Goal: Contribute content: Contribute content

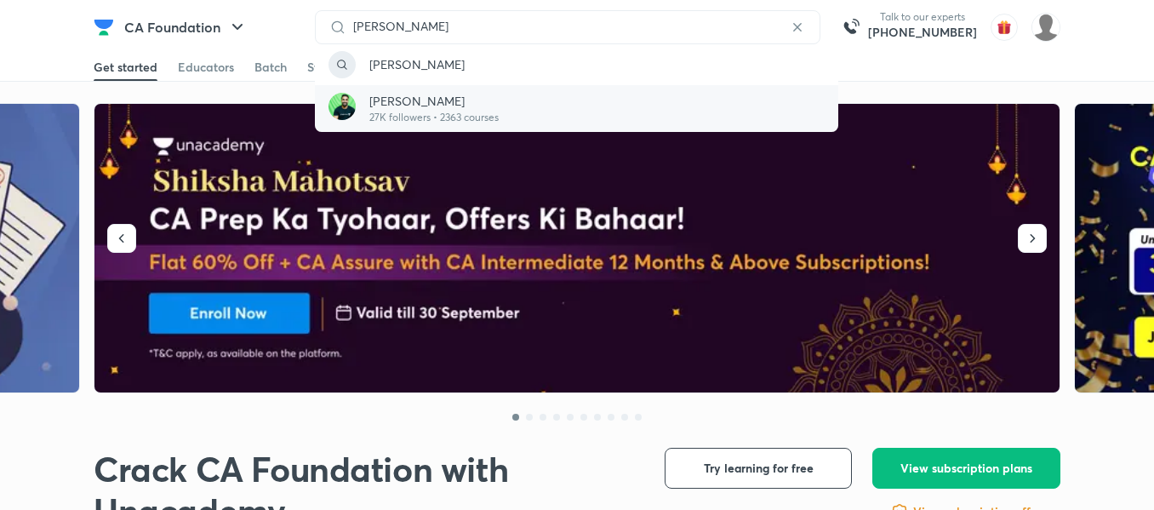
type input "[PERSON_NAME]"
click at [405, 89] on div "Shantam Gupta 27K followers • 2363 courses" at bounding box center [576, 108] width 523 height 47
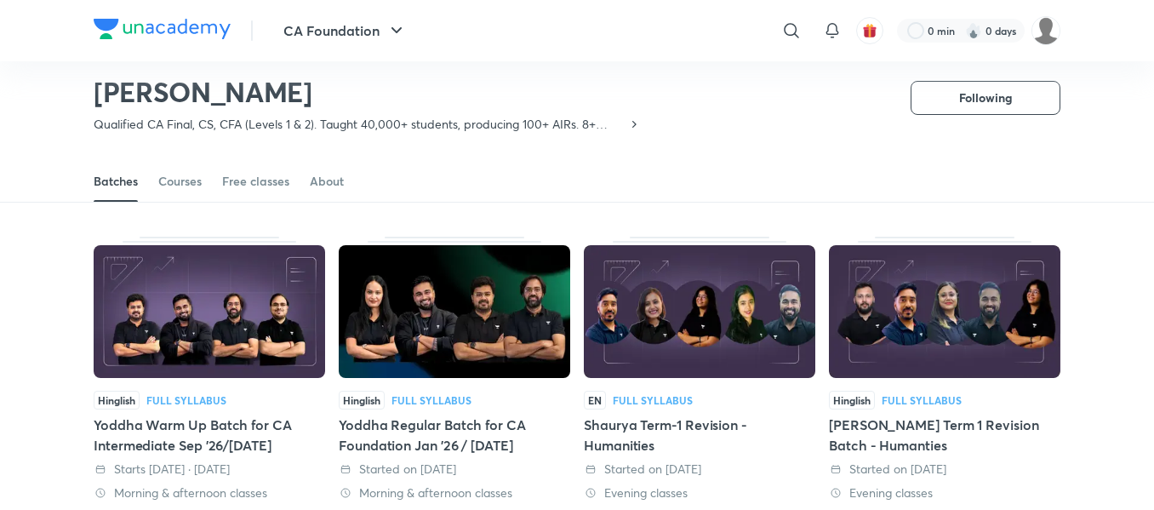
scroll to position [47, 0]
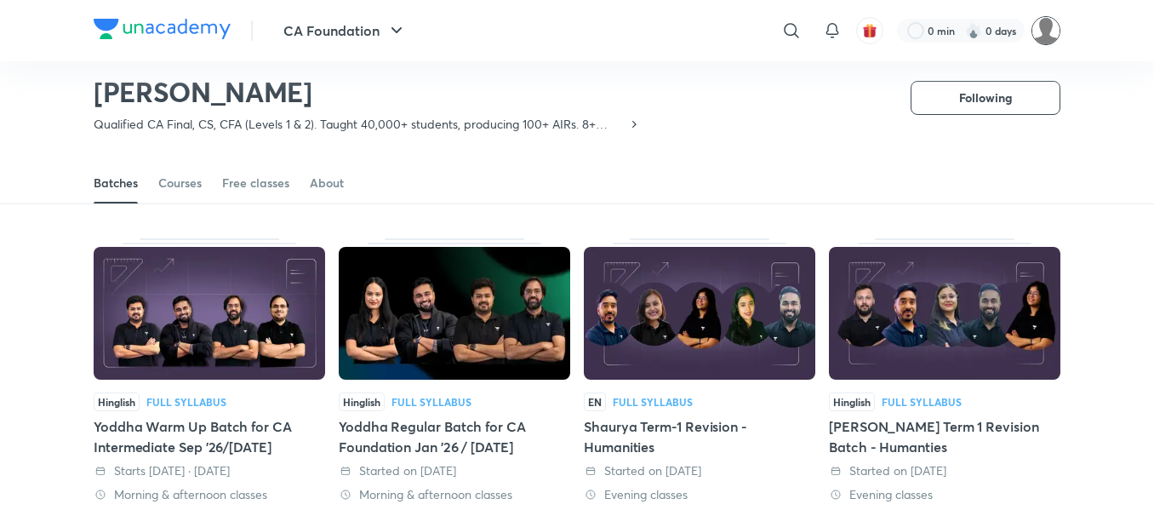
click at [1040, 43] on img at bounding box center [1045, 30] width 29 height 29
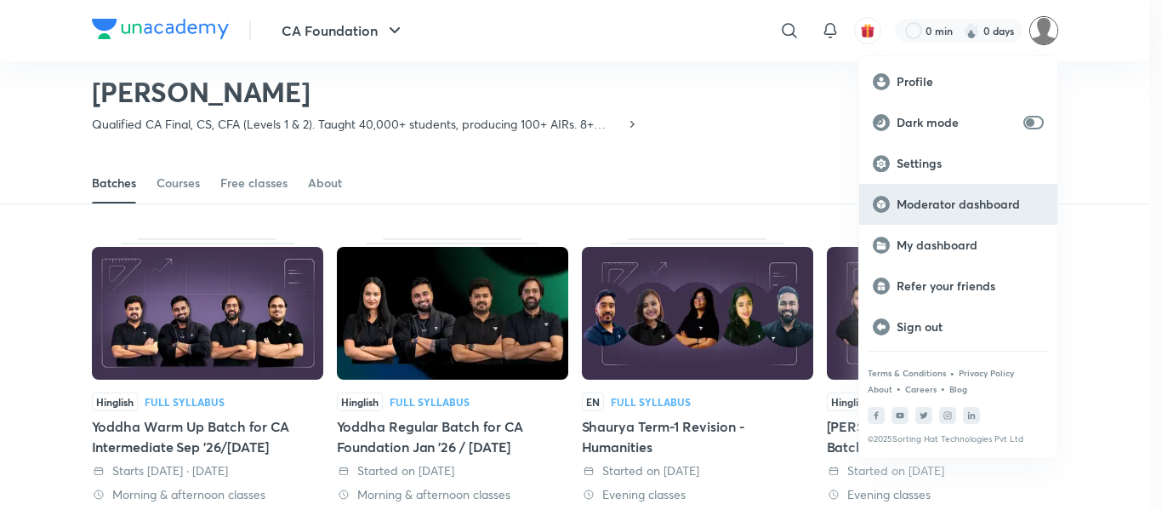
click at [942, 205] on p "Moderator dashboard" at bounding box center [970, 204] width 147 height 15
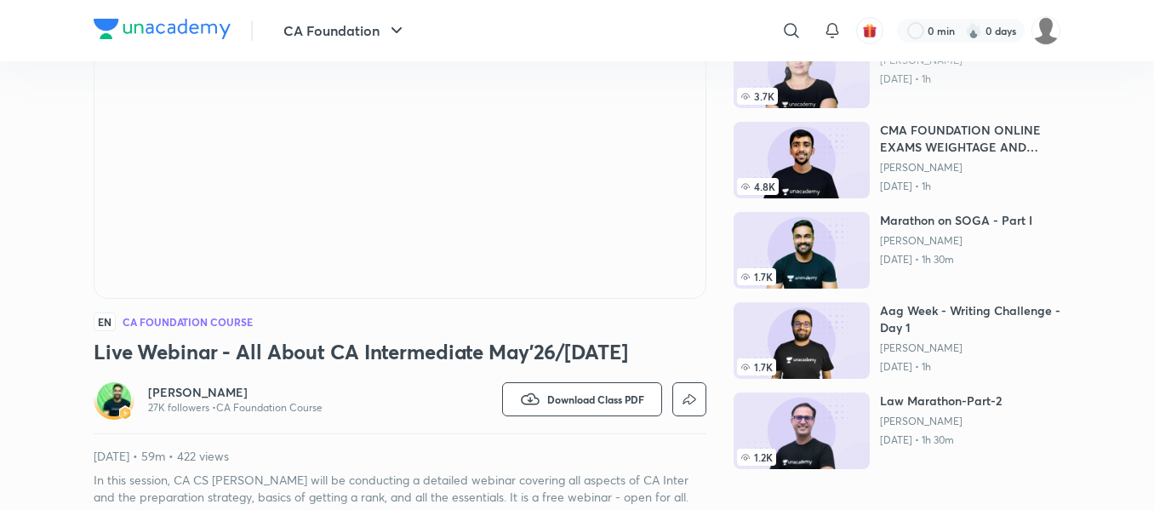
scroll to position [229, 0]
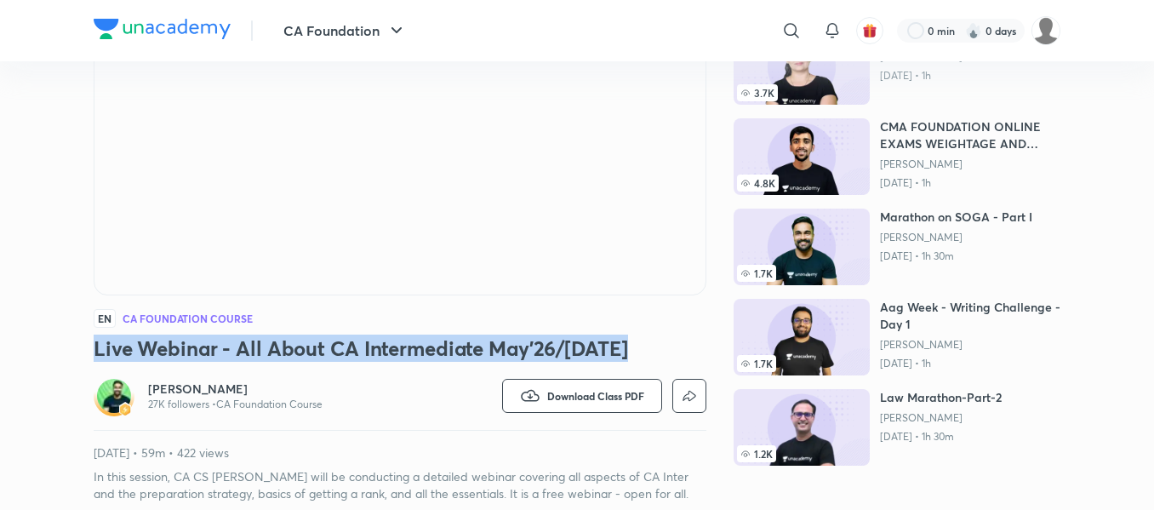
copy h3 "Live Webinar - All About CA Intermediate May'26/Sep'26"
drag, startPoint x: 79, startPoint y: 355, endPoint x: 626, endPoint y: 357, distance: 547.2
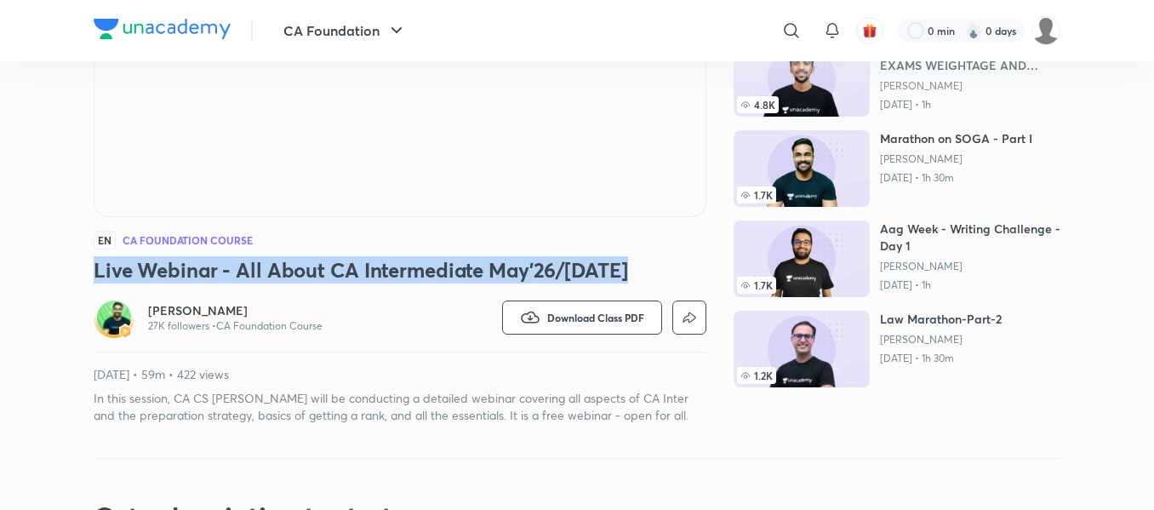
scroll to position [346, 0]
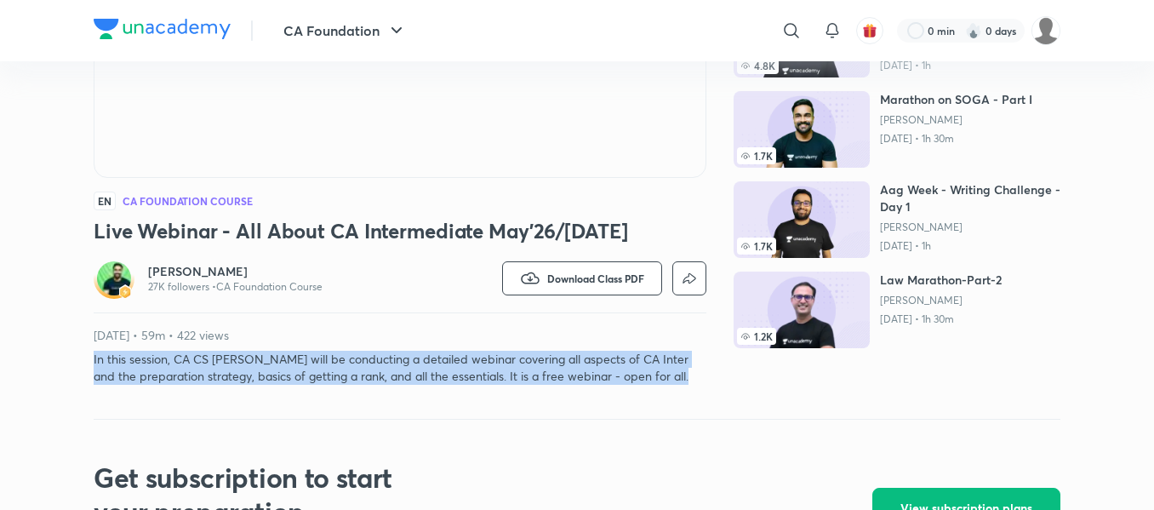
drag, startPoint x: 94, startPoint y: 365, endPoint x: 699, endPoint y: 402, distance: 606.1
click at [699, 402] on div "CA Foundation Free classes & tests More free classes Similar classes by Shantam…" at bounding box center [577, 84] width 967 height 670
copy p "In this session, CA CS Shantam Gupta will be conducting a detailed webinar cove…"
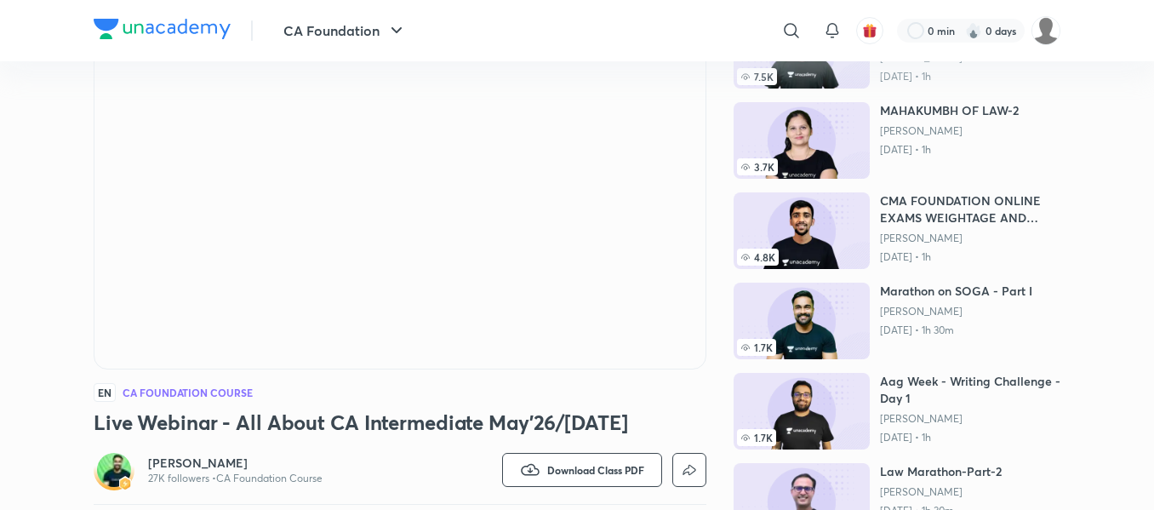
scroll to position [0, 0]
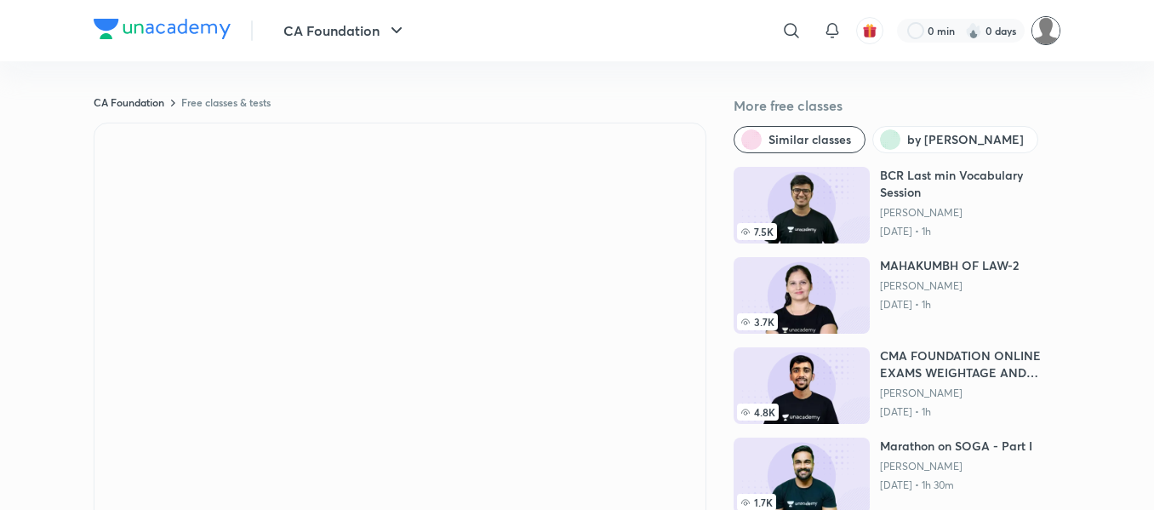
click at [1045, 37] on img at bounding box center [1045, 30] width 29 height 29
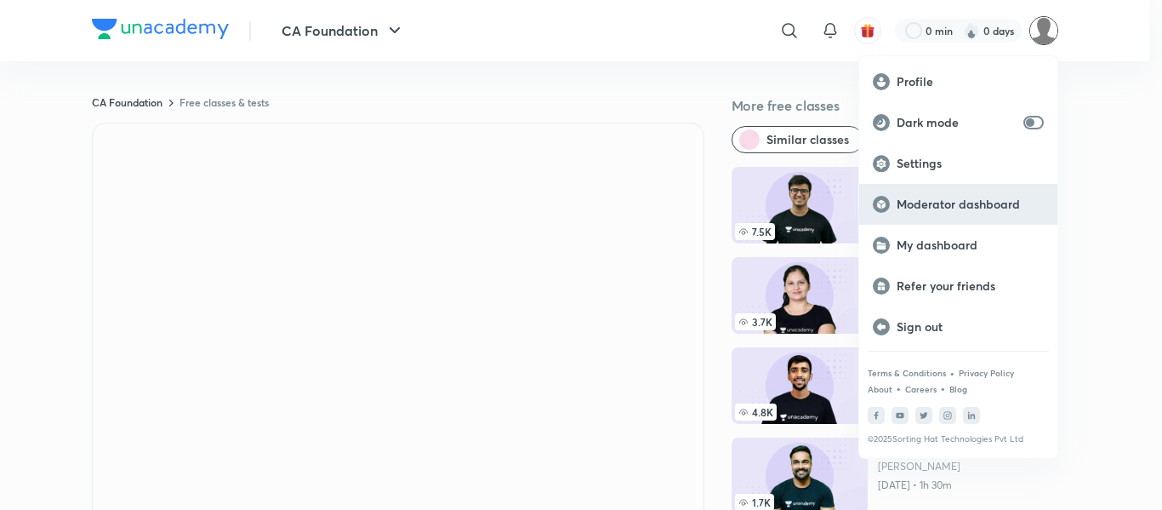
click at [939, 208] on p "Moderator dashboard" at bounding box center [970, 204] width 147 height 15
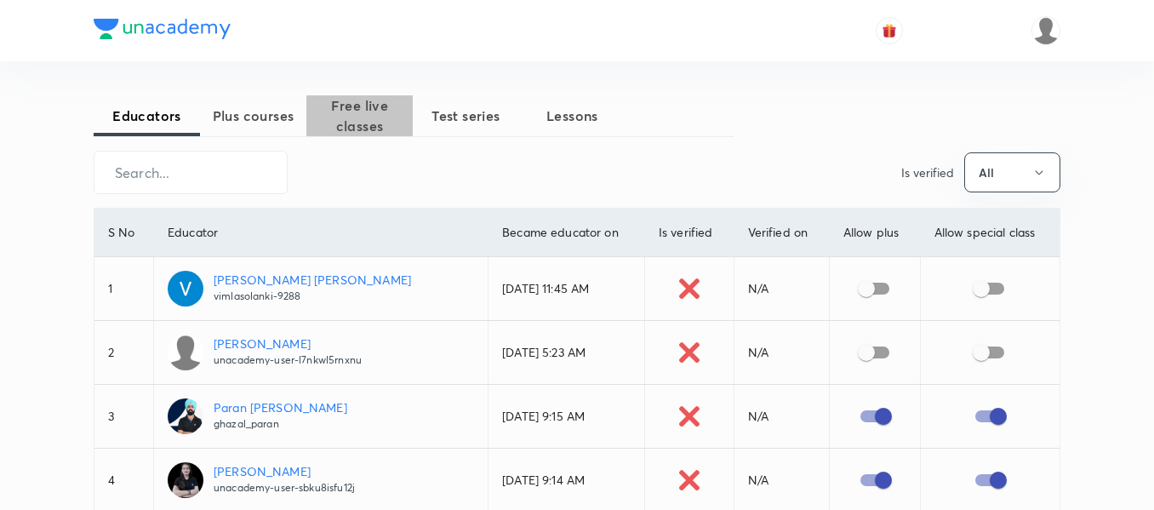
click at [374, 117] on span "Free live classes" at bounding box center [359, 115] width 106 height 41
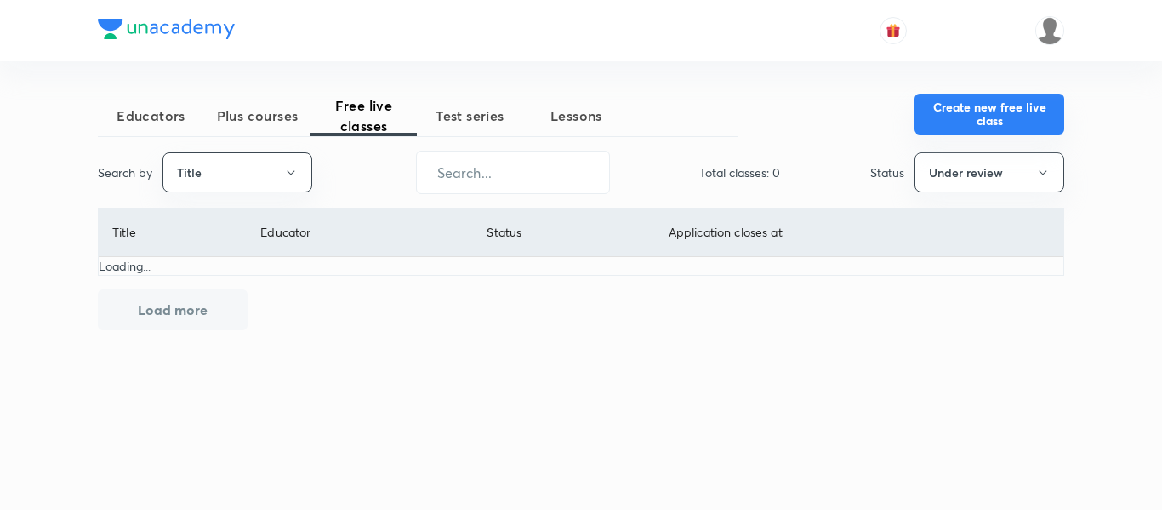
click at [1013, 123] on button "Create new free live class" at bounding box center [990, 114] width 150 height 41
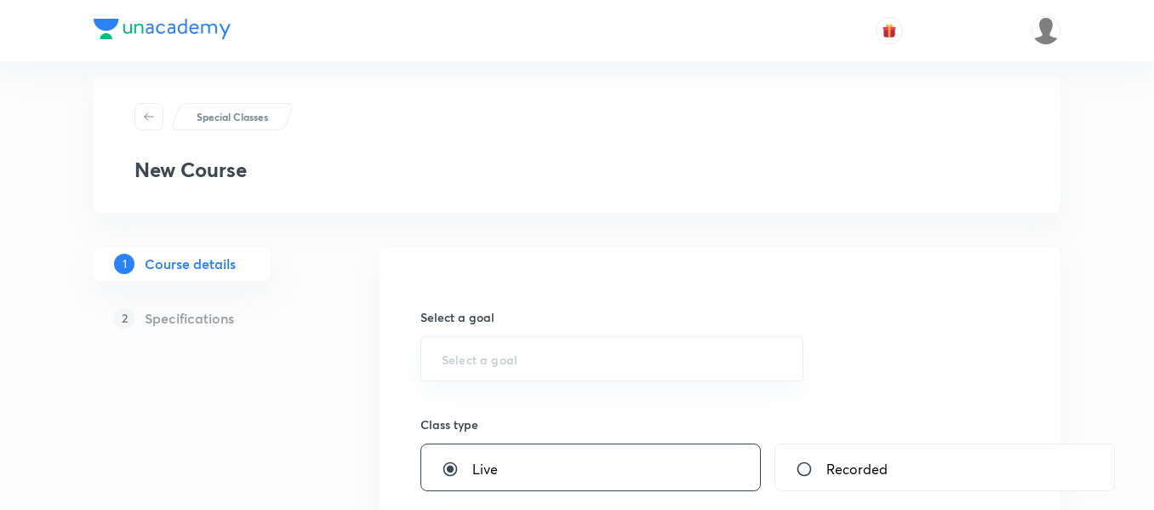
scroll to position [21, 0]
click at [506, 366] on div "​" at bounding box center [611, 356] width 383 height 45
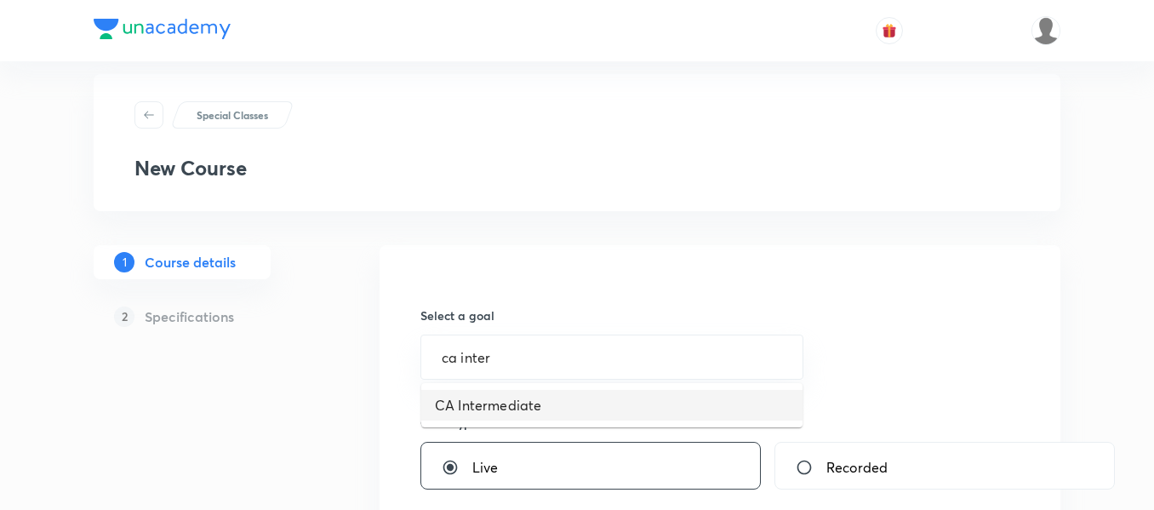
click at [511, 409] on li "CA Intermediate" at bounding box center [611, 405] width 381 height 31
type input "CA Intermediate"
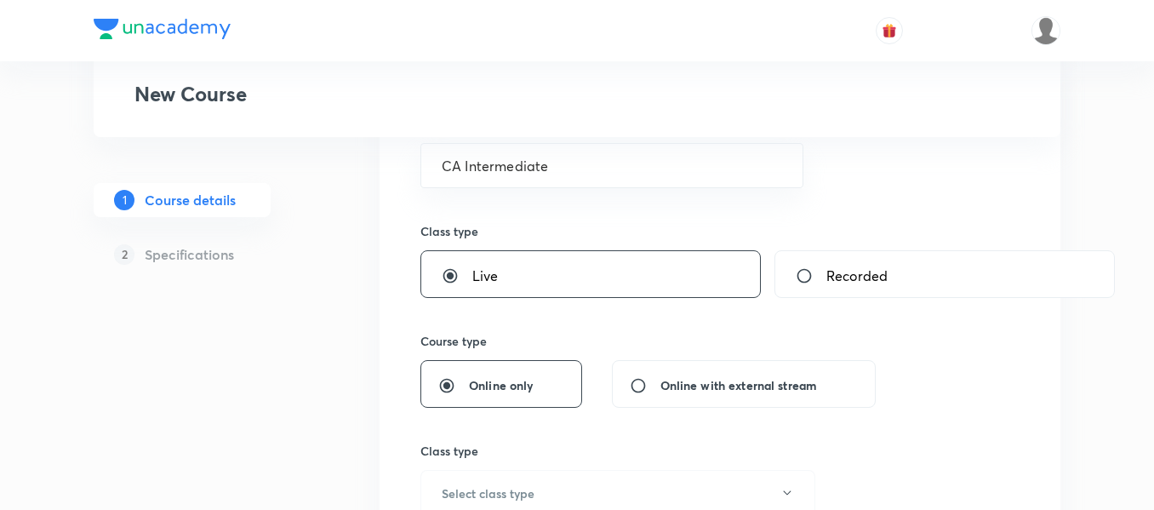
scroll to position [368, 0]
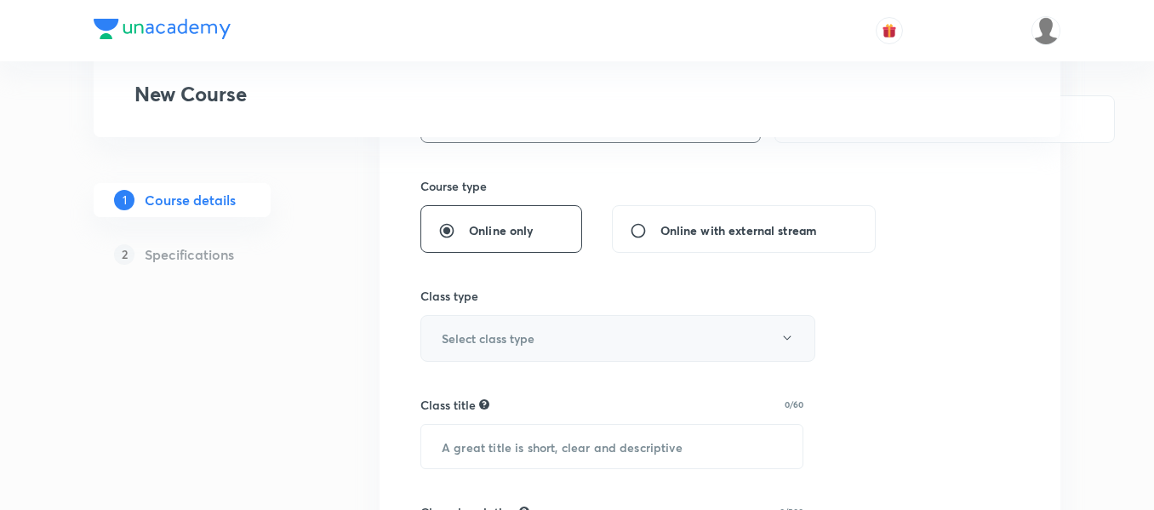
click at [514, 329] on h6 "Select class type" at bounding box center [488, 338] width 93 height 18
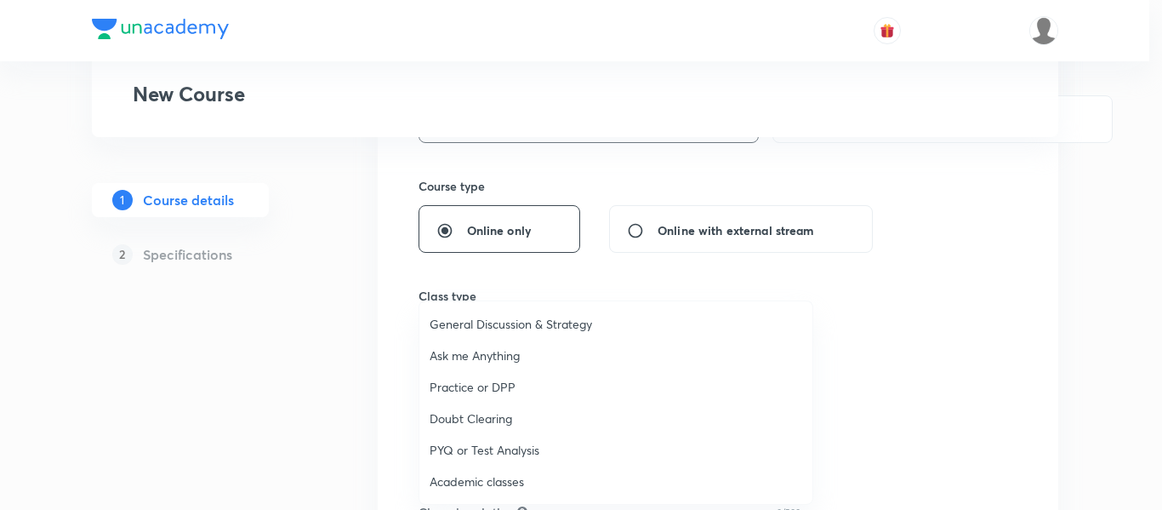
click at [496, 331] on span "General Discussion & Strategy" at bounding box center [616, 324] width 373 height 18
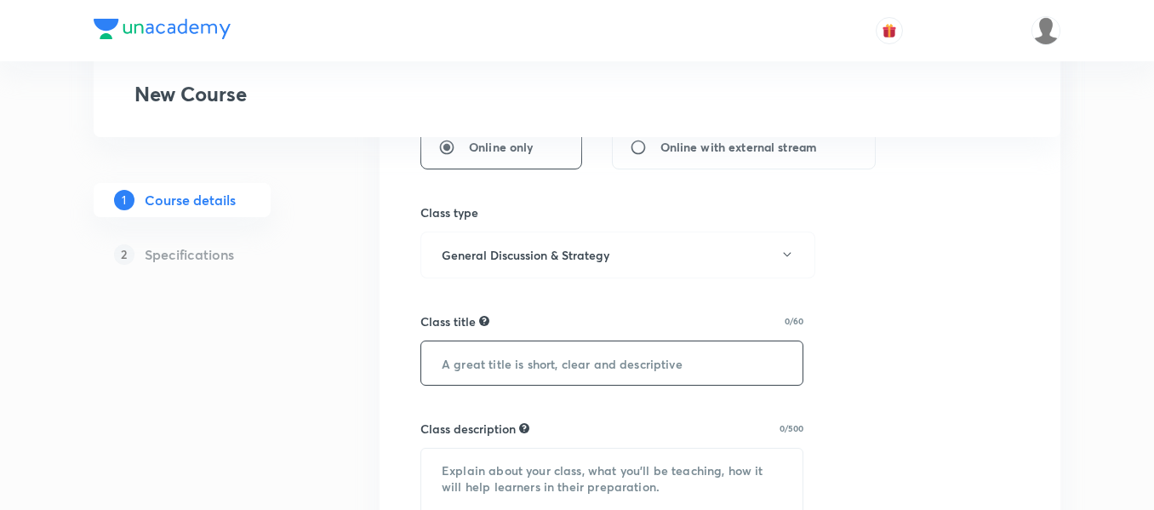
scroll to position [452, 0]
click at [511, 380] on input "text" at bounding box center [611, 361] width 381 height 43
paste input "Live Webinar - All About CA Intermediate May'26/Sep'26"
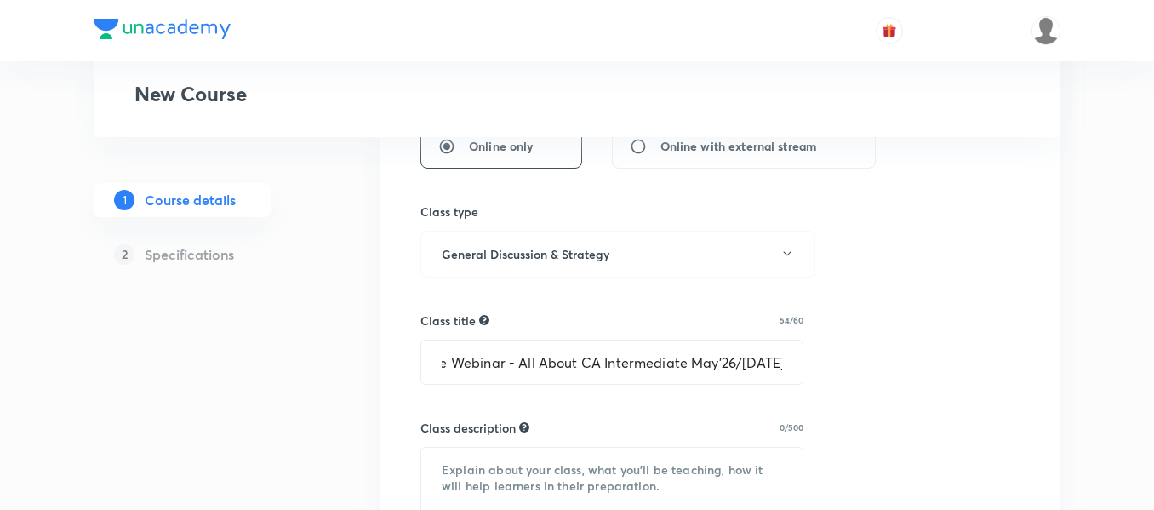
scroll to position [0, 0]
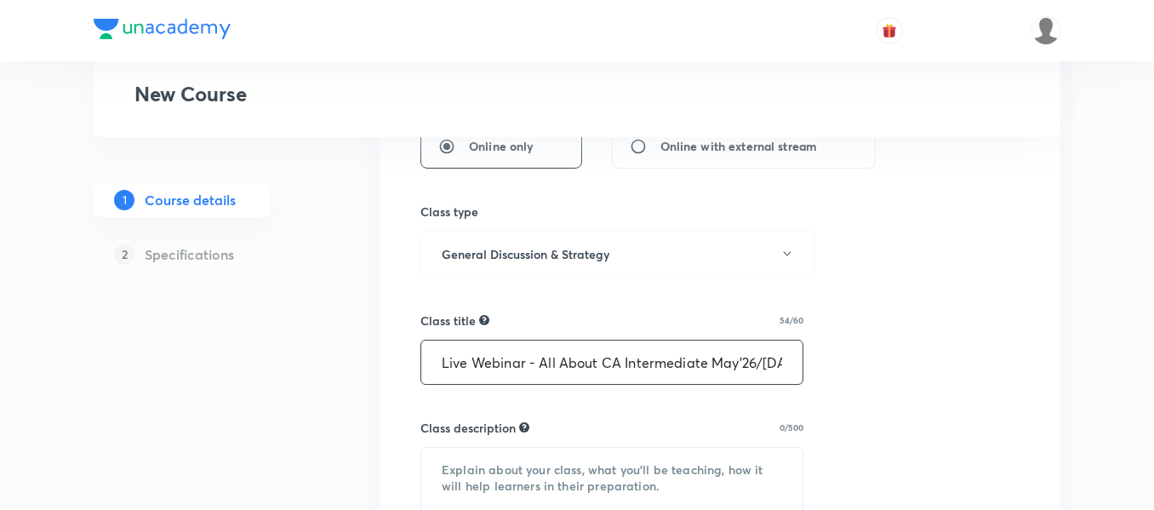
drag, startPoint x: 757, startPoint y: 365, endPoint x: 716, endPoint y: 362, distance: 40.9
click at [716, 362] on input "Live Webinar - All About CA Intermediate May'26/Sep'26" at bounding box center [611, 361] width 381 height 43
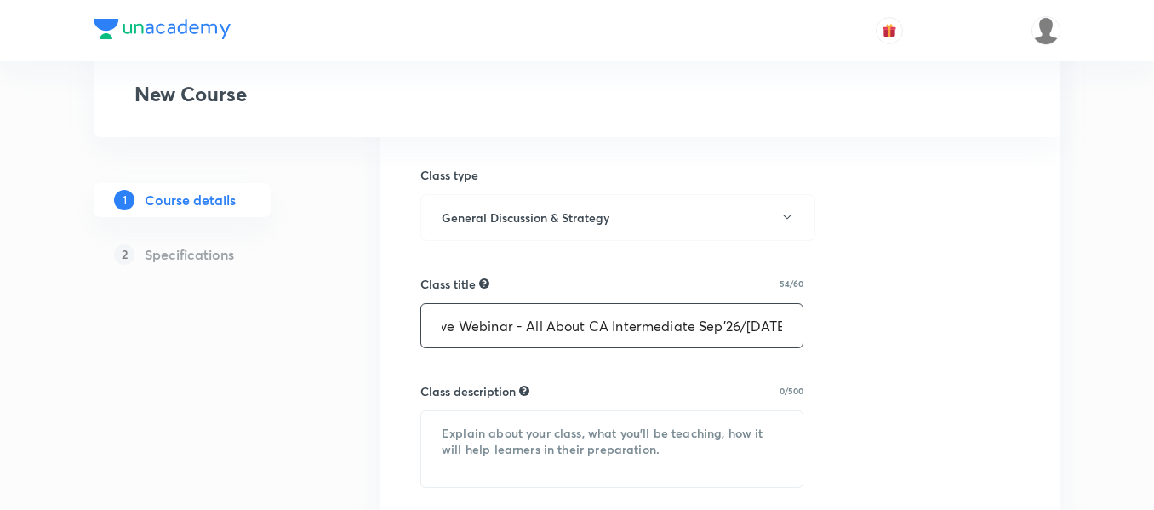
type input "Live Webinar - All About CA Intermediate Sep'26/Jan'27"
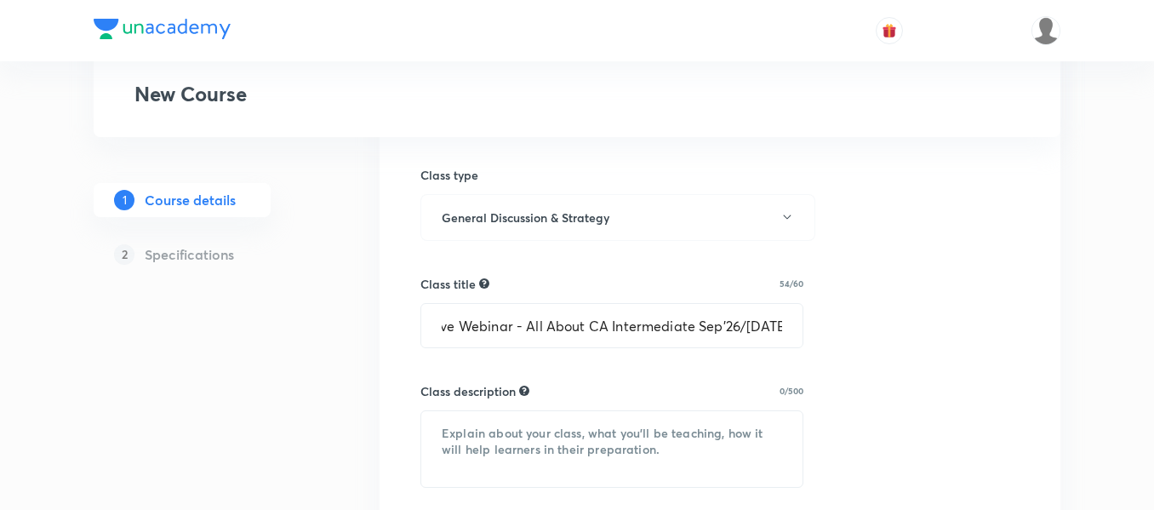
scroll to position [0, 0]
click at [548, 438] on textarea at bounding box center [611, 449] width 381 height 76
paste textarea "In this session, CA CS Shantam Gupta will be conducting a detailed webinar cove…"
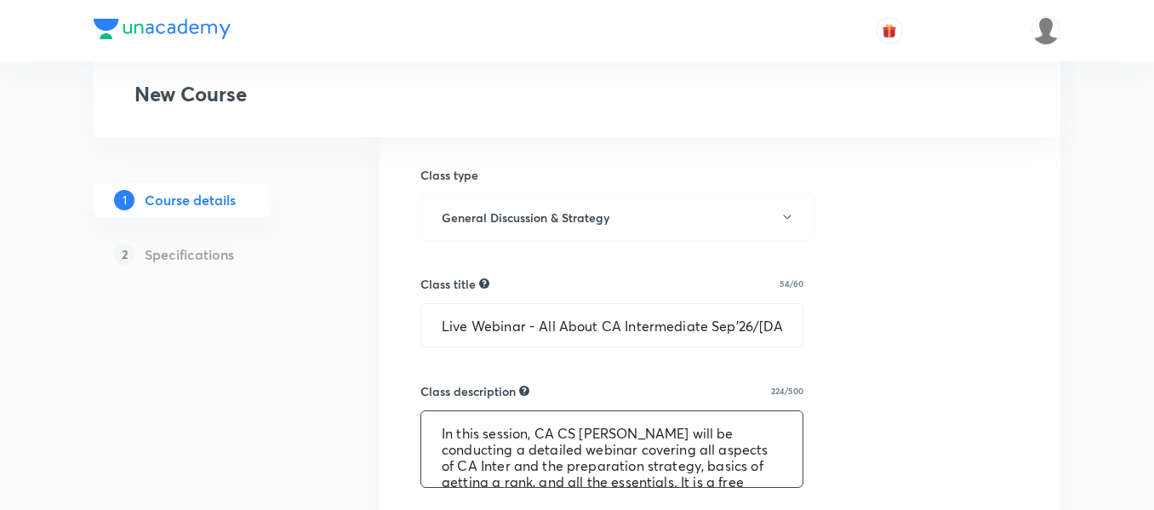
scroll to position [20, 0]
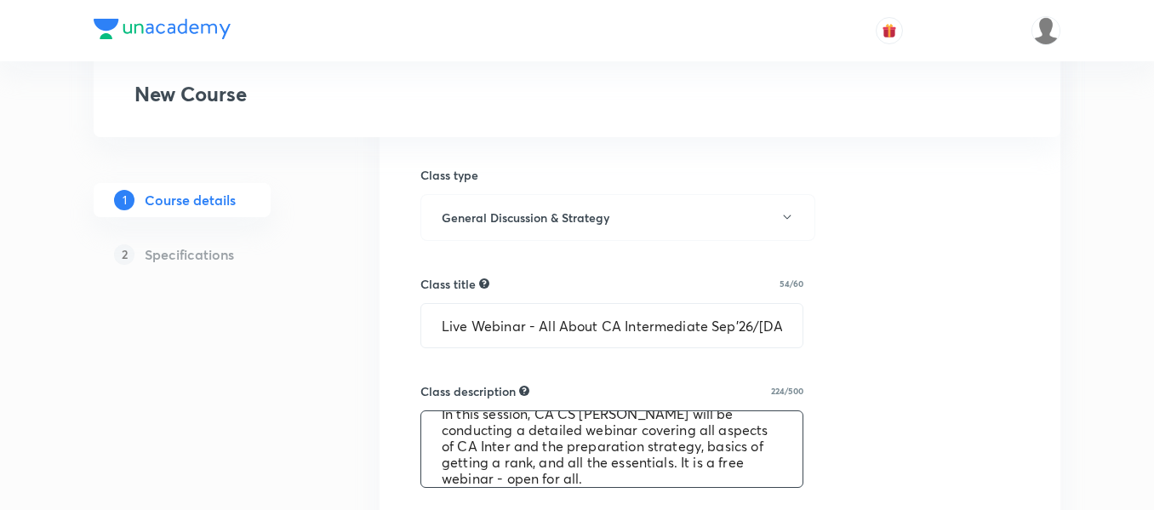
click at [548, 438] on textarea "In this session, CA CS Shantam Gupta will be conducting a detailed webinar cove…" at bounding box center [611, 449] width 381 height 76
click at [571, 476] on textarea "In this session, CA CS Shantam Gupta will be conducting a detailed webinar cove…" at bounding box center [611, 449] width 381 height 76
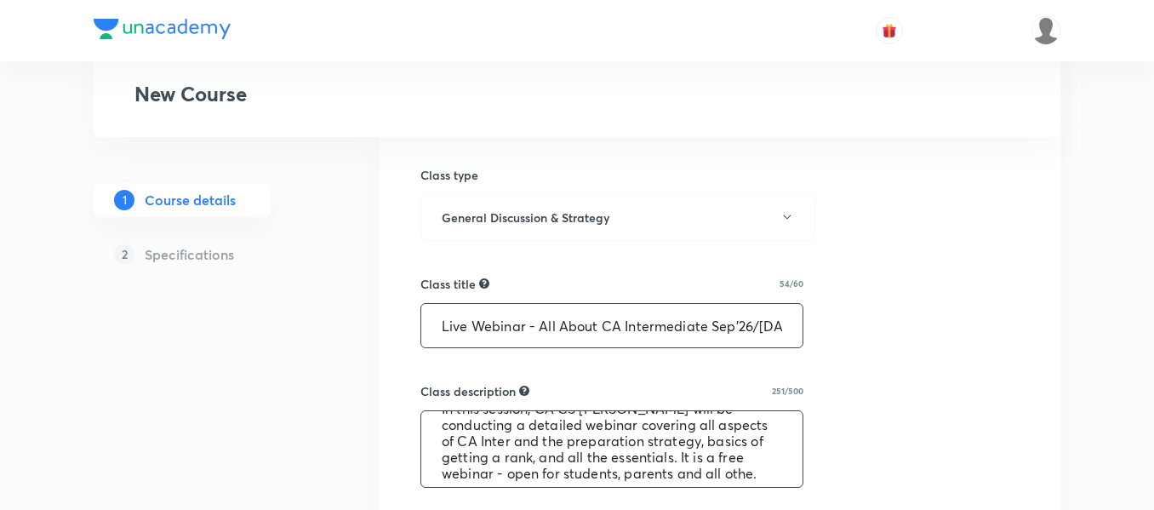
click at [669, 328] on input "Live Webinar - All About CA Intermediate Sep'26/Jan'27" at bounding box center [611, 325] width 381 height 43
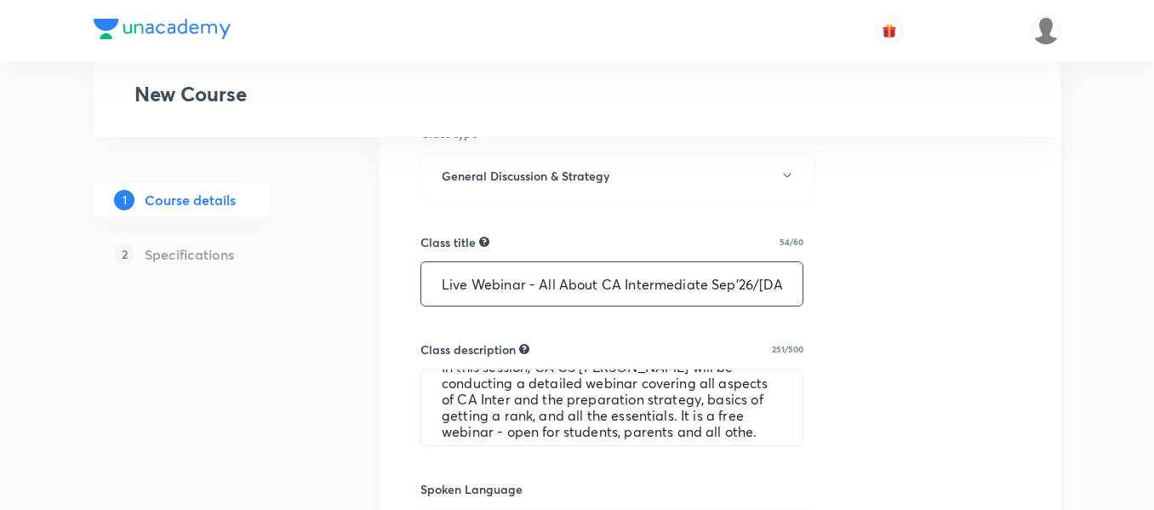
scroll to position [531, 0]
click at [719, 300] on input "Live Webinar - All About CA Intermediate Sep'26/Jan'27" at bounding box center [611, 282] width 381 height 43
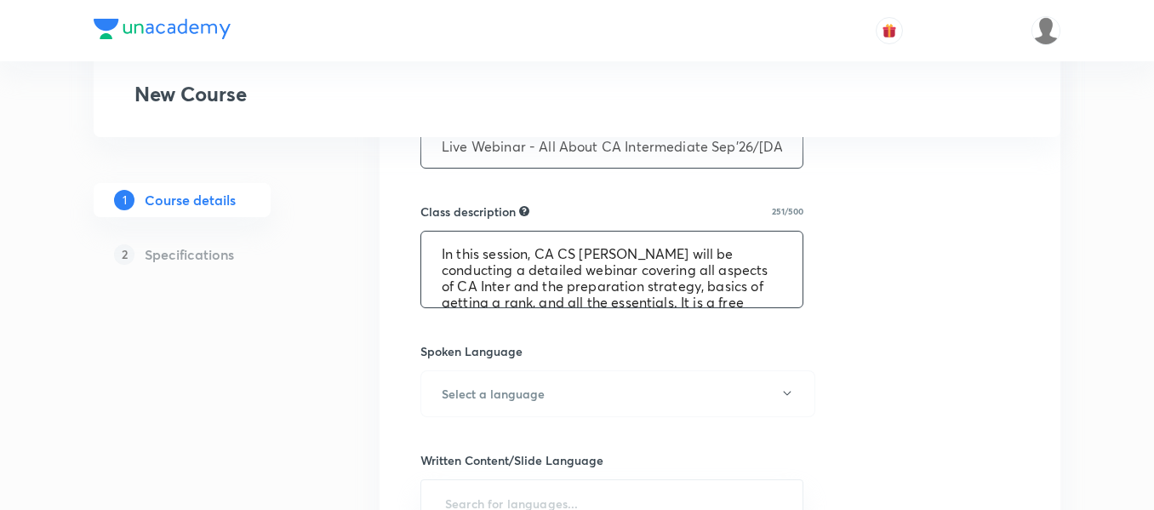
scroll to position [32, 0]
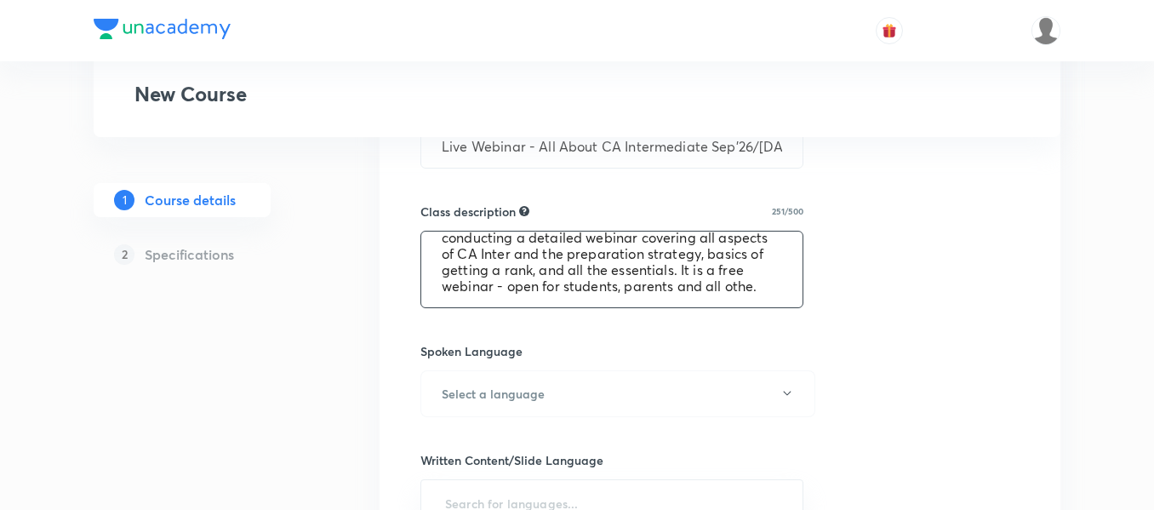
drag, startPoint x: 693, startPoint y: 271, endPoint x: 685, endPoint y: 296, distance: 26.7
click at [685, 296] on textarea "In this session, CA CS Shantam Gupta will be conducting a detailed webinar cove…" at bounding box center [611, 269] width 381 height 76
drag, startPoint x: 702, startPoint y: 288, endPoint x: 854, endPoint y: 277, distance: 152.8
click at [854, 277] on div "Select a goal CA Intermediate ​ Class type Live Recorded Course type Online onl…" at bounding box center [719, 335] width 599 height 1419
drag, startPoint x: 761, startPoint y: 290, endPoint x: 708, endPoint y: 294, distance: 52.9
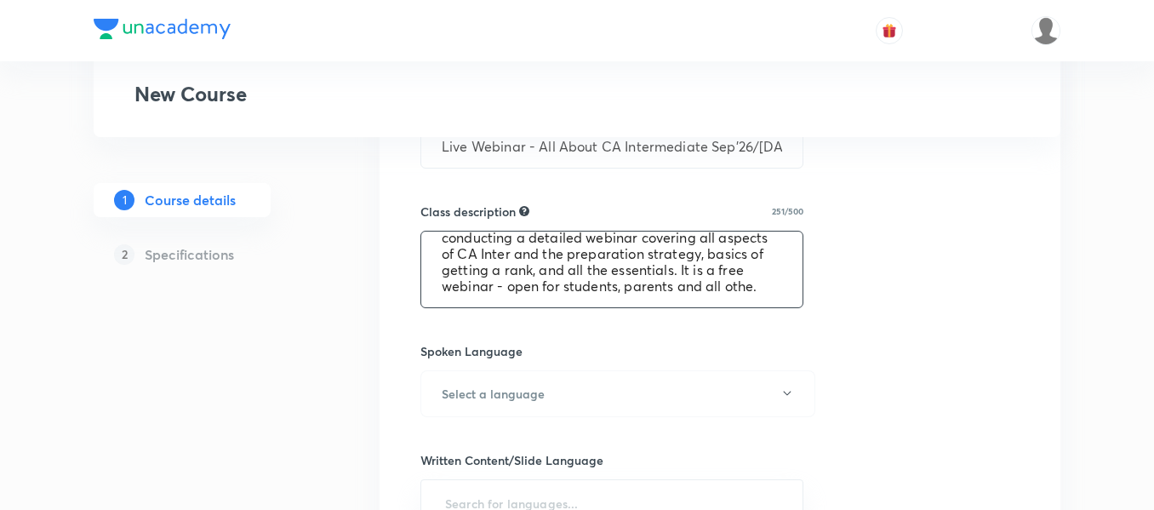
click at [708, 294] on textarea "In this session, CA CS Shantam Gupta will be conducting a detailed webinar cove…" at bounding box center [611, 269] width 381 height 76
paste textarea "everyone curious about the CA journey"
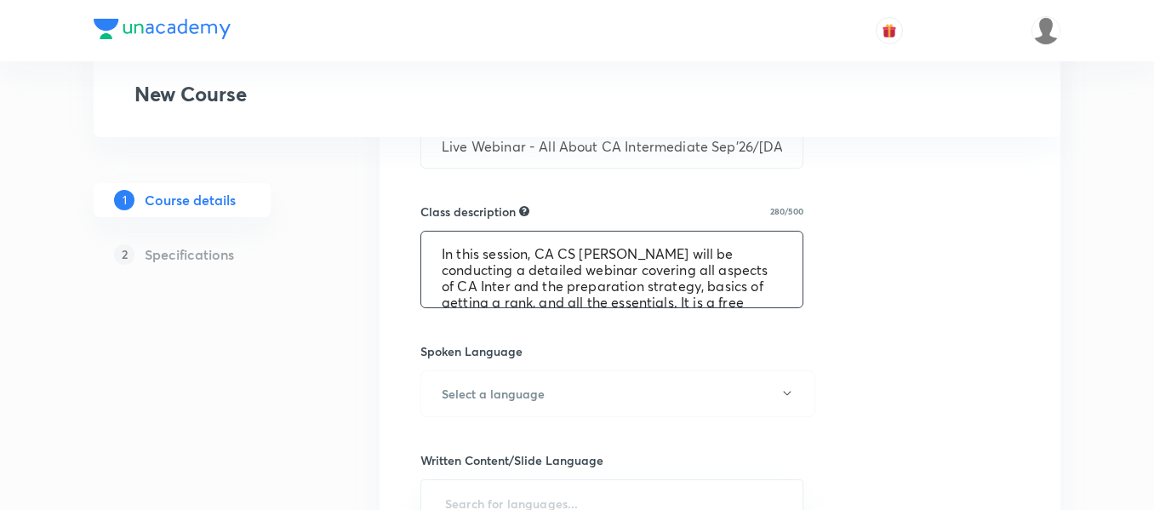
type textarea "In this session, CA CS Shantam Gupta will be conducting a detailed webinar cove…"
click at [367, 279] on div "Special Classes New Course 1 Course details 2 Specifications Select a goal CA I…" at bounding box center [577, 261] width 967 height 1669
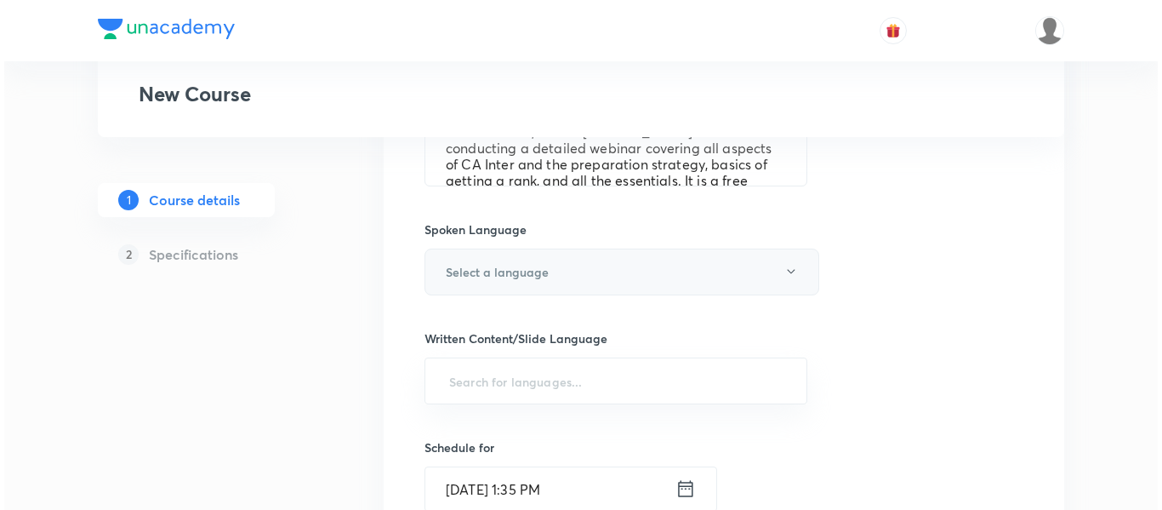
scroll to position [791, 0]
click at [477, 276] on h6 "Select a language" at bounding box center [493, 271] width 103 height 18
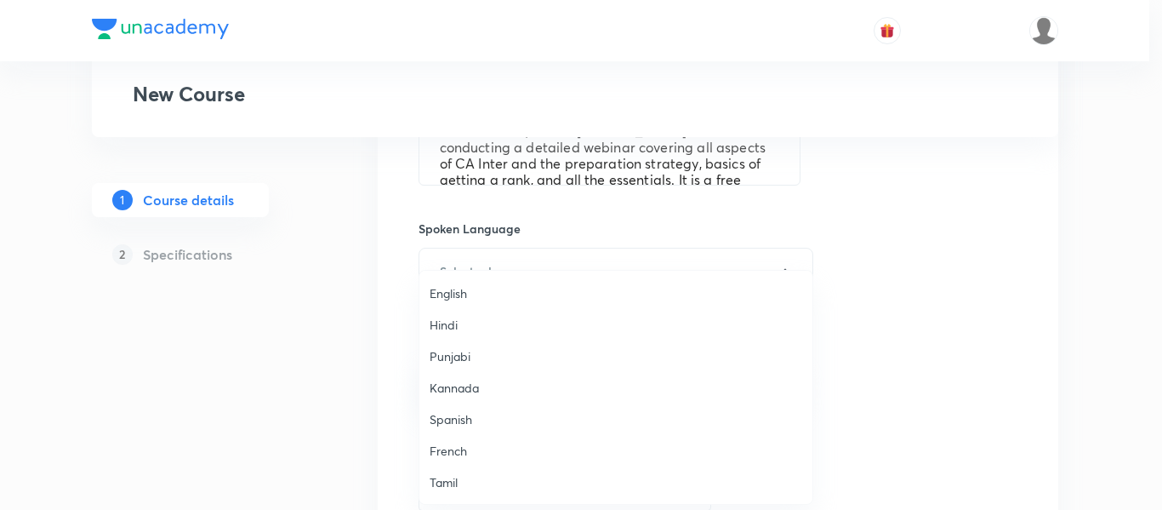
click at [462, 330] on span "Hindi" at bounding box center [616, 325] width 373 height 18
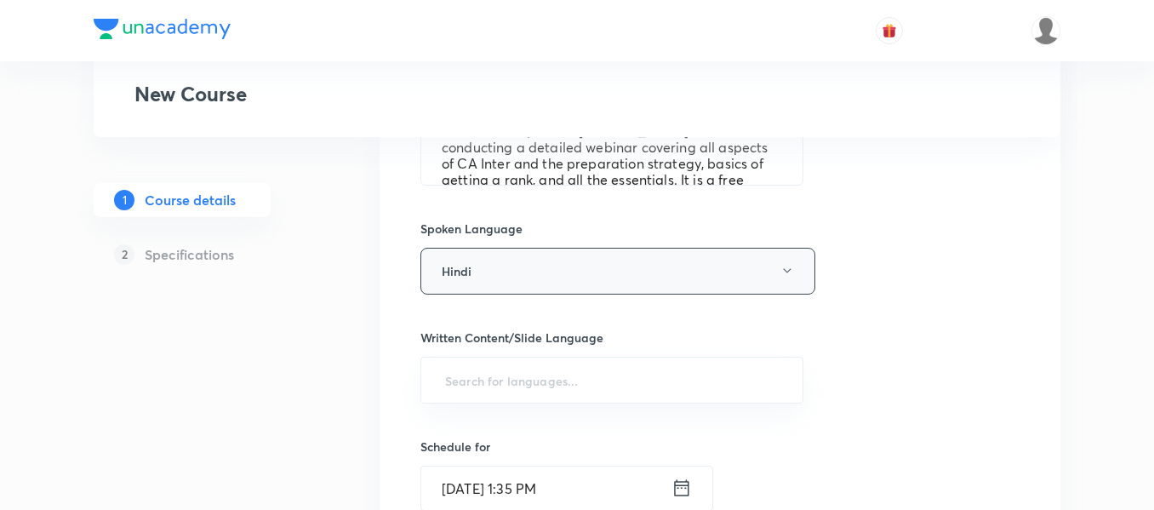
click at [480, 280] on button "Hindi" at bounding box center [617, 271] width 395 height 47
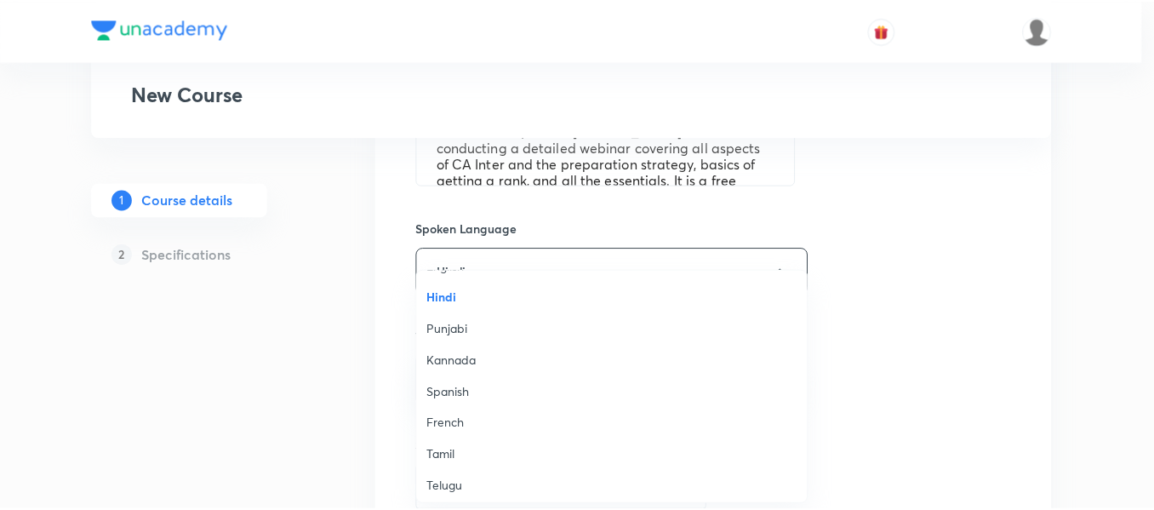
scroll to position [28, 0]
click at [319, 373] on div at bounding box center [581, 255] width 1162 height 510
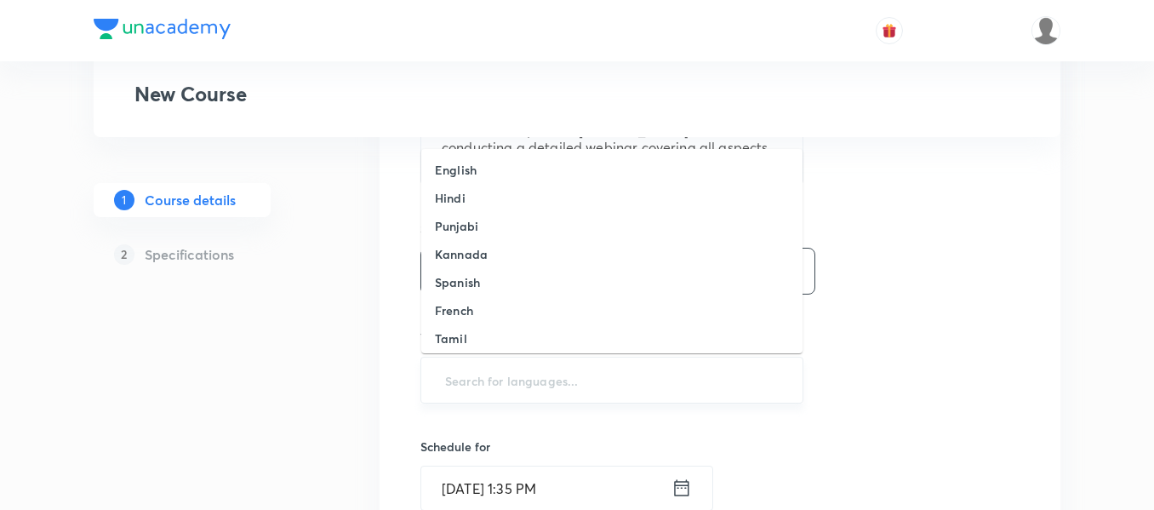
click at [522, 376] on input "text" at bounding box center [612, 379] width 340 height 31
click at [501, 172] on li "English" at bounding box center [611, 170] width 381 height 28
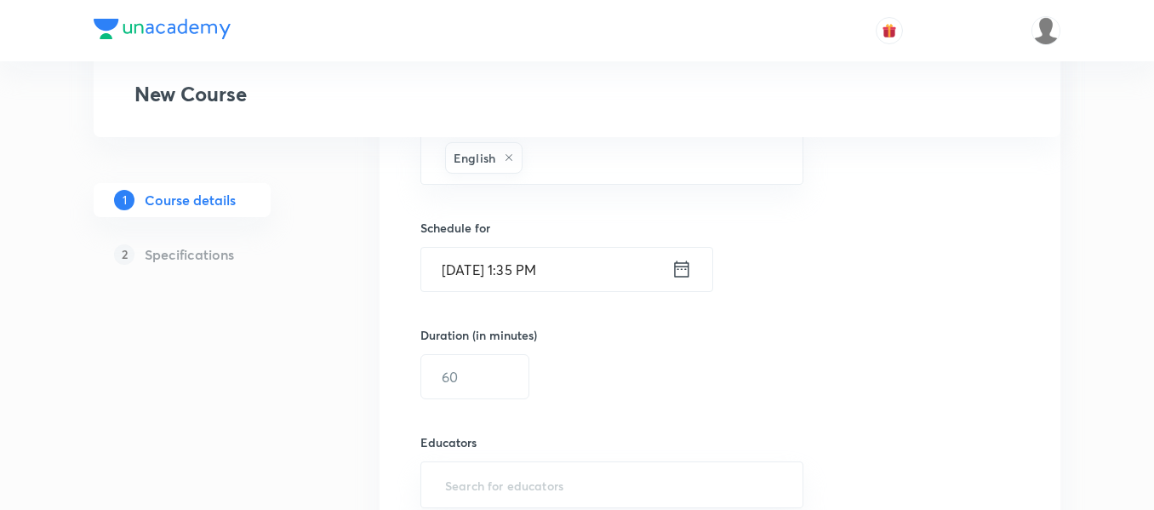
scroll to position [952, 0]
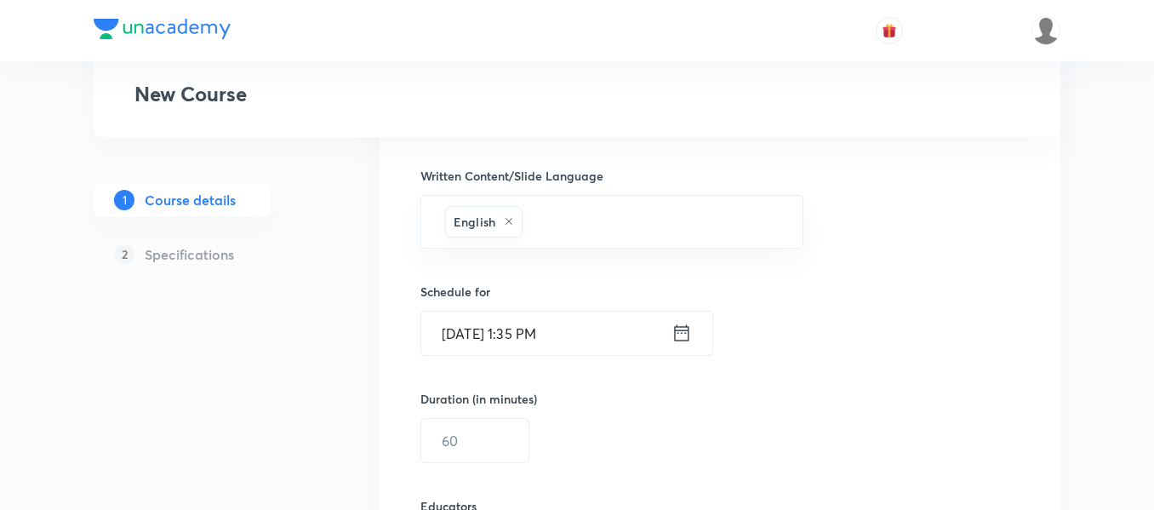
click at [676, 328] on icon at bounding box center [681, 333] width 14 height 16
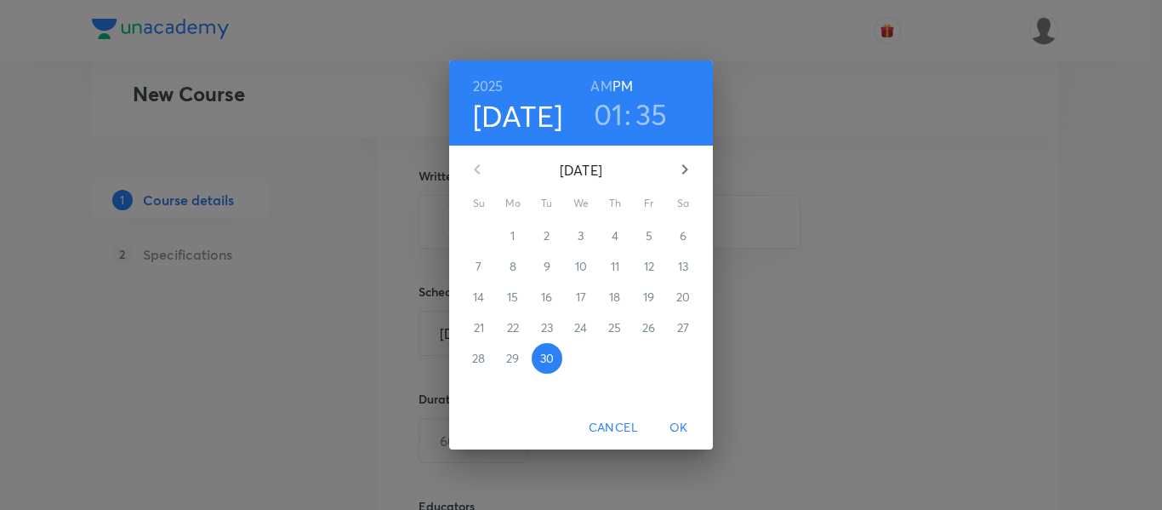
click at [682, 173] on icon "button" at bounding box center [685, 169] width 20 height 20
click at [680, 243] on p "4" at bounding box center [683, 235] width 7 height 17
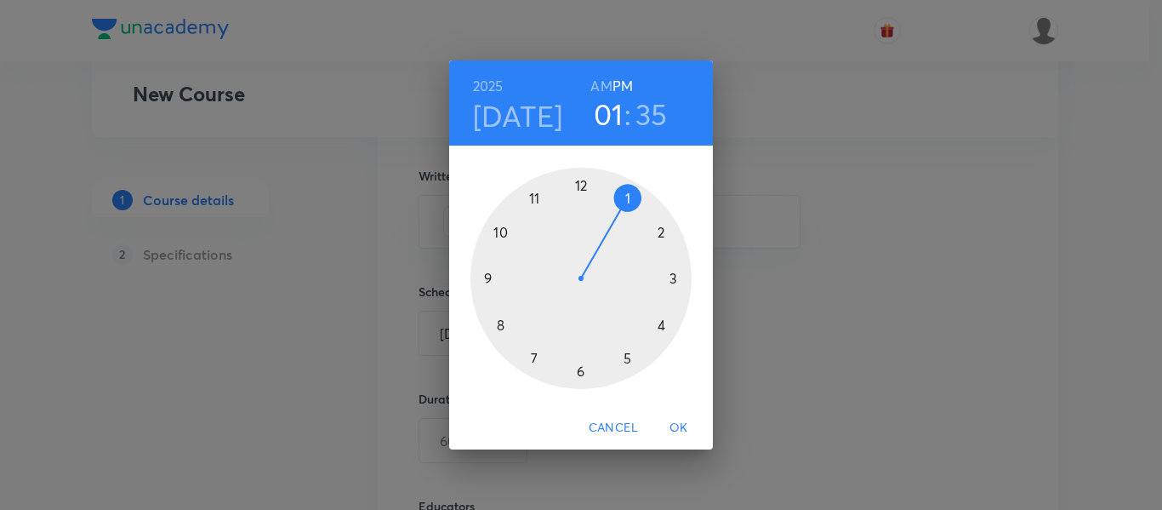
click at [582, 370] on div at bounding box center [581, 278] width 221 height 221
click at [580, 185] on div at bounding box center [581, 278] width 221 height 221
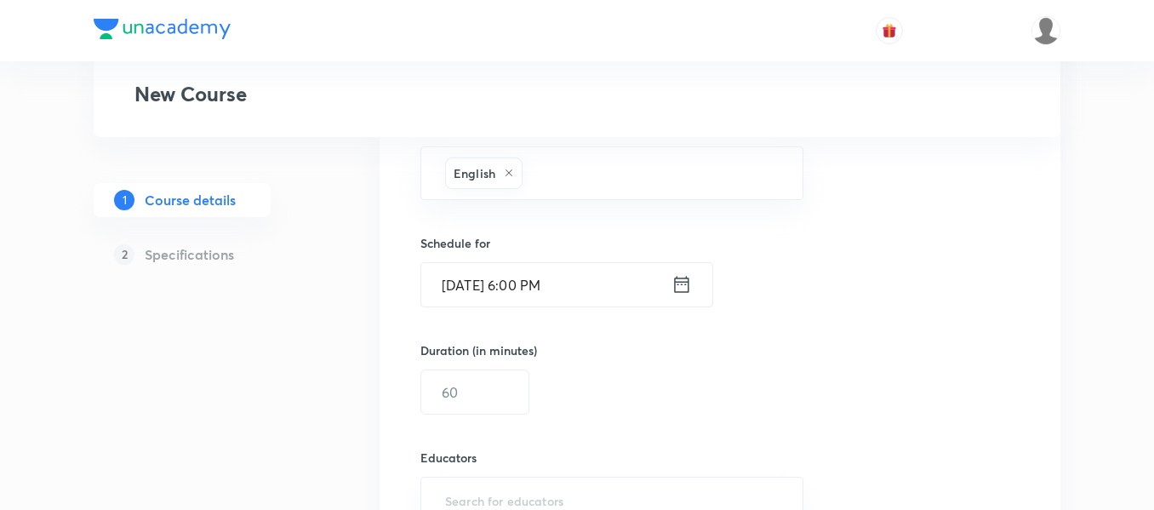
scroll to position [1003, 0]
click at [480, 403] on input "text" at bounding box center [474, 389] width 107 height 43
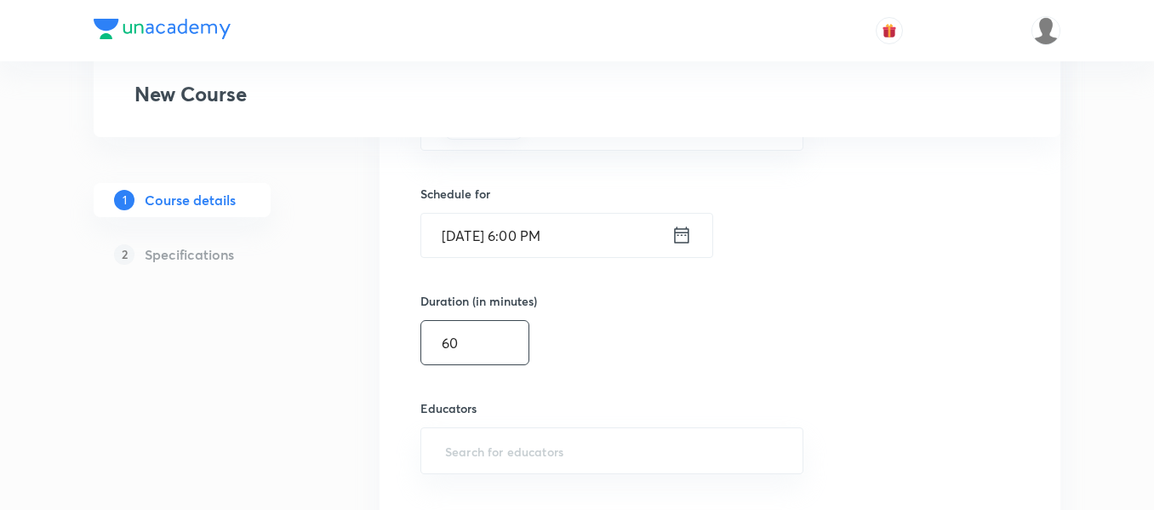
scroll to position [1051, 0]
type input "60"
click at [505, 441] on input "text" at bounding box center [612, 449] width 340 height 31
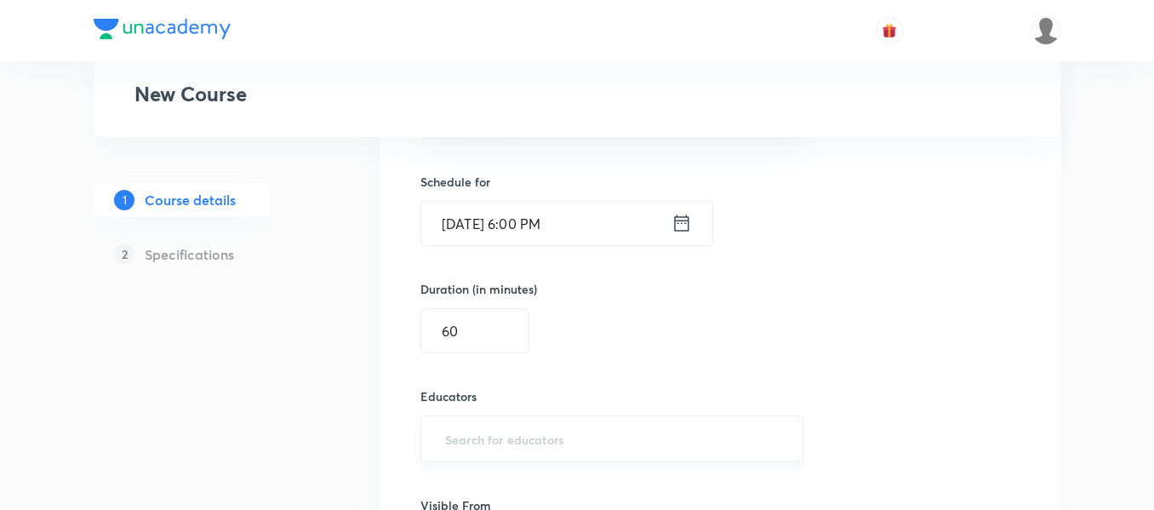
paste input "shaangupta80-9653"
type input "shaangupta80-9653"
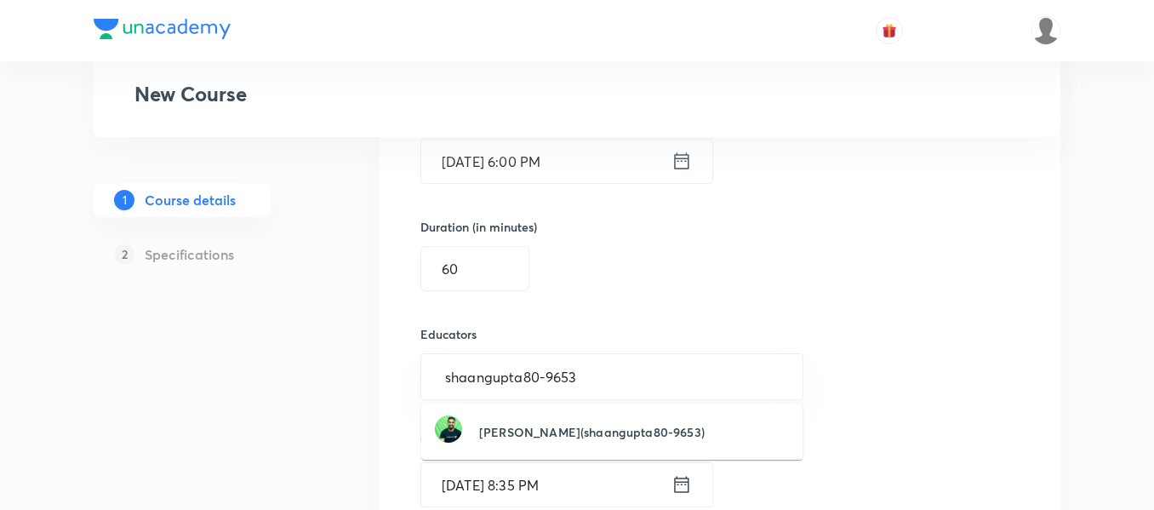
scroll to position [1125, 0]
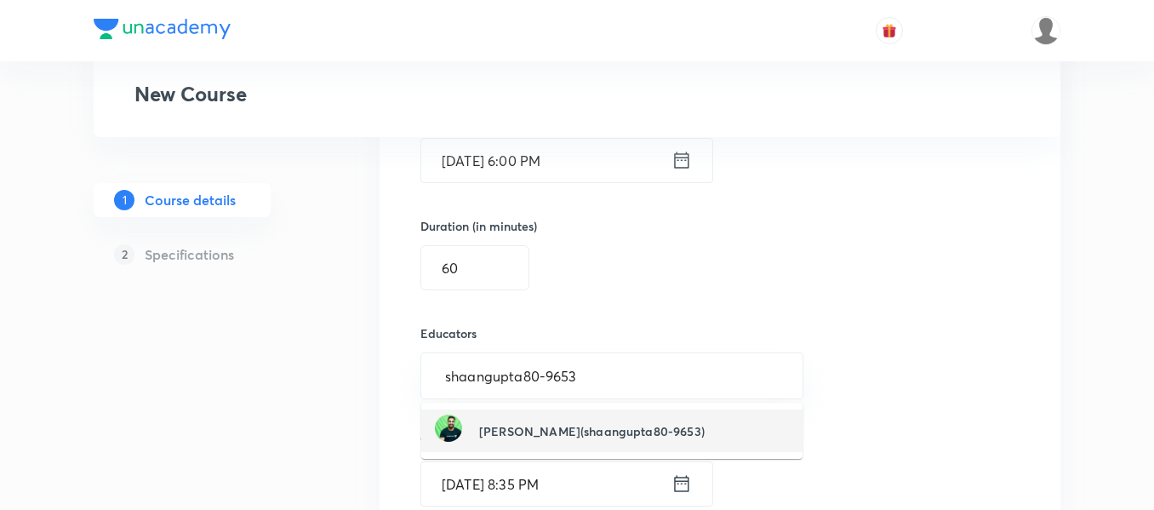
click at [546, 423] on h6 "Shantam Gupta(shaangupta80-9653)" at bounding box center [591, 431] width 225 height 18
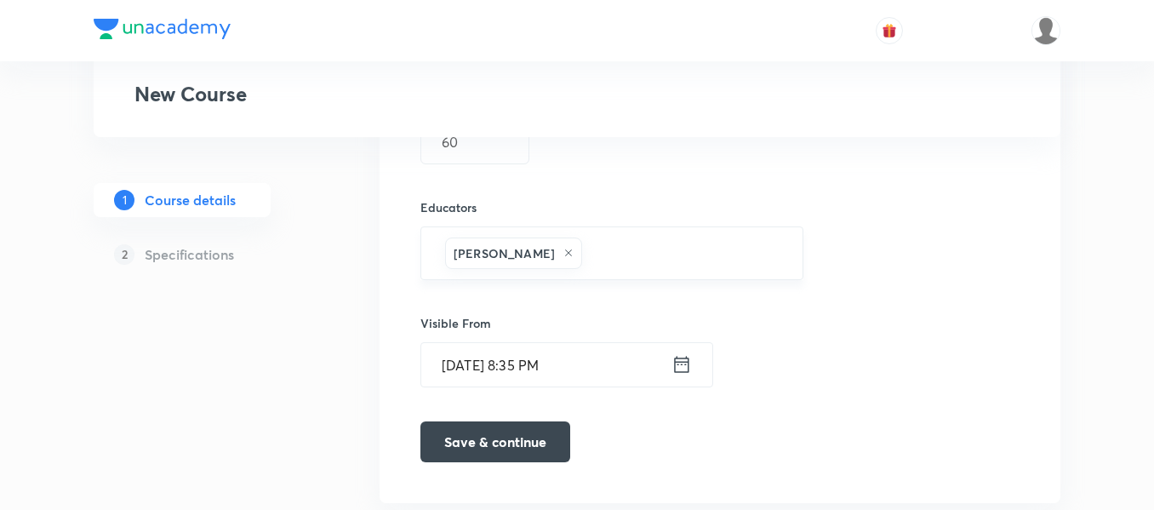
scroll to position [1299, 0]
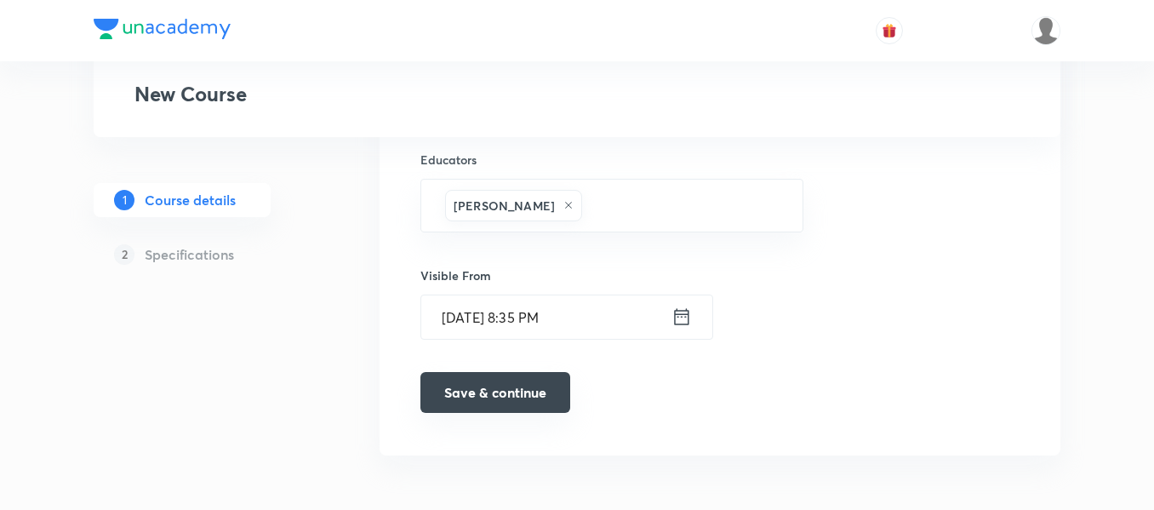
click at [534, 392] on button "Save & continue" at bounding box center [495, 392] width 150 height 41
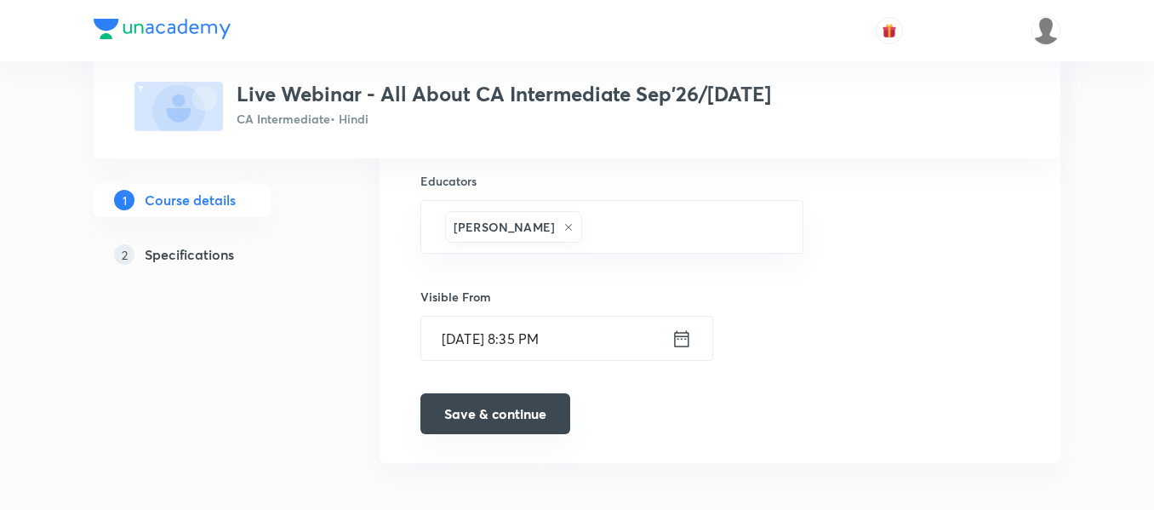
scroll to position [1306, 0]
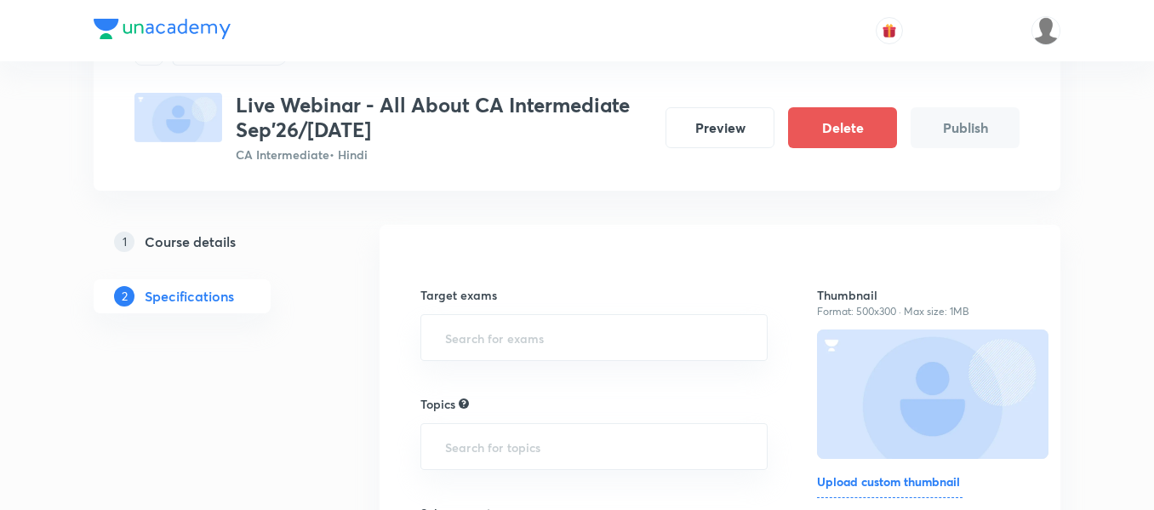
scroll to position [85, 0]
click at [522, 335] on input "text" at bounding box center [594, 336] width 305 height 31
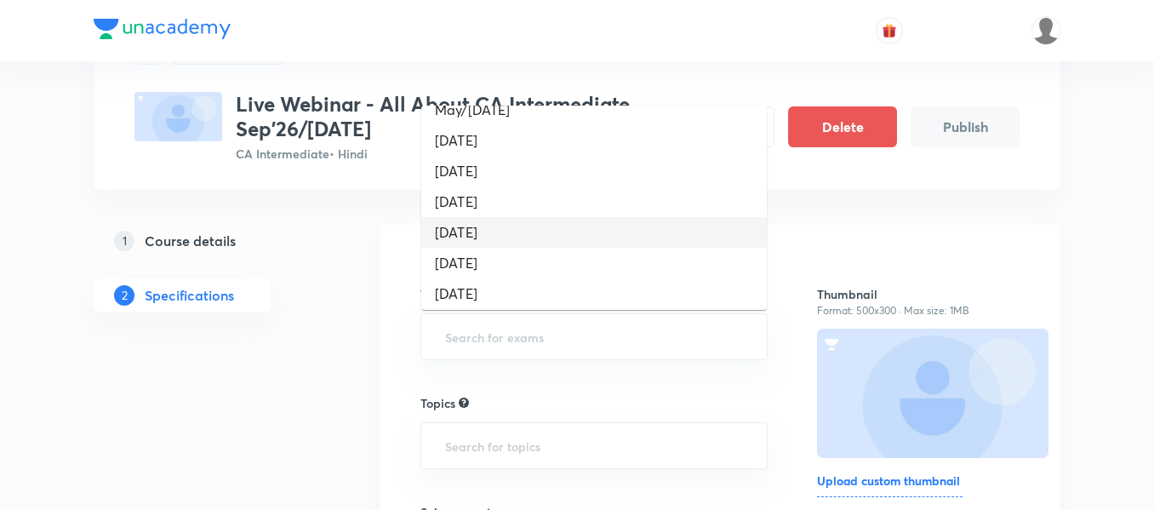
scroll to position [172, 0]
click at [507, 236] on li "Jan 2026" at bounding box center [593, 231] width 345 height 31
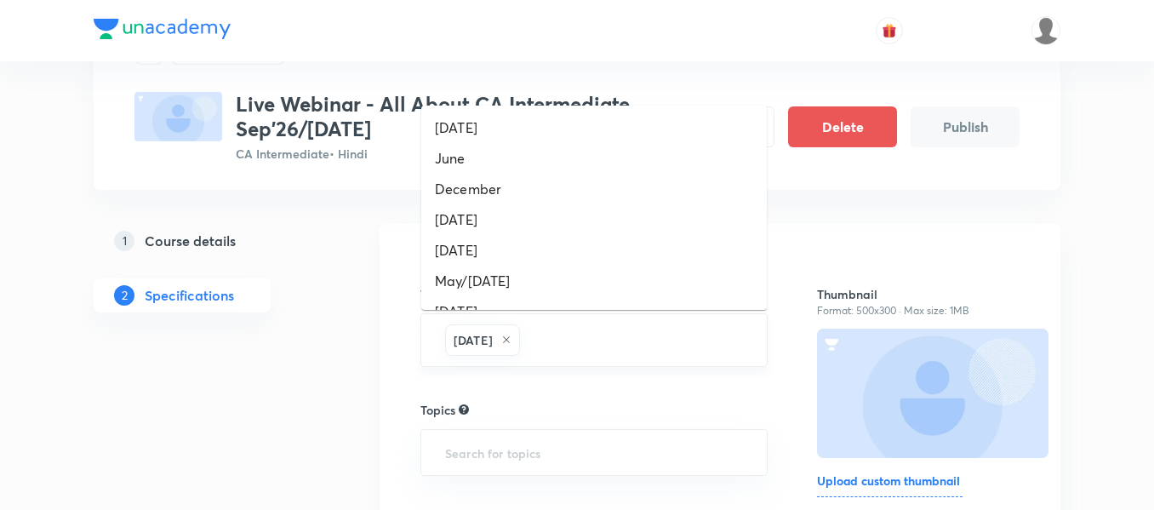
click at [597, 353] on input "text" at bounding box center [634, 339] width 223 height 31
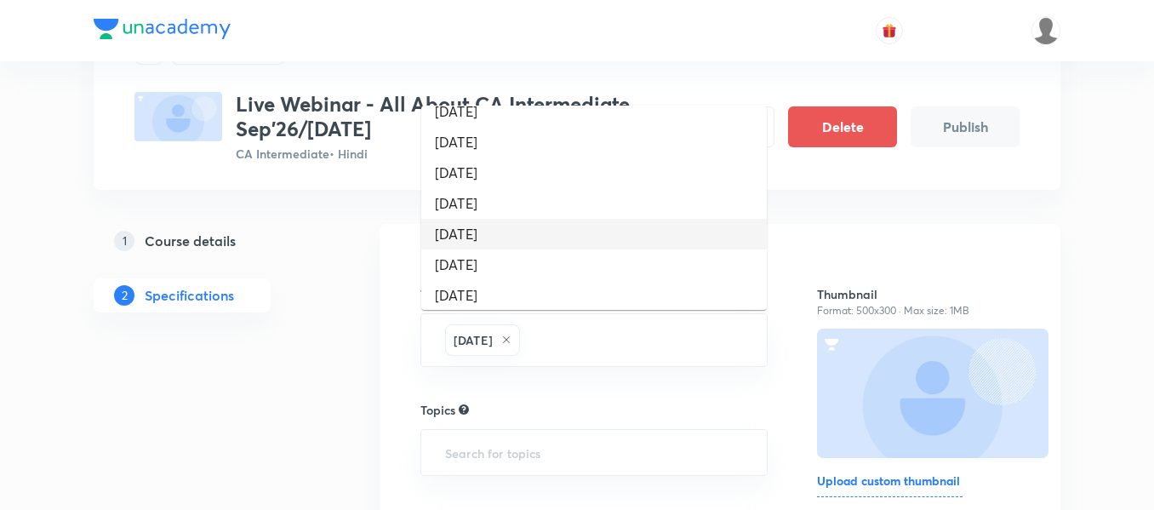
click at [505, 225] on li "January 2027" at bounding box center [593, 234] width 345 height 31
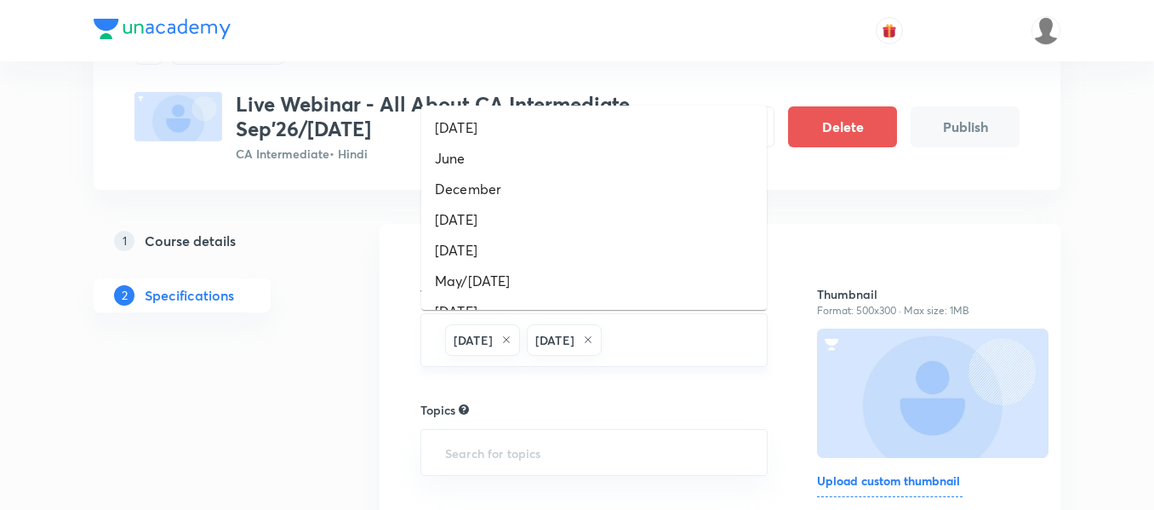
click at [686, 333] on input "text" at bounding box center [675, 339] width 141 height 31
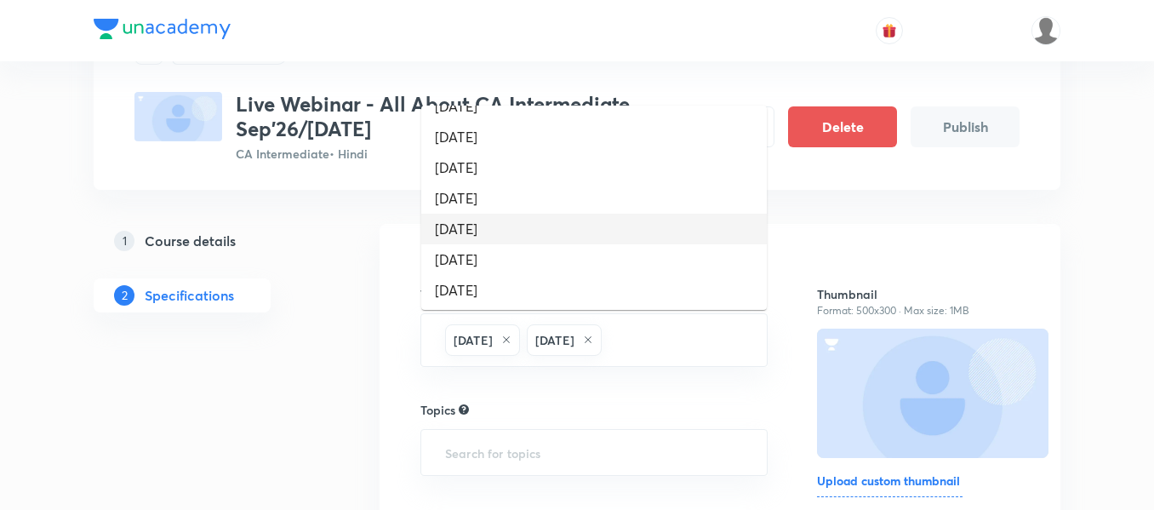
scroll to position [208, 0]
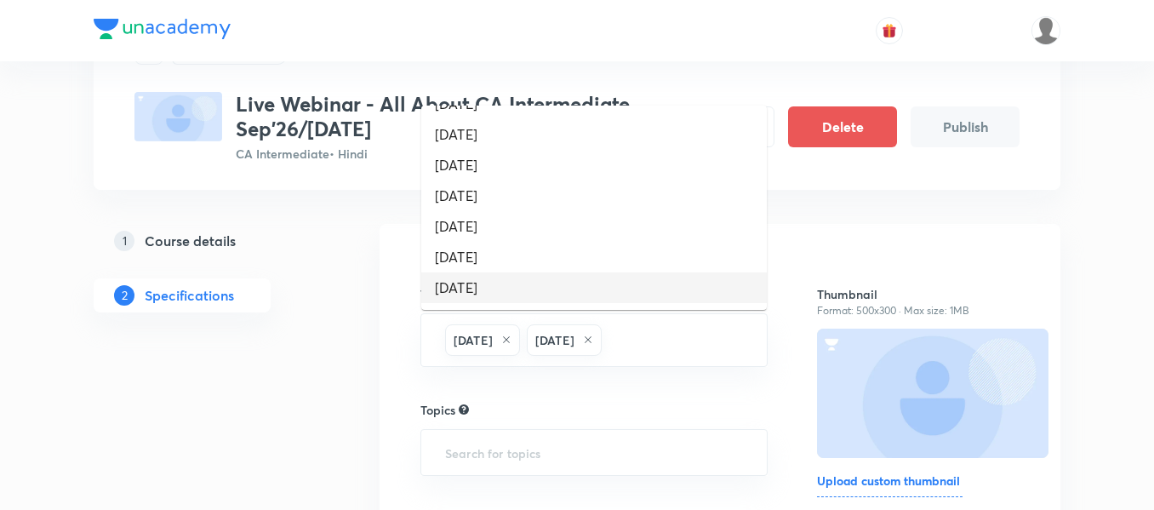
click at [515, 288] on li "September 2026" at bounding box center [593, 287] width 345 height 31
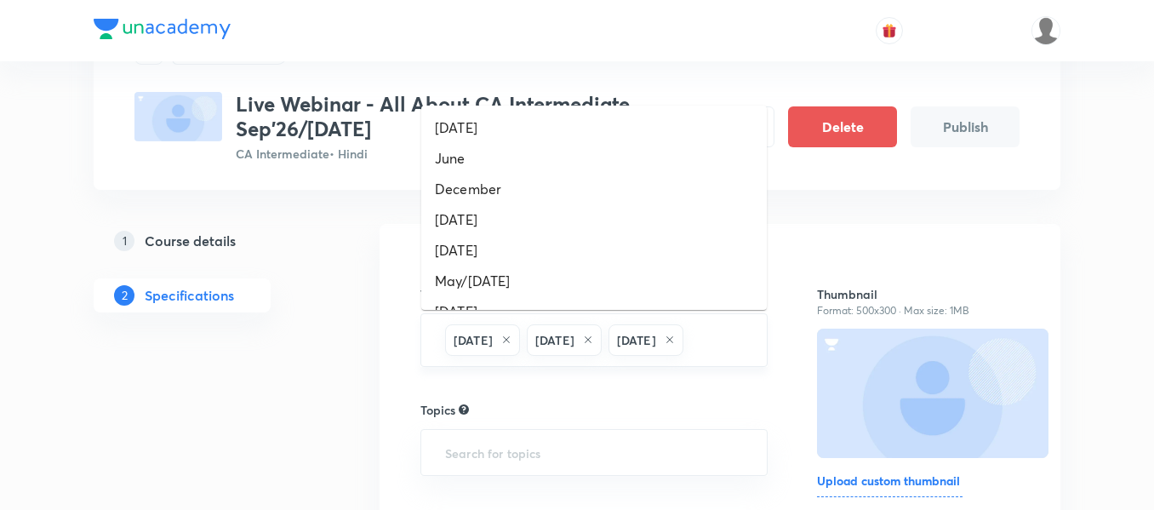
click at [687, 356] on input "text" at bounding box center [717, 339] width 60 height 31
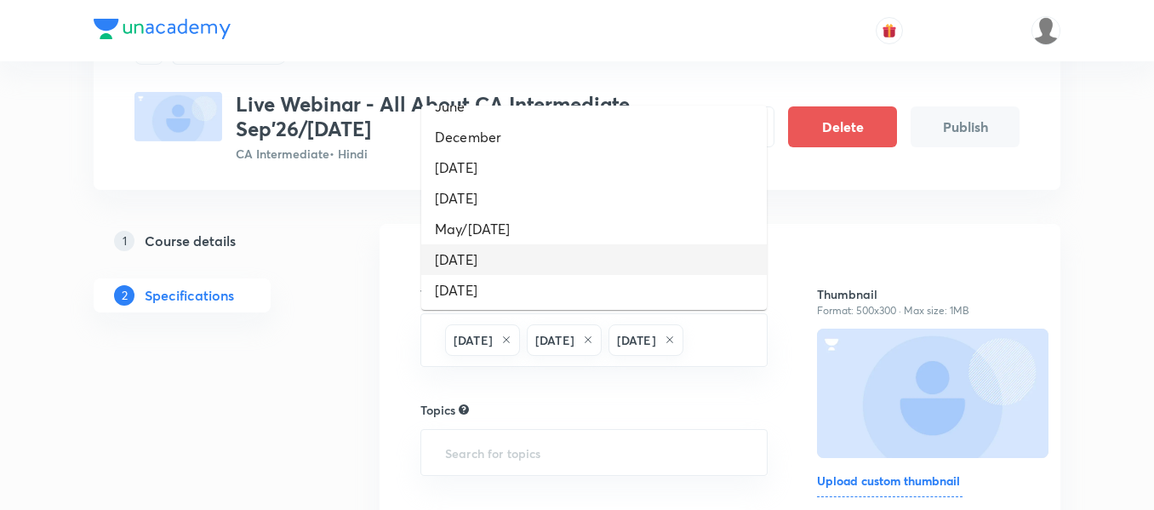
scroll to position [177, 0]
click at [513, 251] on li "January 2026" at bounding box center [593, 257] width 345 height 31
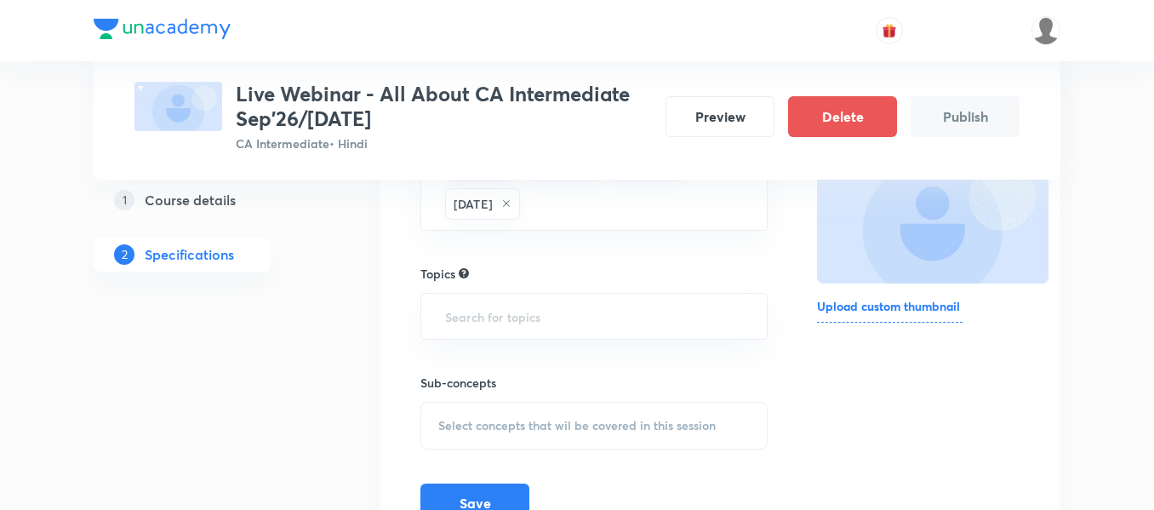
scroll to position [260, 0]
click at [478, 333] on div "​" at bounding box center [593, 315] width 347 height 47
type input "law"
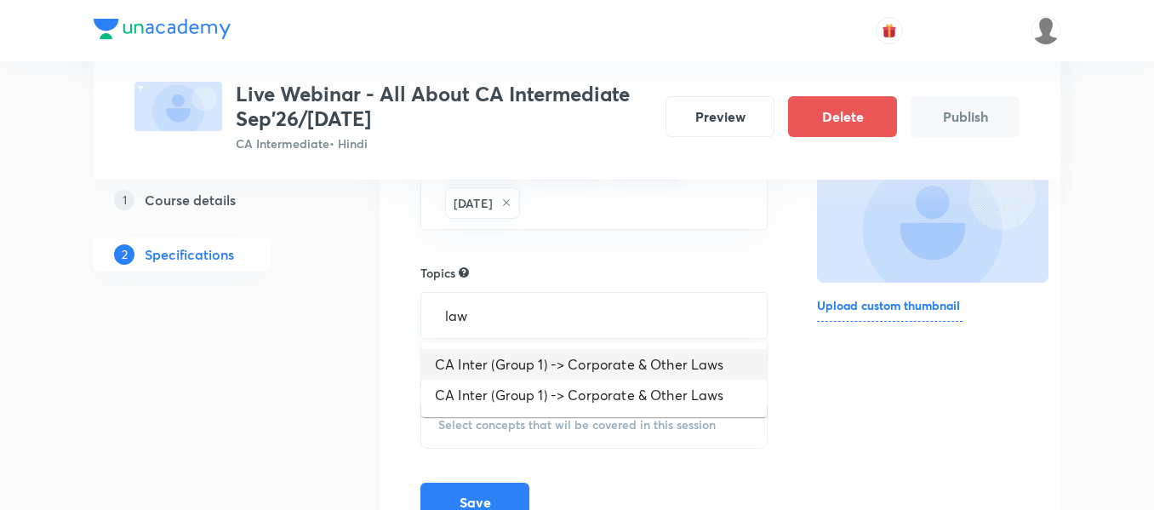
click at [528, 363] on li "CA Inter (Group 1) -> Corporate & Other Laws" at bounding box center [593, 364] width 345 height 31
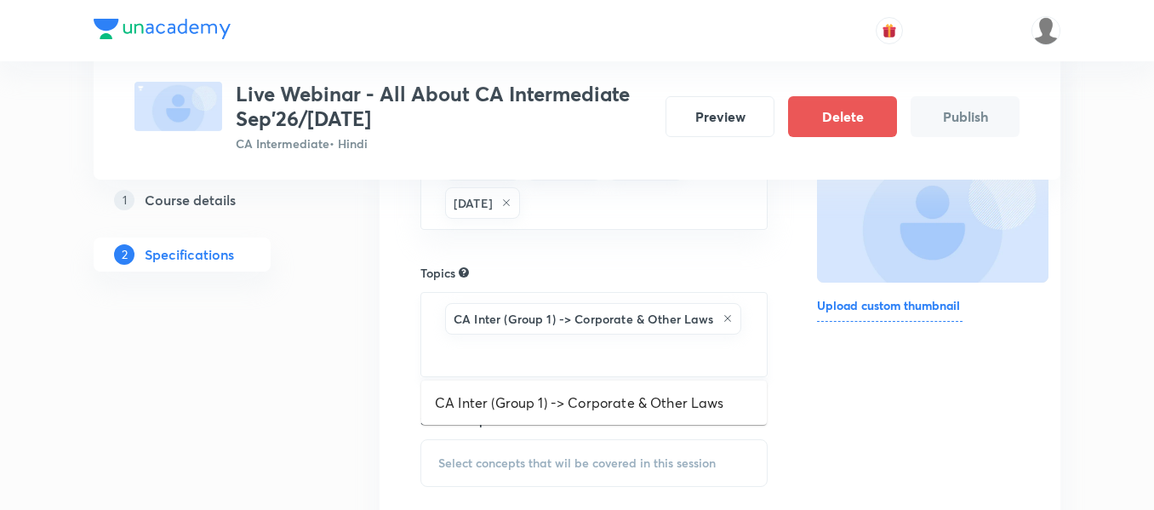
click at [528, 363] on input "text" at bounding box center [594, 353] width 305 height 31
click at [535, 405] on li "CA Inter (Group 1) -> Corporate & Other Laws" at bounding box center [593, 402] width 345 height 31
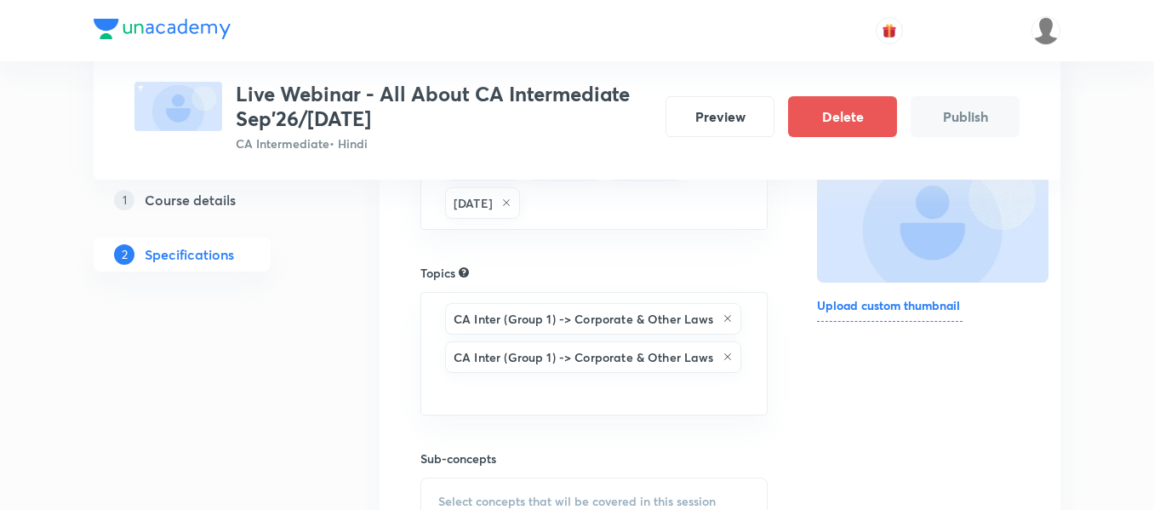
scroll to position [414, 0]
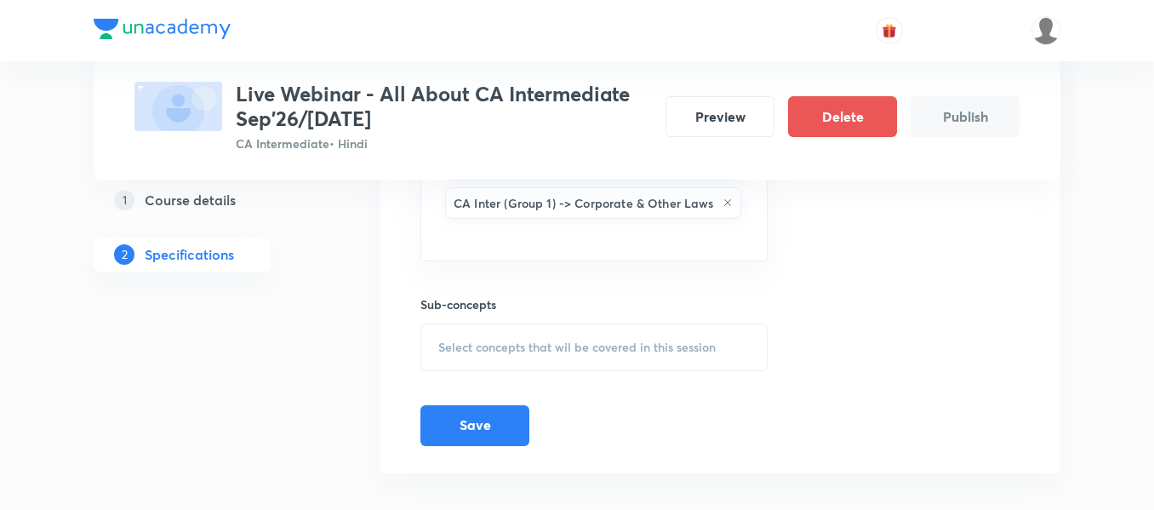
click at [504, 331] on div "Select concepts that wil be covered in this session" at bounding box center [593, 347] width 347 height 48
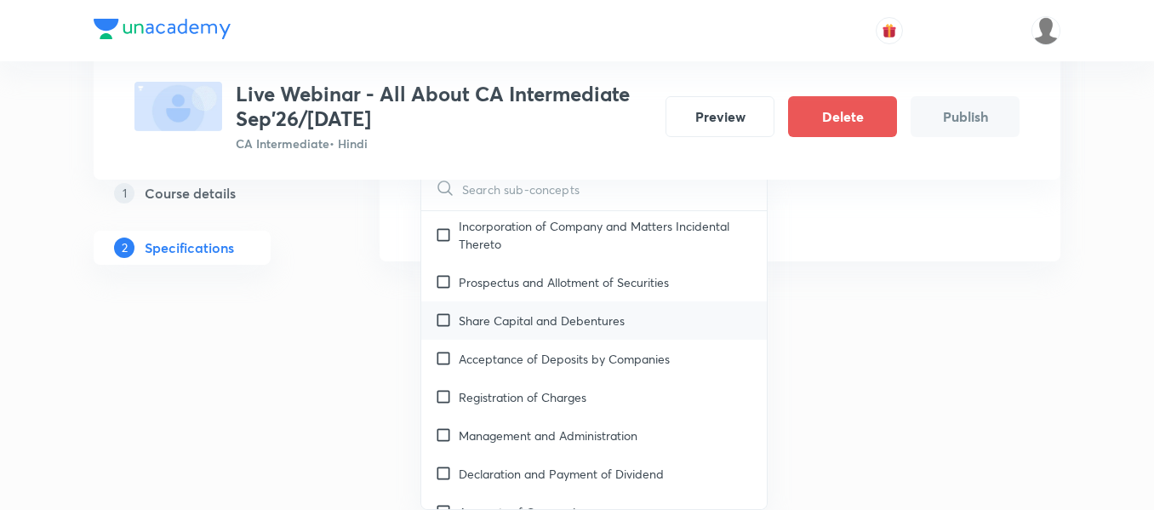
scroll to position [0, 0]
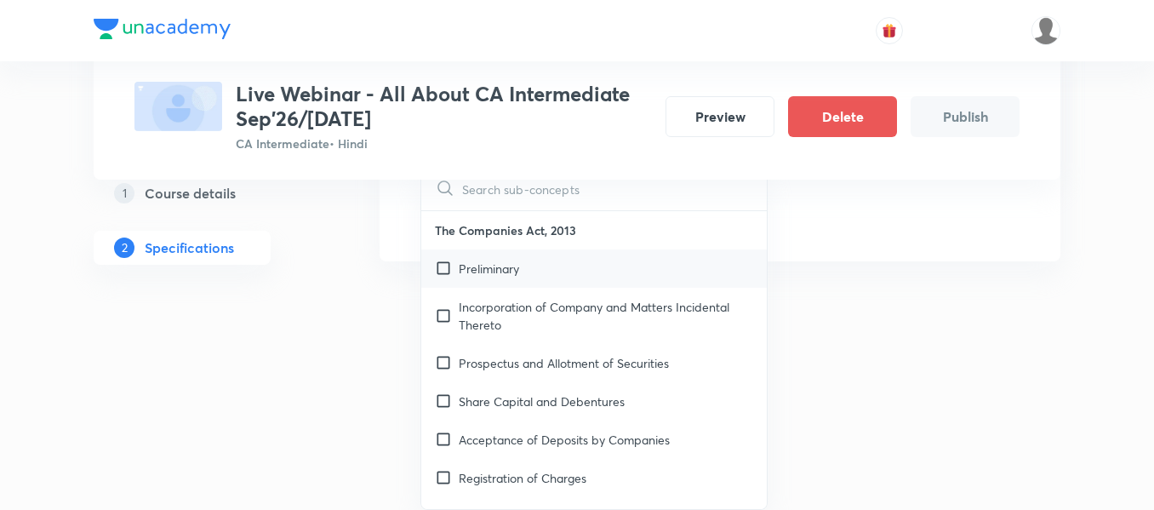
click at [439, 277] on input "checkbox" at bounding box center [447, 269] width 24 height 18
checkbox input "true"
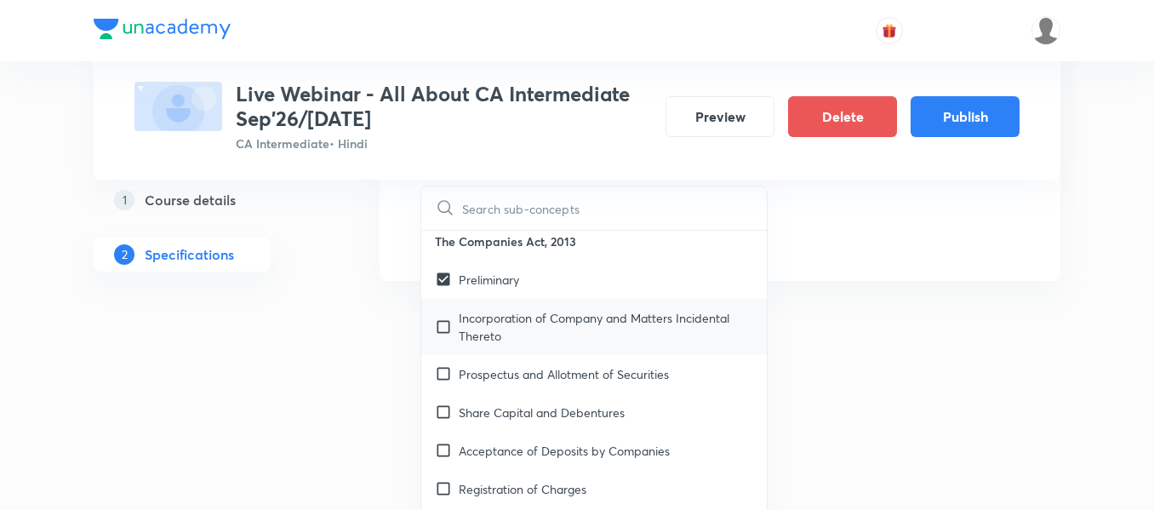
scroll to position [9, 0]
click at [451, 375] on input "checkbox" at bounding box center [447, 373] width 24 height 18
checkbox input "true"
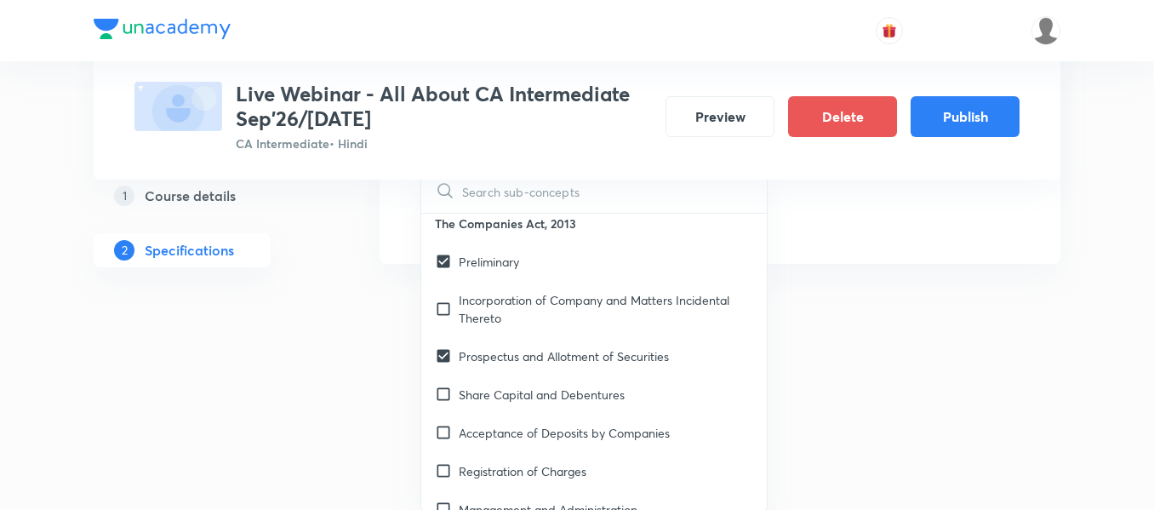
scroll to position [682, 0]
click at [501, 443] on div "Acceptance of Deposits by Companies" at bounding box center [593, 432] width 345 height 38
checkbox input "true"
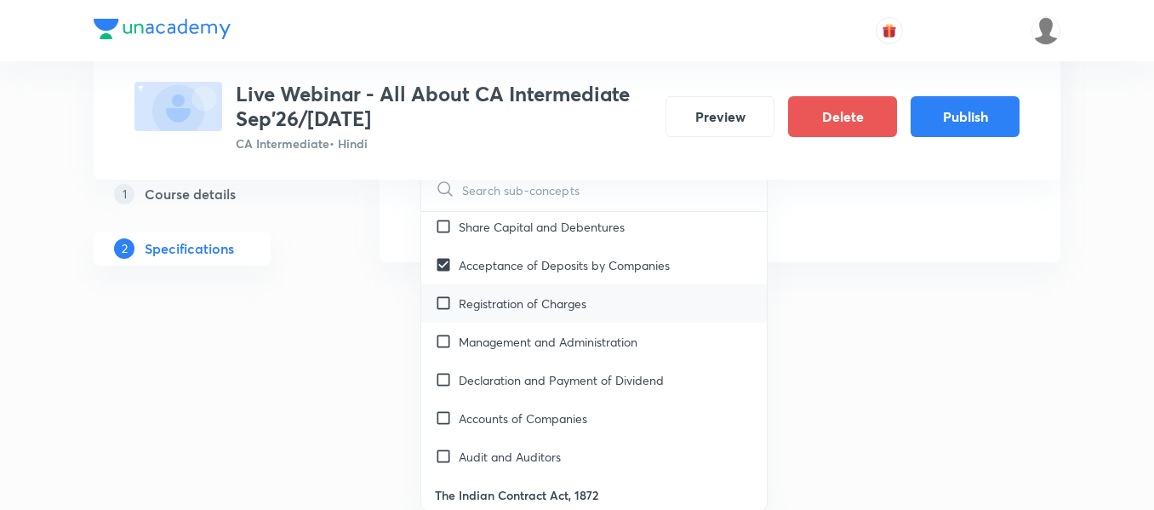
scroll to position [176, 0]
click at [448, 385] on input "checkbox" at bounding box center [447, 379] width 24 height 18
checkbox input "true"
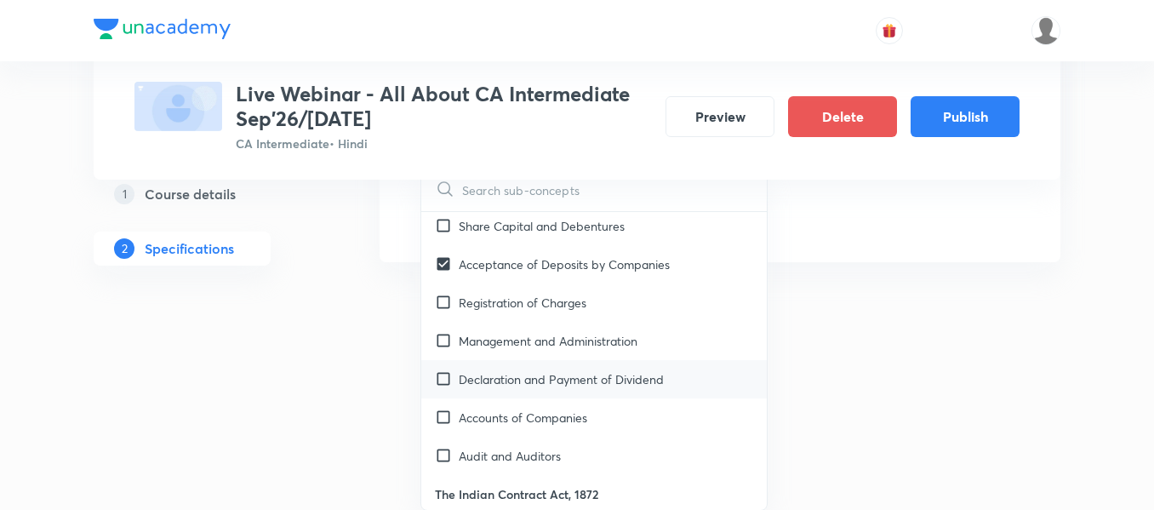
checkbox input "true"
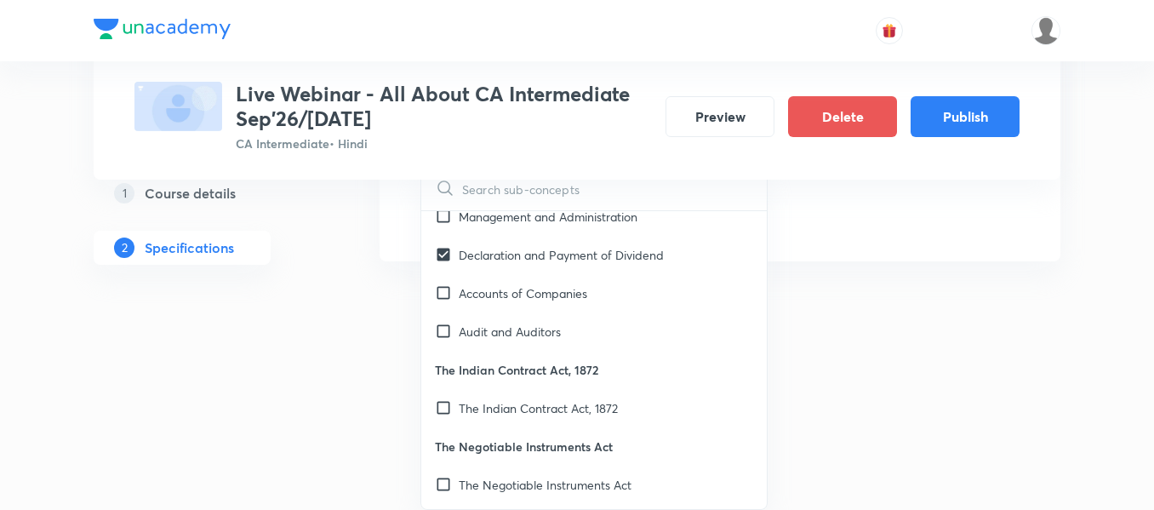
scroll to position [358, 0]
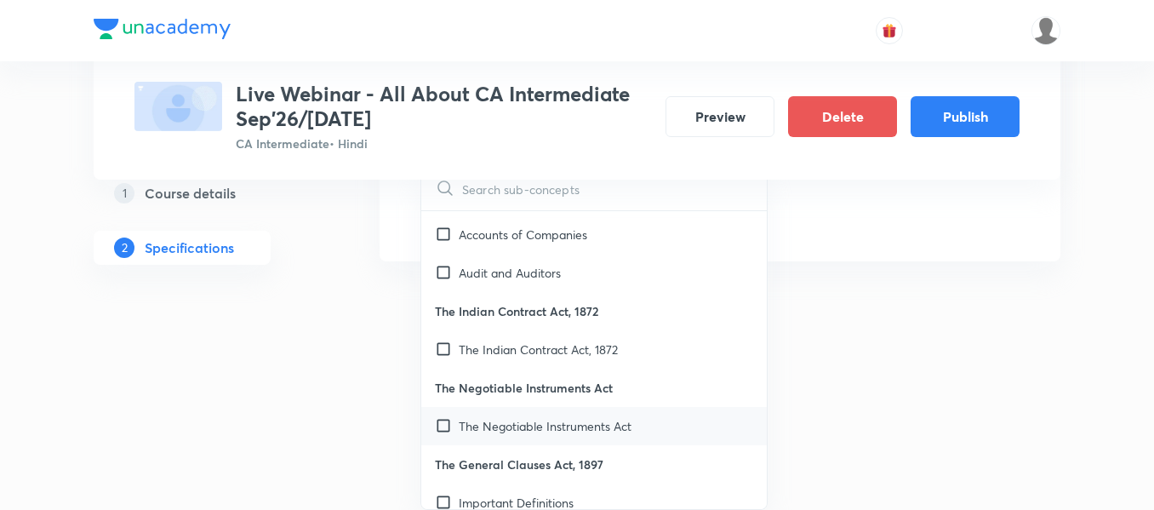
click at [450, 414] on div "The Negotiable Instruments Act" at bounding box center [593, 426] width 345 height 38
checkbox input "true"
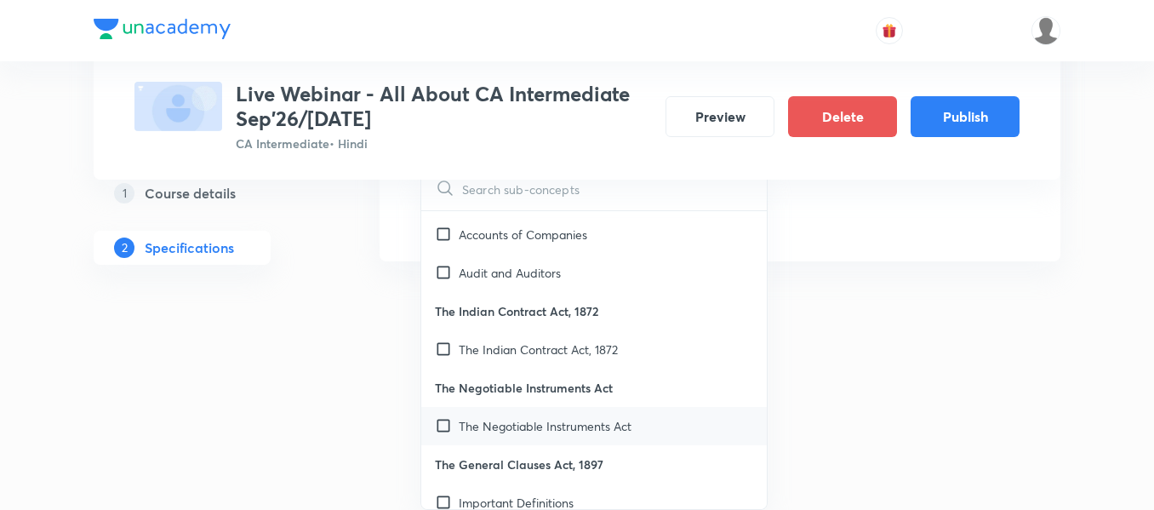
checkbox input "true"
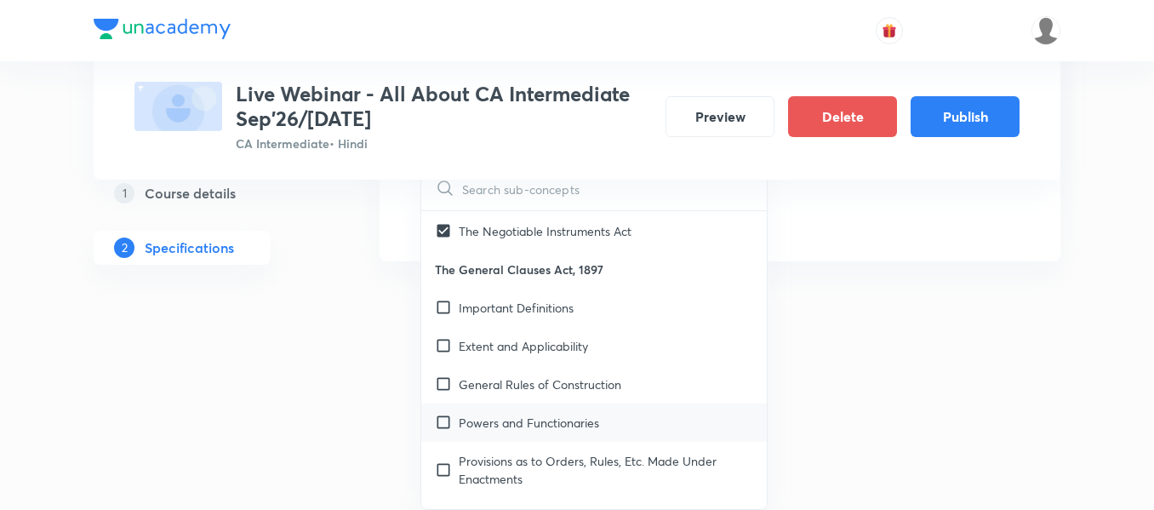
scroll to position [554, 0]
click at [431, 386] on div "General Rules of Construction" at bounding box center [593, 383] width 345 height 38
checkbox input "true"
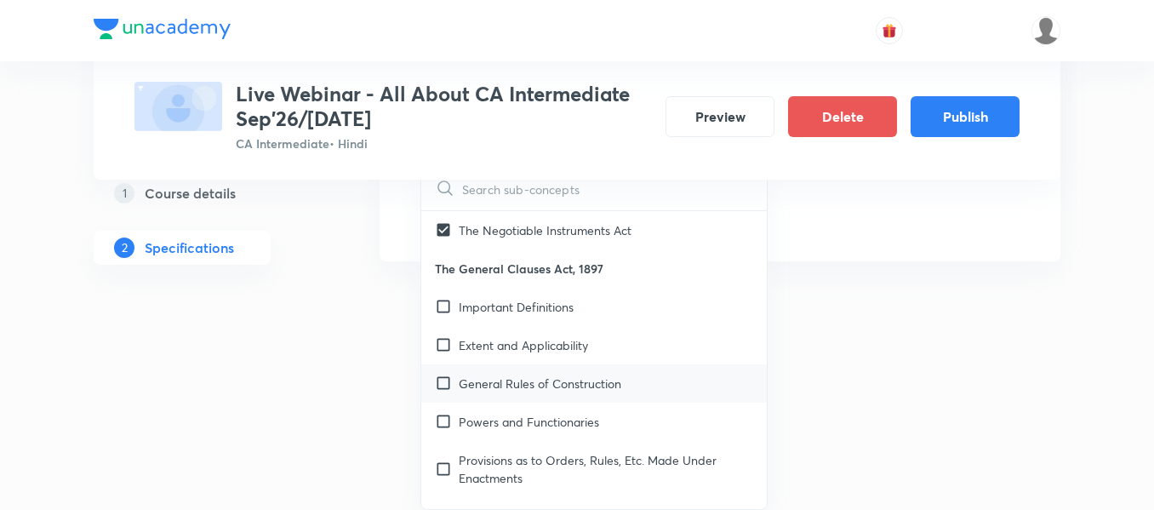
checkbox input "true"
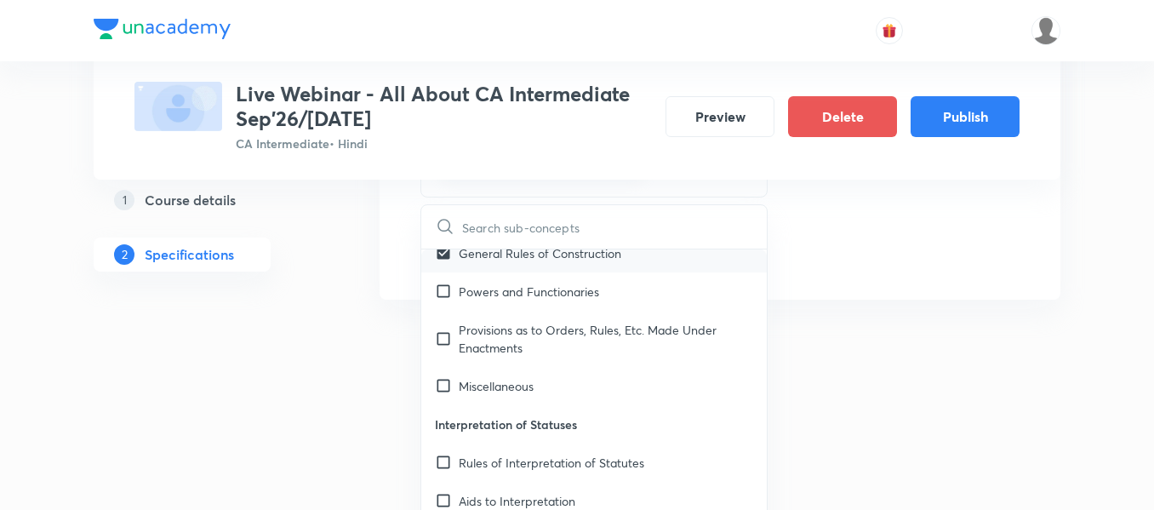
scroll to position [733, 0]
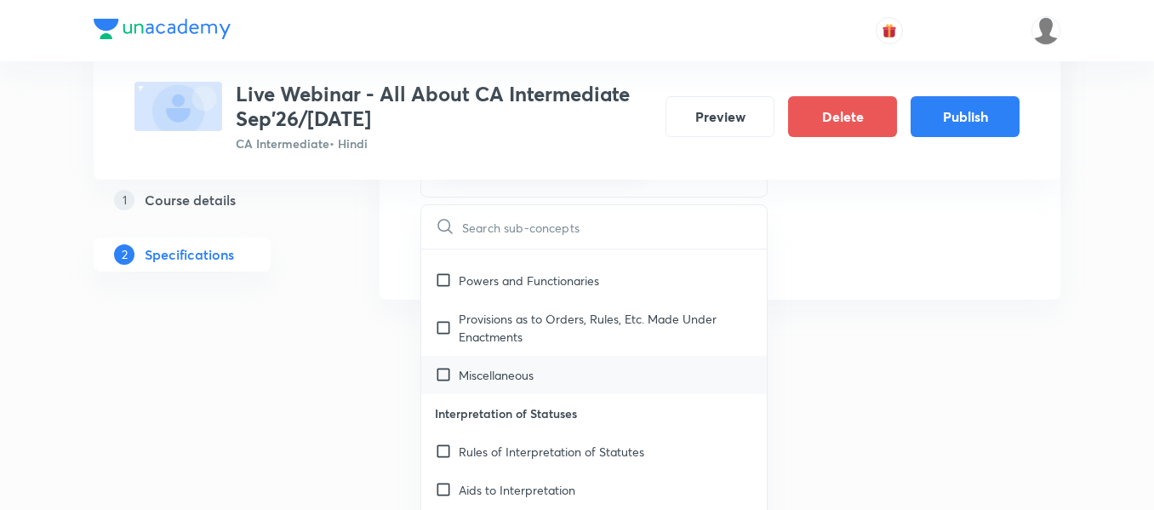
click at [437, 379] on input "checkbox" at bounding box center [447, 375] width 24 height 18
checkbox input "true"
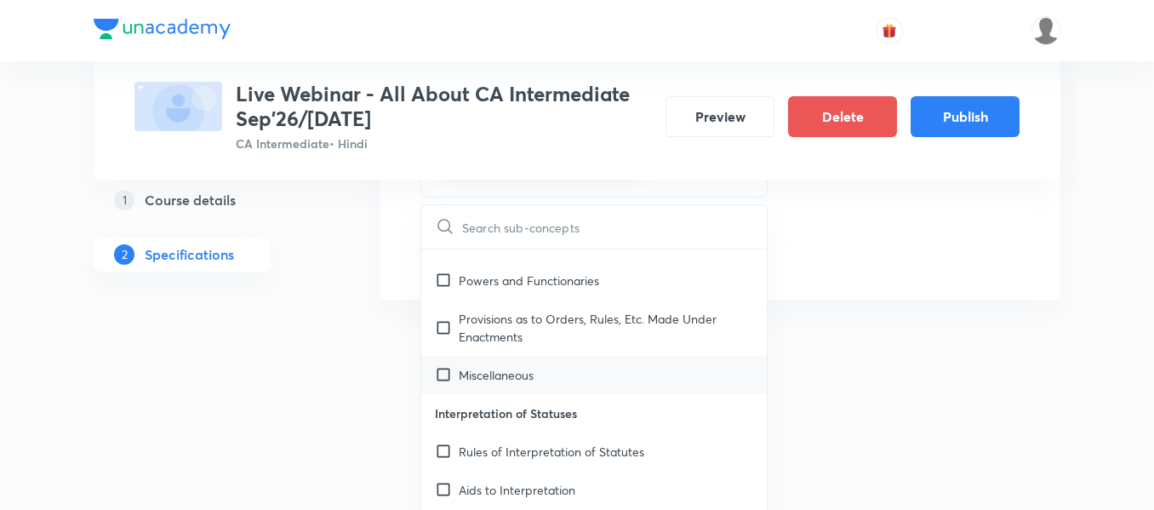
checkbox input "true"
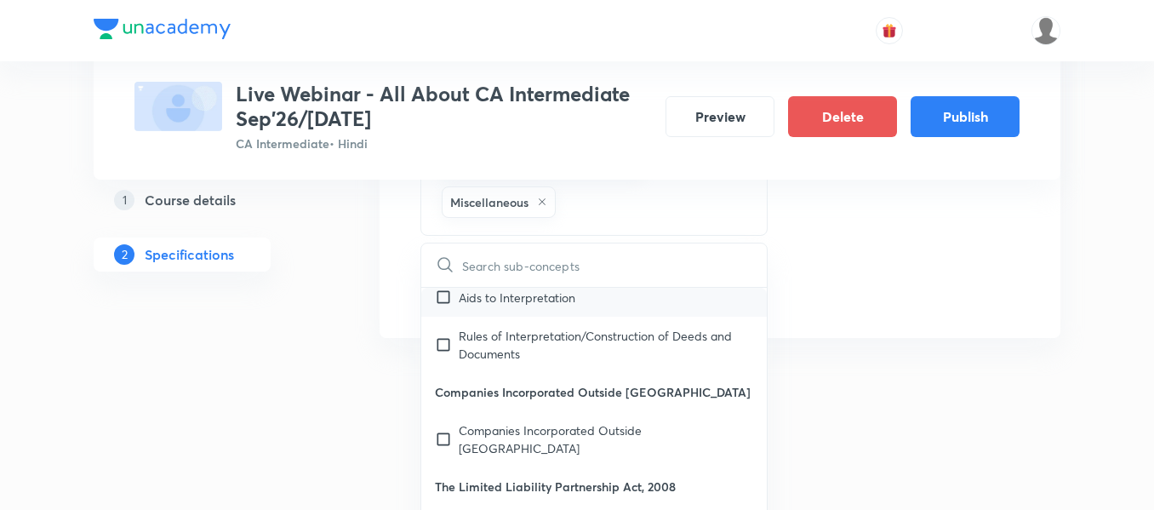
scroll to position [981, 0]
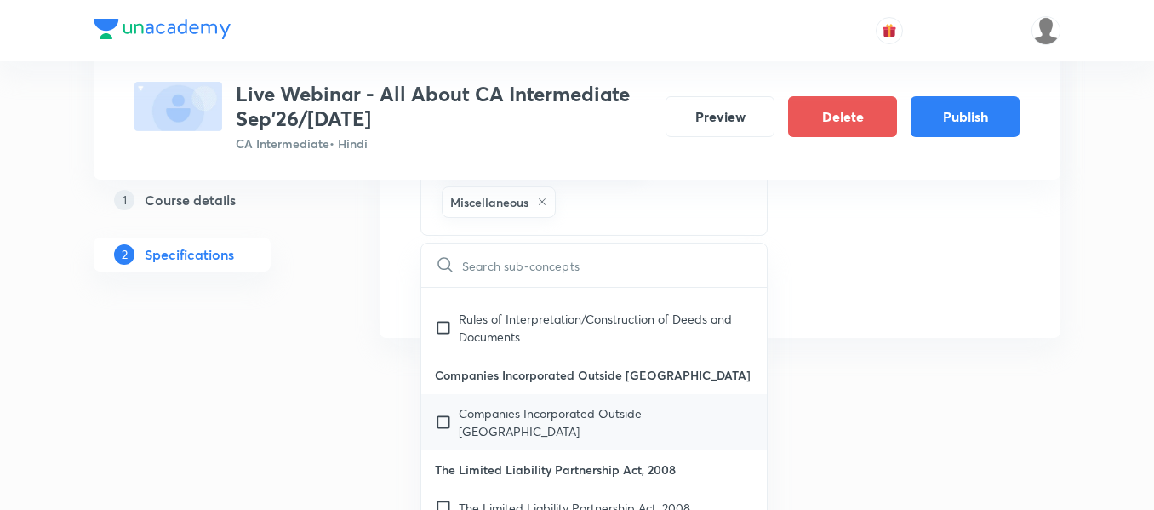
click at [446, 409] on input "checkbox" at bounding box center [447, 422] width 24 height 36
checkbox input "true"
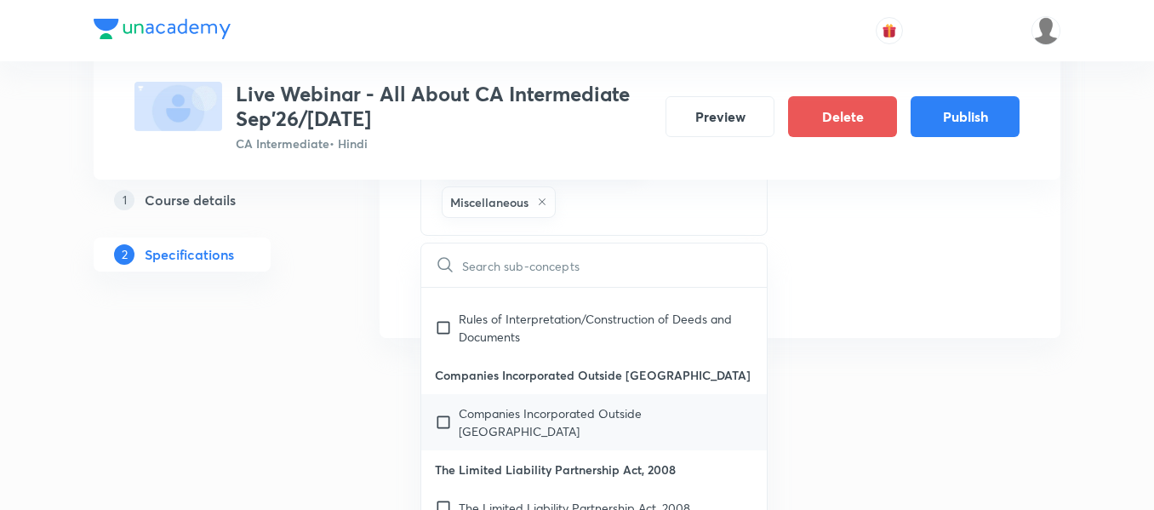
checkbox input "true"
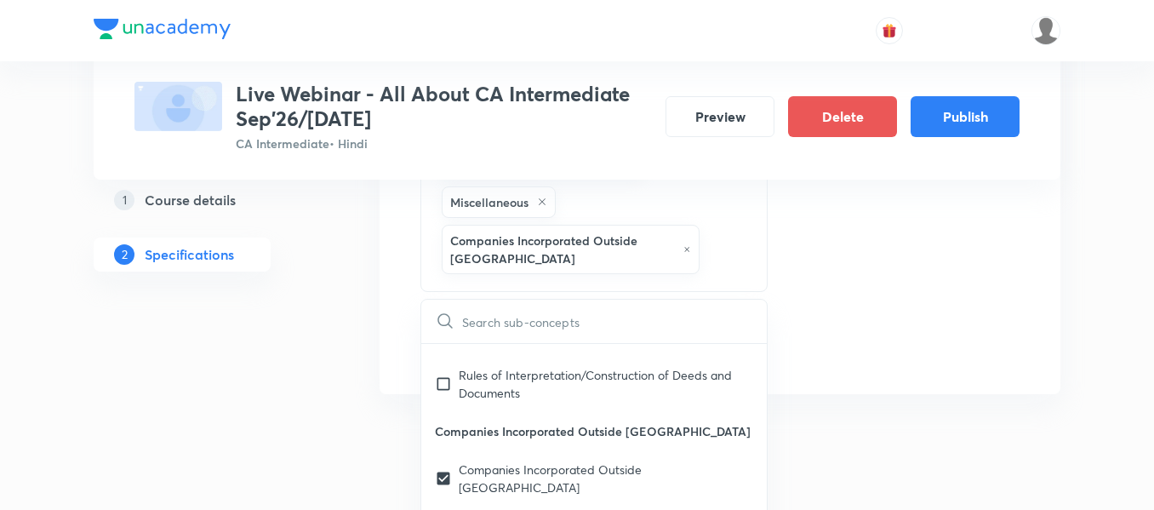
scroll to position [914, 0]
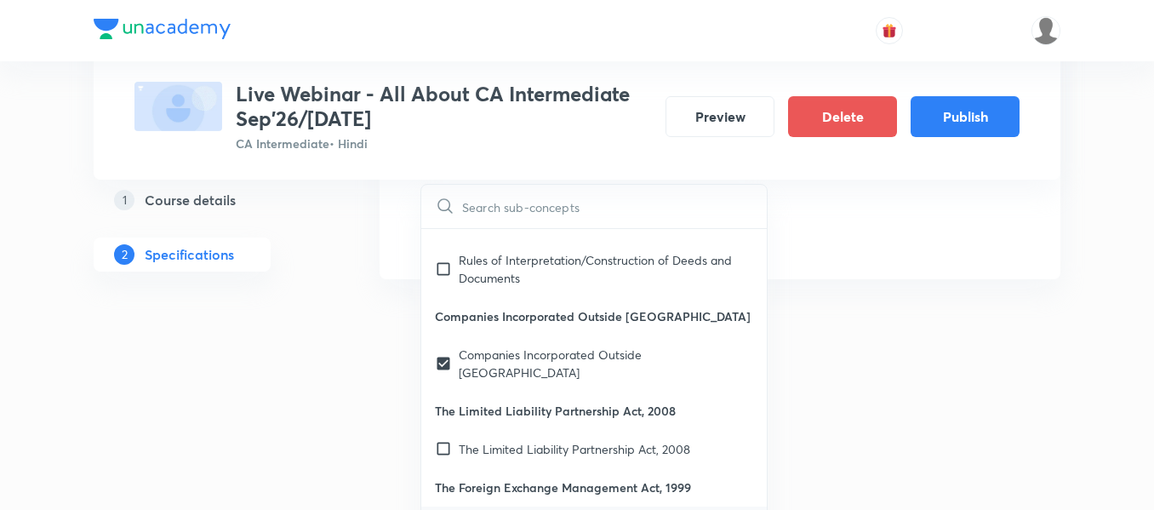
checkbox input "true"
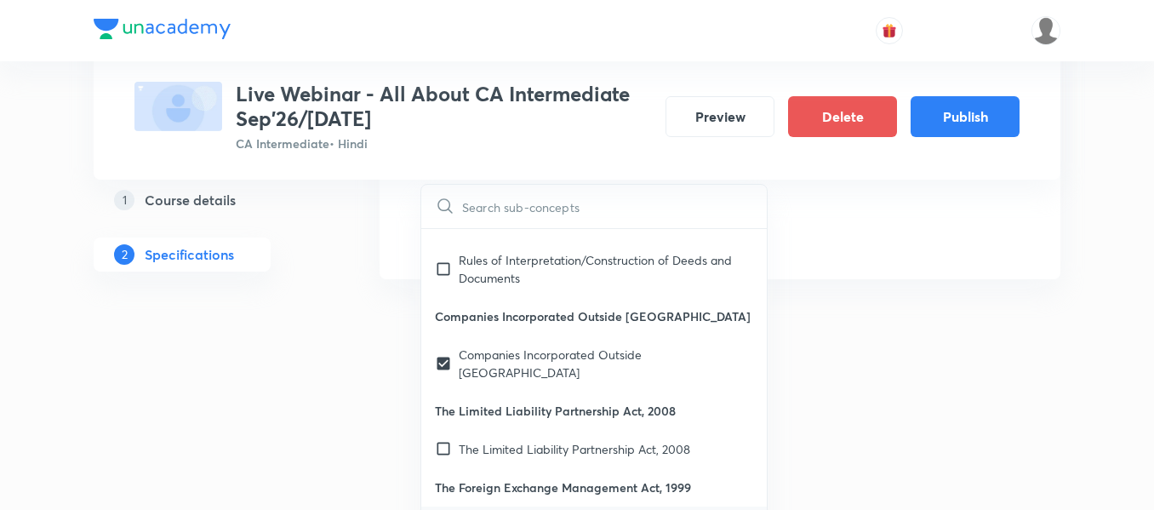
checkbox input "true"
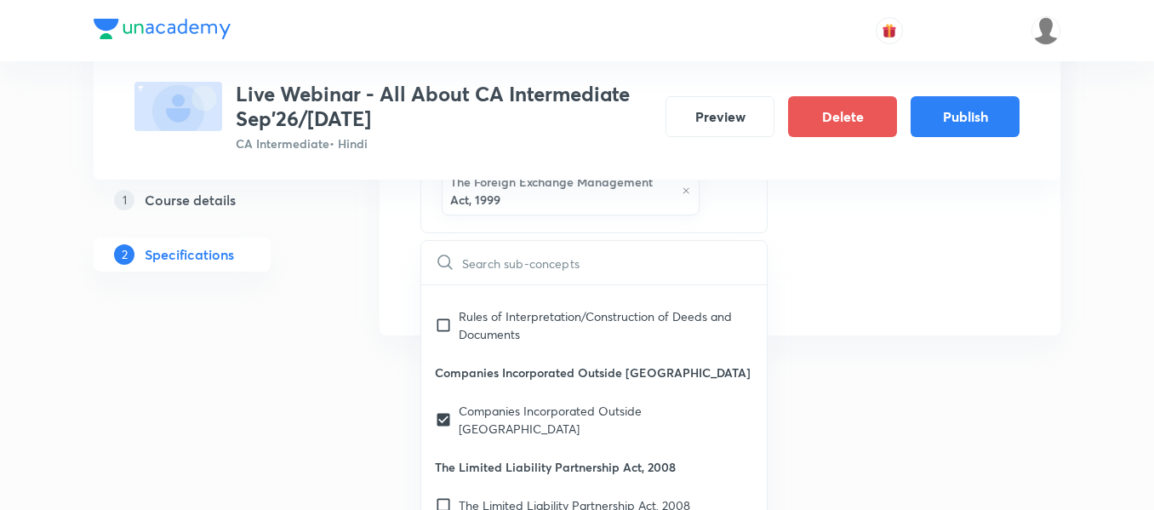
scroll to position [970, 0]
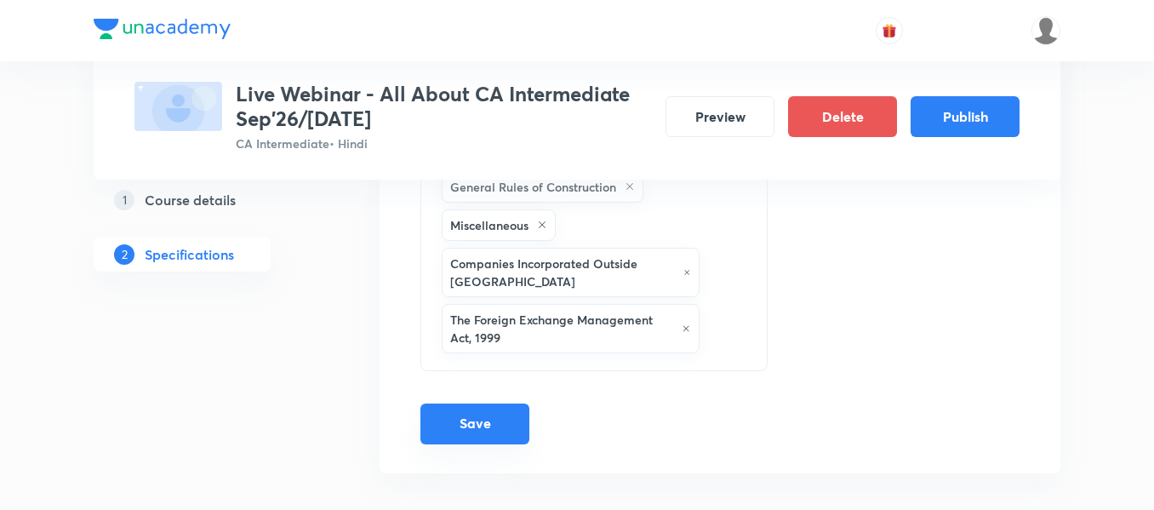
click at [507, 415] on button "Save" at bounding box center [474, 423] width 109 height 41
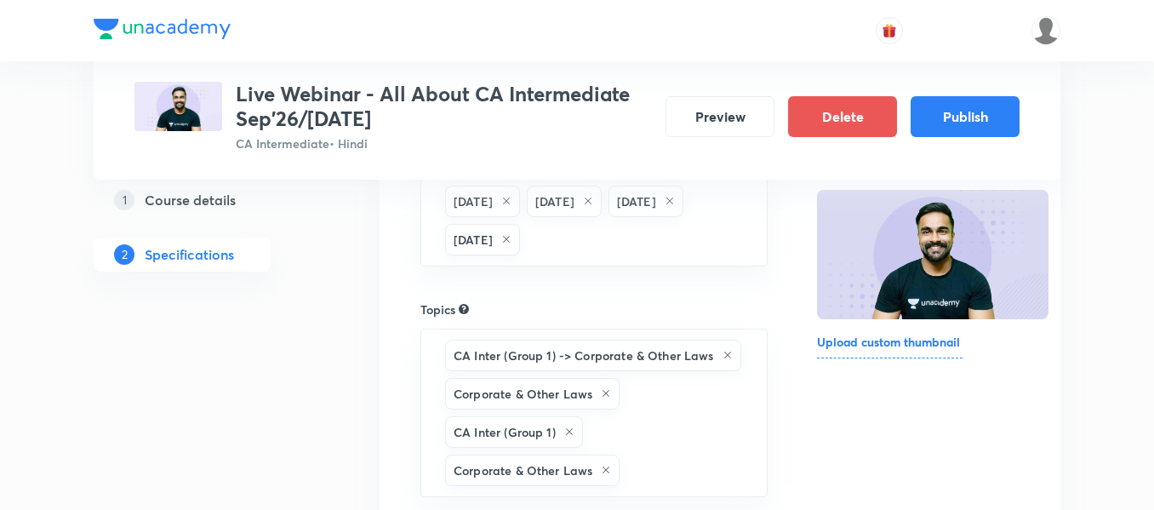
scroll to position [24, 0]
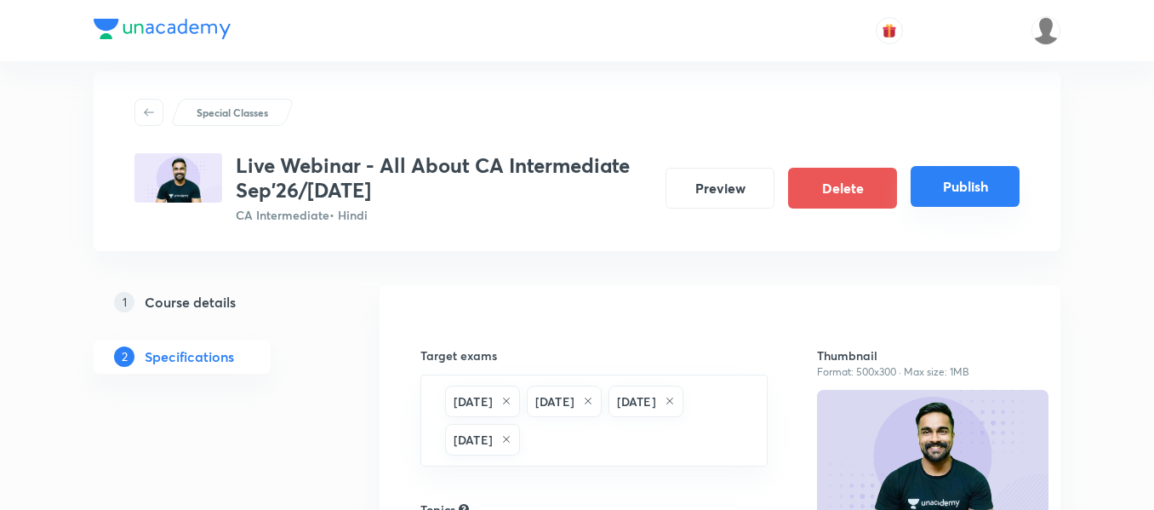
click at [934, 174] on button "Publish" at bounding box center [964, 186] width 109 height 41
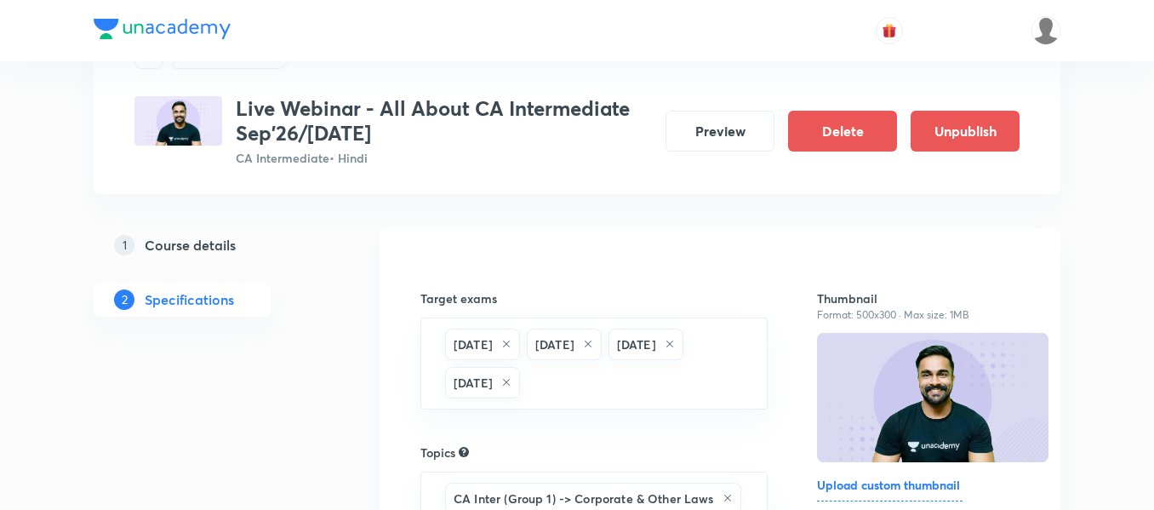
scroll to position [79, 0]
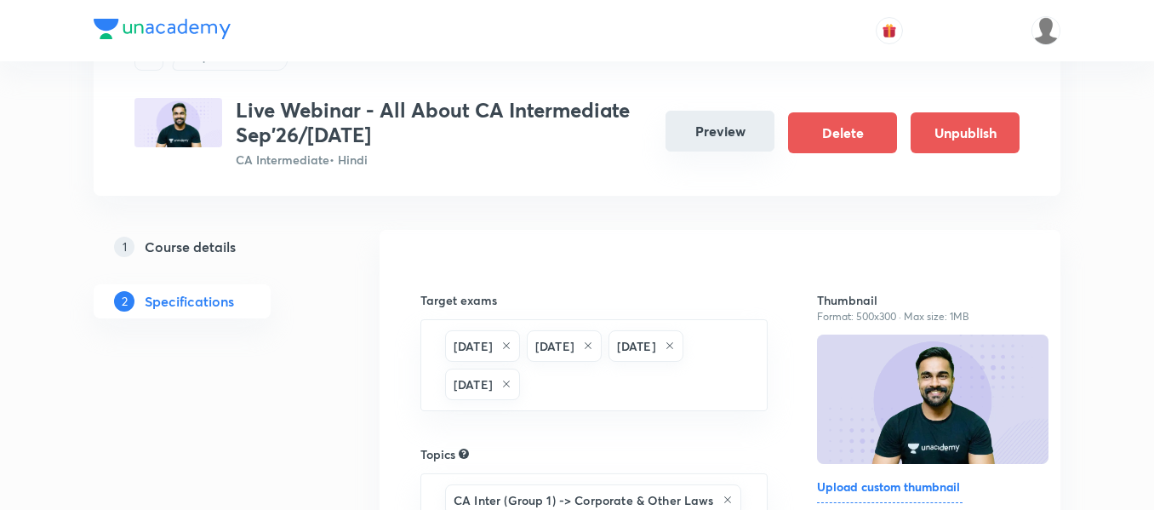
click at [709, 141] on button "Preview" at bounding box center [719, 131] width 109 height 41
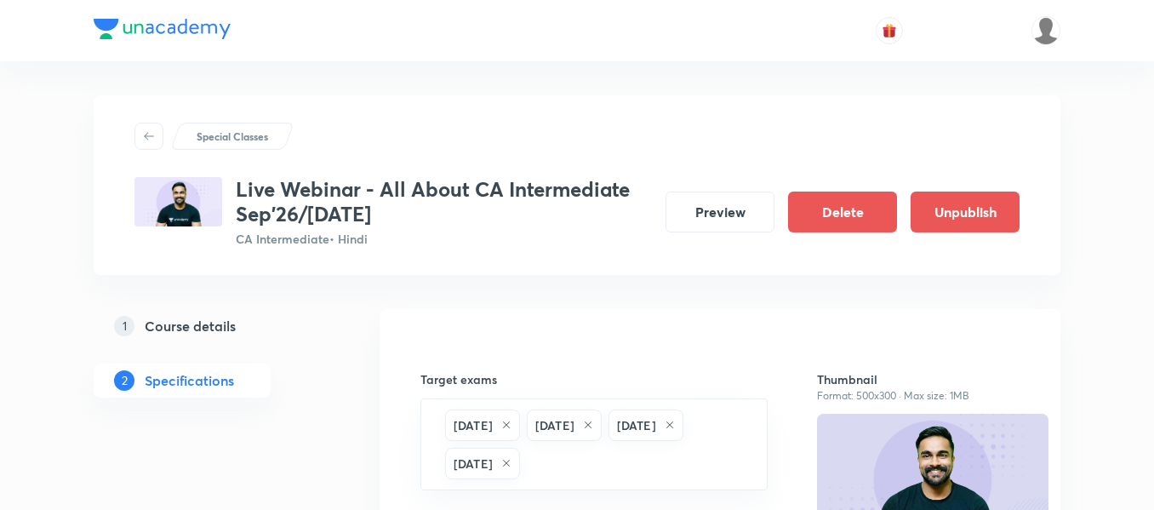
scroll to position [37, 0]
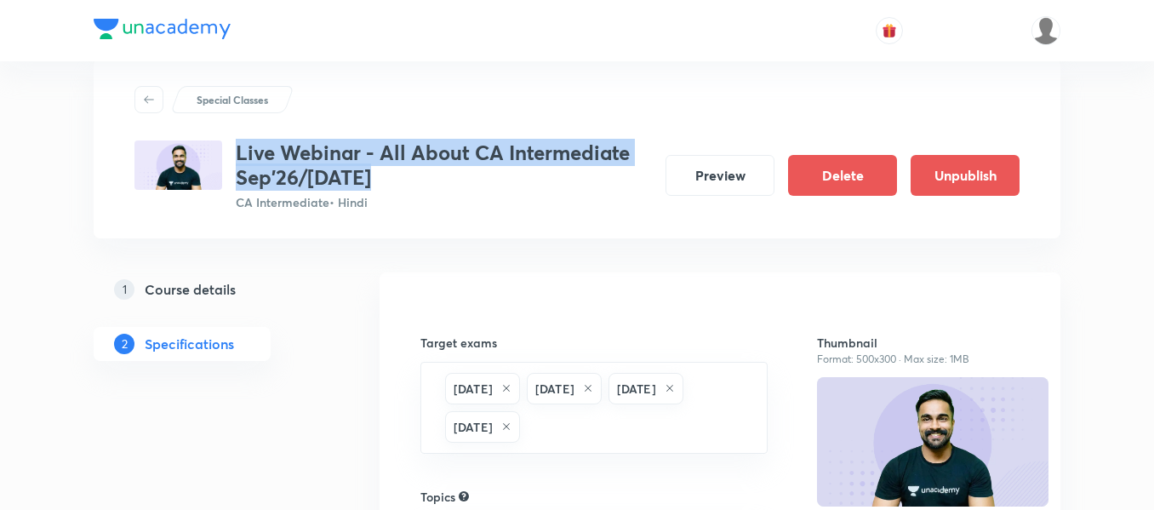
drag, startPoint x: 382, startPoint y: 172, endPoint x: 237, endPoint y: 156, distance: 146.4
click at [237, 156] on h3 "Live Webinar - All About CA Intermediate Sep'26/Jan'27" at bounding box center [444, 164] width 416 height 49
copy h3 "Live Webinar - All About CA Intermediate Sep'26/Jan'27"
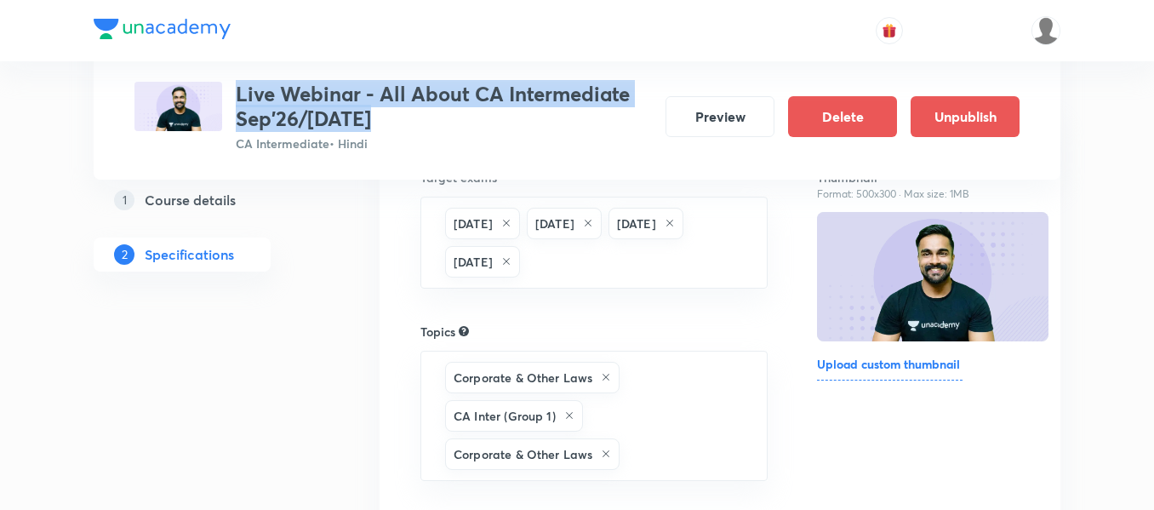
scroll to position [203, 0]
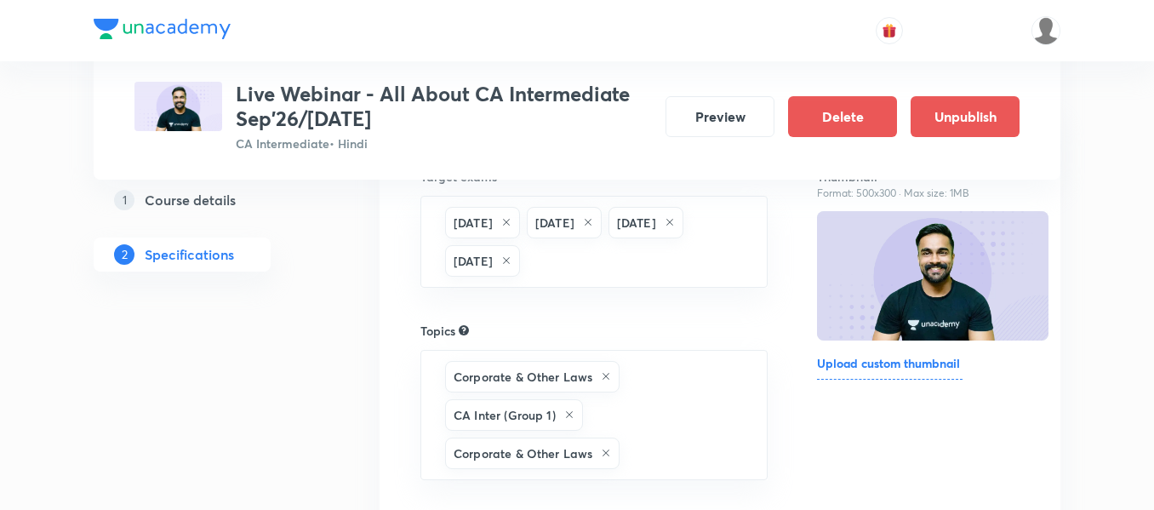
click at [200, 219] on div "1 Course details 2 Specifications" at bounding box center [209, 237] width 231 height 109
click at [197, 206] on h5 "Course details" at bounding box center [190, 200] width 91 height 20
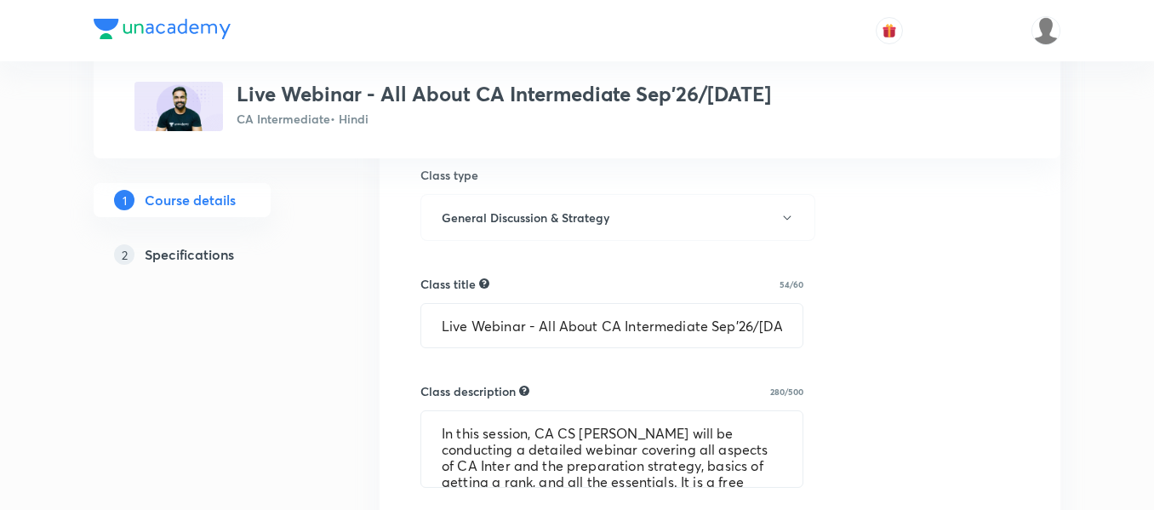
scroll to position [537, 0]
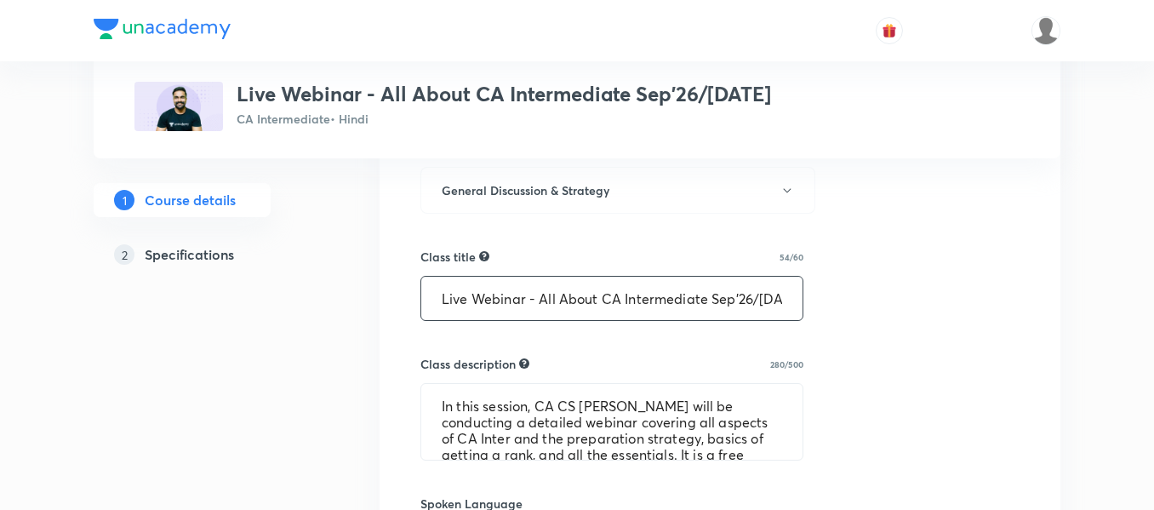
click at [485, 288] on input "Live Webinar - All About CA Intermediate Sep'26/Jan'27" at bounding box center [611, 298] width 381 height 43
type input "Live Webinar - All About CA Intermediate Sep'26/Jan'27"
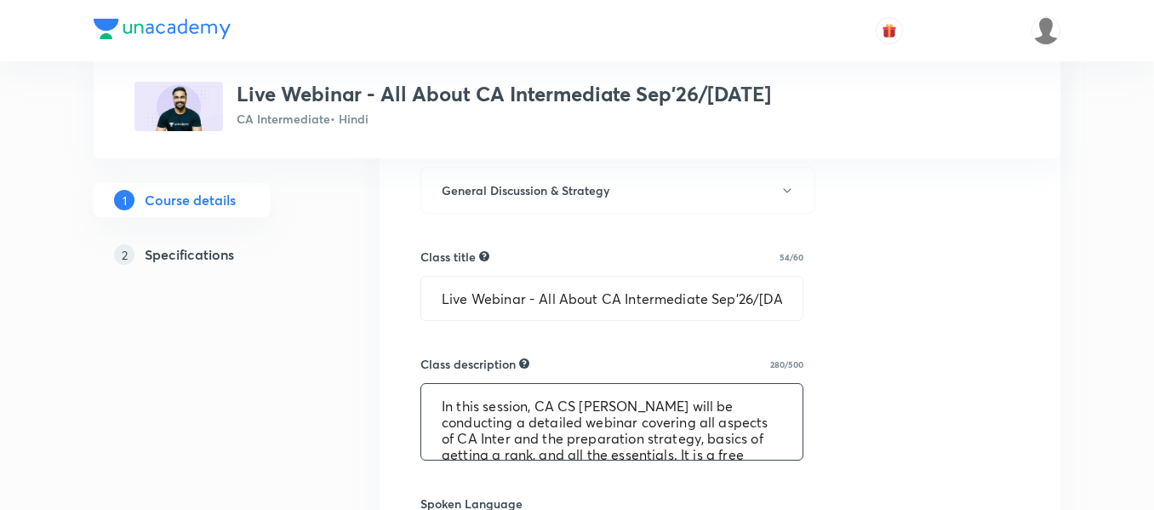
click at [571, 414] on textarea "In this session, CA CS Shantam Gupta will be conducting a detailed webinar cove…" at bounding box center [611, 422] width 381 height 76
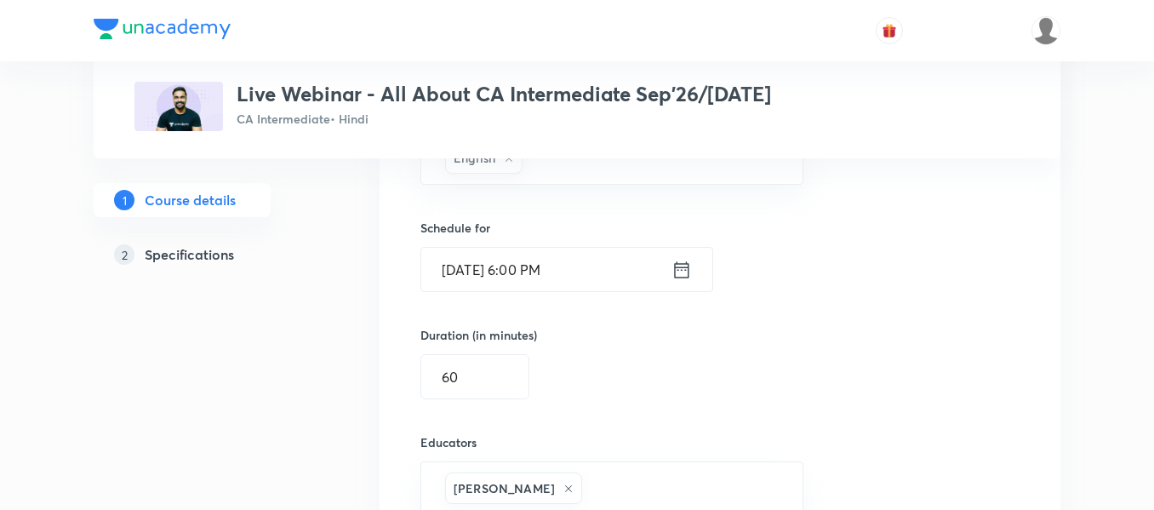
scroll to position [1052, 0]
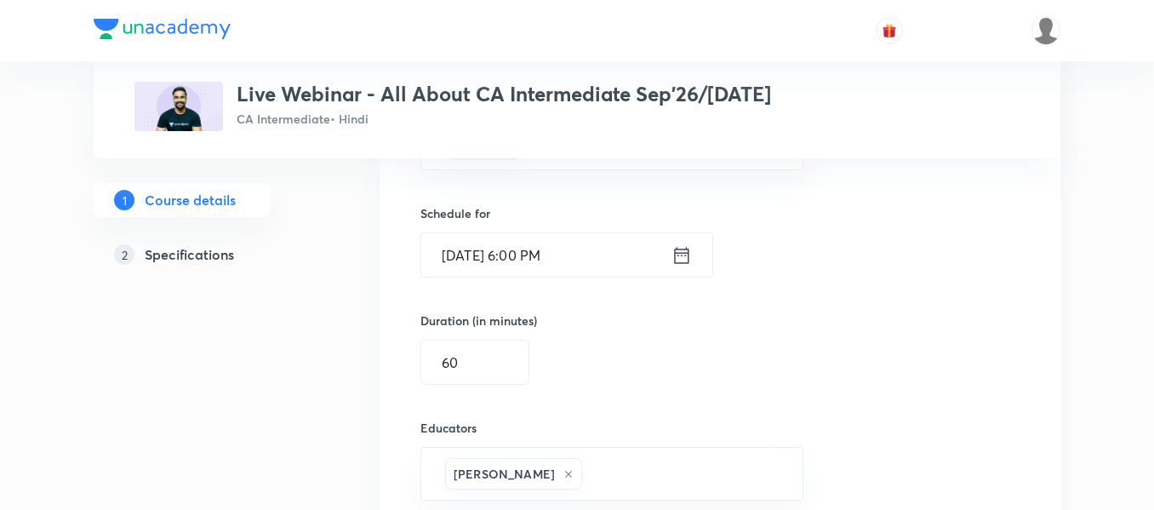
click at [477, 254] on input "Oct 4, 2025, 6:00 PM" at bounding box center [546, 254] width 250 height 43
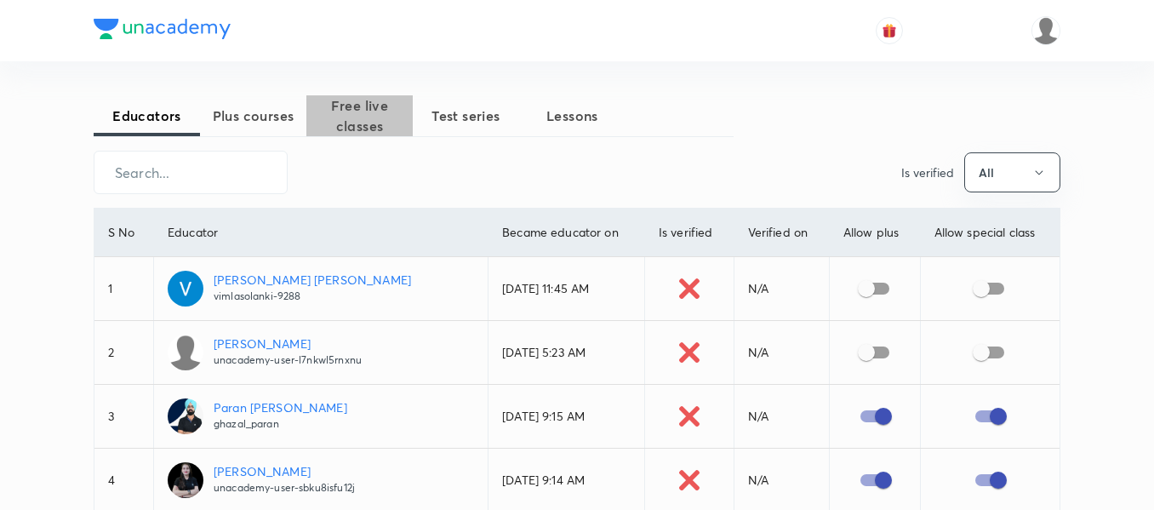
click at [383, 113] on span "Free live classes" at bounding box center [359, 115] width 106 height 41
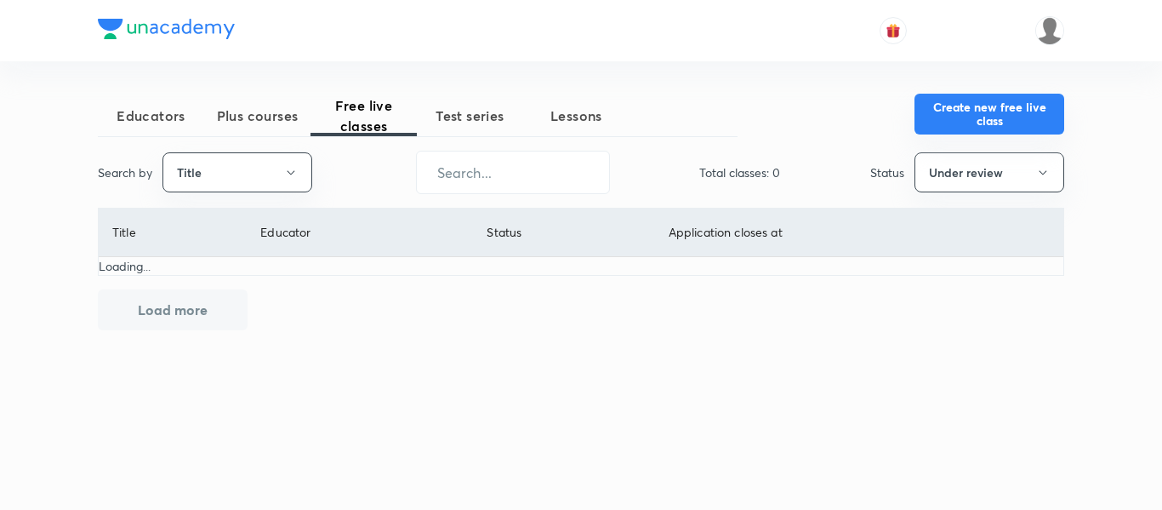
click at [971, 98] on button "Create new free live class" at bounding box center [990, 114] width 150 height 41
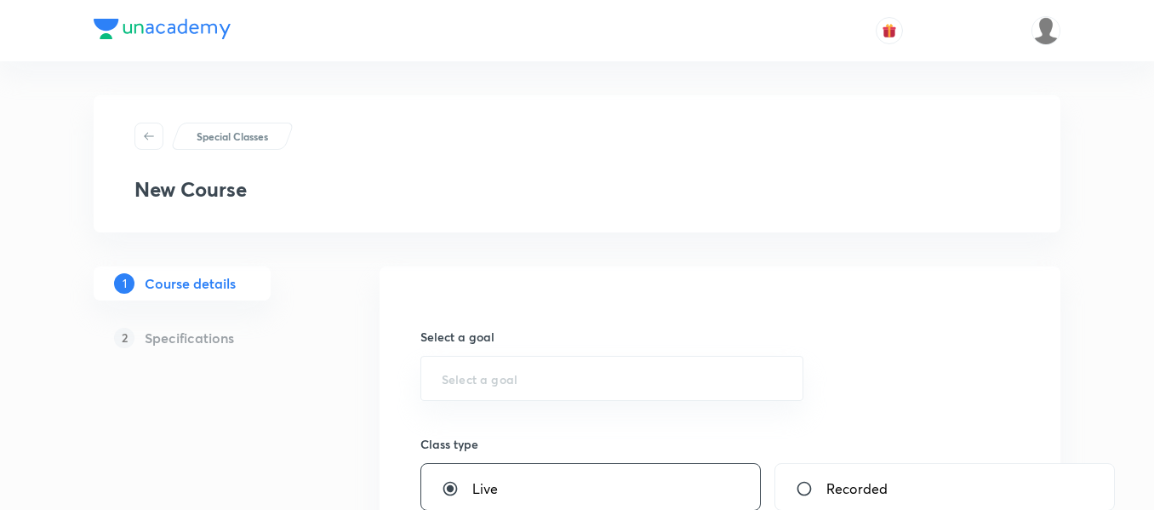
scroll to position [51, 0]
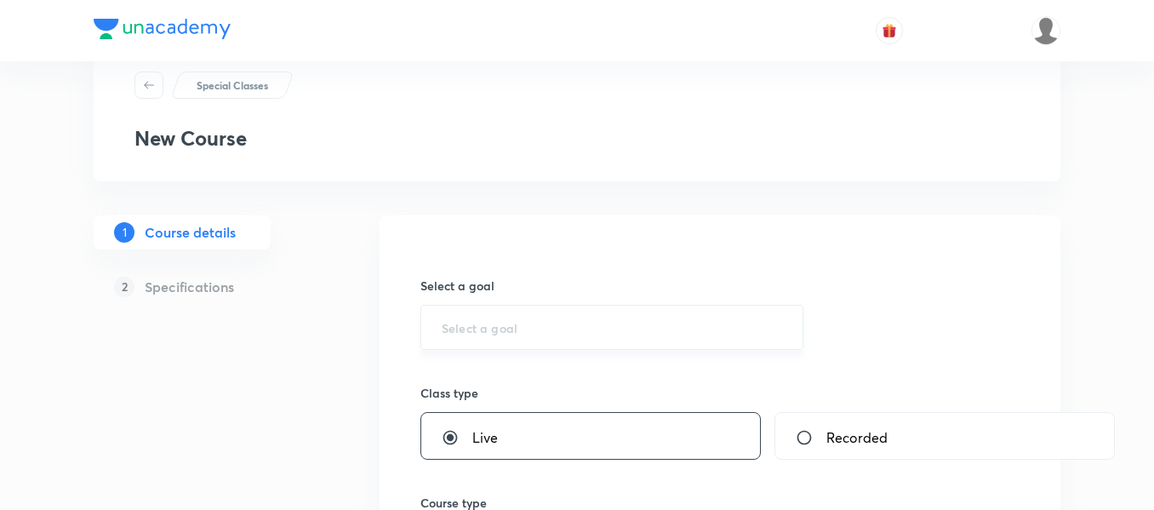
click at [487, 308] on div "​" at bounding box center [611, 327] width 383 height 45
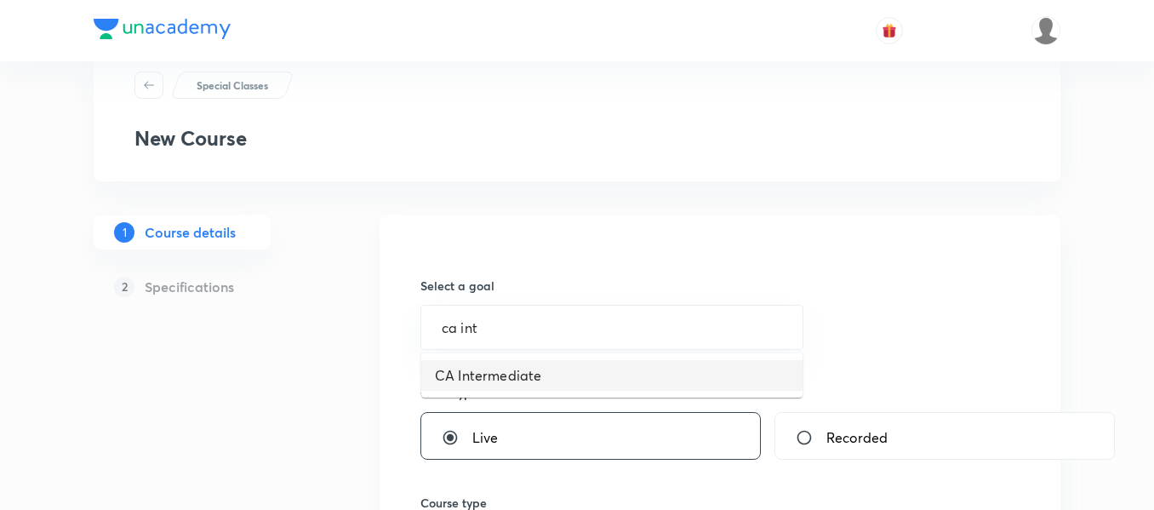
click at [507, 371] on li "CA Intermediate" at bounding box center [611, 375] width 381 height 31
type input "CA Intermediate"
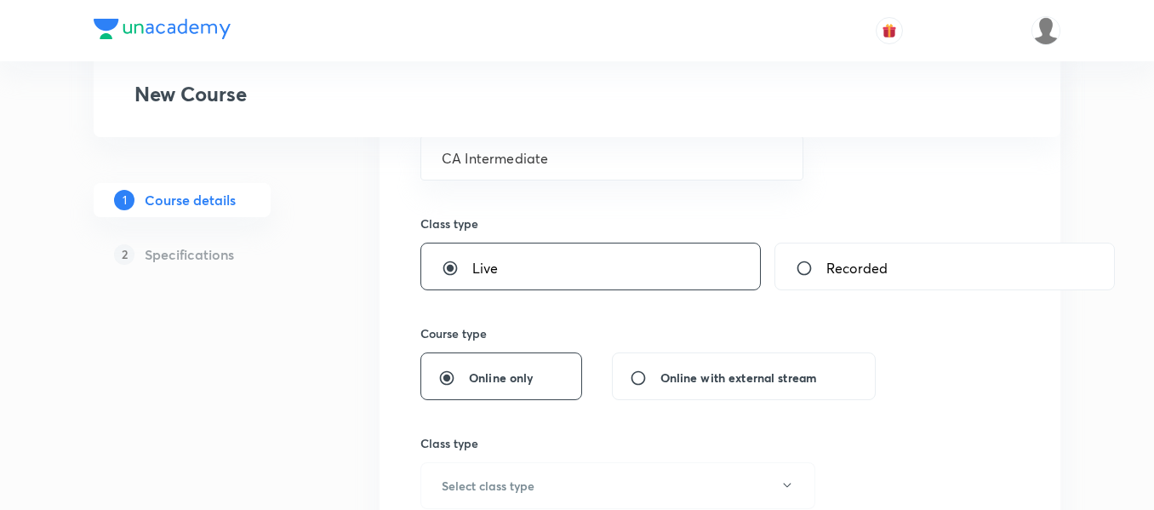
scroll to position [293, 0]
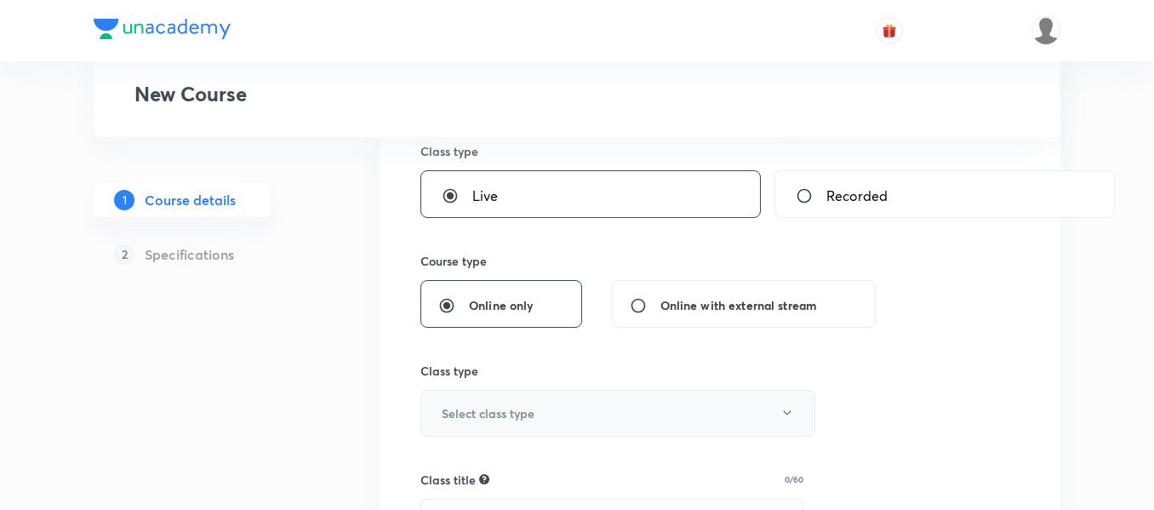
click at [488, 418] on h6 "Select class type" at bounding box center [488, 413] width 93 height 18
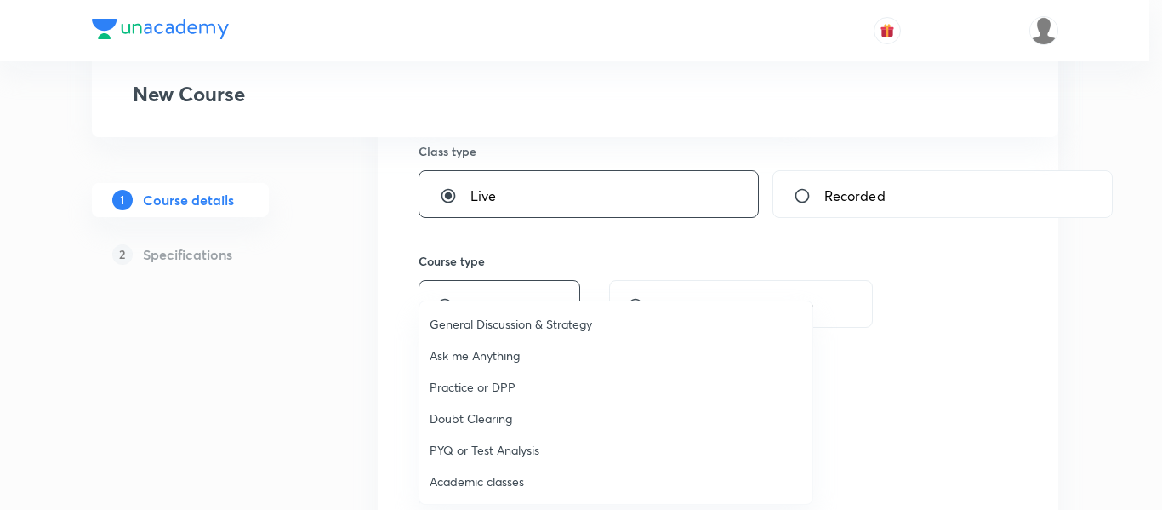
click at [493, 314] on li "General Discussion & Strategy" at bounding box center [616, 323] width 393 height 31
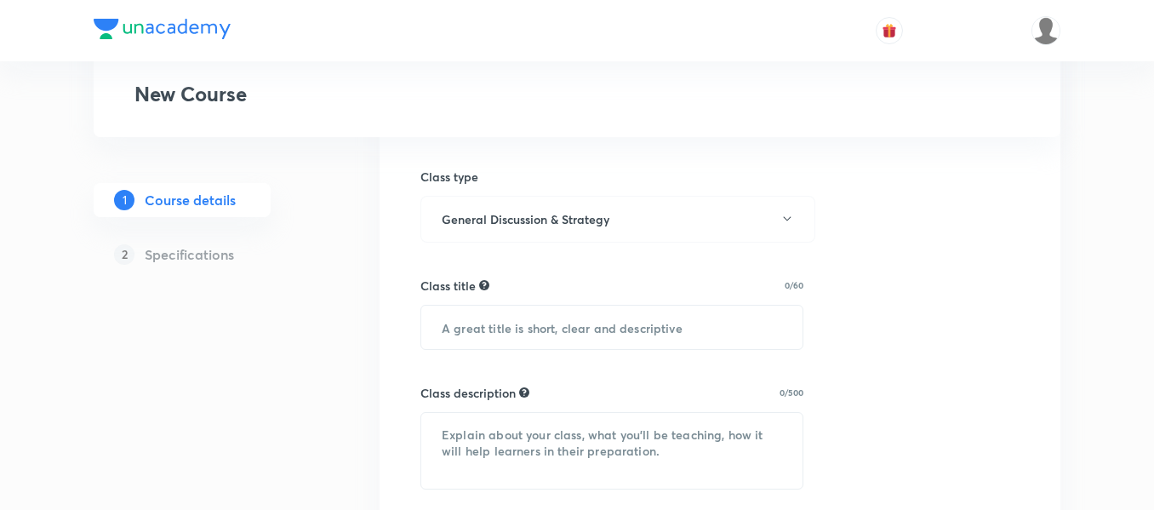
scroll to position [488, 0]
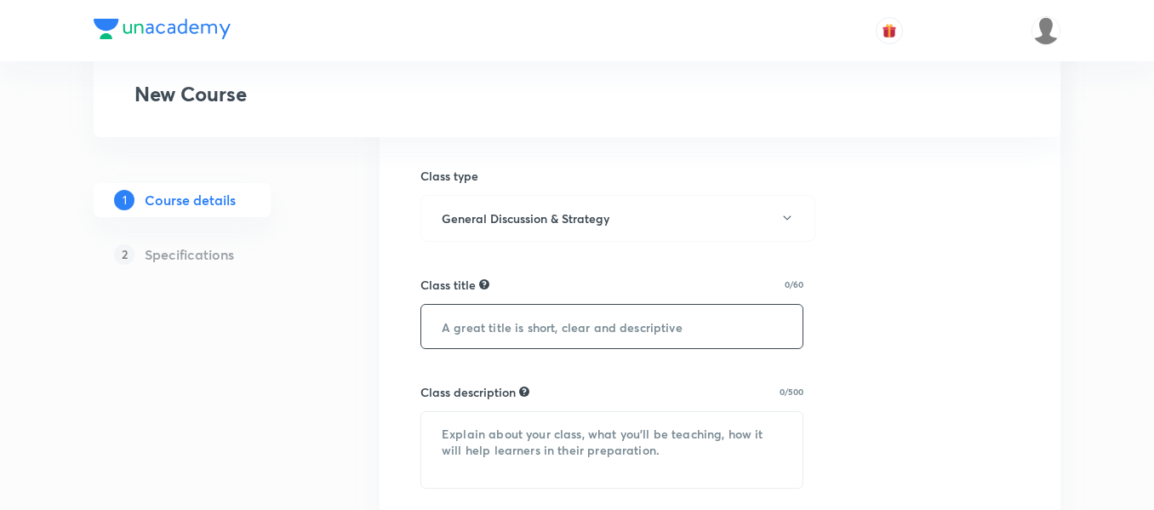
click at [475, 317] on input "text" at bounding box center [611, 326] width 381 height 43
paste input "Live Webinar - All About CA Intermediate Sep'26/Jan'27"
type input "Live Webinar - All About CA Intermediate Sep'26/Jan'27"
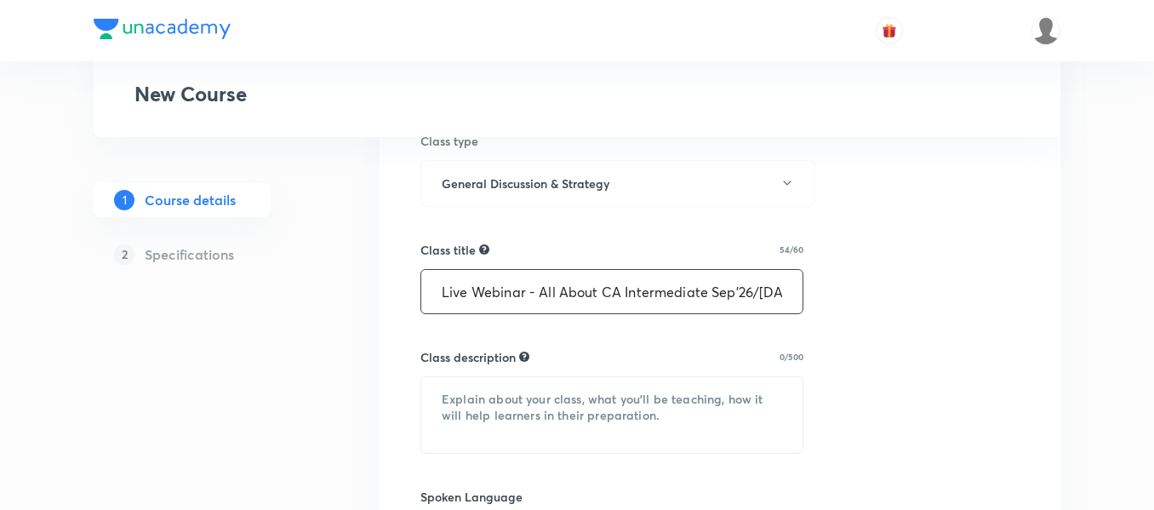
scroll to position [523, 0]
click at [644, 303] on input "Live Webinar - All About CA Intermediate Sep'26/Jan'27" at bounding box center [611, 290] width 381 height 43
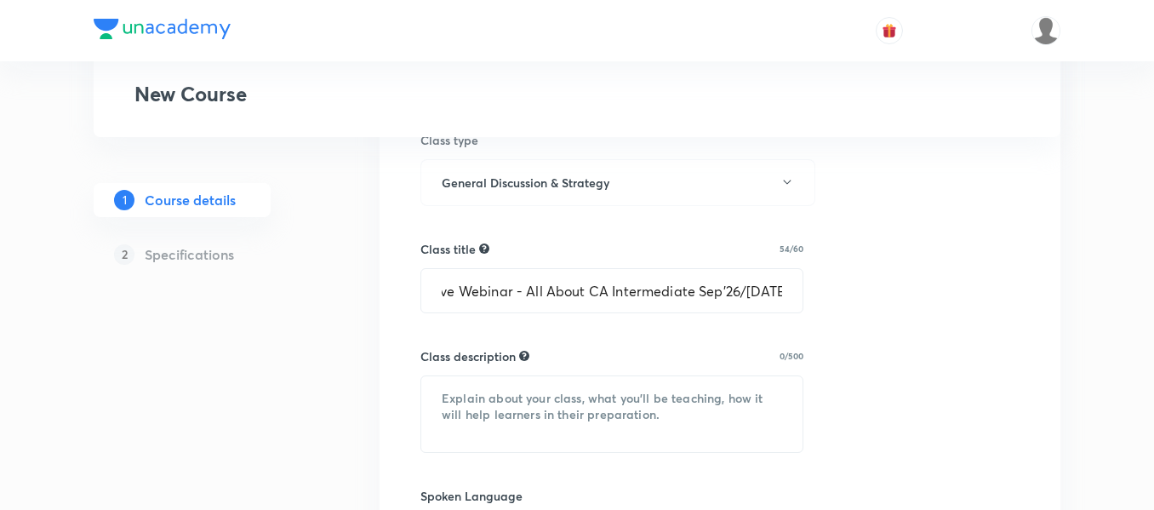
scroll to position [0, 0]
click at [509, 392] on textarea at bounding box center [611, 414] width 381 height 76
paste textarea "In this session, CA CS Shantam Gupta will be conducting a detailed webinar cove…"
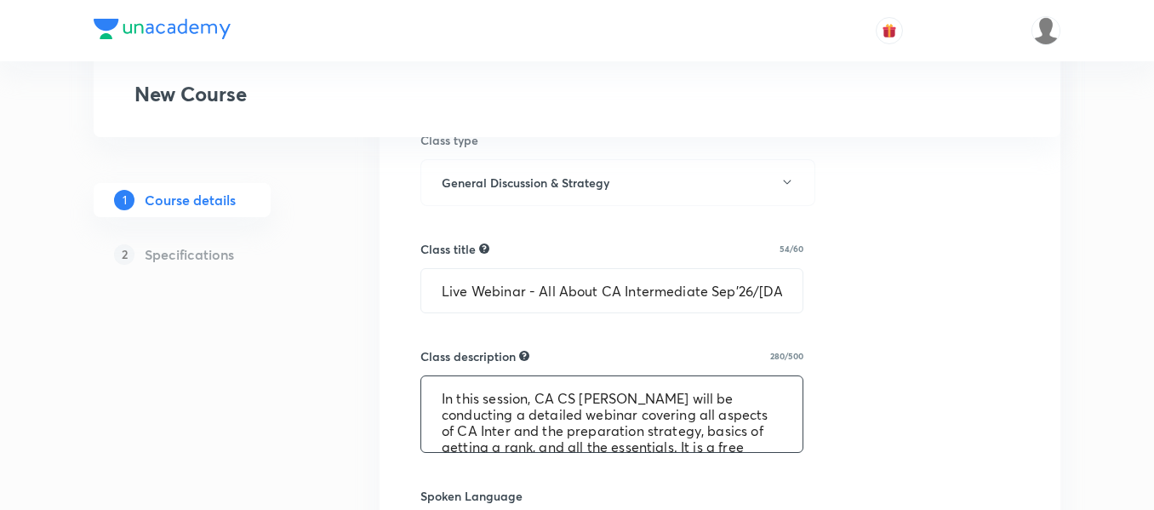
click at [493, 389] on textarea "In this session, CA CS Shantam Gupta will be conducting a detailed webinar cove…" at bounding box center [611, 414] width 381 height 76
drag, startPoint x: 557, startPoint y: 392, endPoint x: 686, endPoint y: 398, distance: 129.5
click at [686, 398] on textarea "In this session, CA CS Shantam Gupta will be conducting a detailed webinar cove…" at bounding box center [611, 414] width 381 height 76
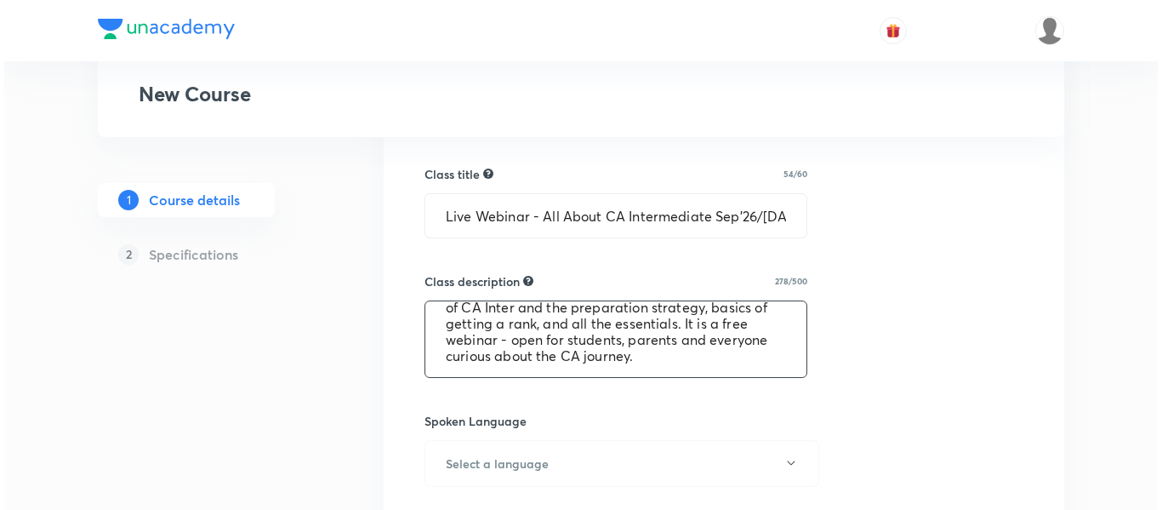
scroll to position [610, 0]
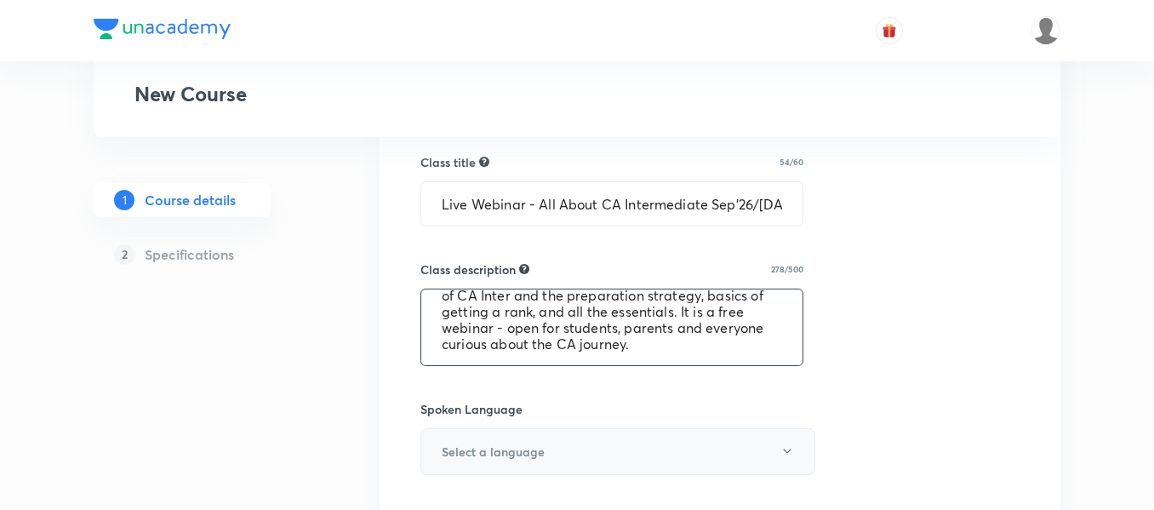
type textarea "In this session, CA Nakul Katheria will be conducting a detailed webinar coveri…"
click at [543, 446] on button "Select a language" at bounding box center [617, 451] width 395 height 47
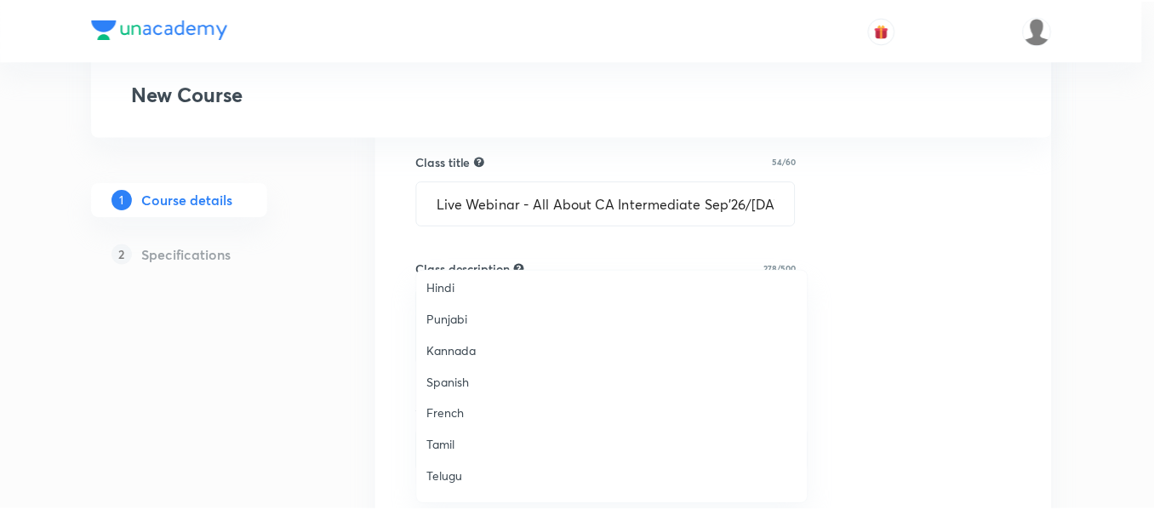
scroll to position [3, 0]
click at [458, 323] on span "Hindi" at bounding box center [616, 321] width 373 height 18
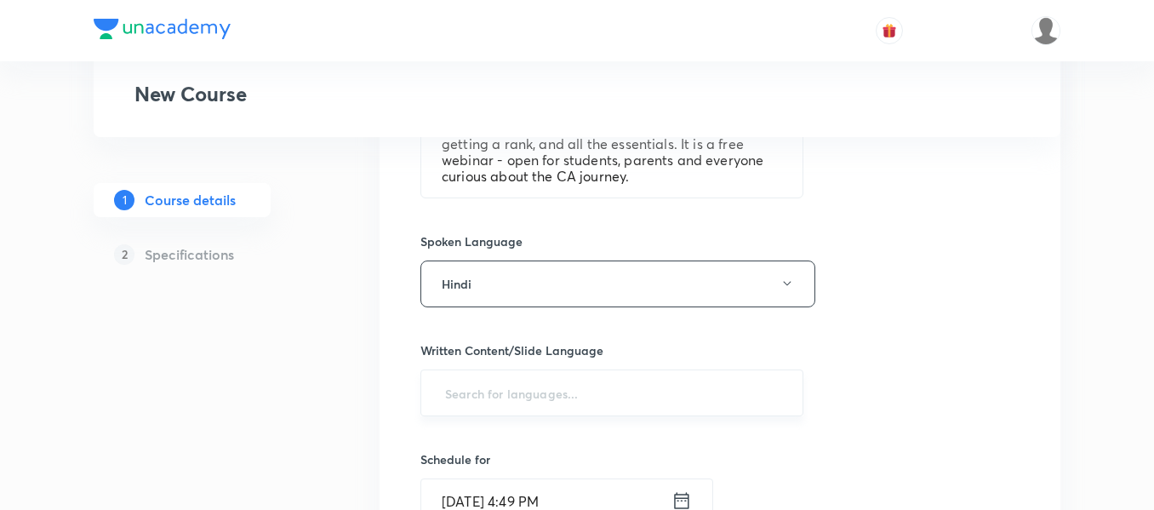
scroll to position [779, 0]
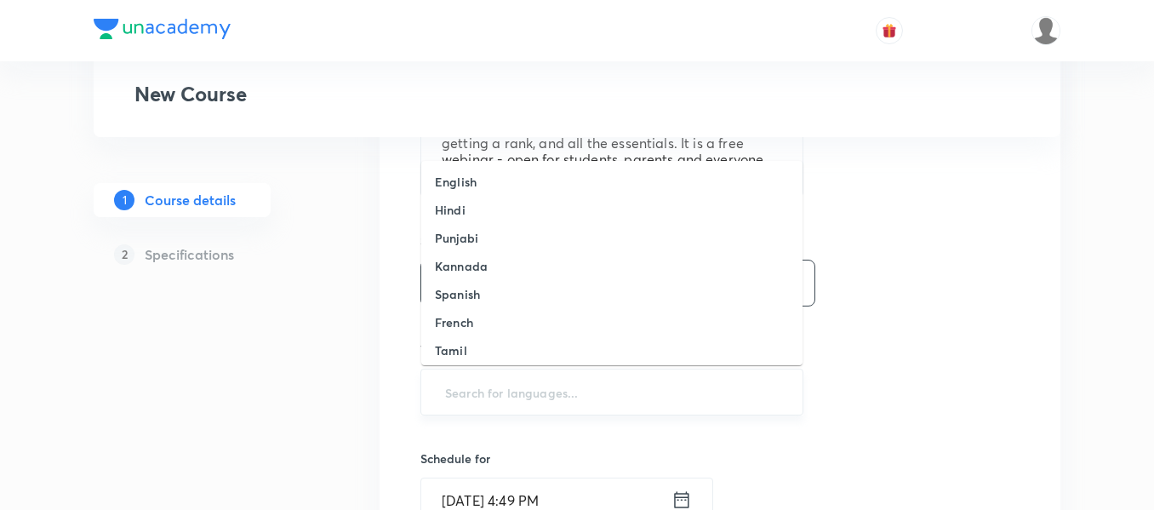
click at [466, 388] on input "text" at bounding box center [612, 391] width 340 height 31
click at [471, 396] on input "text" at bounding box center [612, 391] width 340 height 31
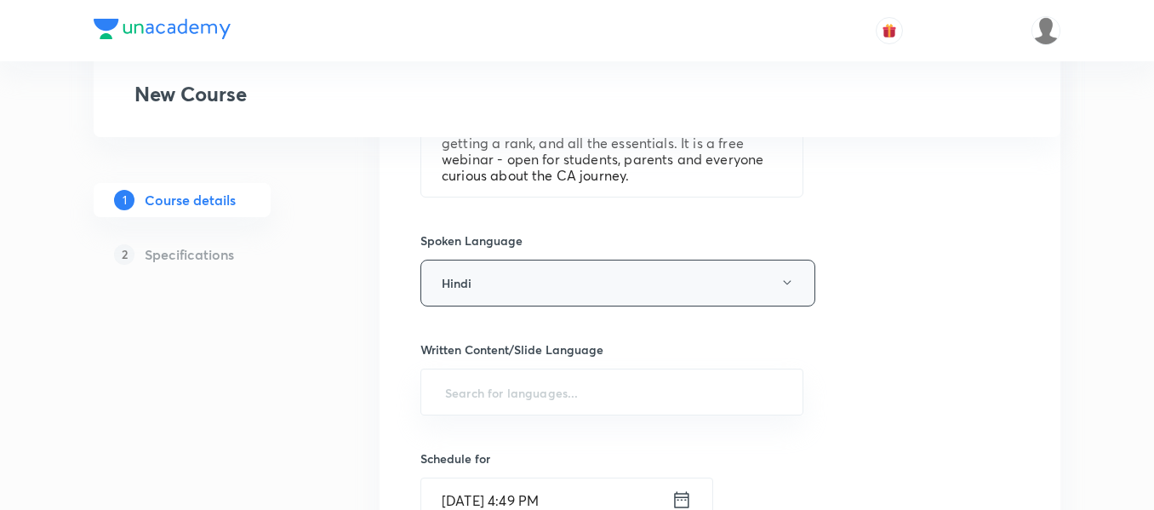
scroll to position [829, 0]
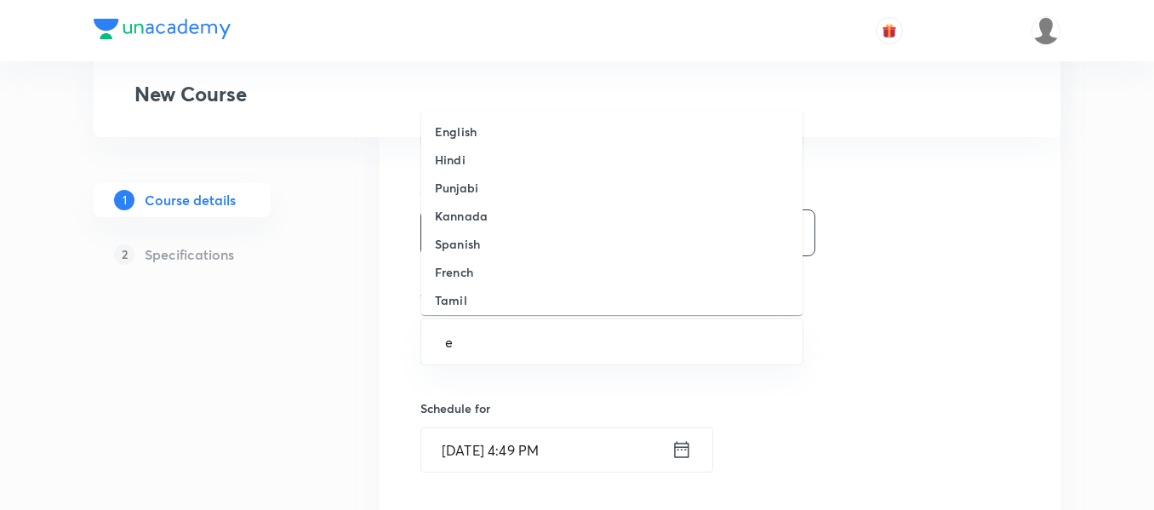
type input "en"
click at [454, 140] on li "English" at bounding box center [611, 131] width 381 height 28
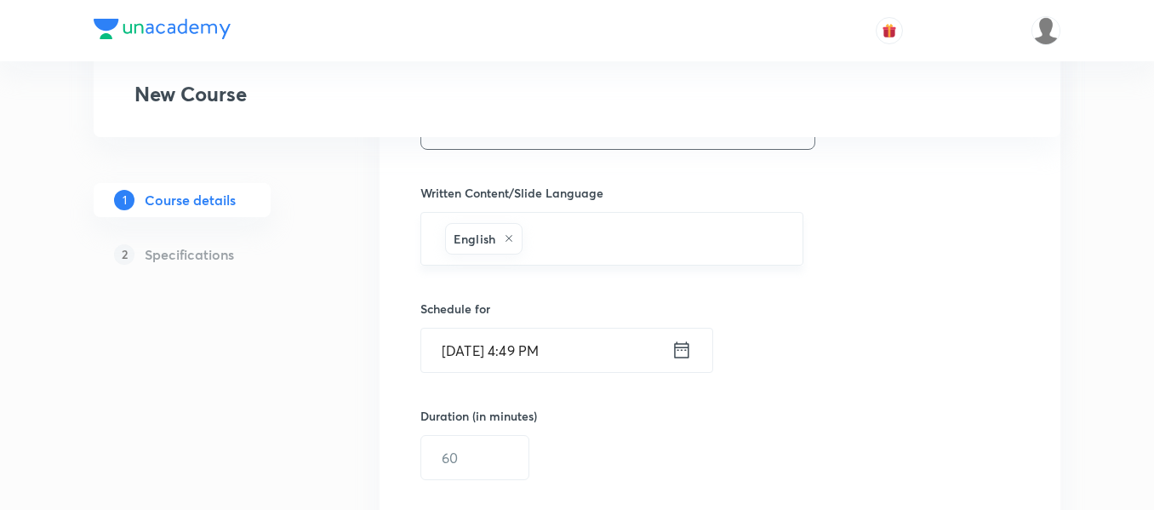
scroll to position [941, 0]
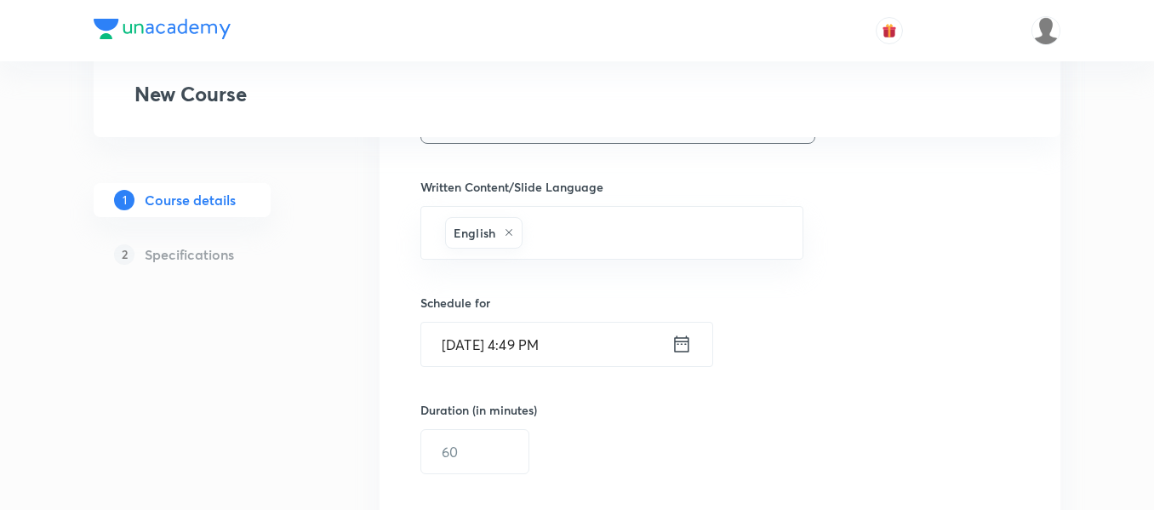
click at [507, 351] on input "Sep 30, 2025, 4:49 PM" at bounding box center [546, 344] width 250 height 43
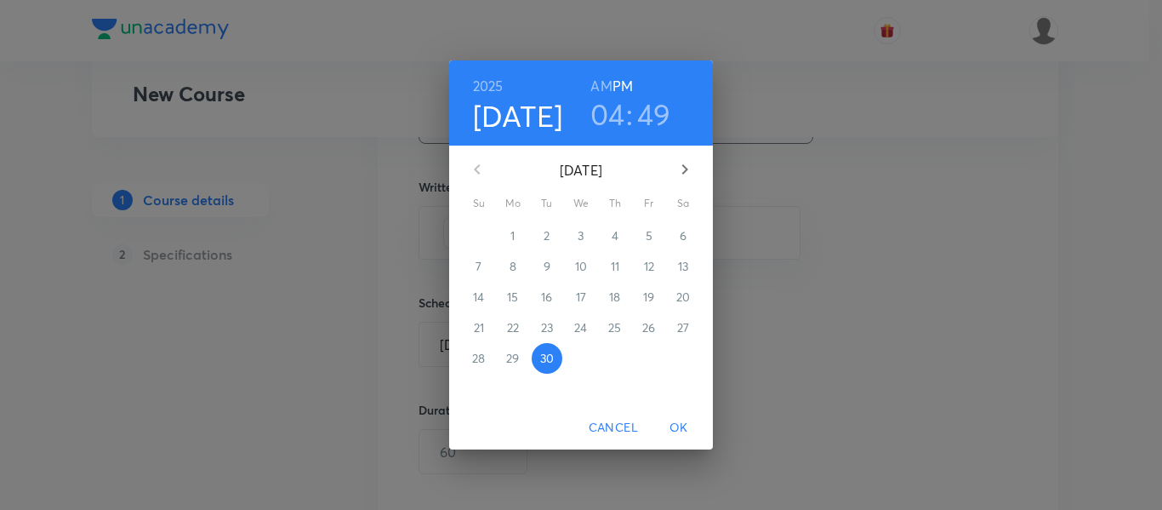
click at [679, 169] on icon "button" at bounding box center [685, 169] width 20 height 20
click at [647, 236] on p "3" at bounding box center [649, 235] width 6 height 17
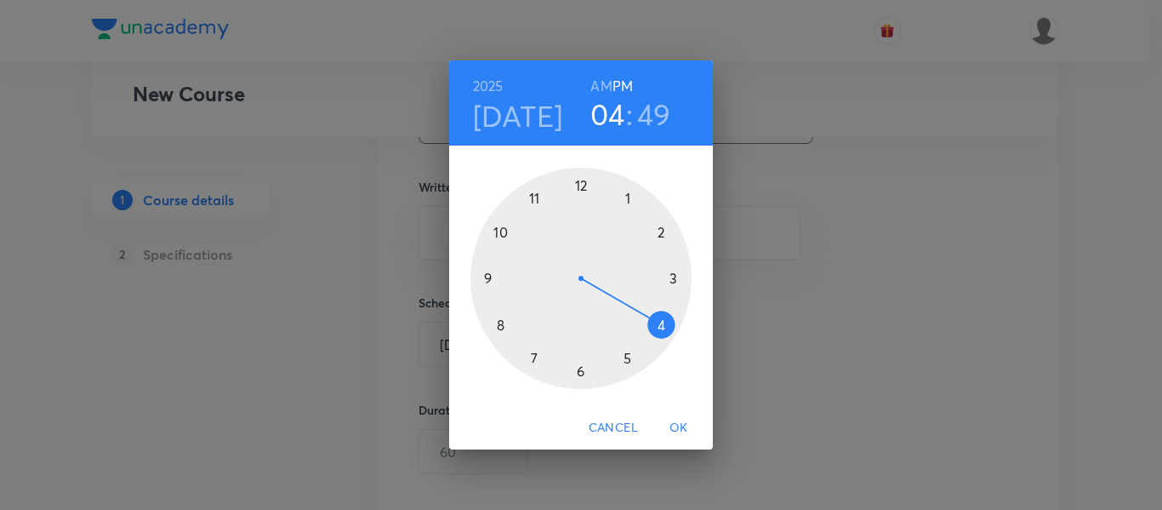
click at [647, 100] on h3 "49" at bounding box center [654, 114] width 34 height 36
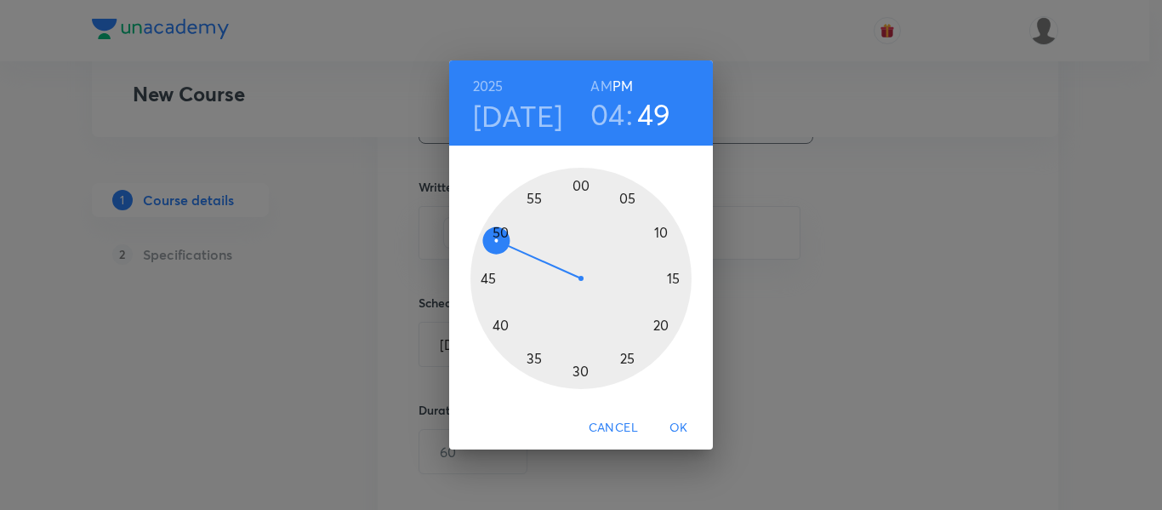
click at [575, 382] on div at bounding box center [581, 278] width 221 height 221
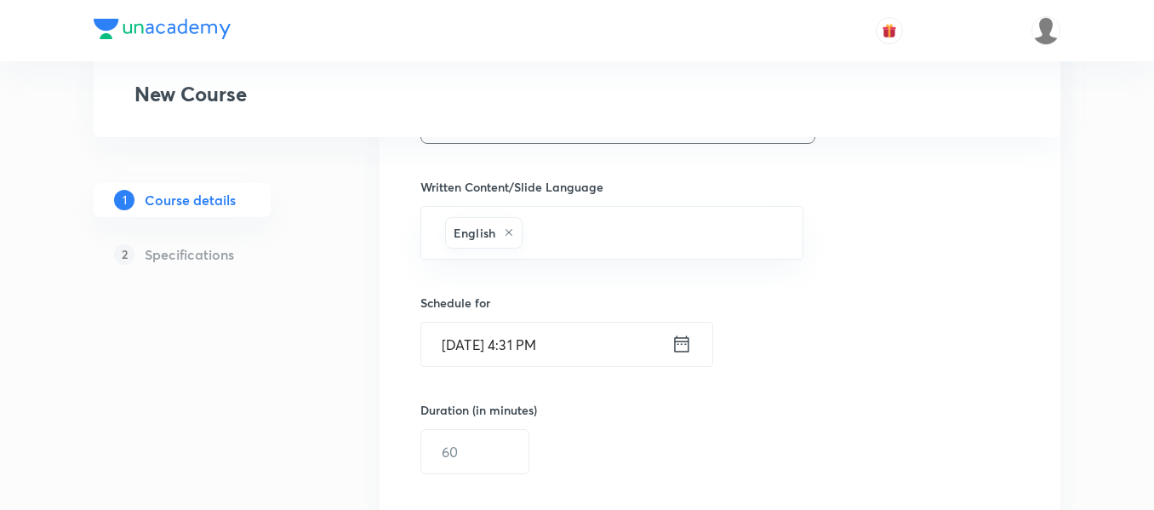
click at [543, 343] on input "Oct 3, 2025, 4:31 PM" at bounding box center [546, 344] width 250 height 43
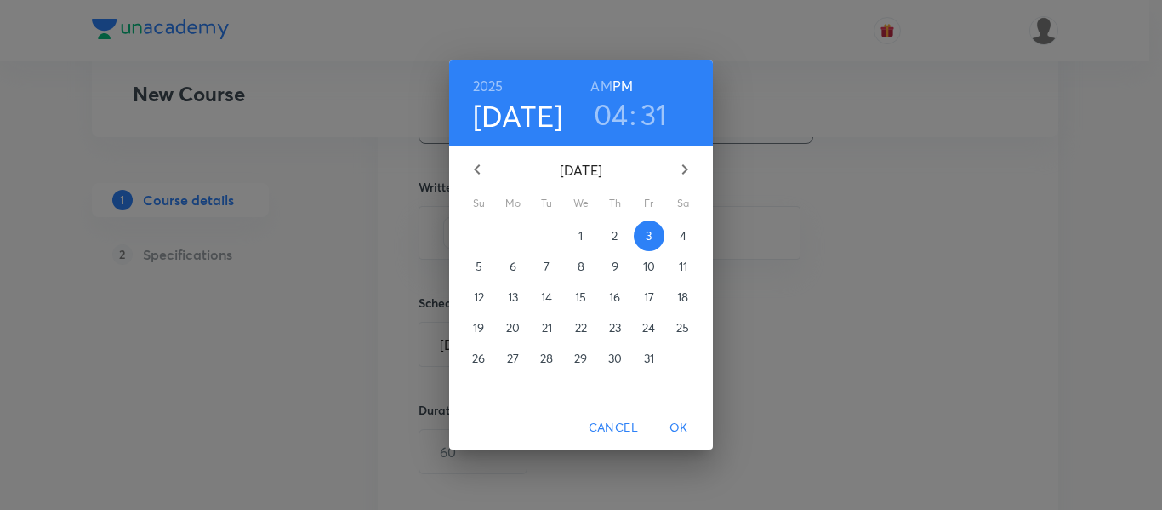
click at [653, 128] on h3 "31" at bounding box center [654, 114] width 27 height 36
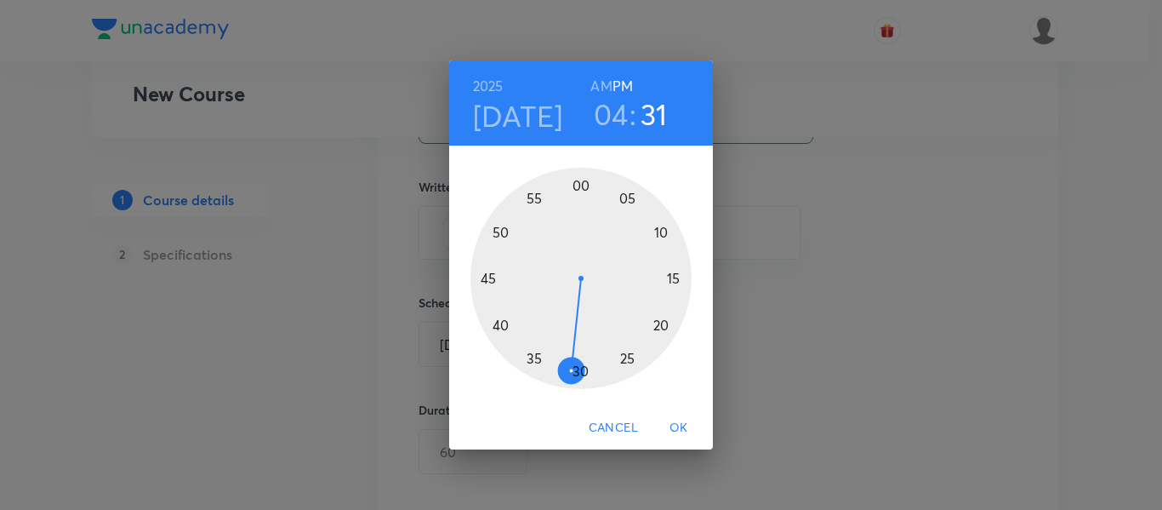
click at [583, 370] on div at bounding box center [581, 278] width 221 height 221
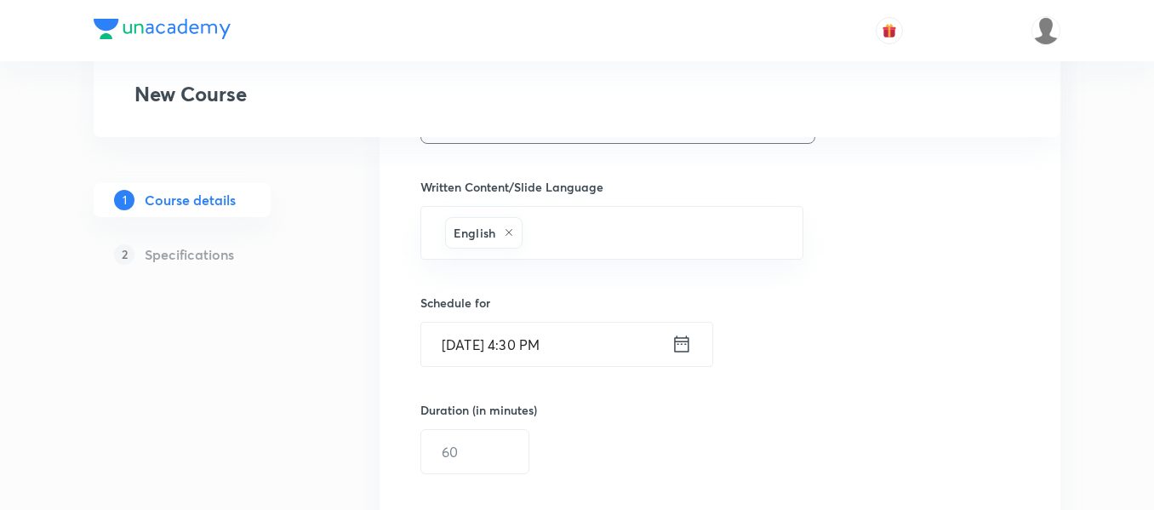
scroll to position [1017, 0]
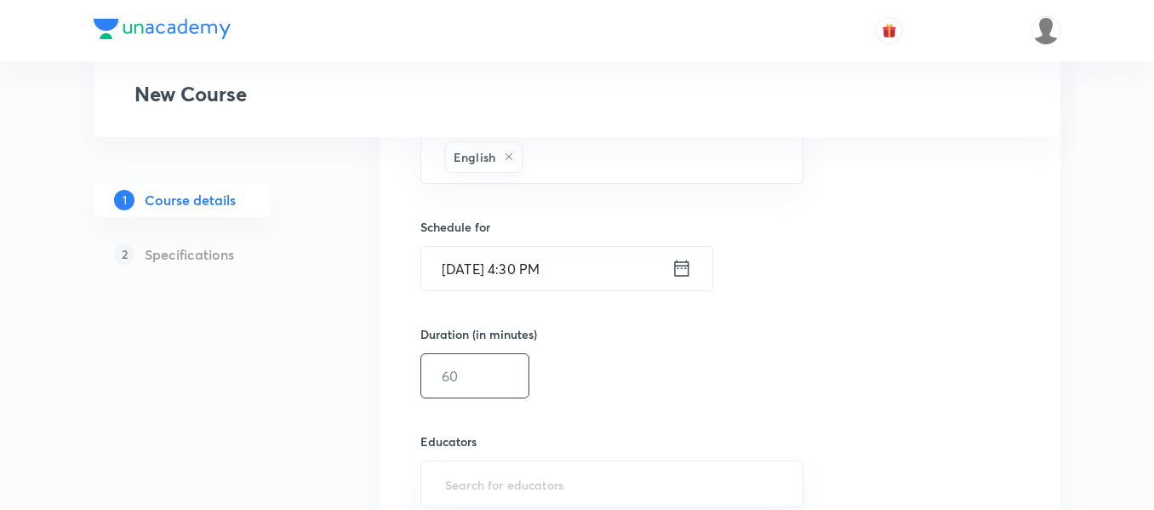
click at [504, 392] on input "text" at bounding box center [474, 375] width 107 height 43
type input "60"
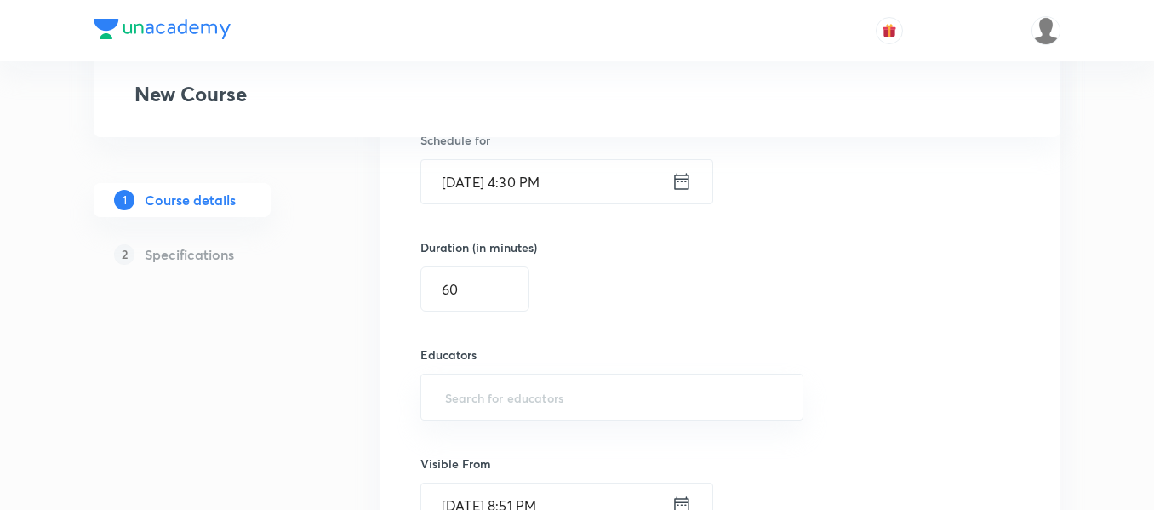
scroll to position [1106, 0]
click at [494, 393] on input "text" at bounding box center [612, 394] width 340 height 31
paste input "nakulkatheria-2523"
type input "nakulkatheria-2523"
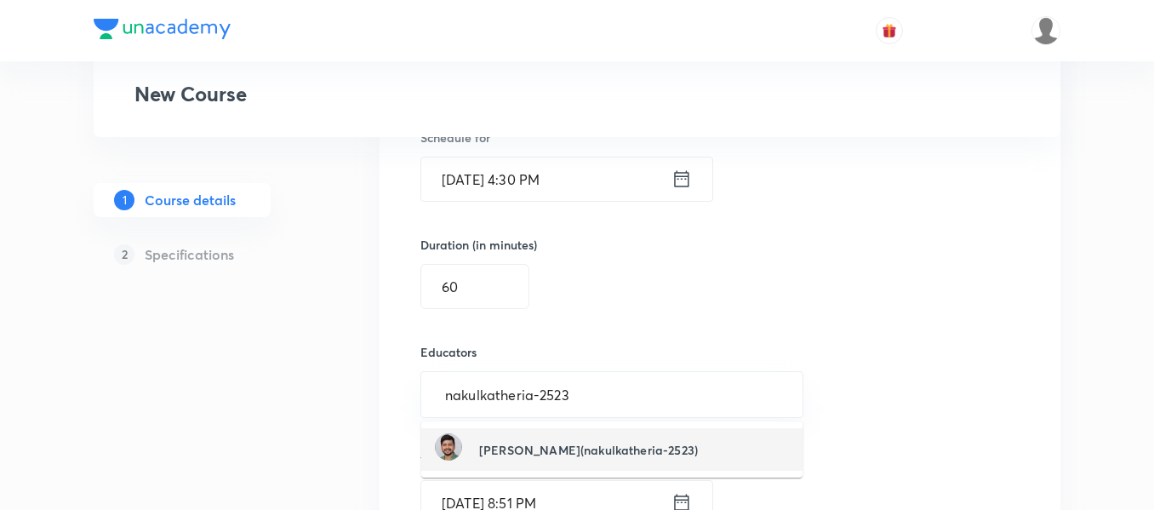
click at [505, 441] on h6 "Nakul Katheria(nakulkatheria-2523)" at bounding box center [588, 450] width 219 height 18
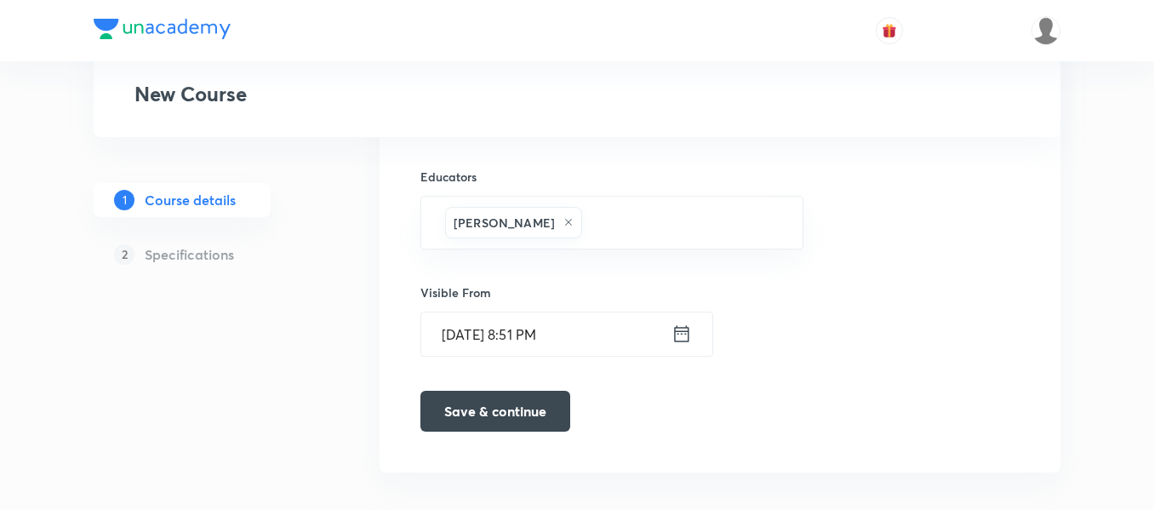
scroll to position [1285, 0]
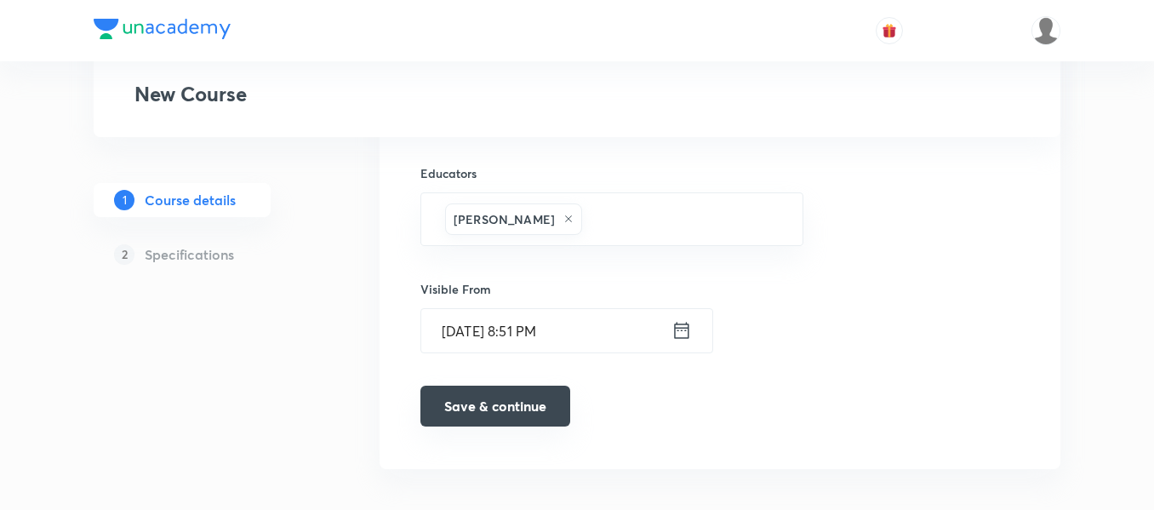
click at [492, 395] on button "Save & continue" at bounding box center [495, 405] width 150 height 41
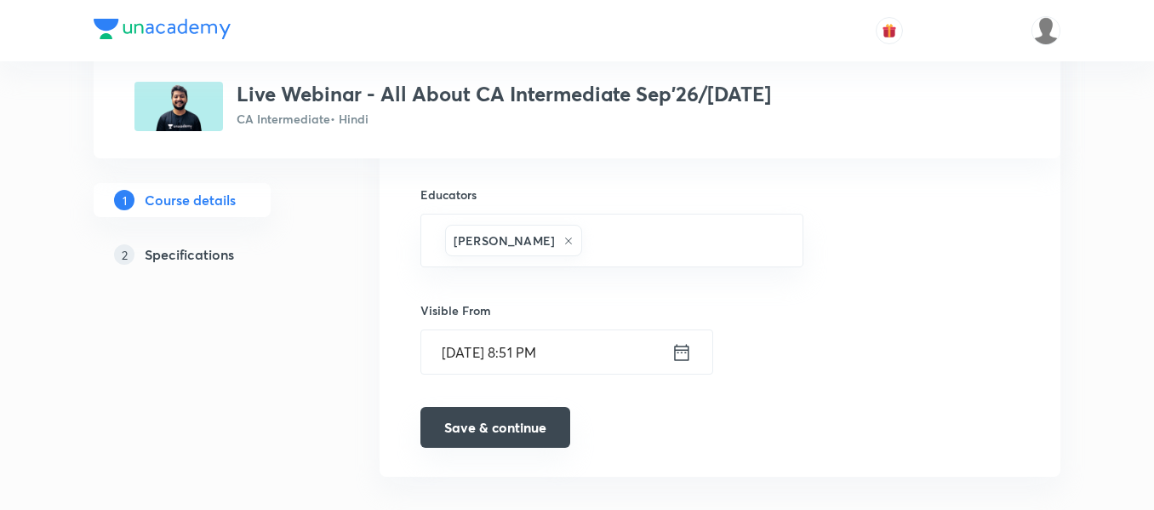
scroll to position [1306, 0]
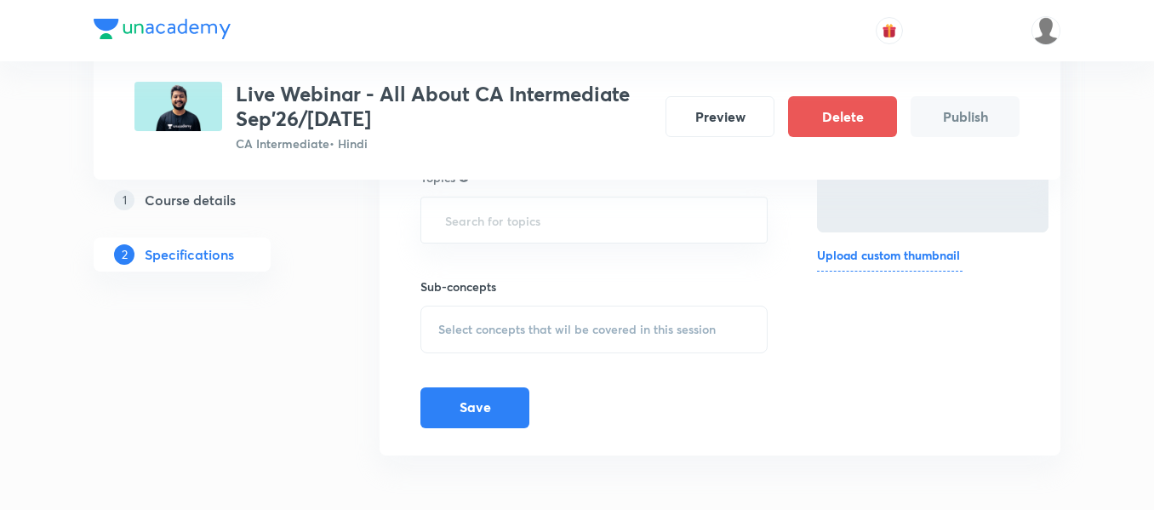
click at [473, 127] on input "text" at bounding box center [594, 110] width 305 height 31
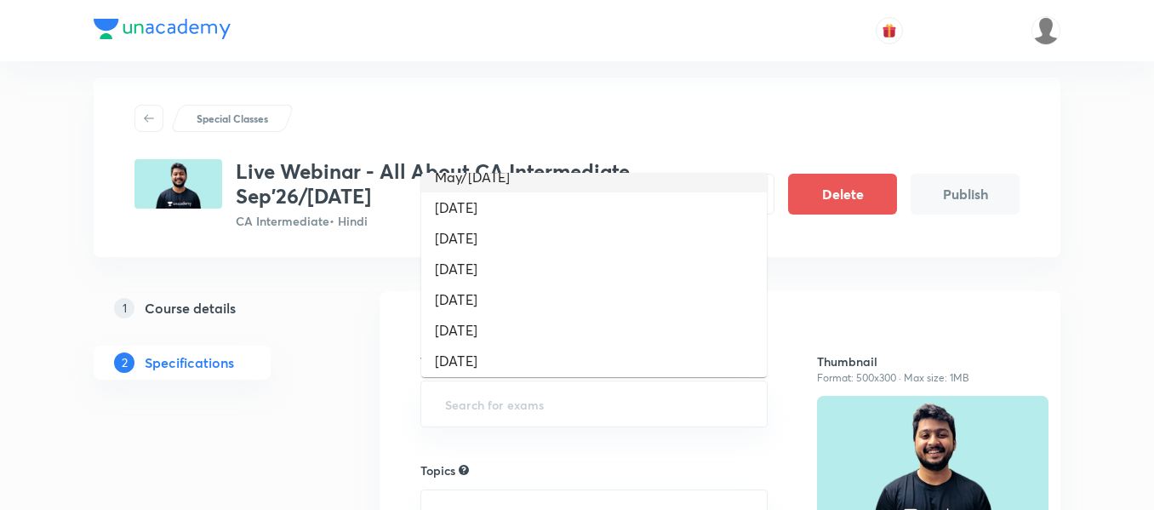
scroll to position [269, 0]
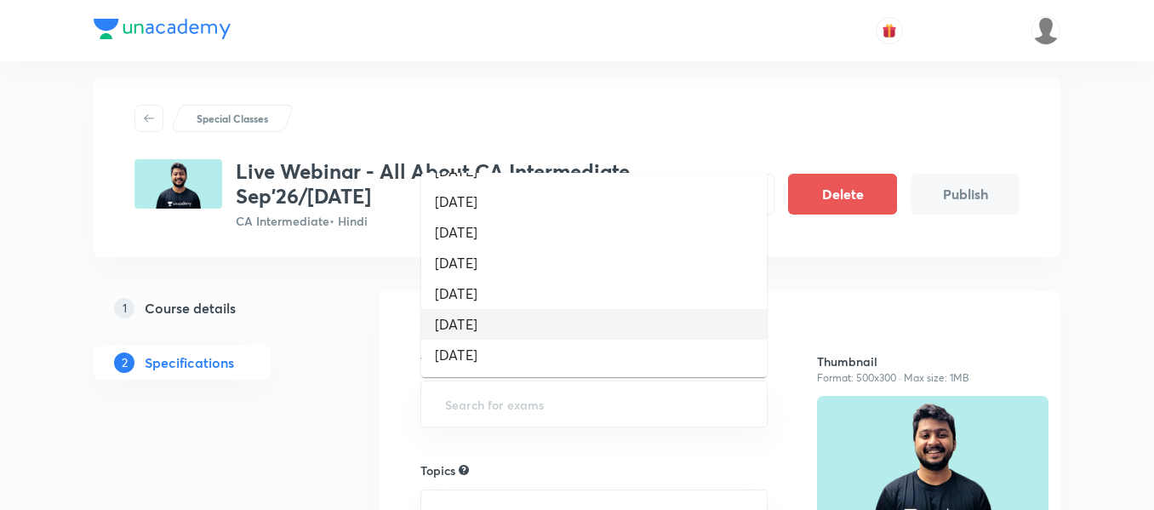
click at [488, 330] on li "September 2027" at bounding box center [593, 324] width 345 height 31
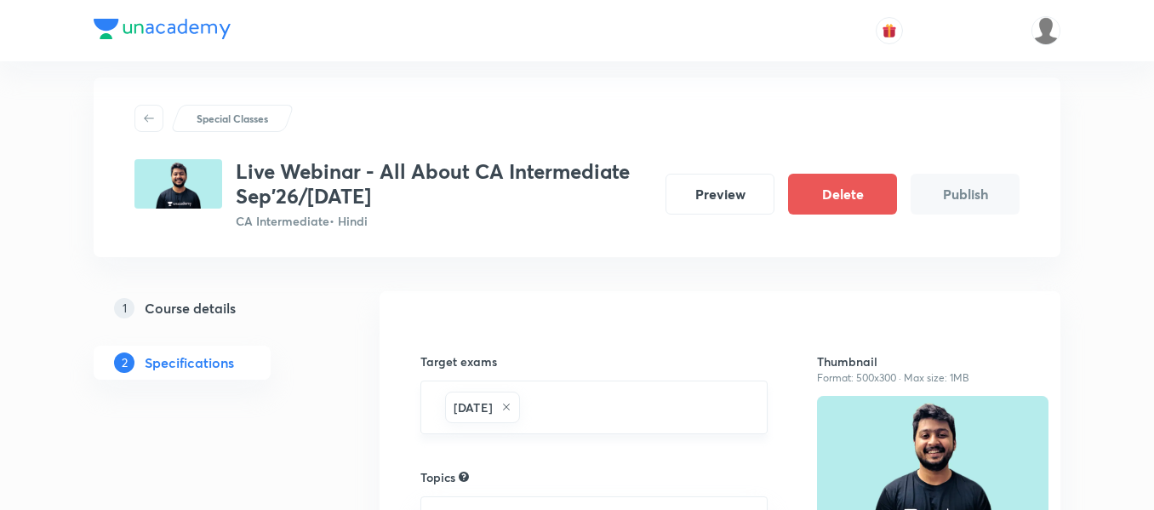
click at [520, 411] on div "September 2027" at bounding box center [482, 406] width 75 height 31
click at [511, 411] on icon at bounding box center [506, 407] width 10 height 10
click at [558, 411] on input "text" at bounding box center [594, 403] width 305 height 31
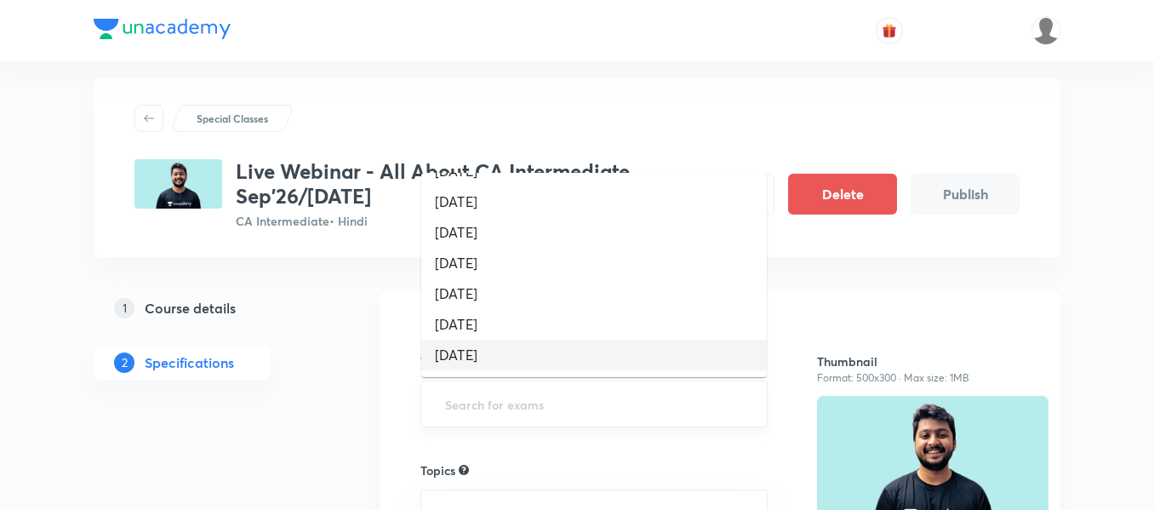
click at [500, 345] on li "September 2026" at bounding box center [593, 355] width 345 height 31
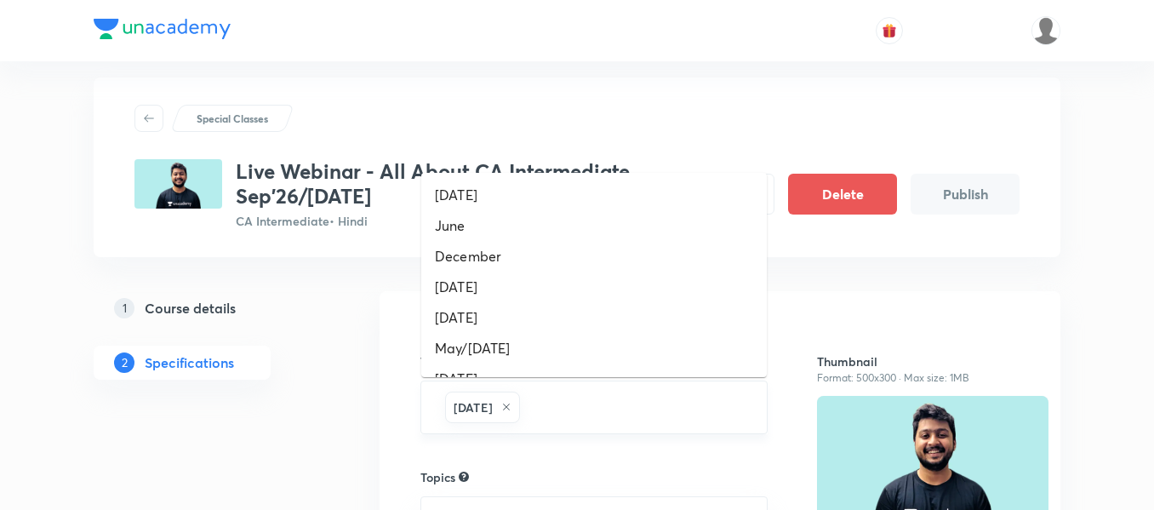
click at [591, 396] on input "text" at bounding box center [634, 406] width 223 height 31
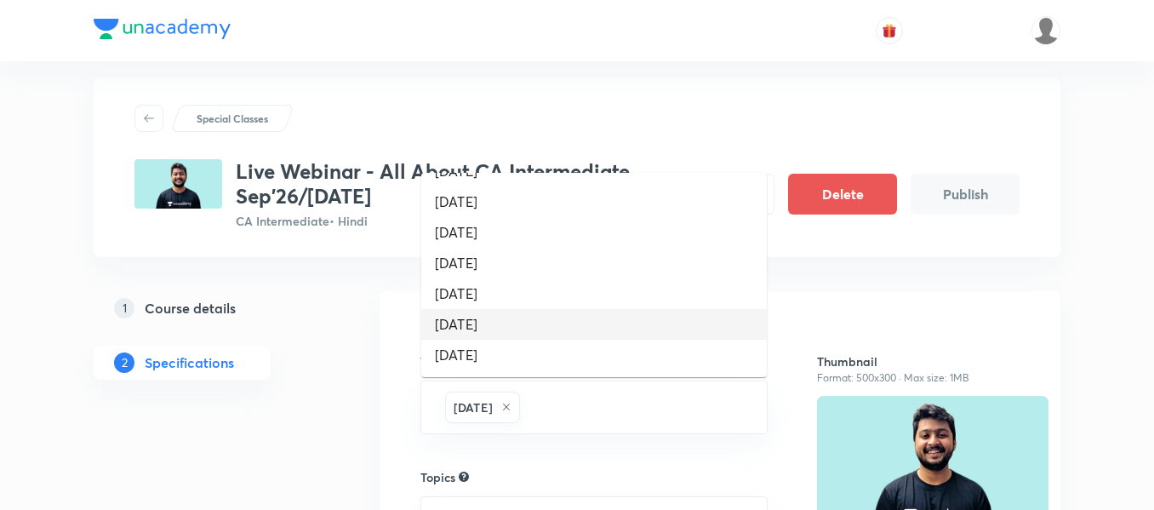
click at [499, 318] on li "January 2027" at bounding box center [593, 324] width 345 height 31
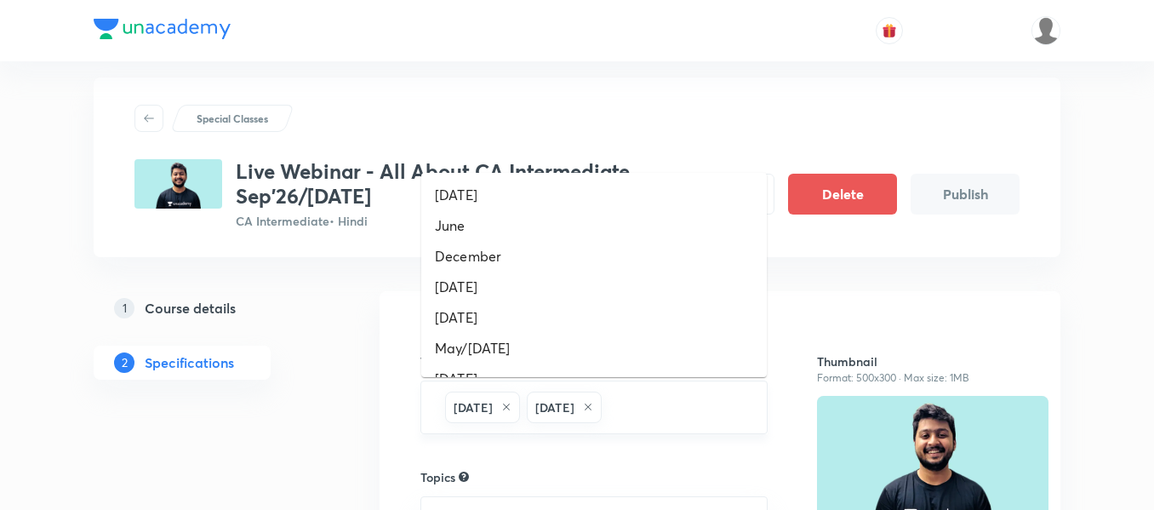
click at [717, 395] on input "text" at bounding box center [675, 406] width 141 height 31
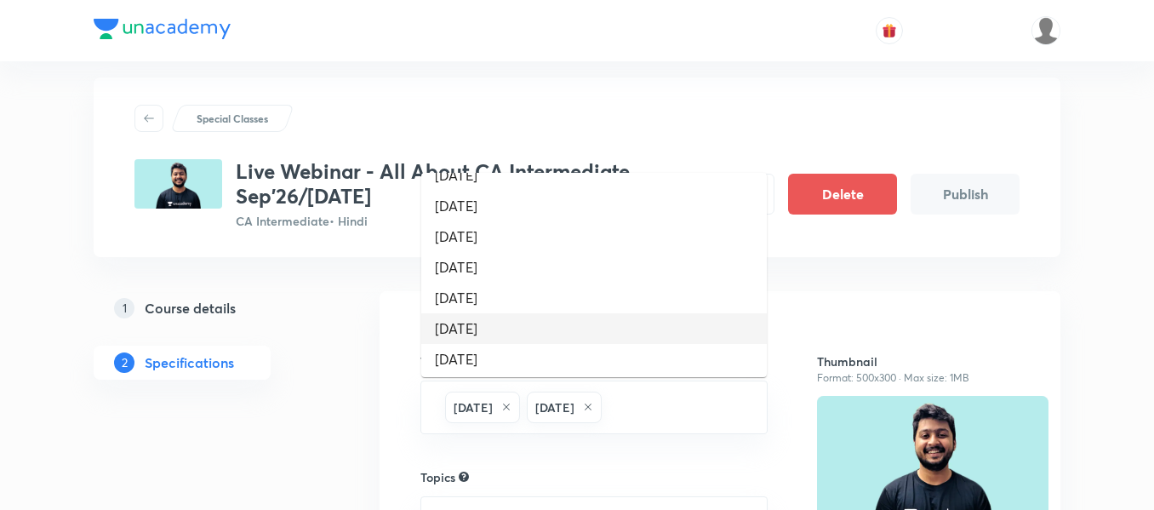
scroll to position [208, 0]
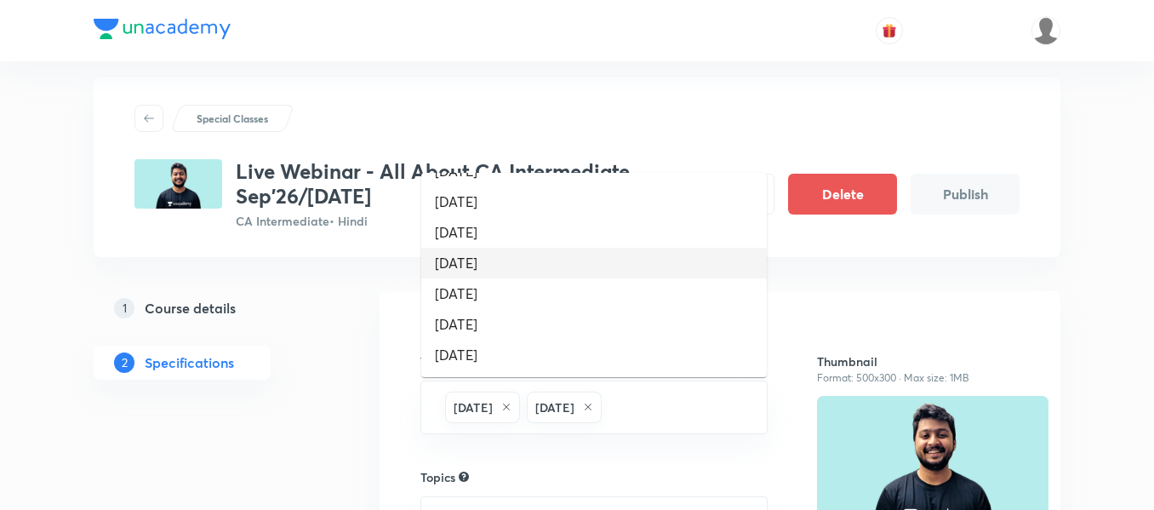
click at [492, 268] on li "Jan 2026" at bounding box center [593, 263] width 345 height 31
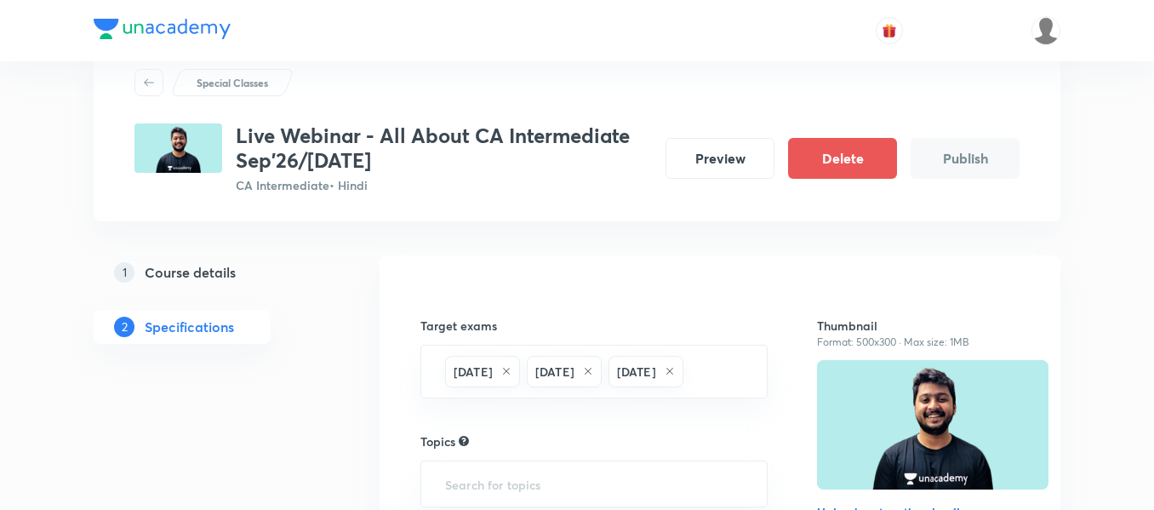
scroll to position [57, 0]
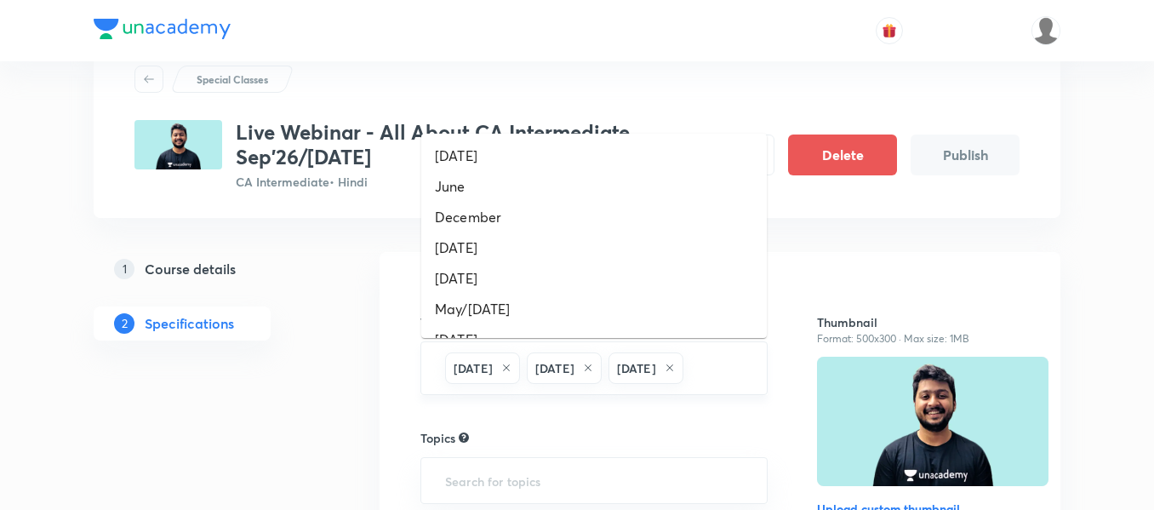
click at [687, 384] on input "text" at bounding box center [717, 367] width 60 height 31
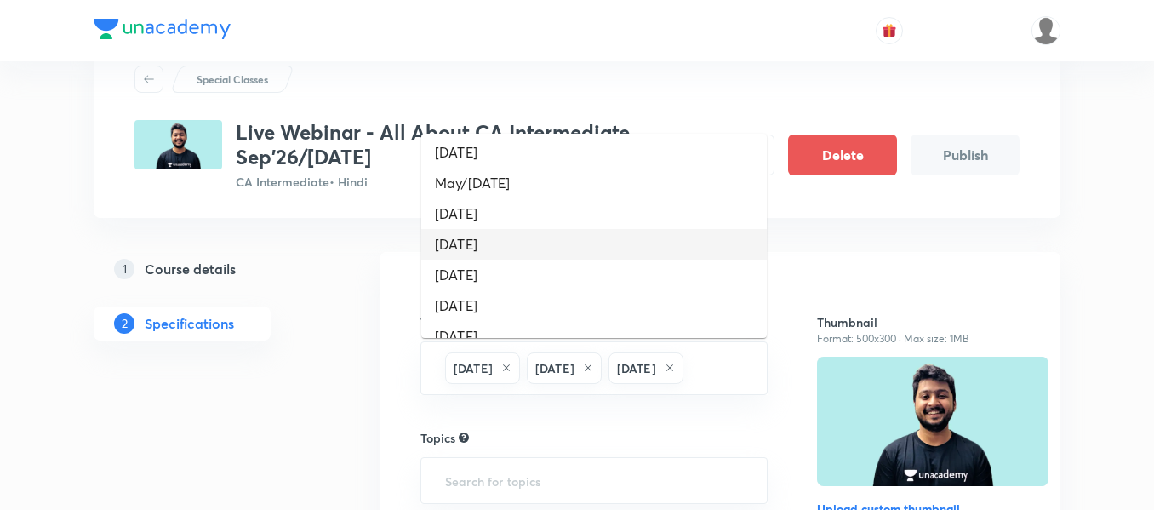
scroll to position [127, 0]
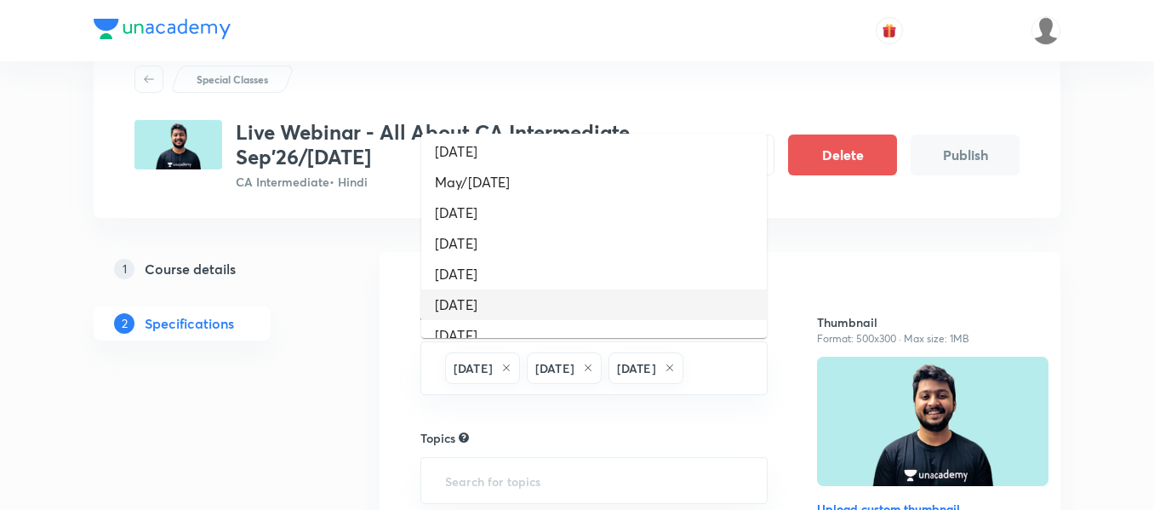
click at [482, 293] on li "May 2026" at bounding box center [593, 304] width 345 height 31
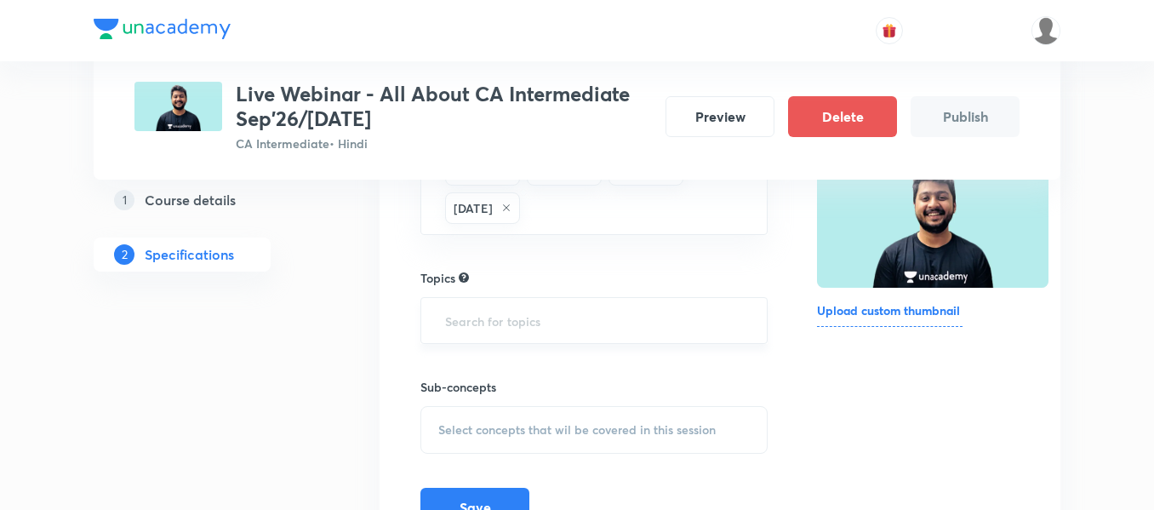
scroll to position [256, 0]
click at [519, 327] on input "text" at bounding box center [594, 319] width 305 height 31
type input "account"
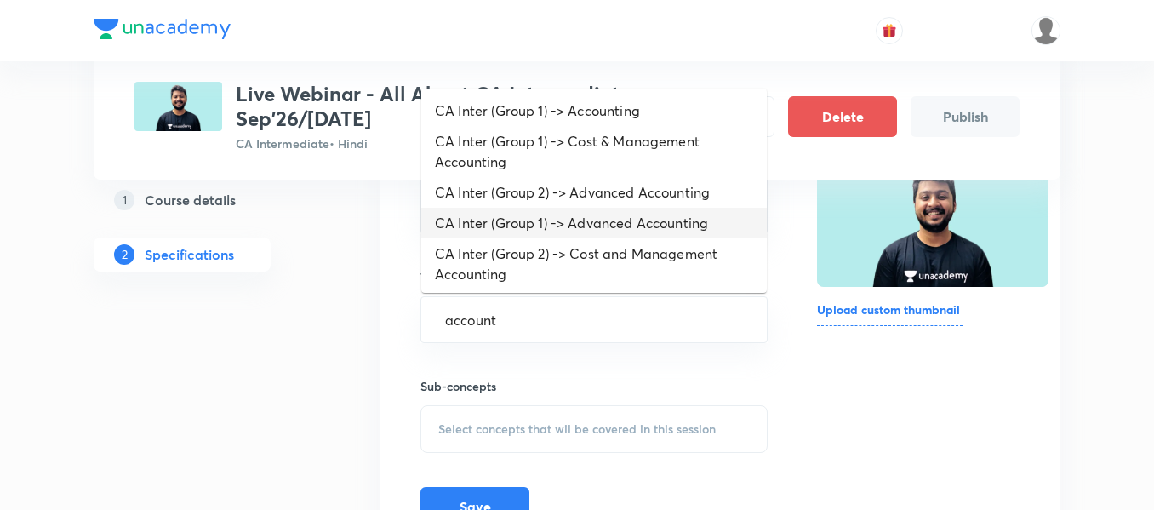
click at [546, 225] on li "CA Inter (Group 1) -> Advanced Accounting" at bounding box center [593, 223] width 345 height 31
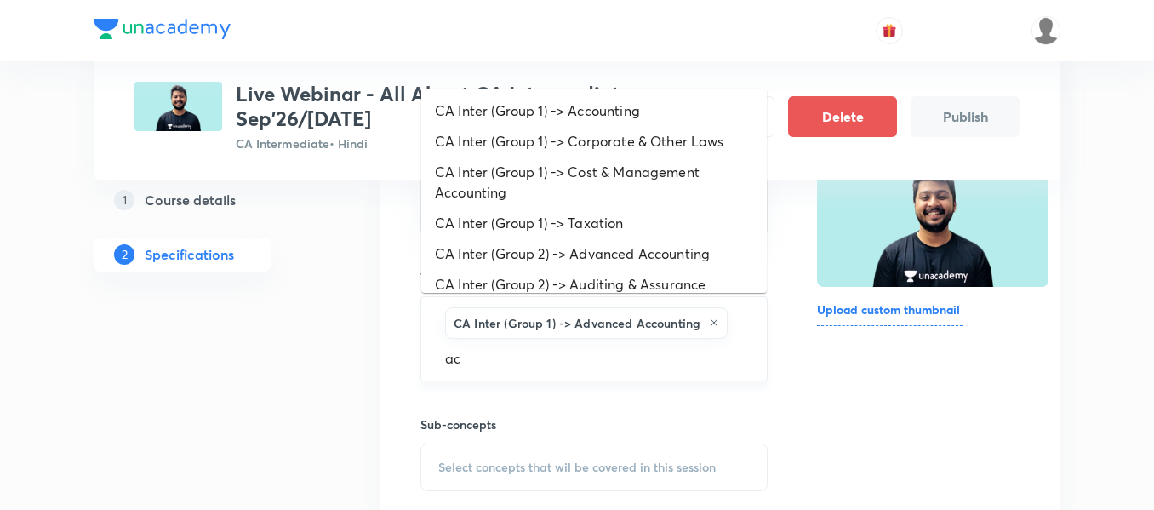
type input "acc"
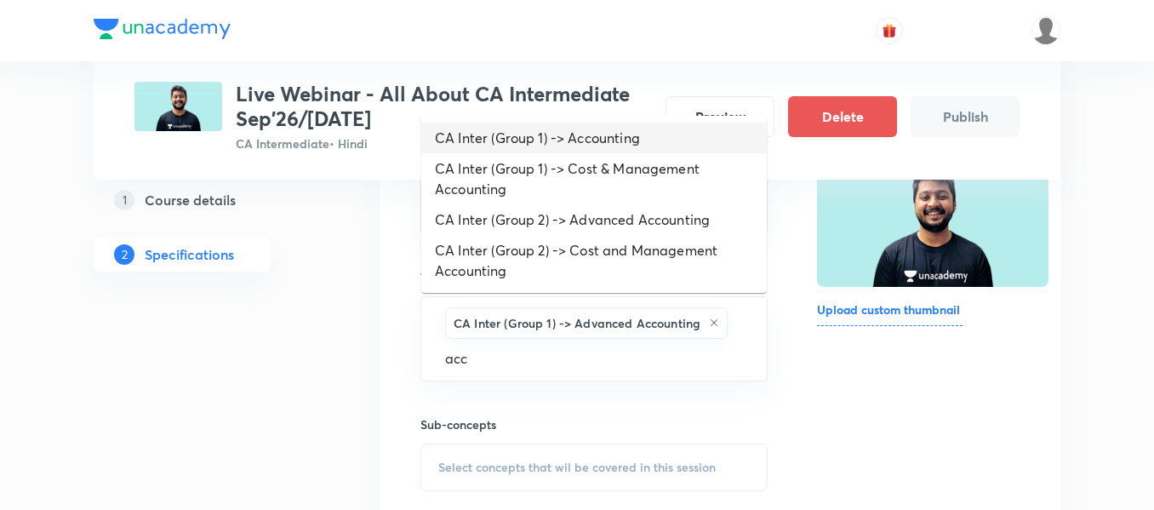
click at [566, 136] on li "CA Inter (Group 1) -> Accounting" at bounding box center [593, 138] width 345 height 31
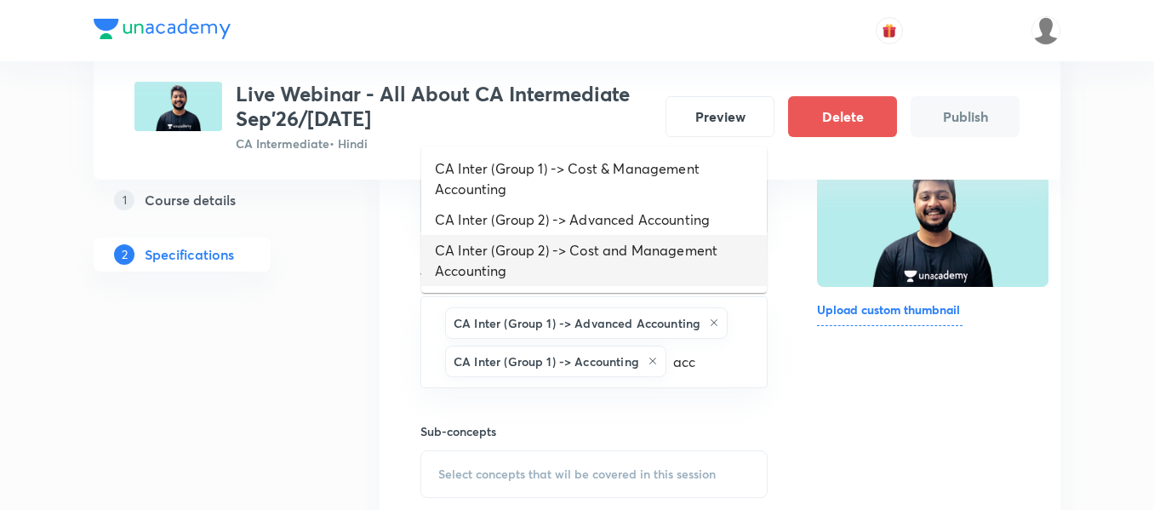
type input "acc"
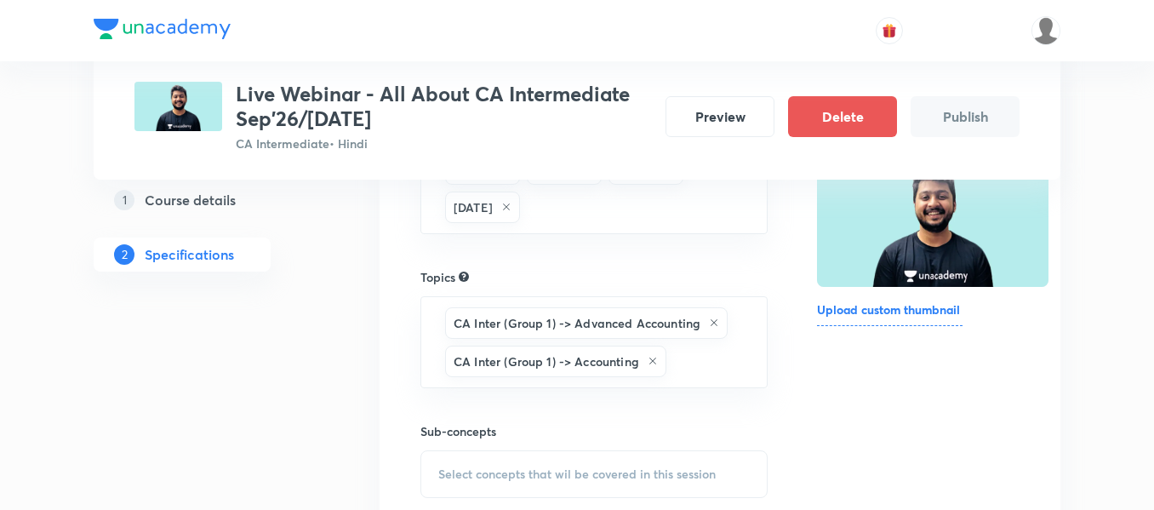
click at [382, 357] on div "Target exams September 2026 January 2027 Jan 2026 May 2026 ​ Topics CA Inter (G…" at bounding box center [720, 326] width 681 height 547
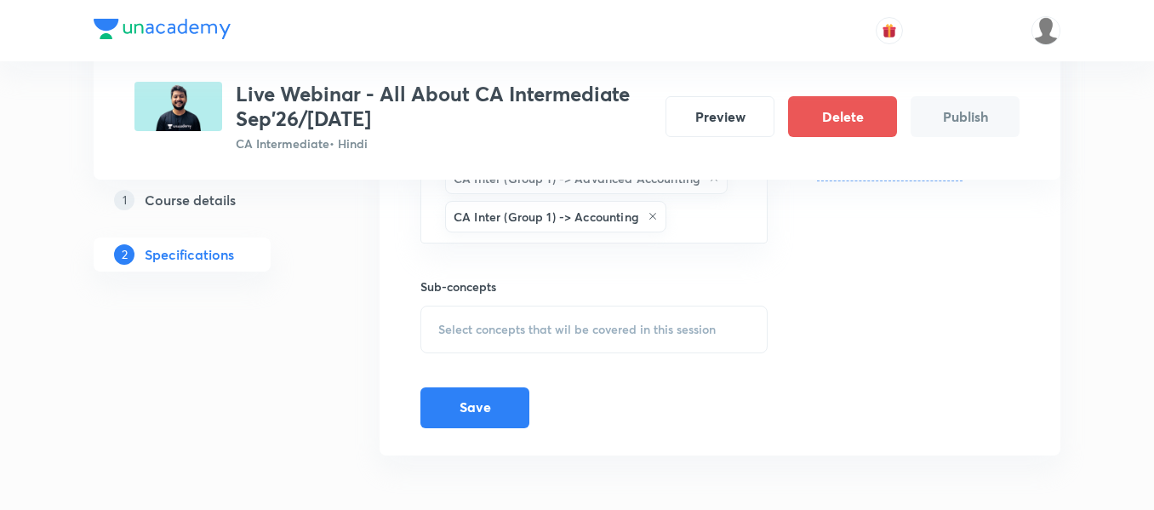
click at [457, 331] on span "Select concepts that wil be covered in this session" at bounding box center [576, 330] width 277 height 14
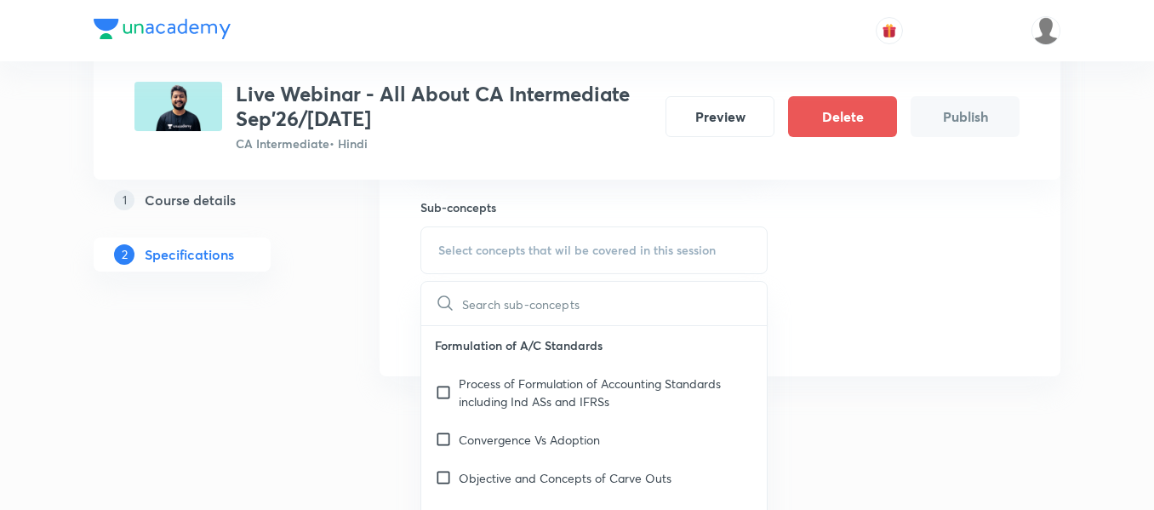
scroll to position [482, 0]
click at [452, 382] on input "checkbox" at bounding box center [447, 390] width 24 height 36
checkbox input "true"
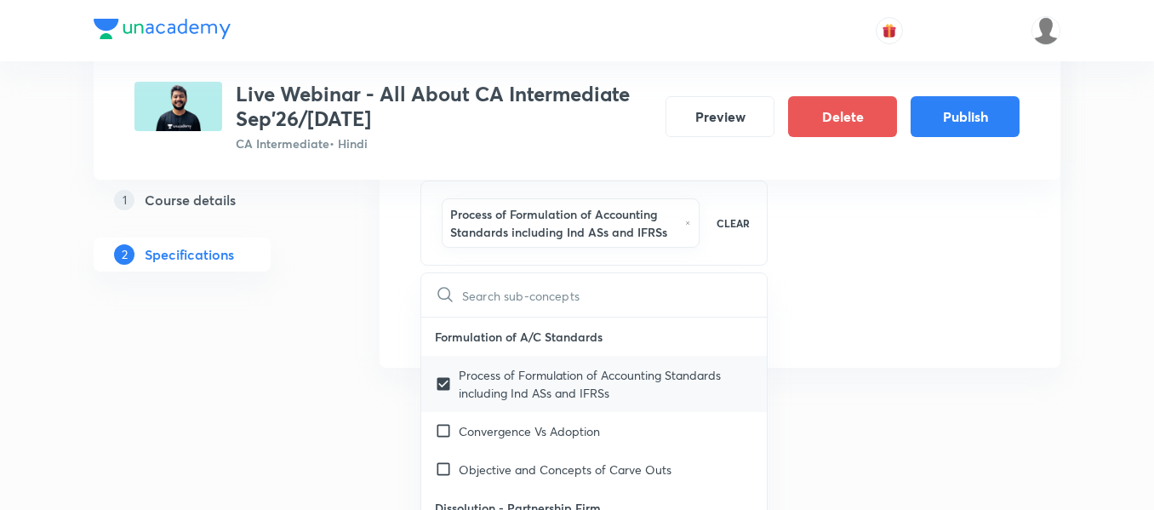
scroll to position [43, 0]
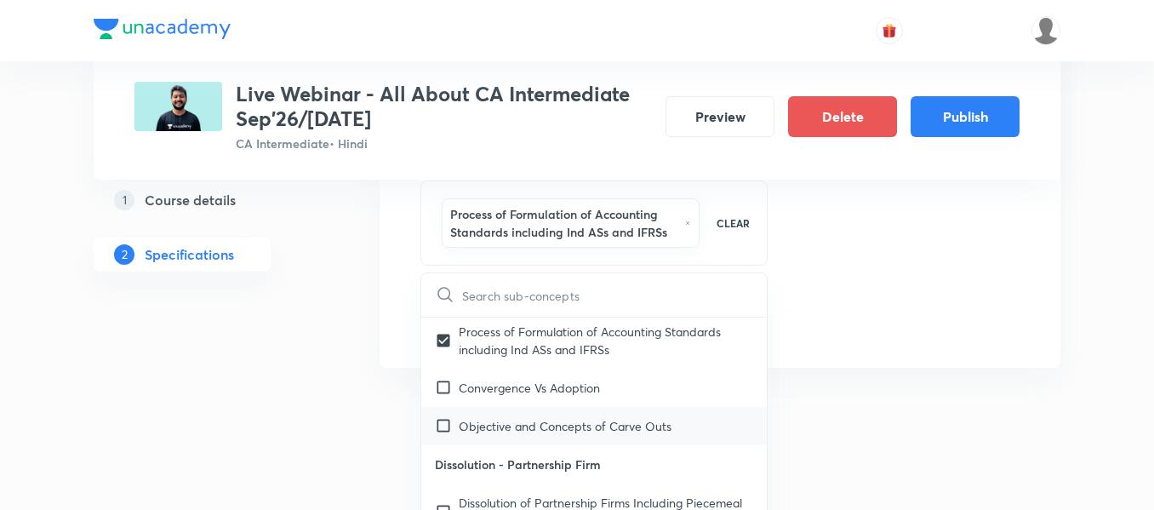
click at [444, 420] on input "checkbox" at bounding box center [447, 426] width 24 height 18
checkbox input "true"
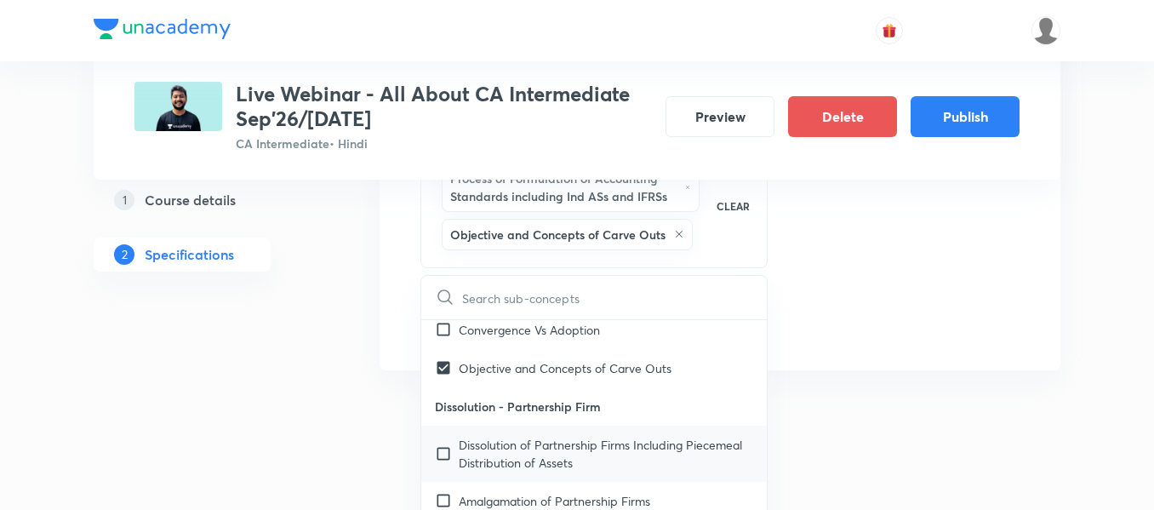
scroll to position [562, 0]
click at [460, 453] on p "Dissolution of Partnership Firms Including Piecemeal Distribution of Assets" at bounding box center [606, 453] width 294 height 36
checkbox input "true"
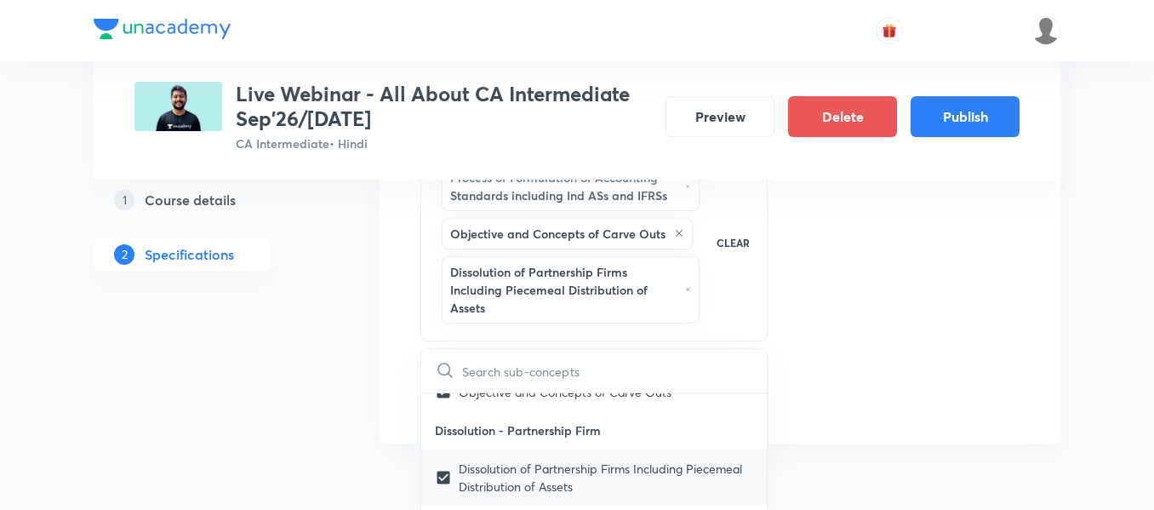
scroll to position [207, 0]
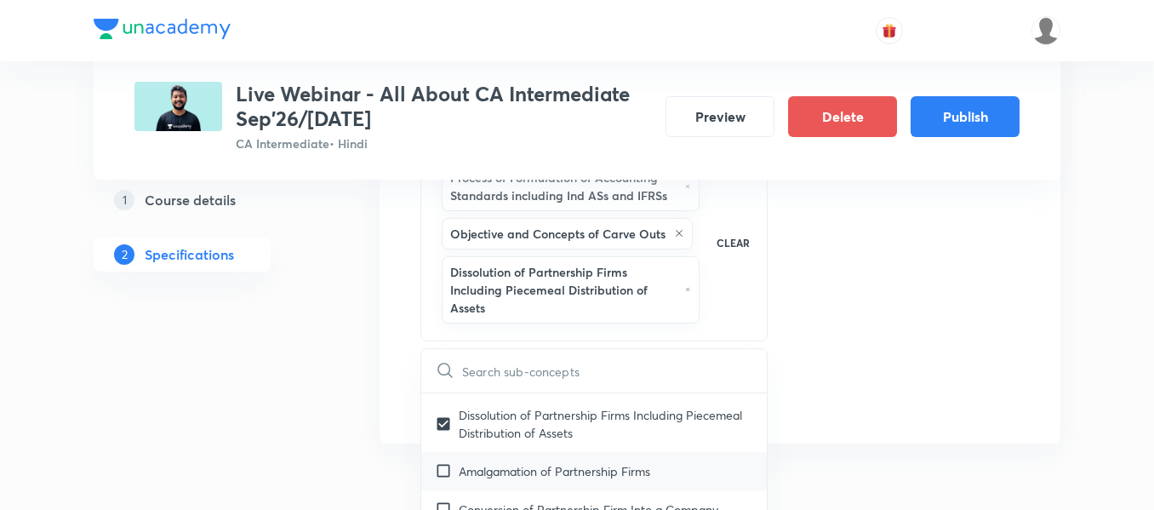
drag, startPoint x: 456, startPoint y: 483, endPoint x: 447, endPoint y: 478, distance: 10.7
click at [447, 478] on input "checkbox" at bounding box center [447, 471] width 24 height 18
checkbox input "true"
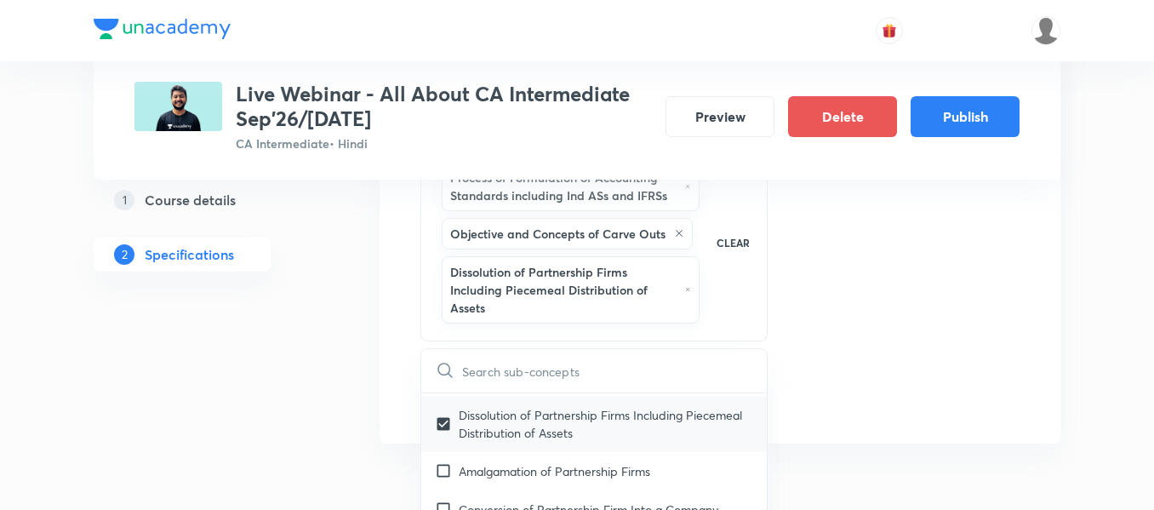
checkbox input "true"
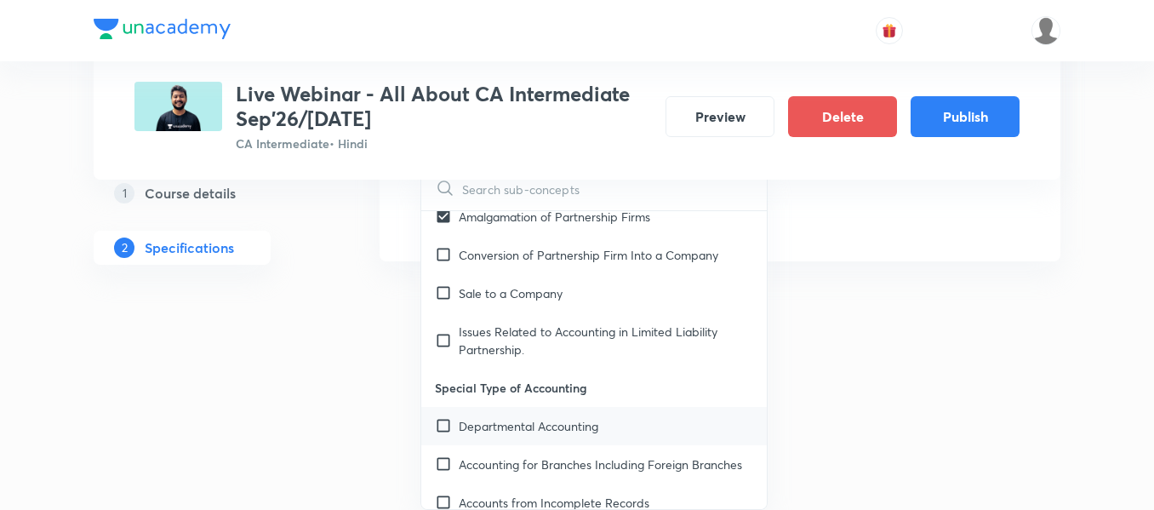
scroll to position [280, 0]
click at [448, 425] on input "checkbox" at bounding box center [447, 425] width 24 height 18
checkbox input "true"
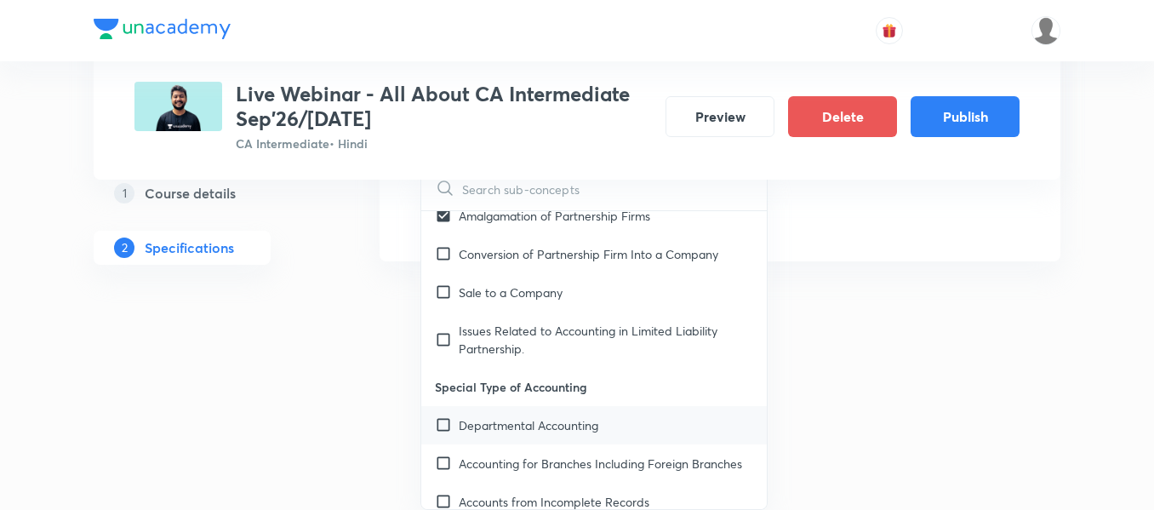
checkbox input "true"
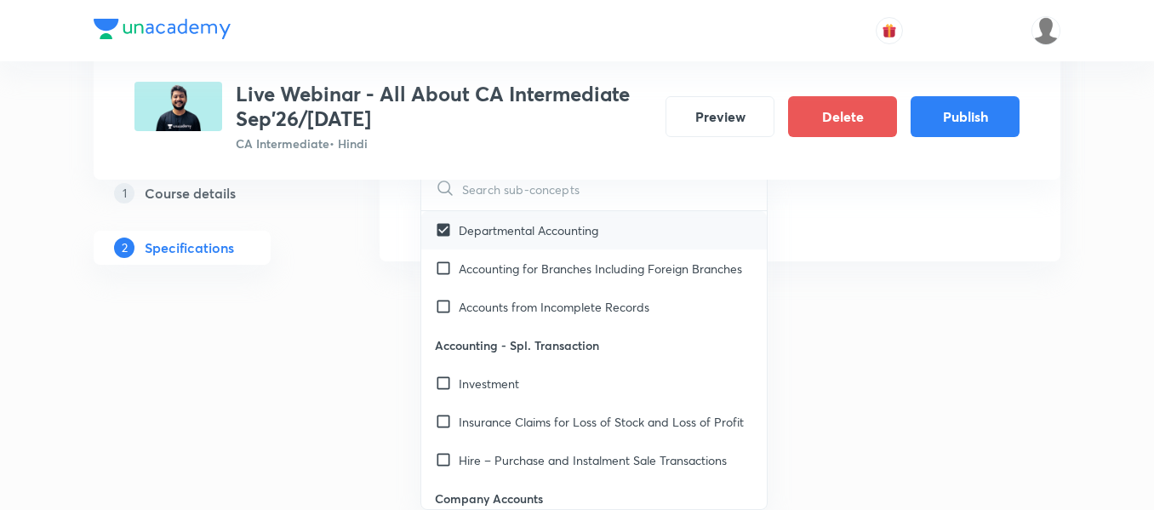
scroll to position [501, 0]
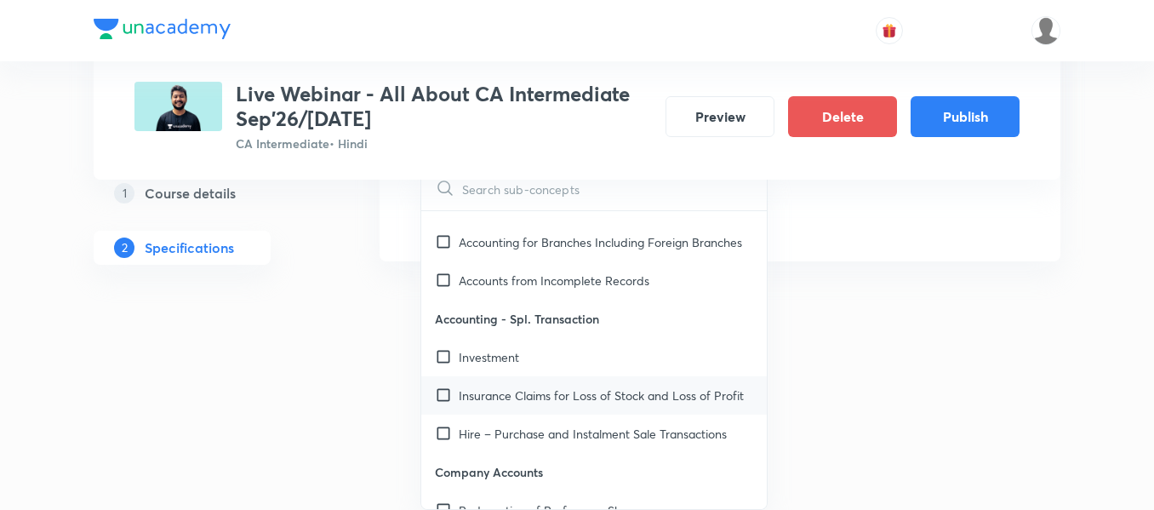
click at [500, 404] on p "Insurance Claims for Loss of Stock and Loss of Profit" at bounding box center [601, 395] width 285 height 18
checkbox input "true"
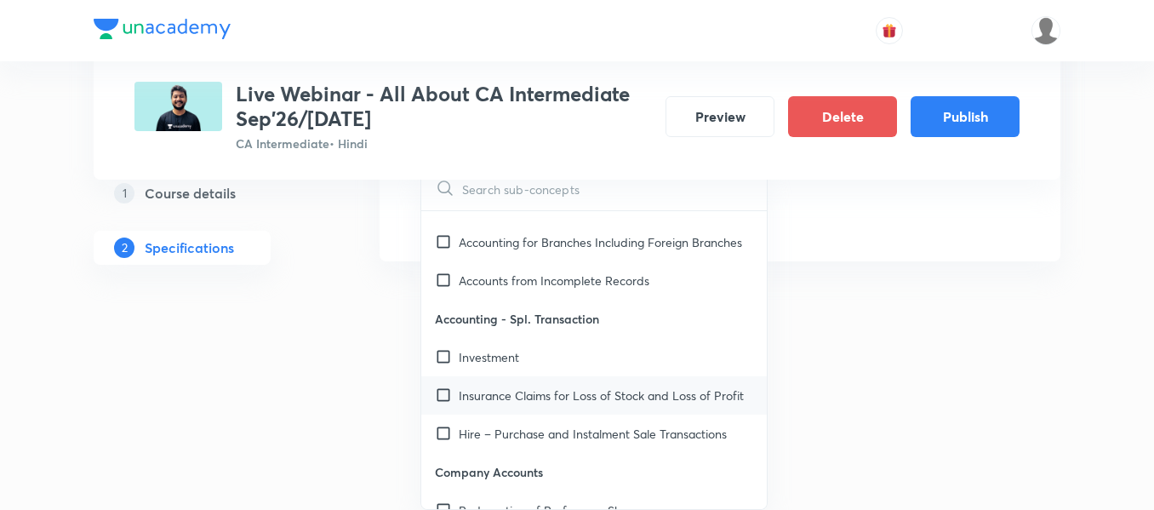
checkbox input "true"
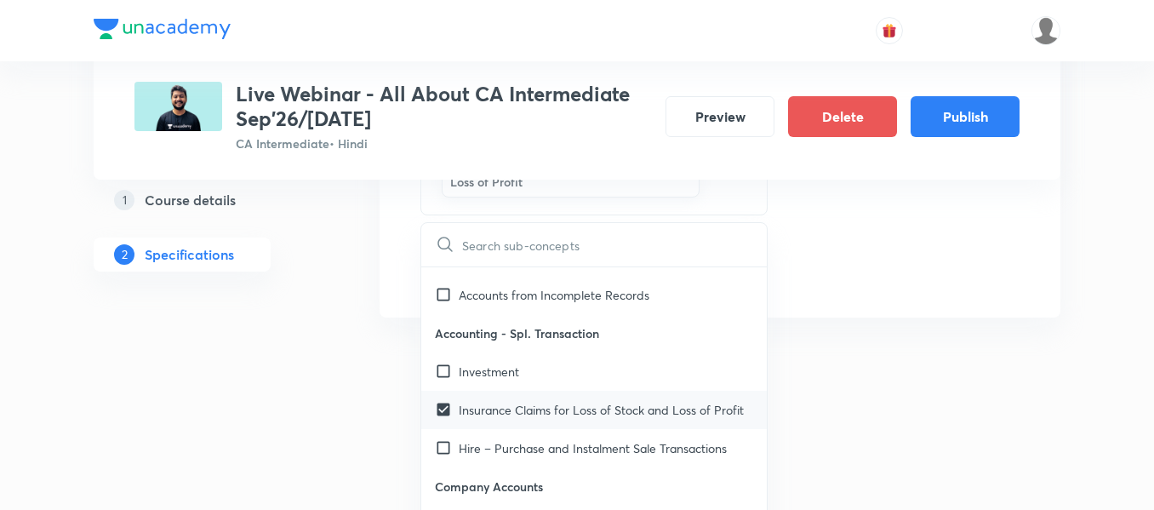
scroll to position [544, 0]
click at [439, 303] on input "checkbox" at bounding box center [447, 294] width 24 height 18
checkbox input "true"
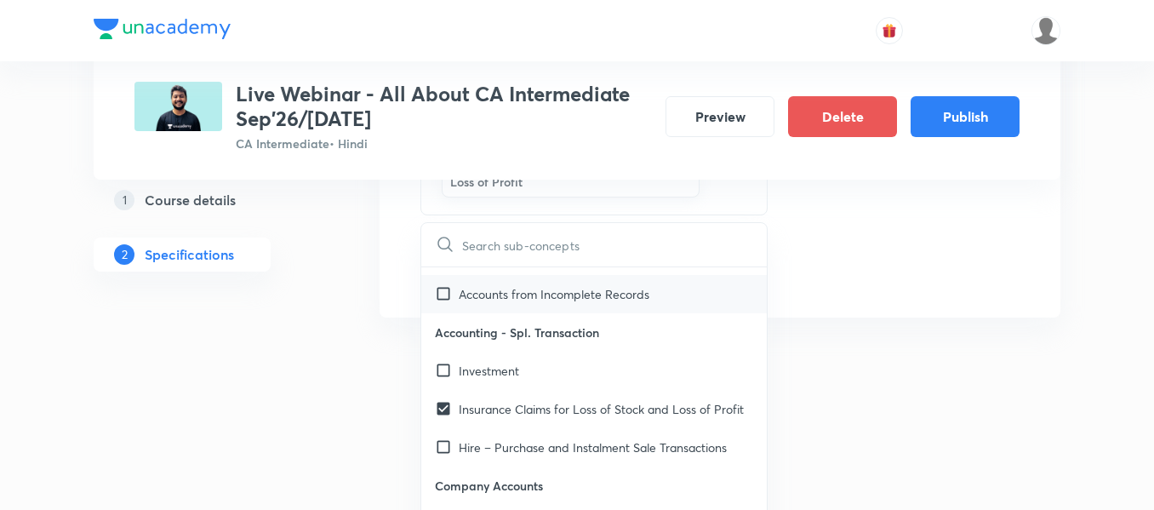
checkbox input "true"
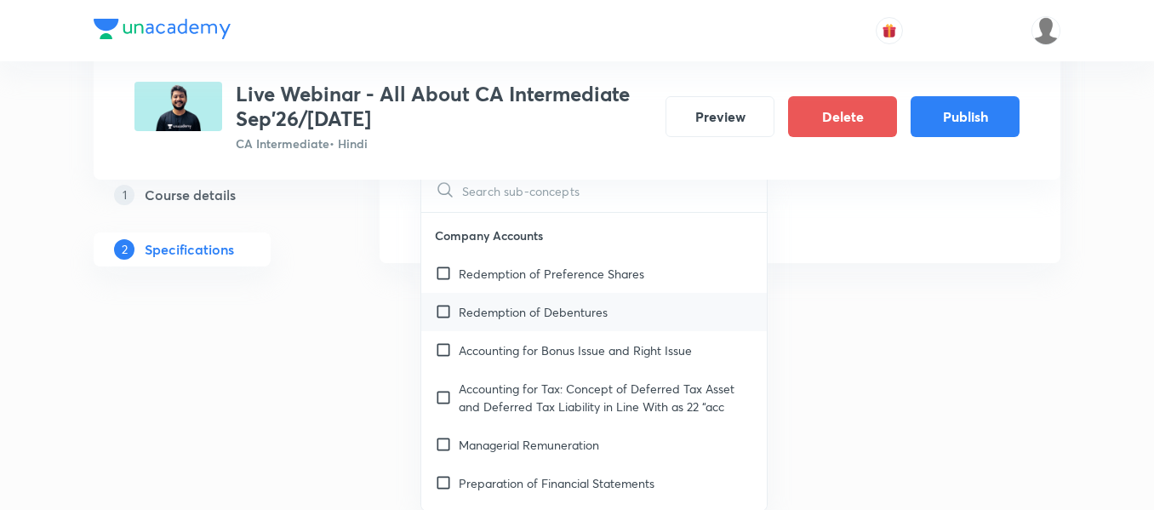
scroll to position [836, 0]
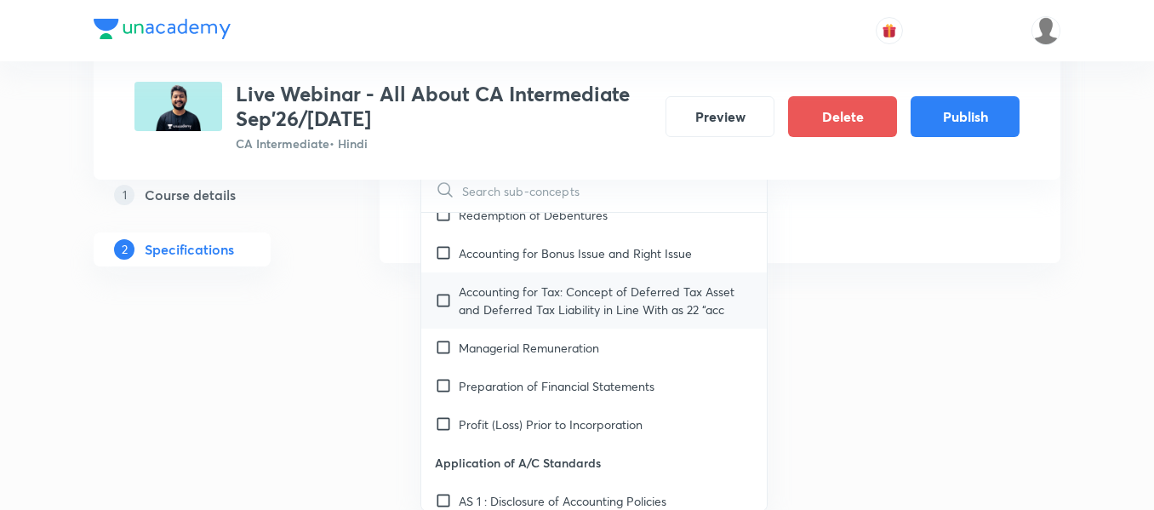
click at [447, 328] on div "Accounting for Tax: Concept of Deferred Tax Asset and Deferred Tax Liability in…" at bounding box center [593, 300] width 345 height 56
checkbox input "true"
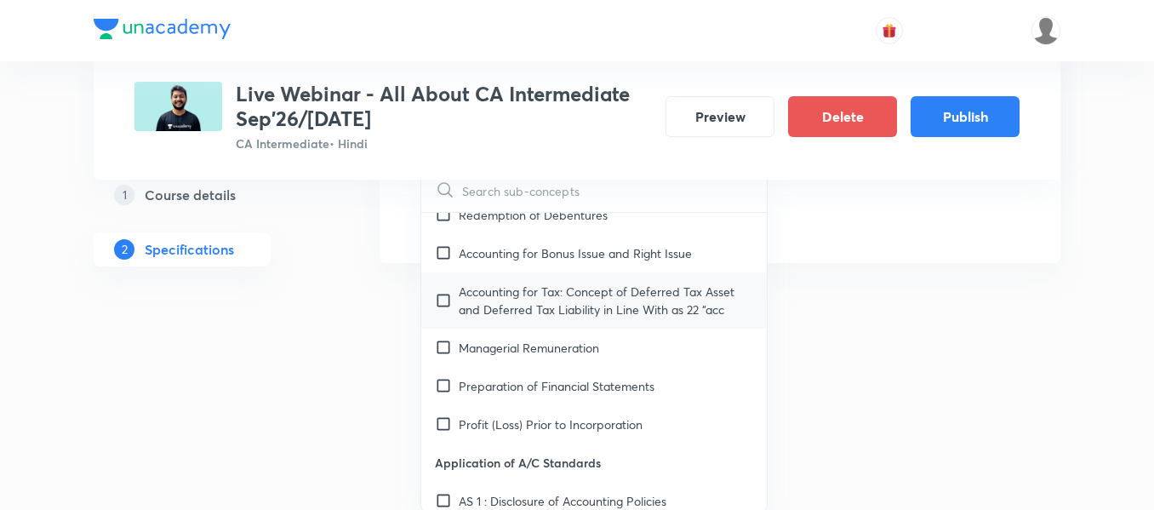
checkbox input "true"
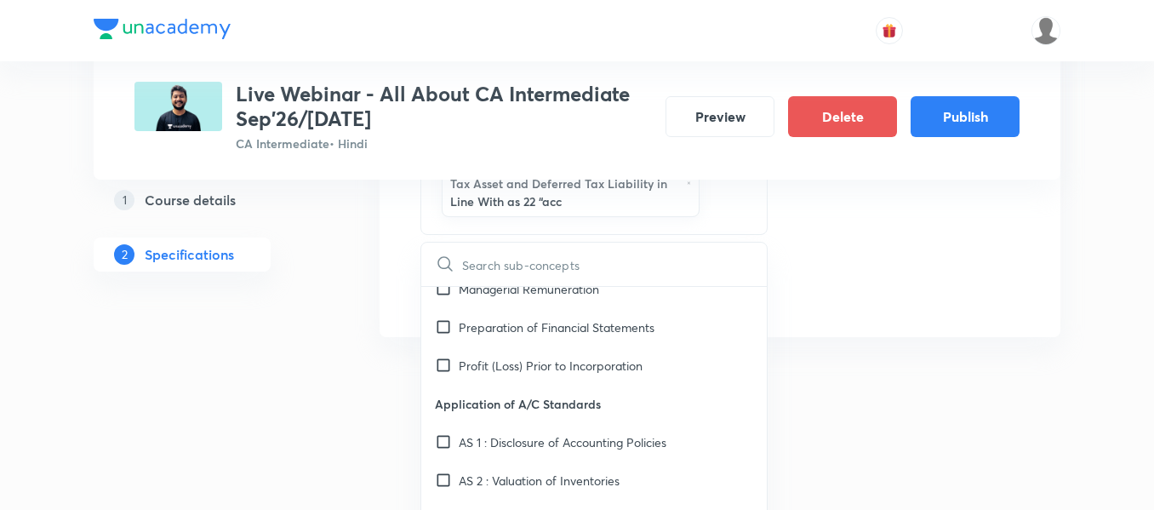
scroll to position [1059, 0]
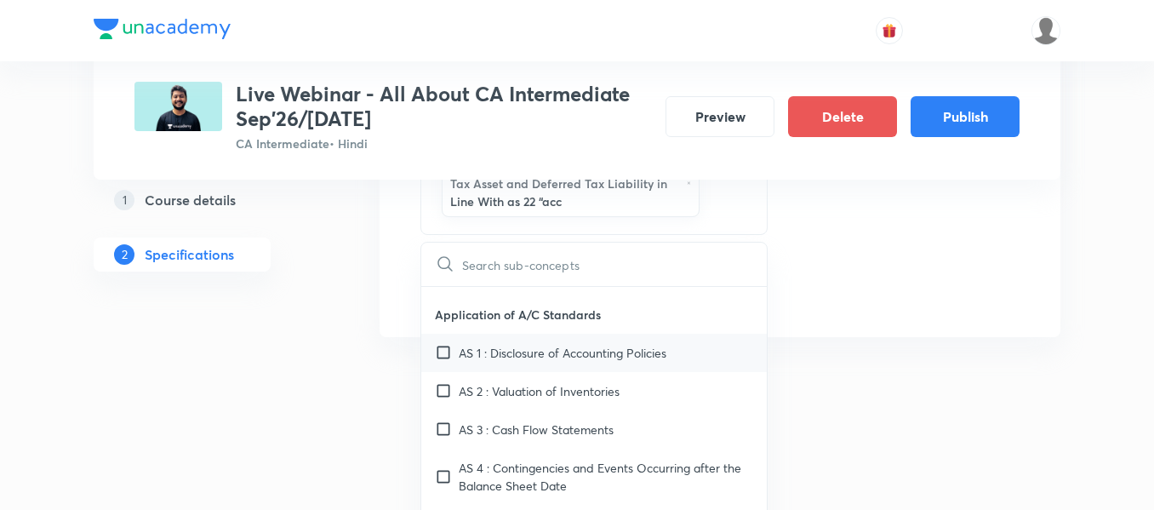
click at [446, 362] on input "checkbox" at bounding box center [447, 353] width 24 height 18
checkbox input "true"
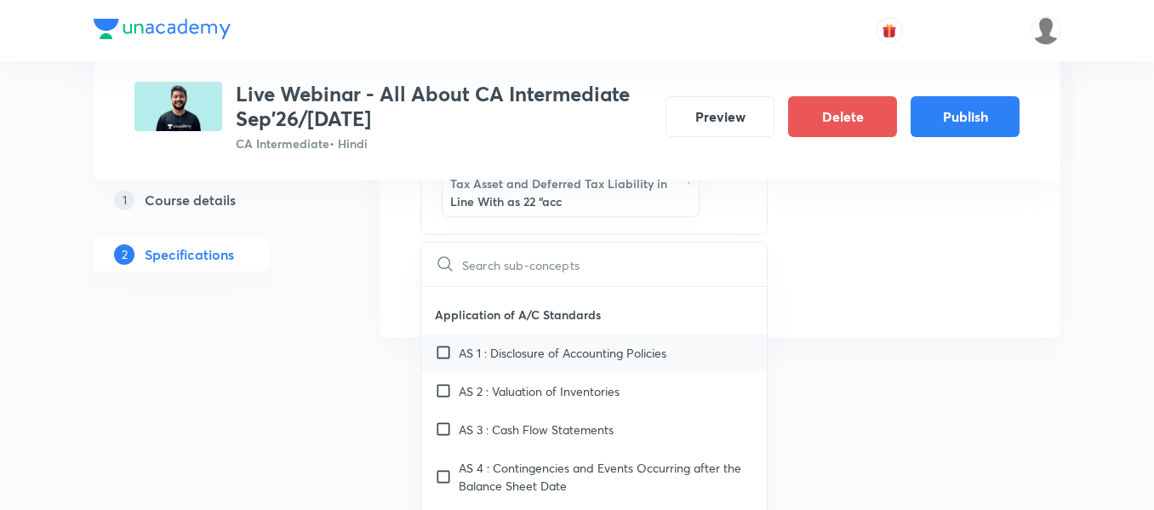
checkbox input "true"
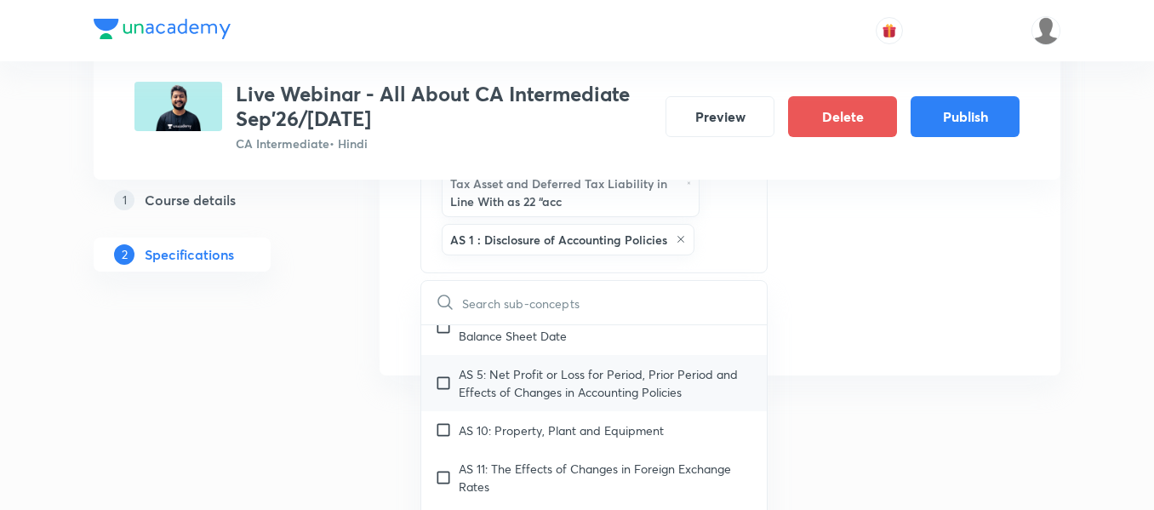
scroll to position [1247, 0]
click at [444, 439] on input "checkbox" at bounding box center [447, 430] width 24 height 18
checkbox input "true"
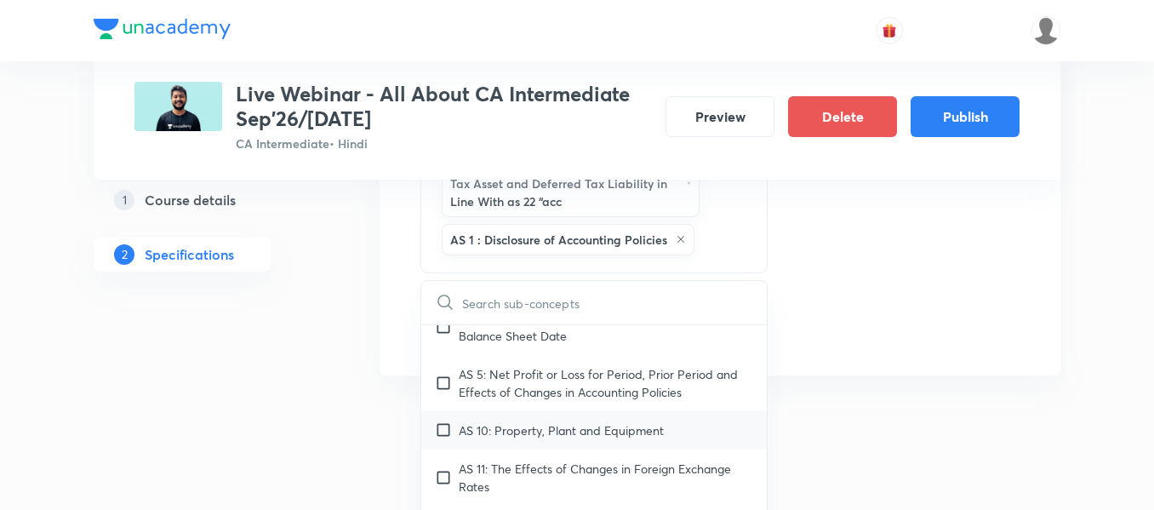
checkbox input "true"
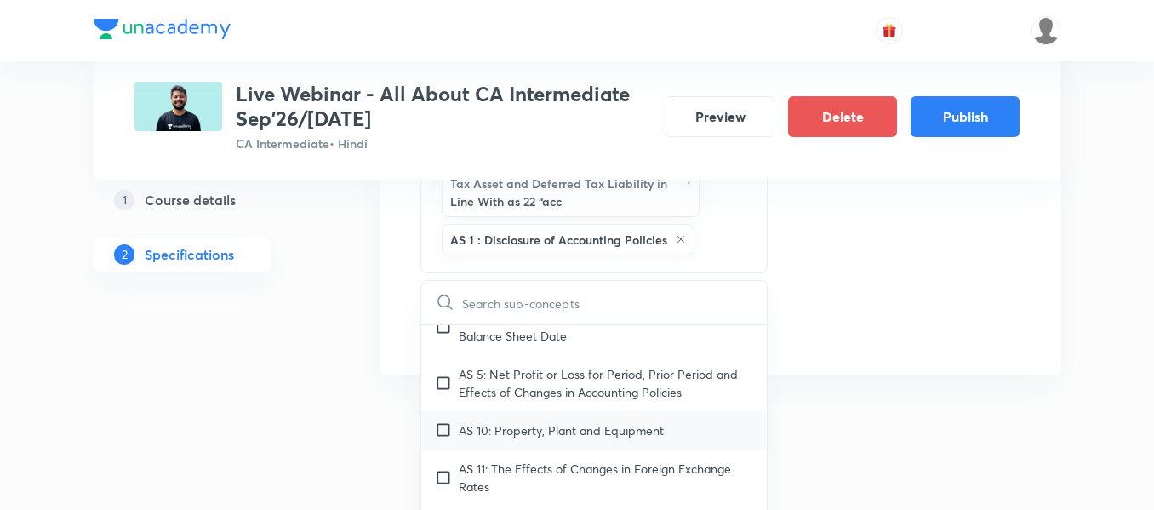
checkbox input "true"
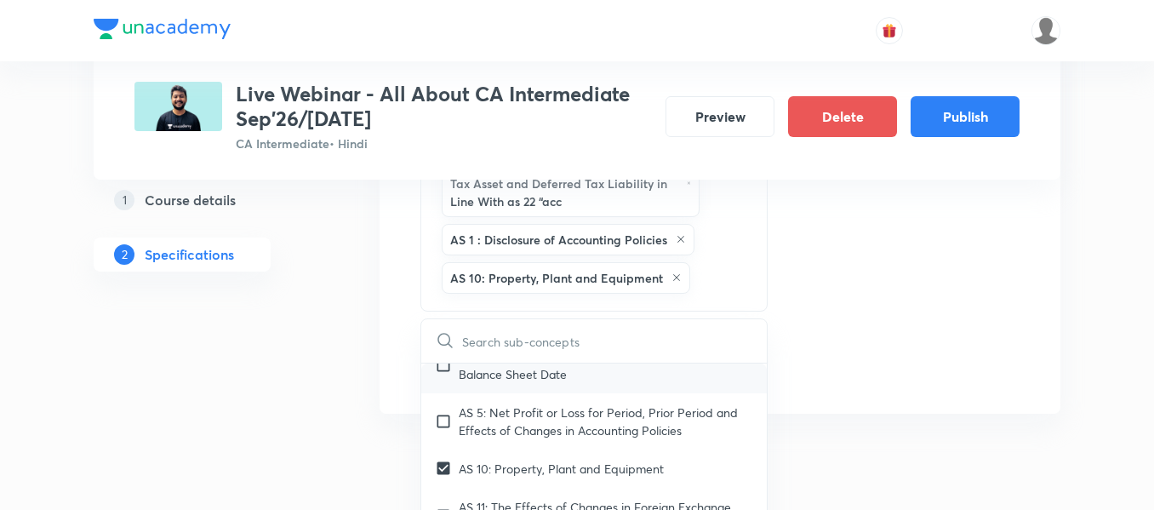
click at [448, 383] on input "checkbox" at bounding box center [447, 365] width 24 height 36
checkbox input "true"
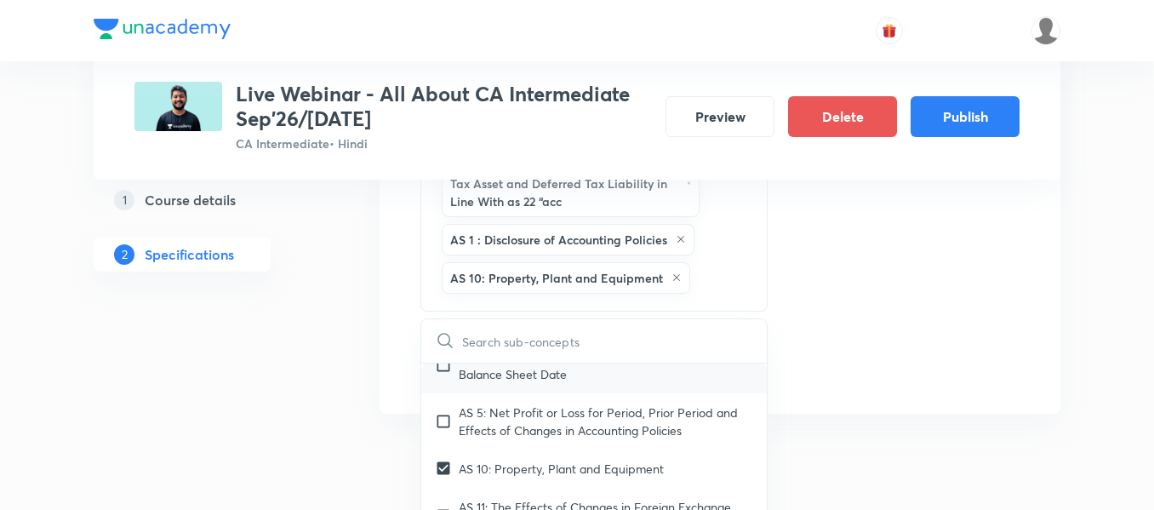
checkbox input "true"
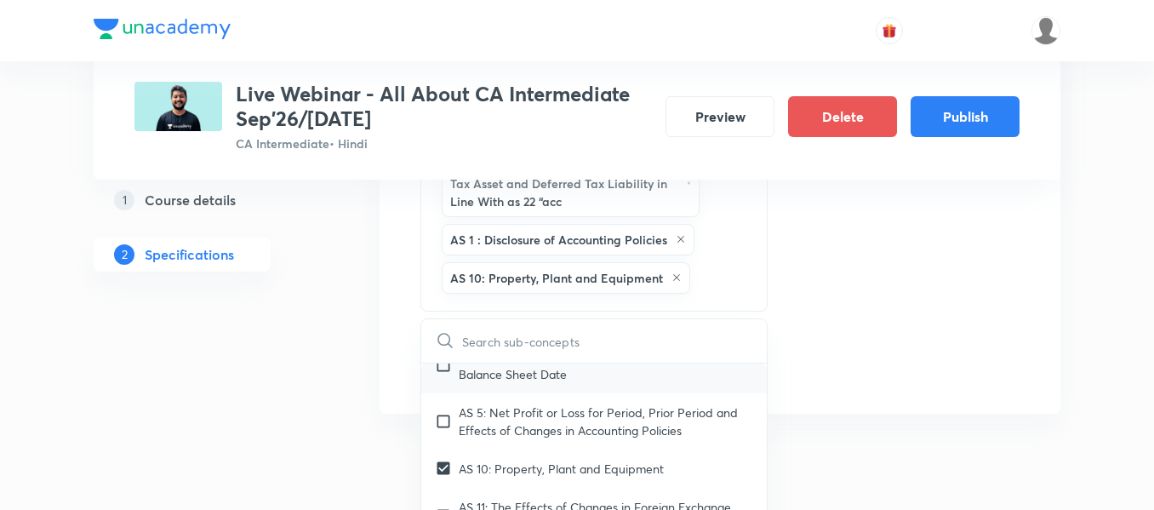
checkbox input "true"
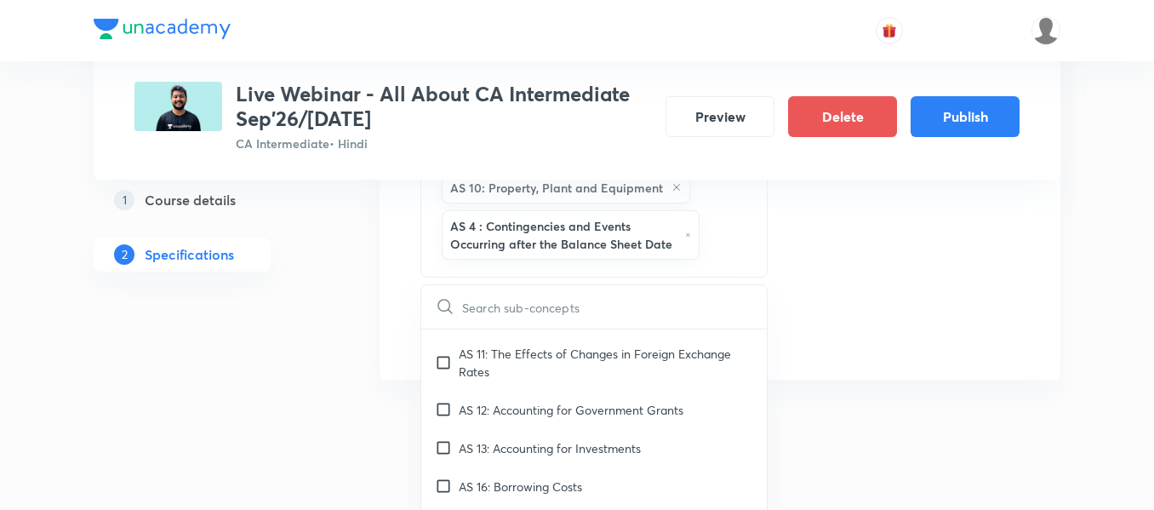
scroll to position [1367, 0]
click at [448, 417] on input "checkbox" at bounding box center [447, 408] width 24 height 18
checkbox input "true"
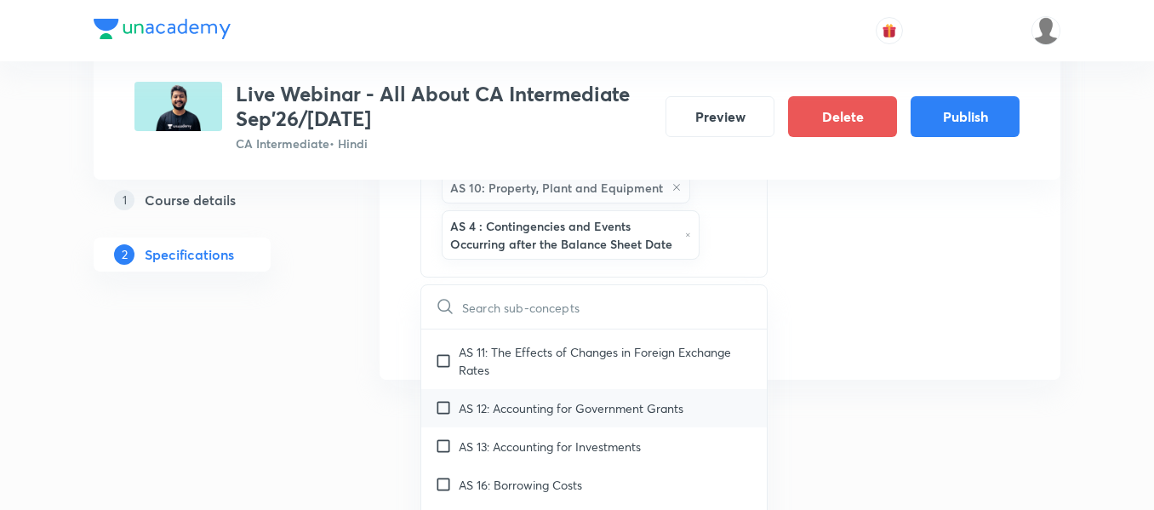
checkbox input "true"
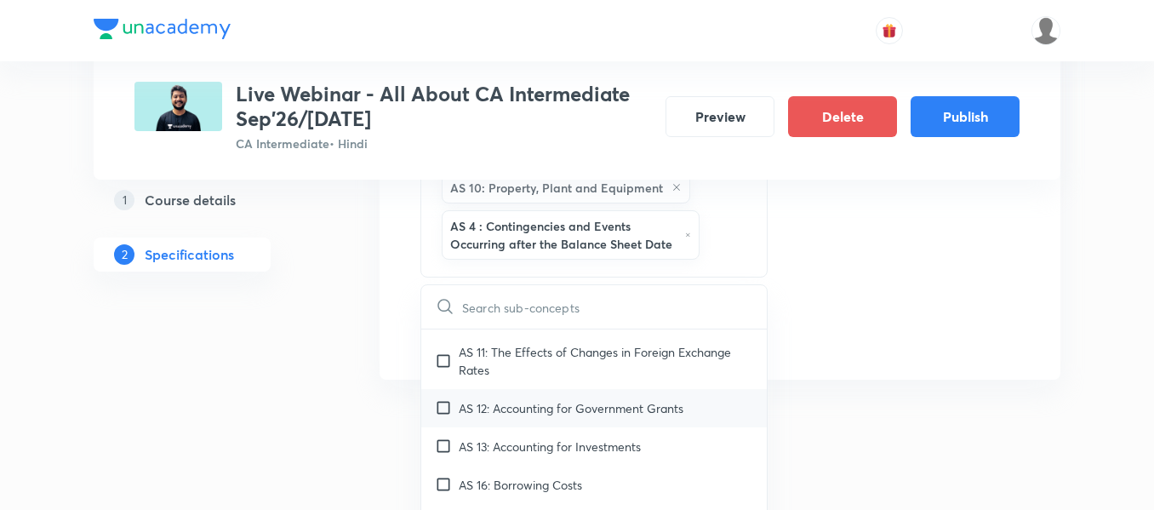
checkbox input "true"
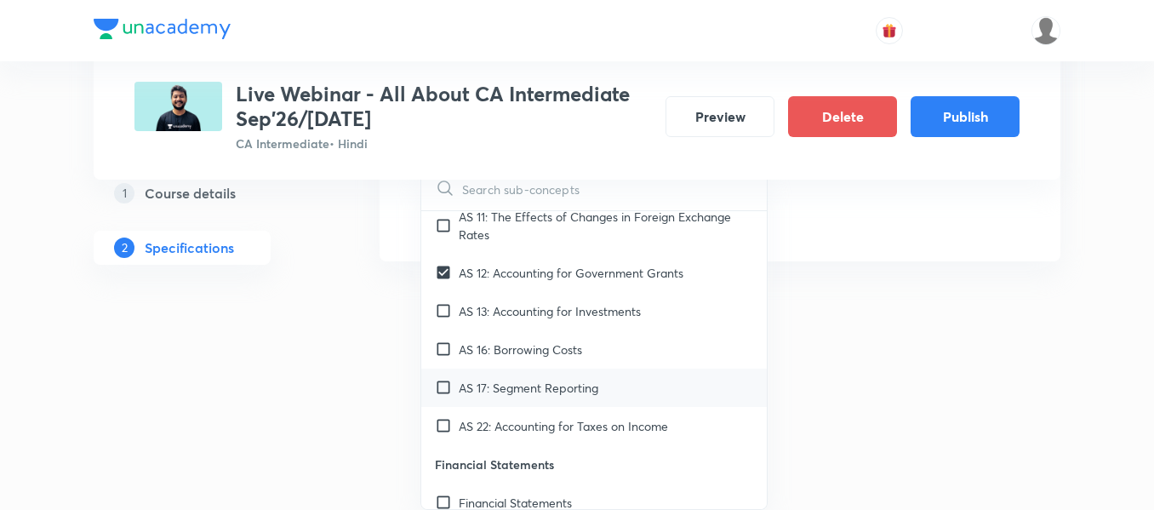
scroll to position [1385, 0]
click at [445, 396] on input "checkbox" at bounding box center [447, 387] width 24 height 18
checkbox input "true"
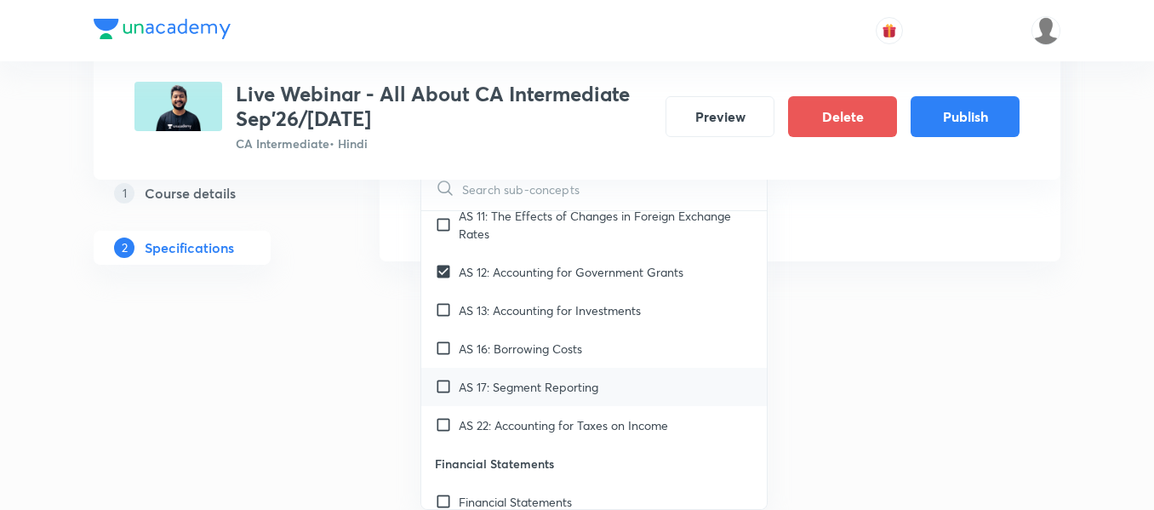
checkbox input "true"
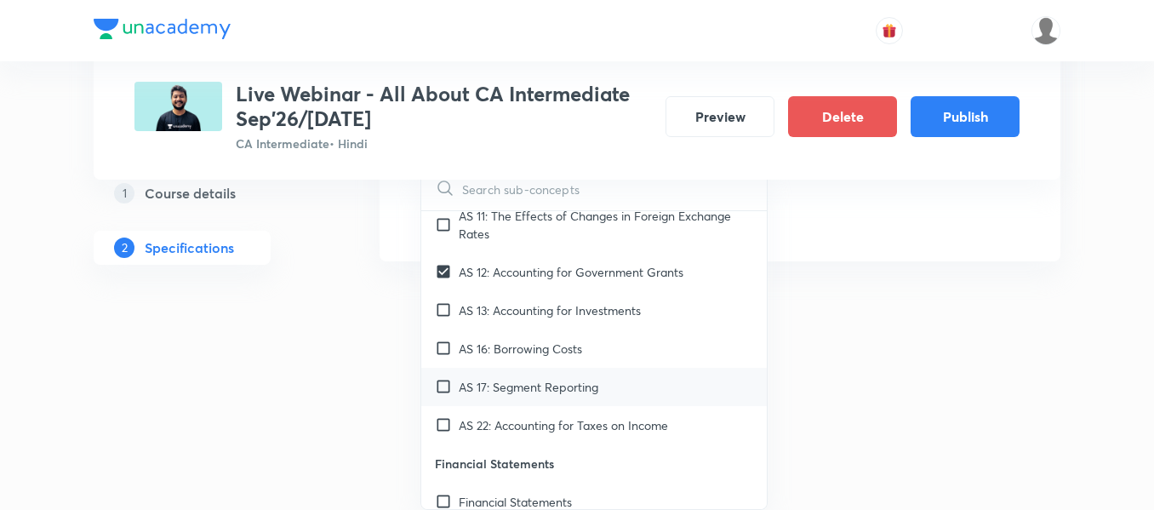
checkbox input "true"
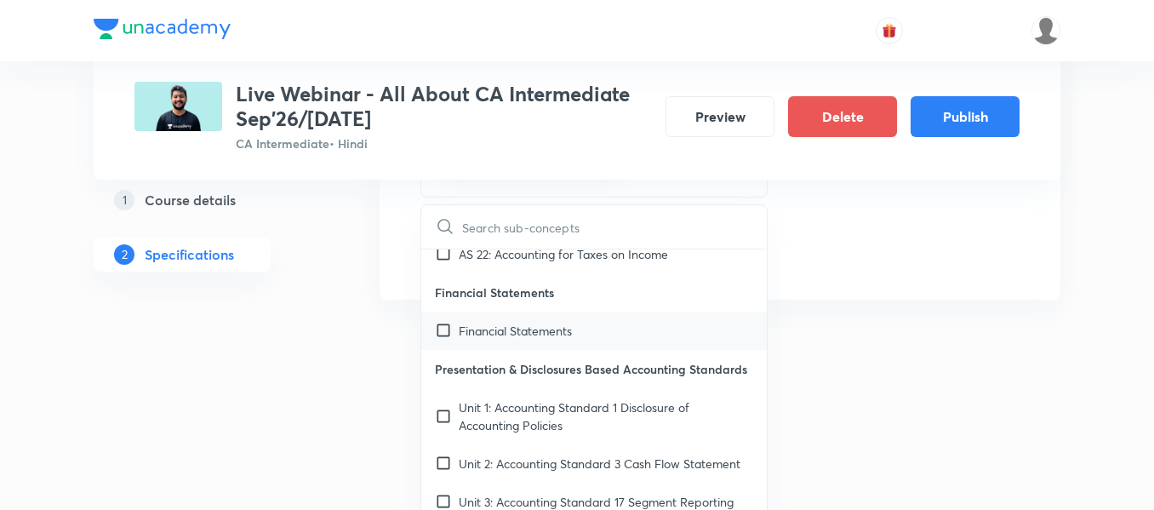
scroll to position [1594, 0]
click at [442, 264] on input "checkbox" at bounding box center [447, 255] width 24 height 18
checkbox input "true"
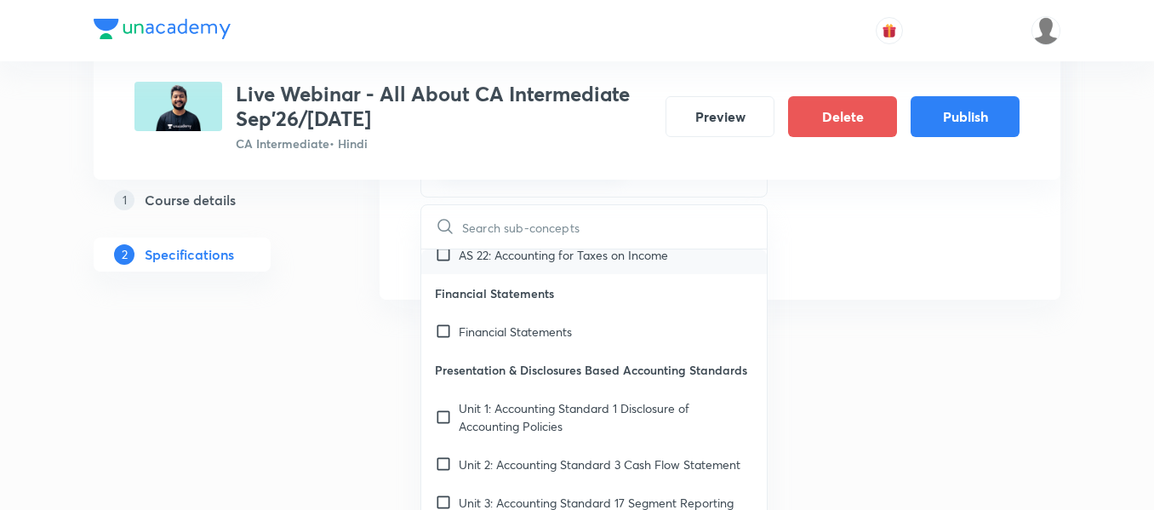
checkbox input "true"
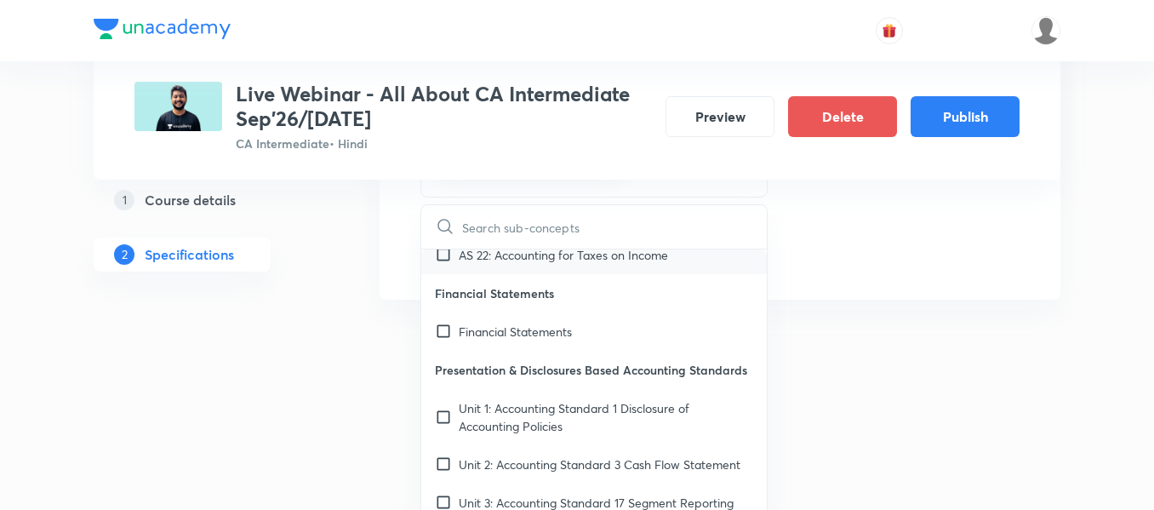
checkbox input "true"
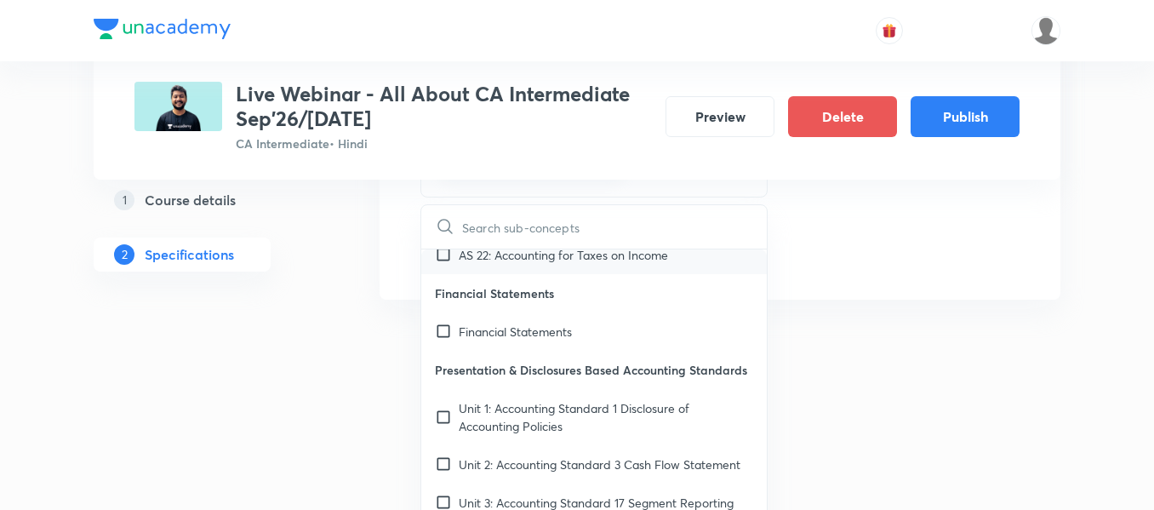
checkbox input "true"
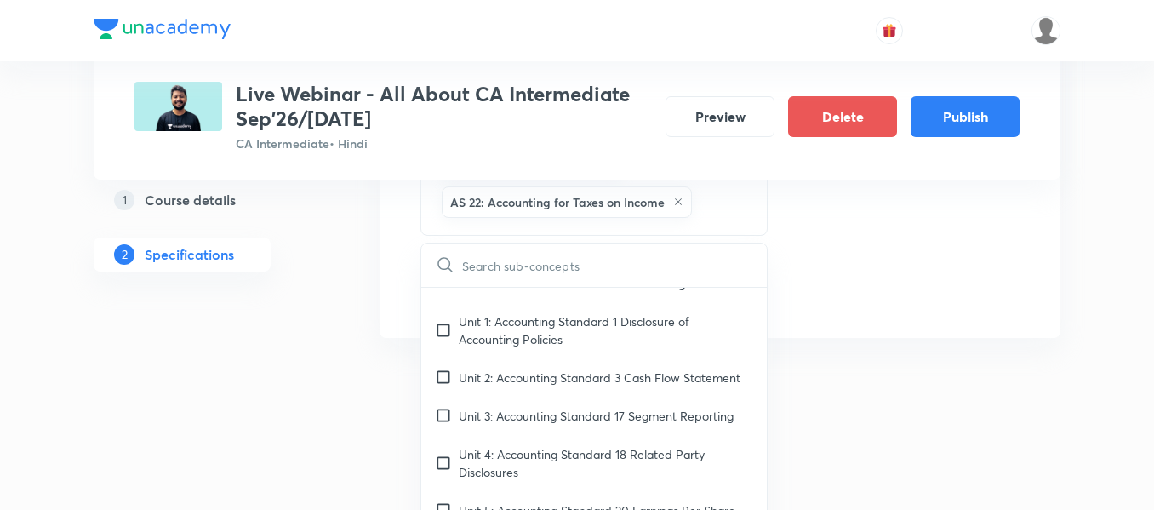
scroll to position [1720, 0]
click at [456, 357] on div "Unit 1: Accounting Standard 1 Disclosure of Accounting Policies" at bounding box center [593, 329] width 345 height 56
checkbox input "true"
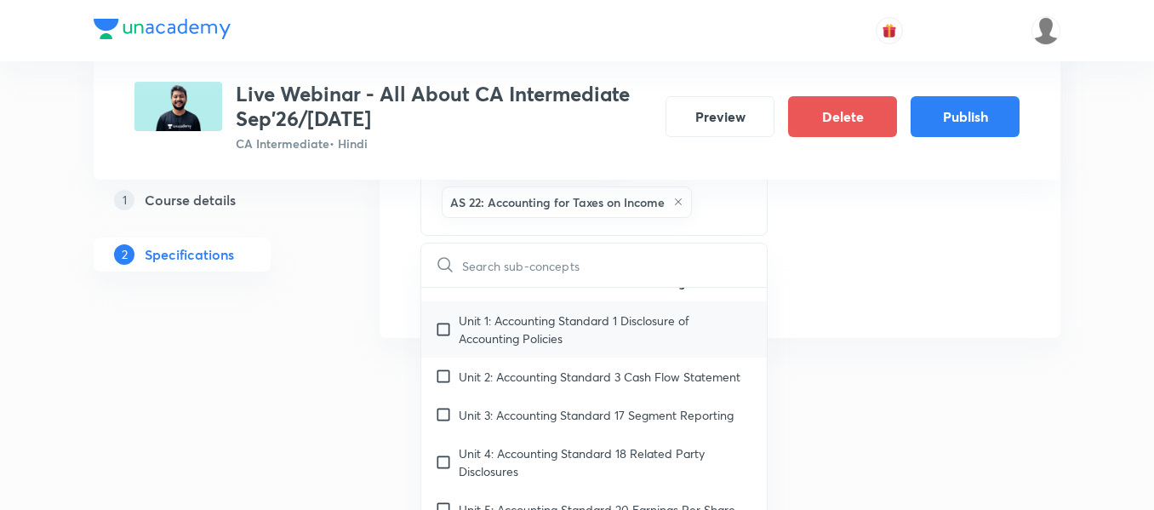
checkbox input "true"
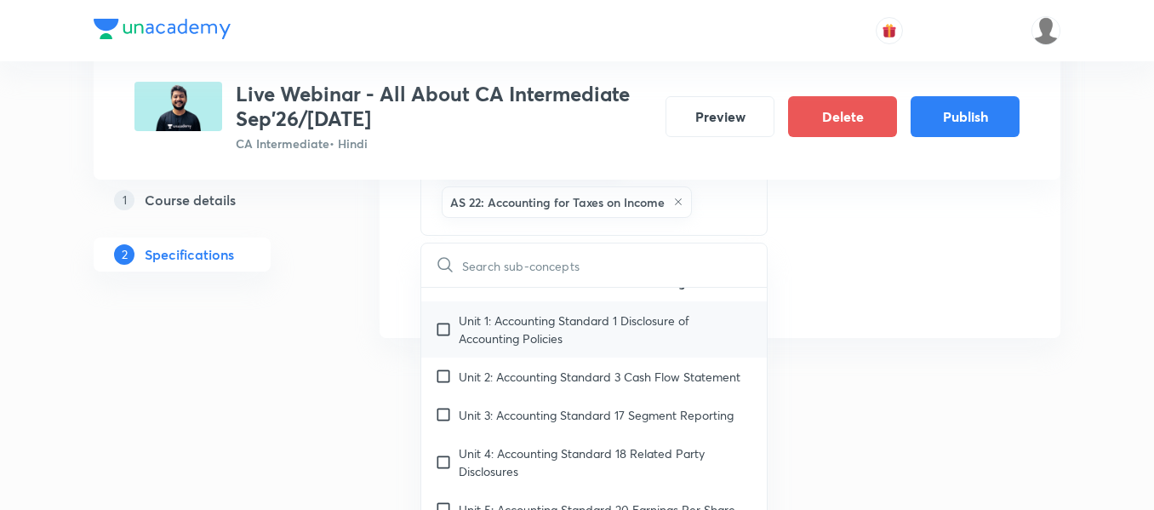
checkbox input "true"
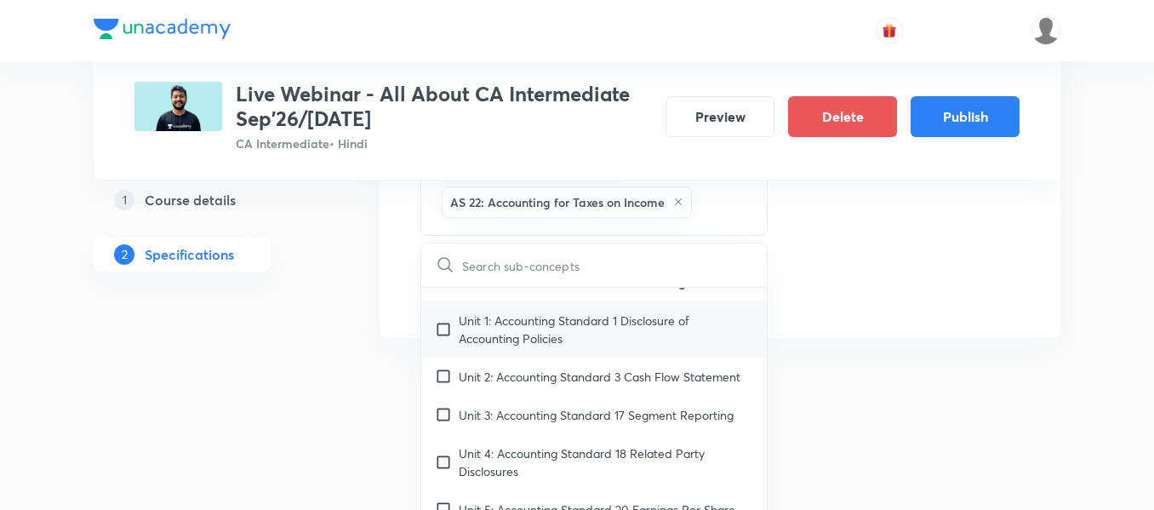
checkbox input "true"
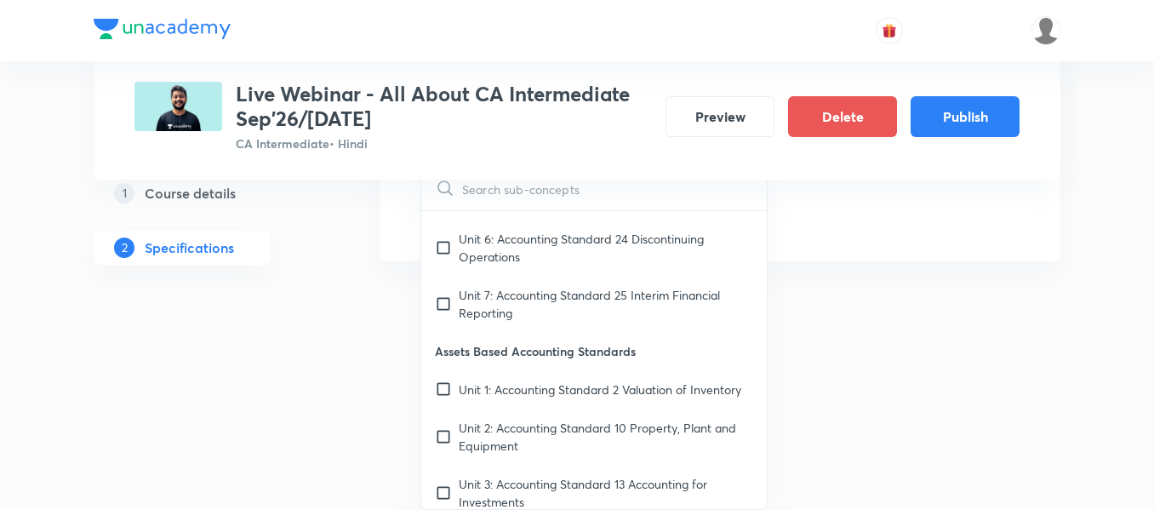
scroll to position [1965, 0]
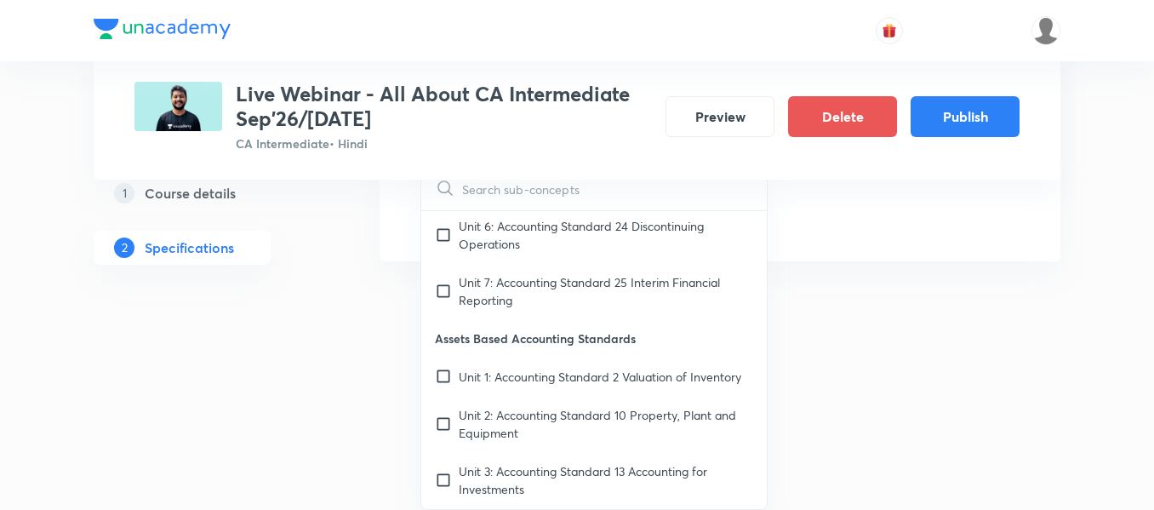
click at [455, 357] on p "Assets Based Accounting Standards" at bounding box center [593, 338] width 345 height 38
click at [451, 309] on input "checkbox" at bounding box center [447, 291] width 24 height 36
checkbox input "true"
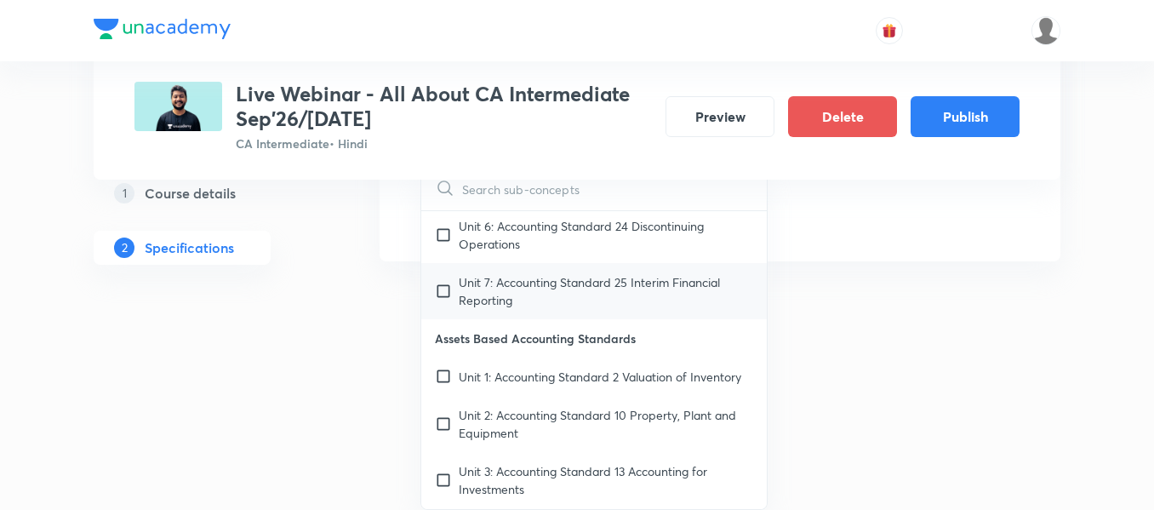
checkbox input "true"
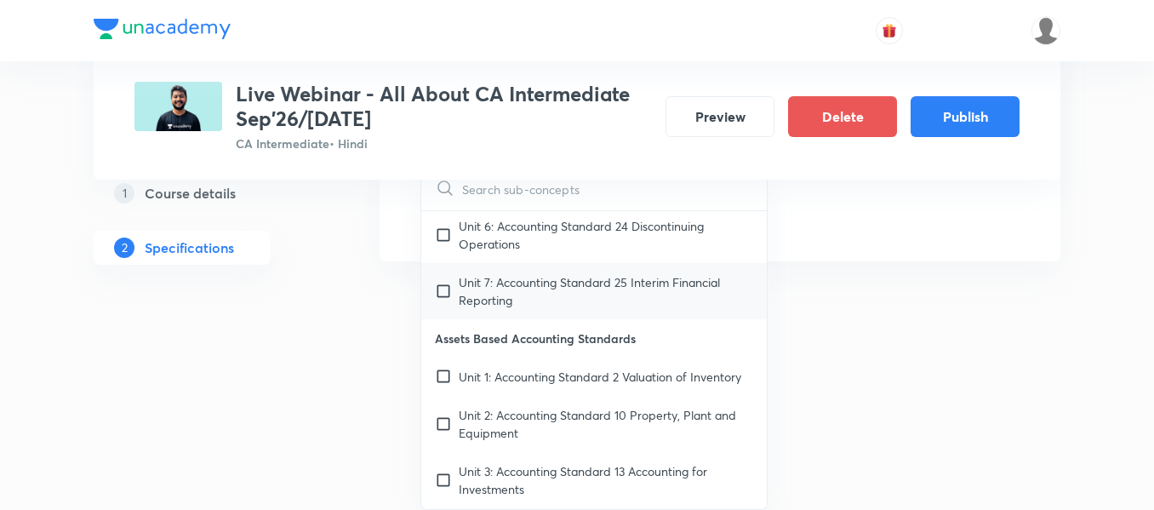
checkbox input "true"
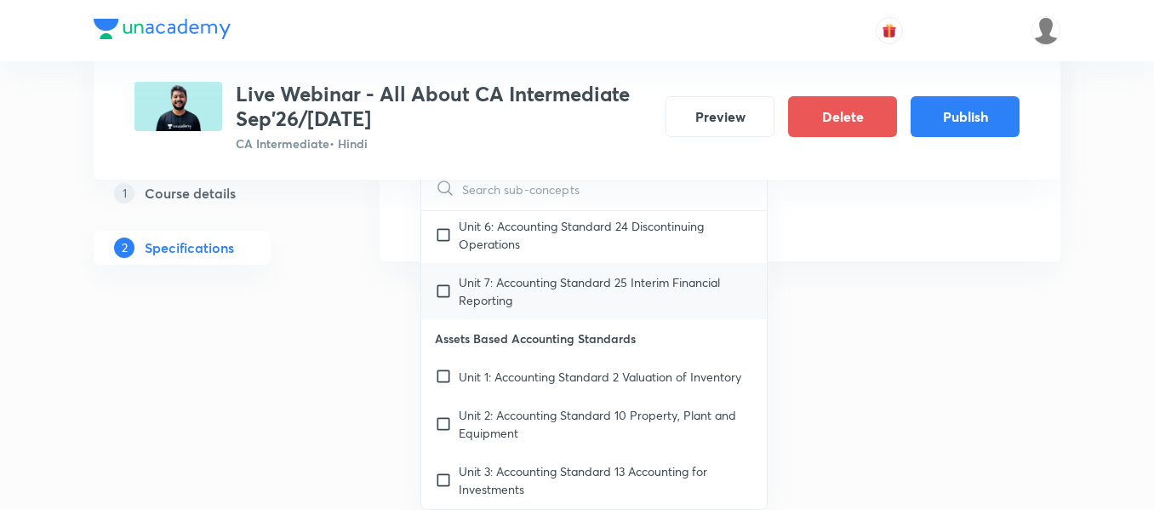
checkbox input "true"
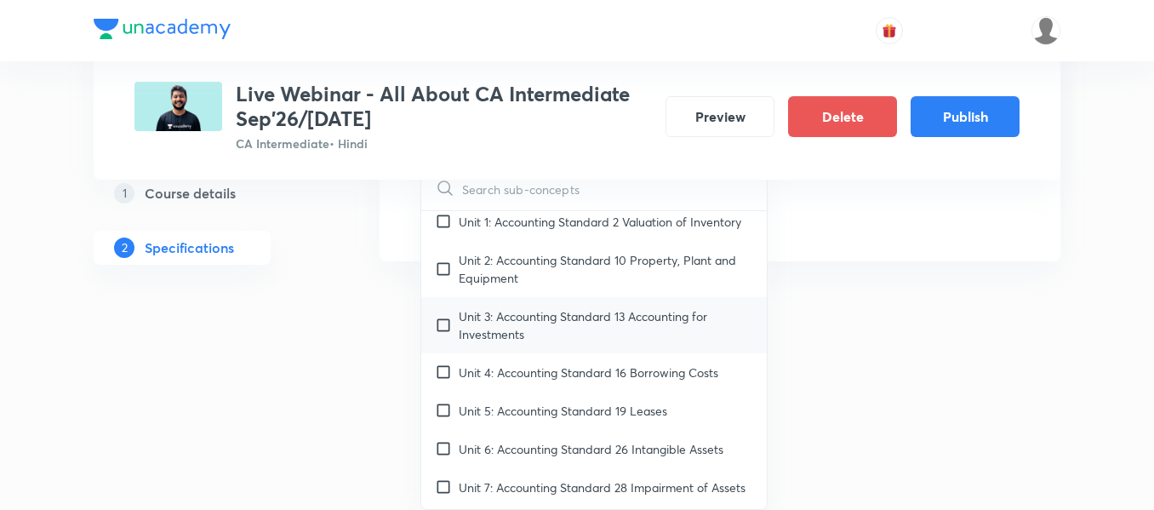
scroll to position [2136, 0]
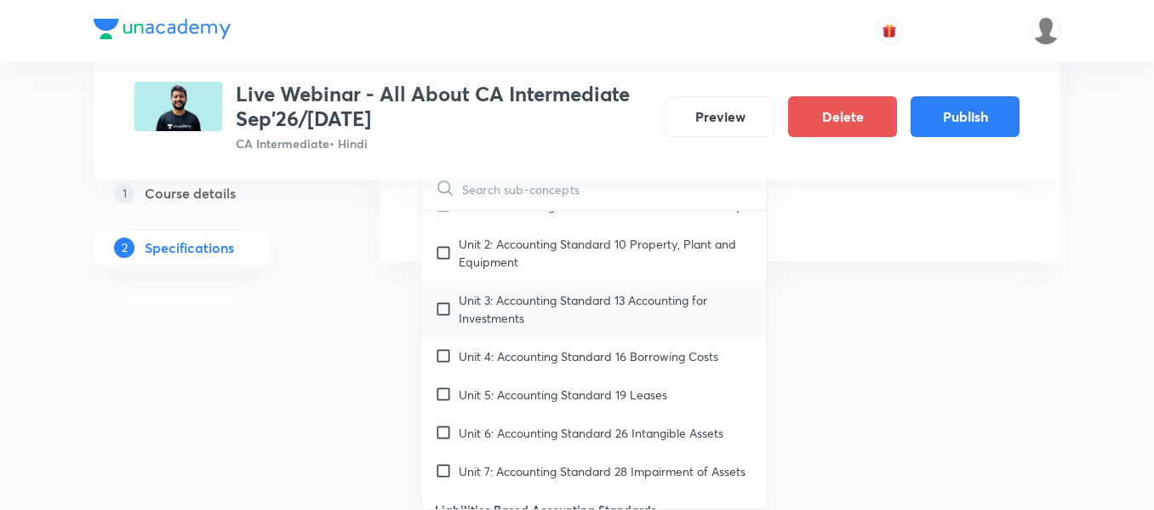
click at [441, 327] on input "checkbox" at bounding box center [447, 309] width 24 height 36
checkbox input "true"
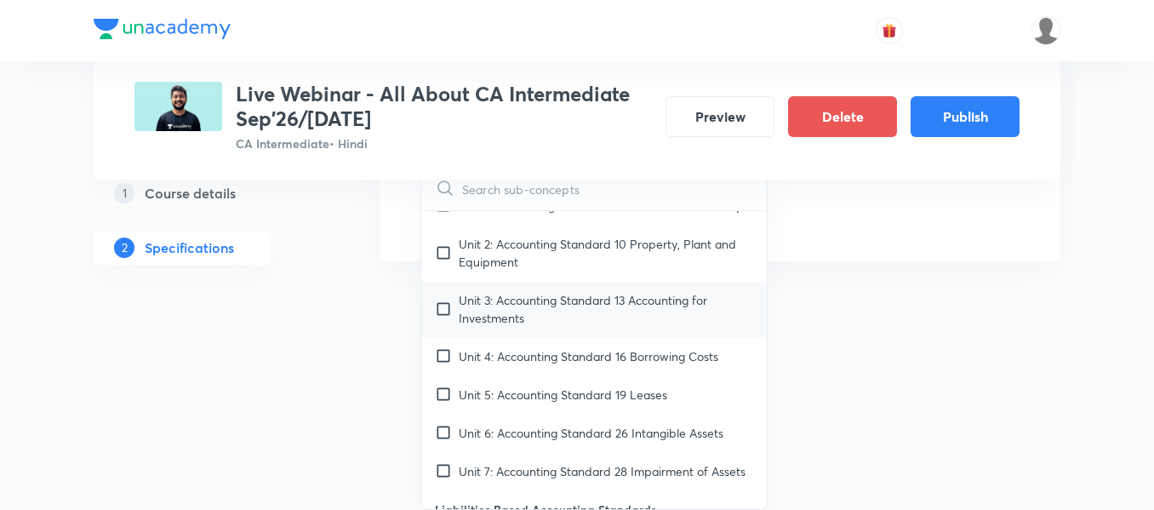
checkbox input "true"
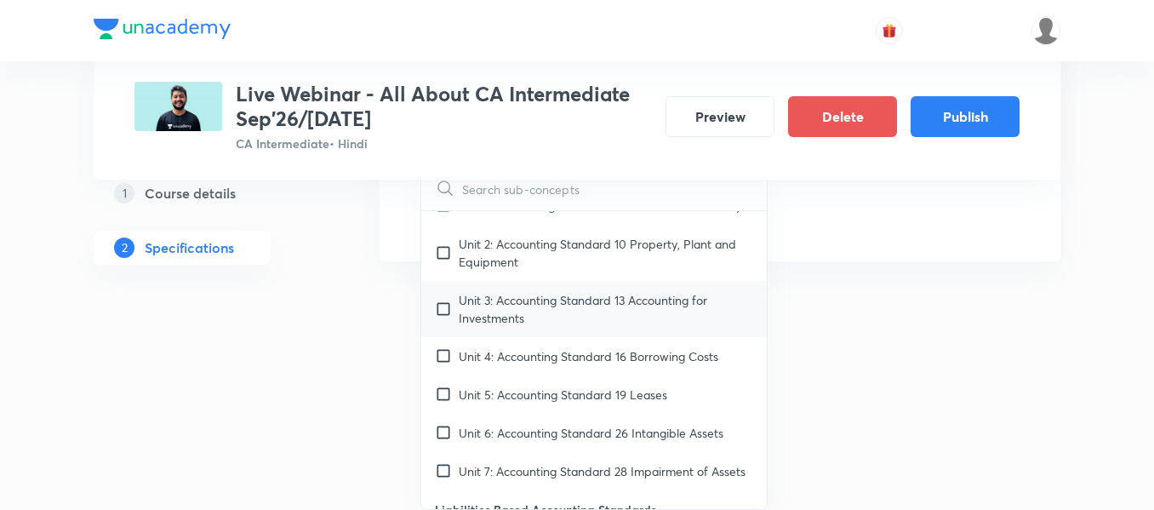
checkbox input "true"
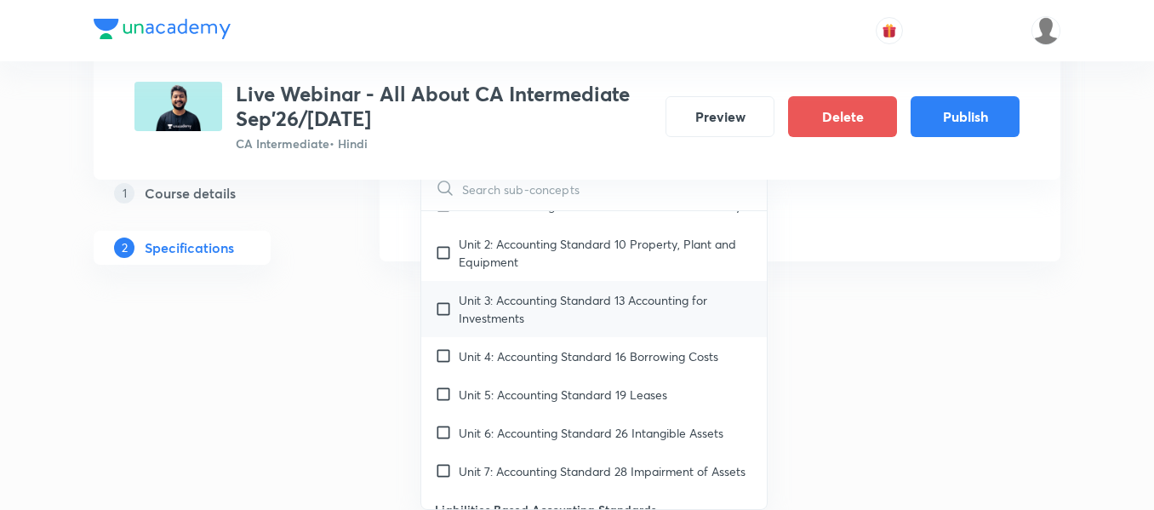
checkbox input "true"
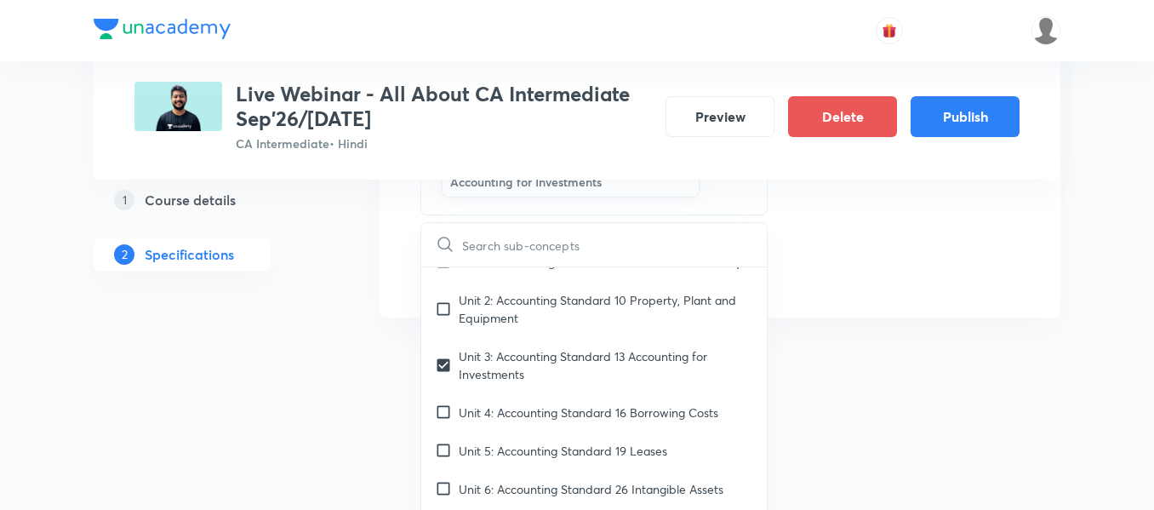
scroll to position [1424, 0]
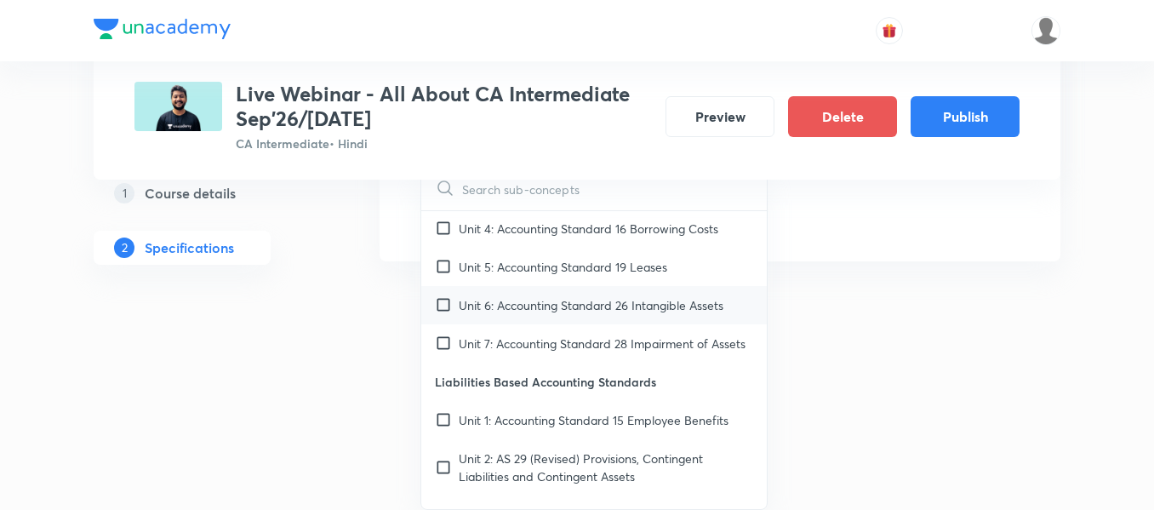
click at [442, 314] on input "checkbox" at bounding box center [447, 305] width 24 height 18
checkbox input "true"
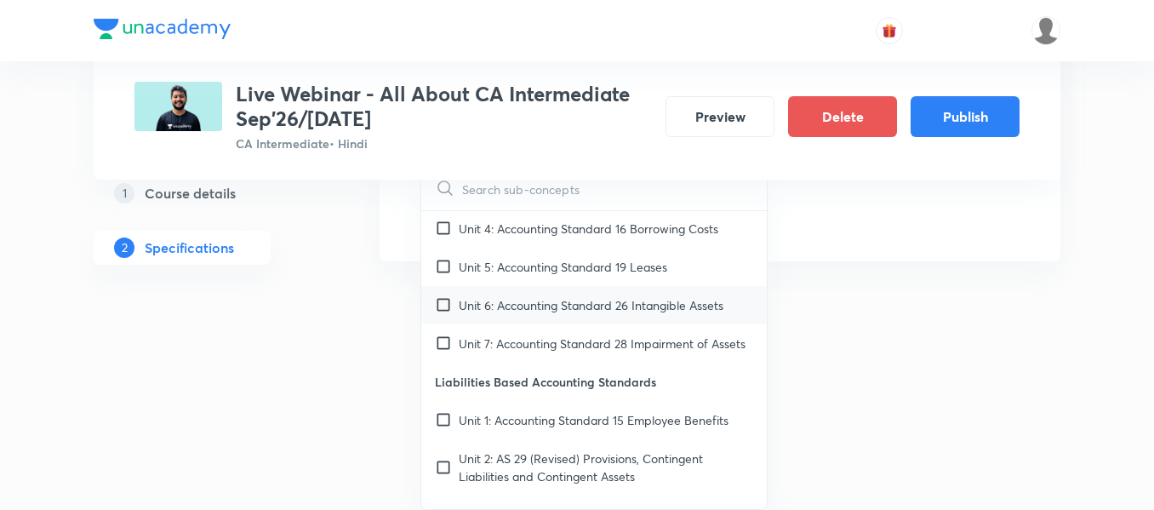
checkbox input "true"
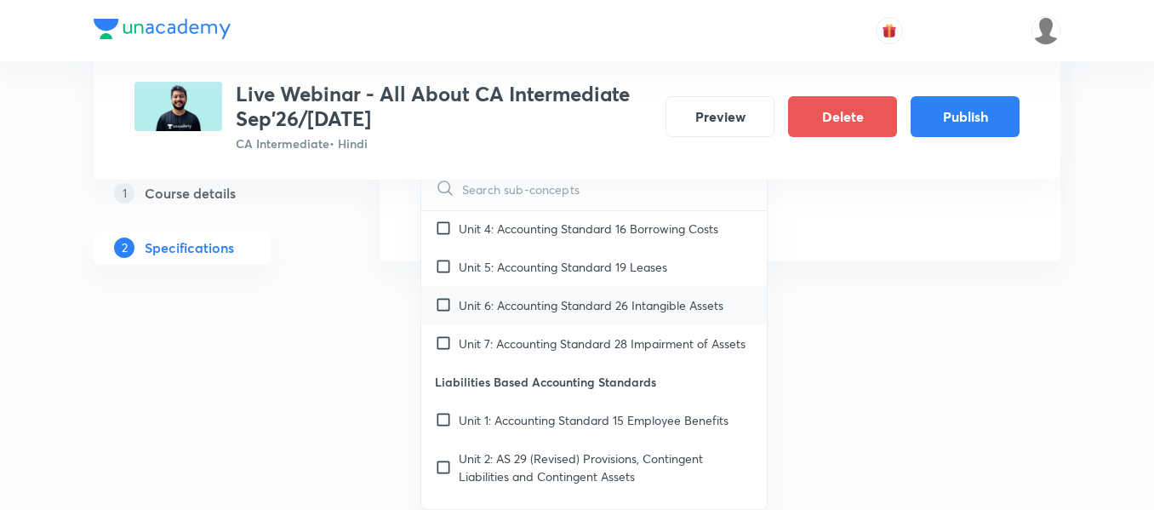
checkbox input "true"
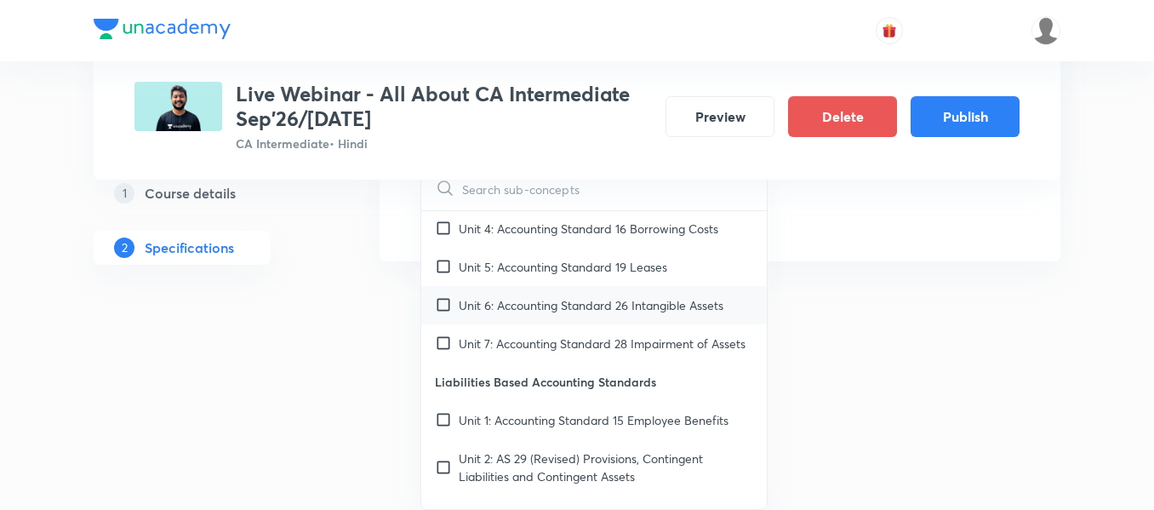
checkbox input "true"
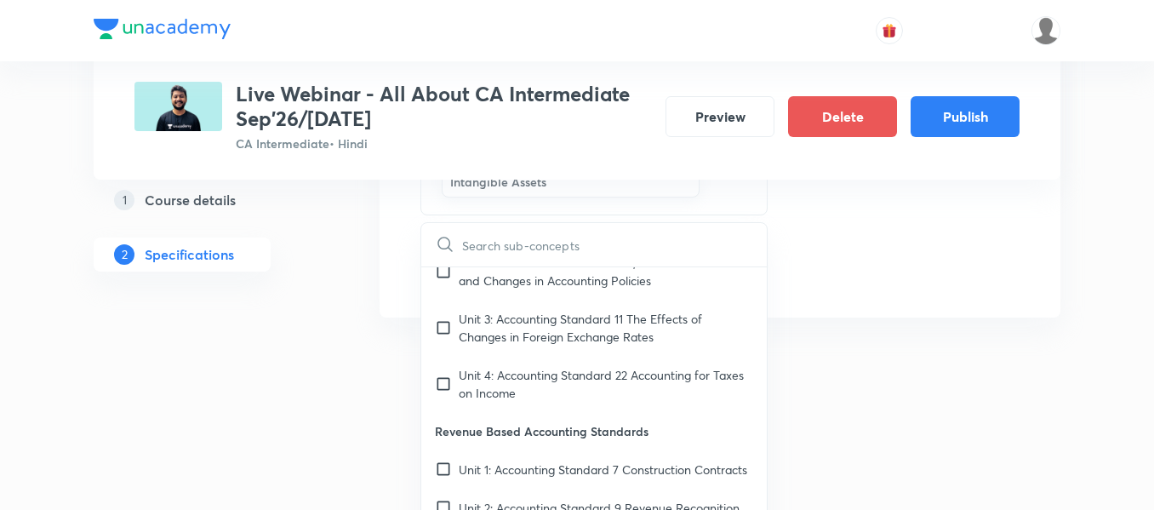
scroll to position [2691, 0]
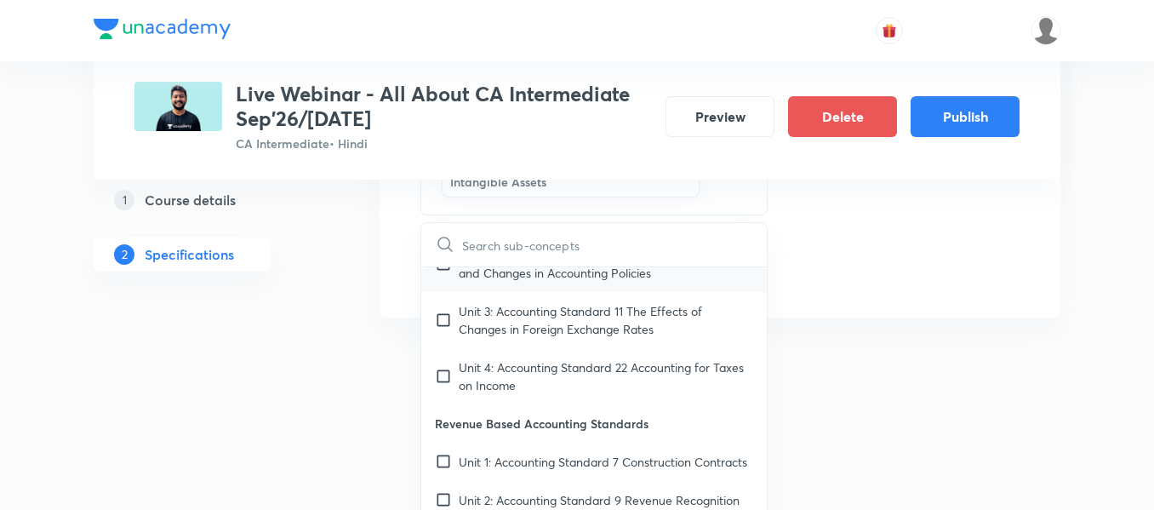
click at [441, 282] on input "checkbox" at bounding box center [447, 264] width 24 height 36
checkbox input "true"
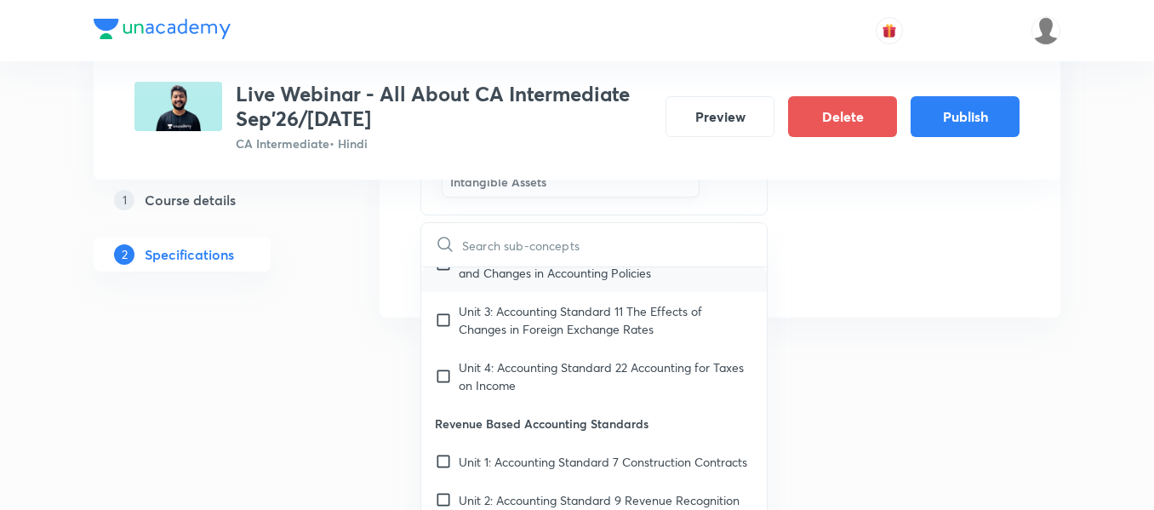
checkbox input "true"
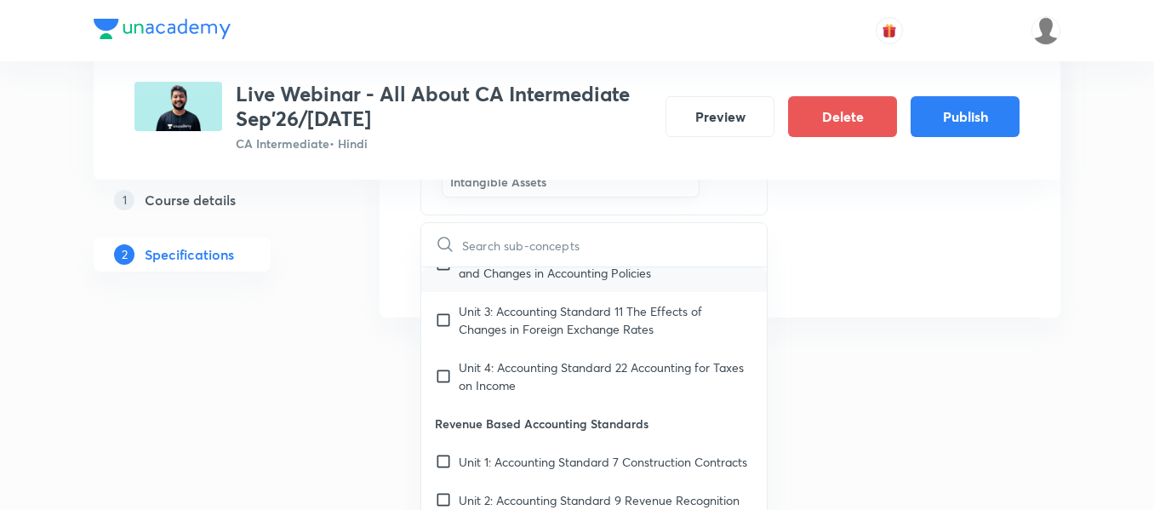
checkbox input "true"
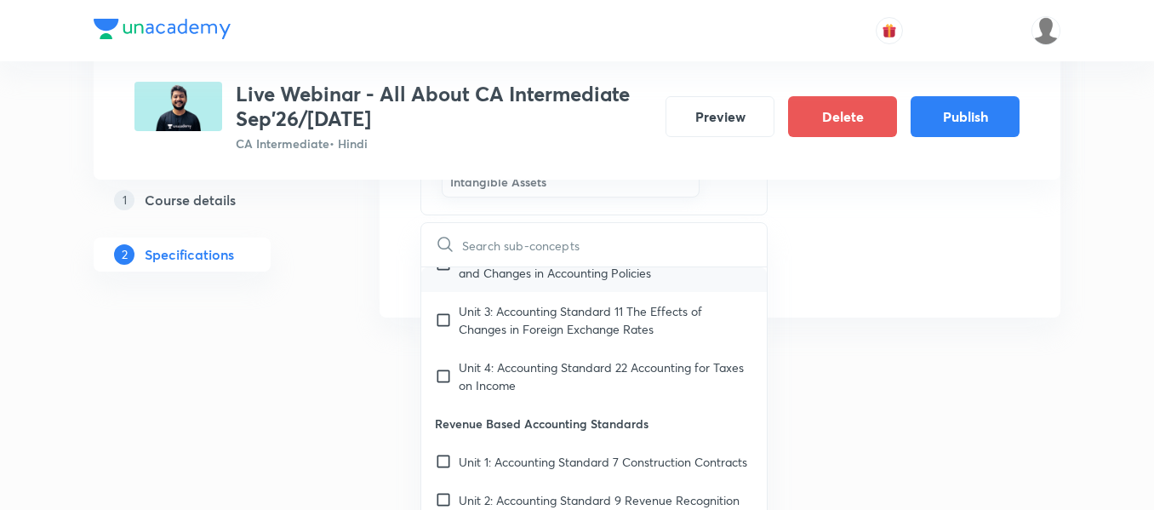
checkbox input "true"
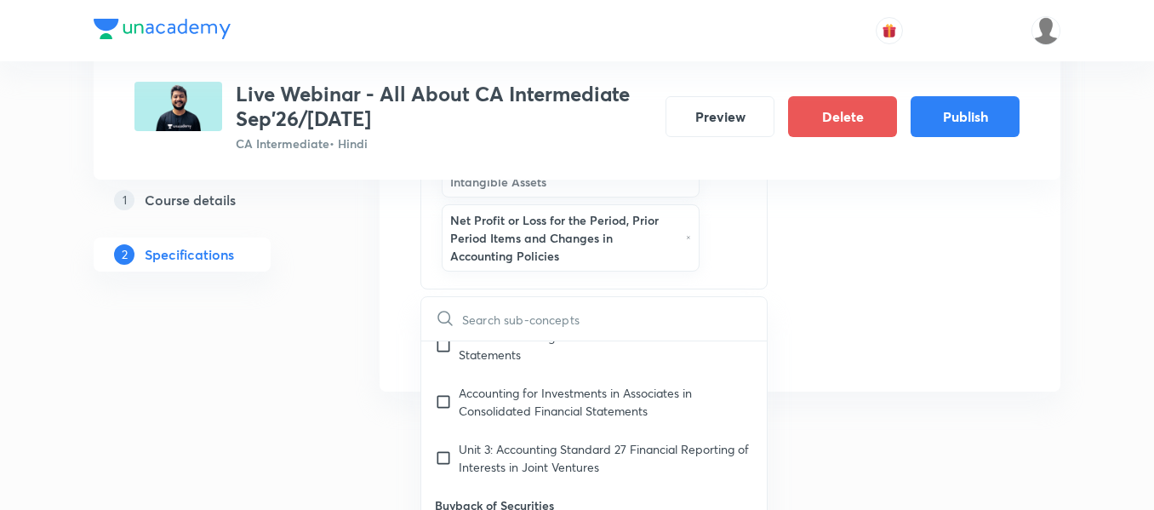
scroll to position [3293, 0]
click at [447, 401] on div "Accounting for Investments in Associates in Consolidated Financial Statements" at bounding box center [593, 402] width 345 height 56
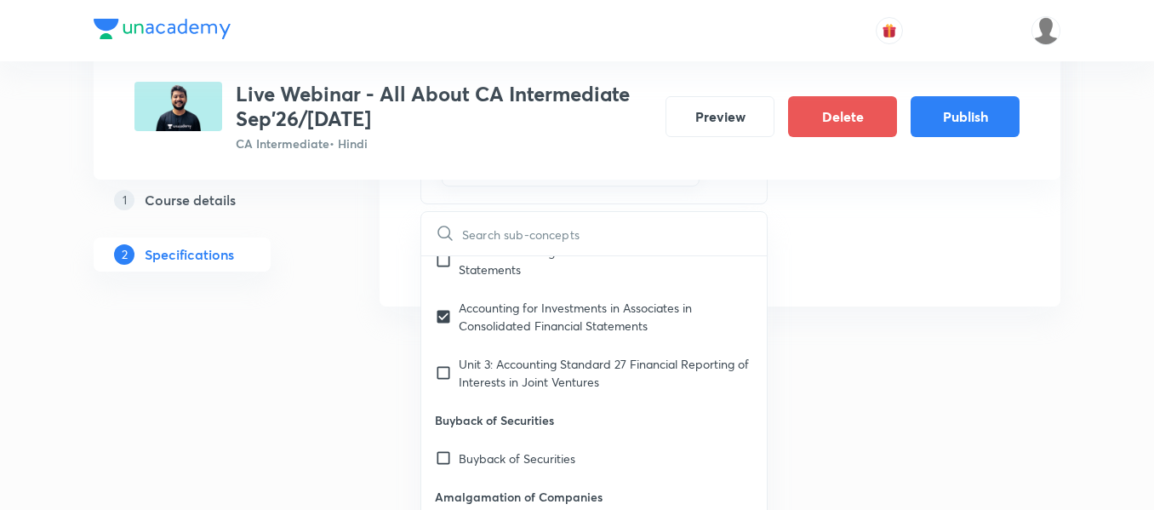
scroll to position [1628, 0]
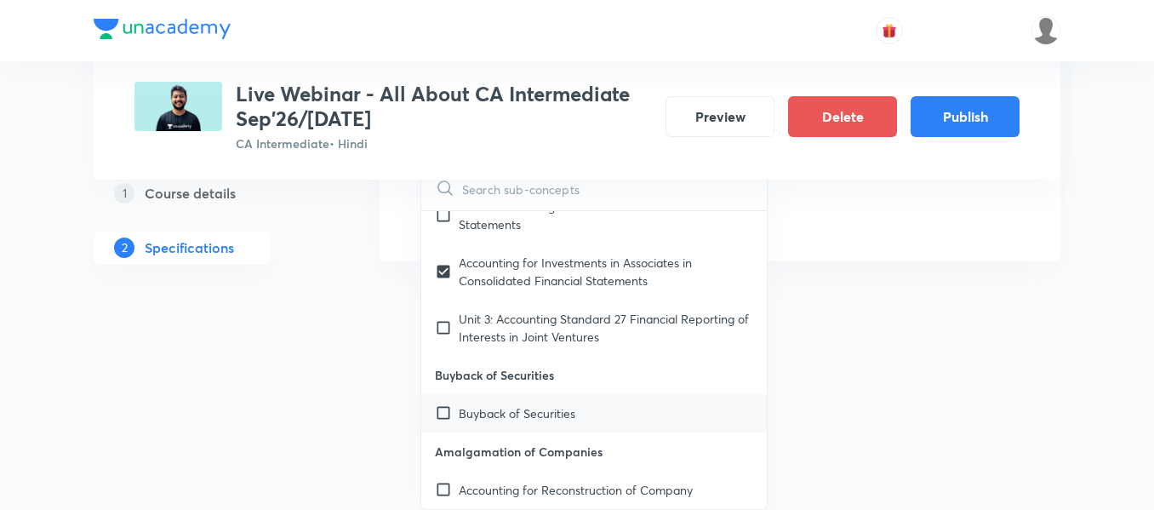
click at [448, 422] on input "checkbox" at bounding box center [447, 413] width 24 height 18
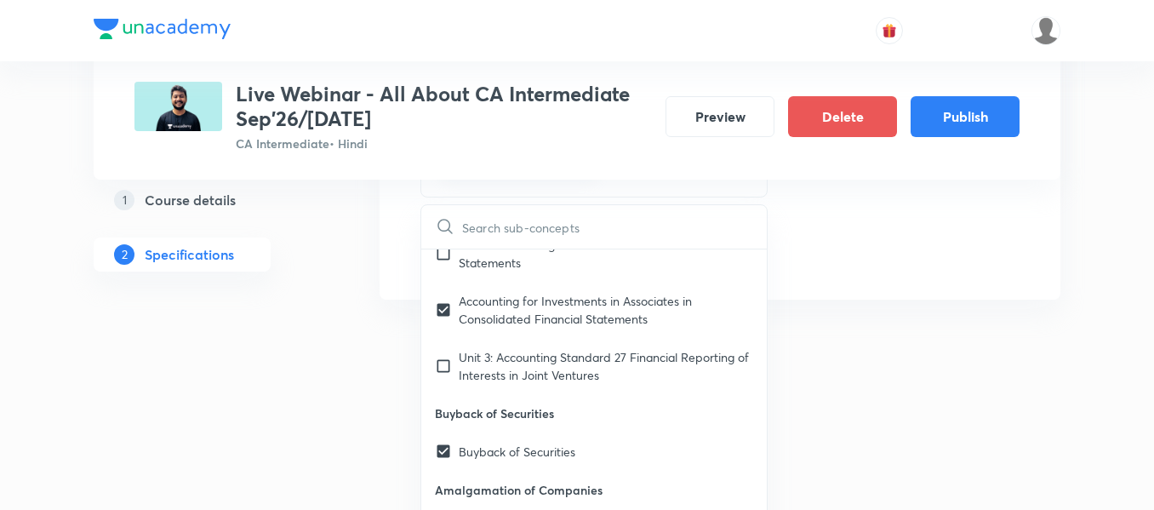
scroll to position [1666, 0]
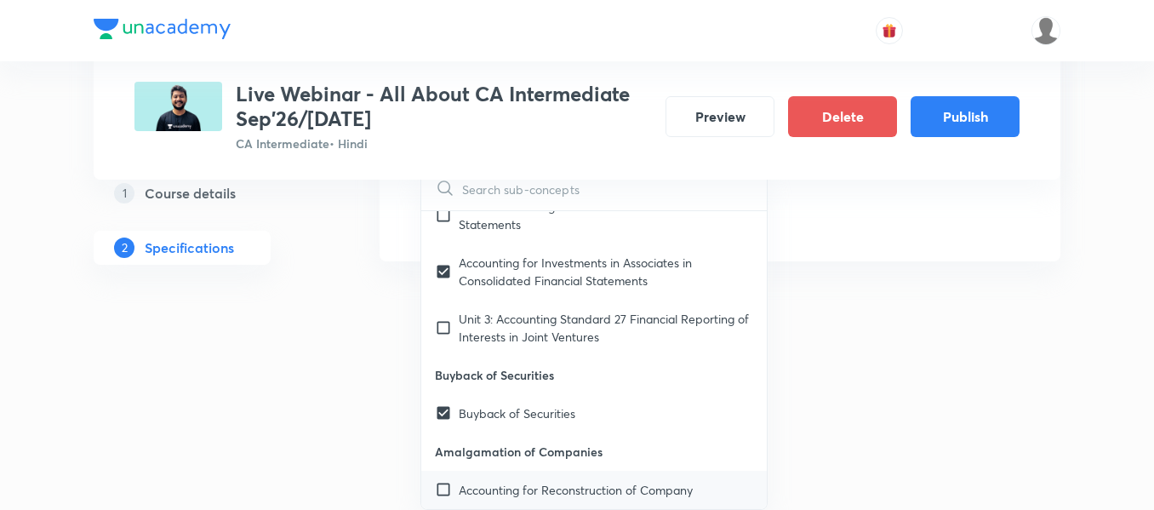
click at [468, 494] on p "Accounting for Reconstruction of Company" at bounding box center [576, 490] width 234 height 18
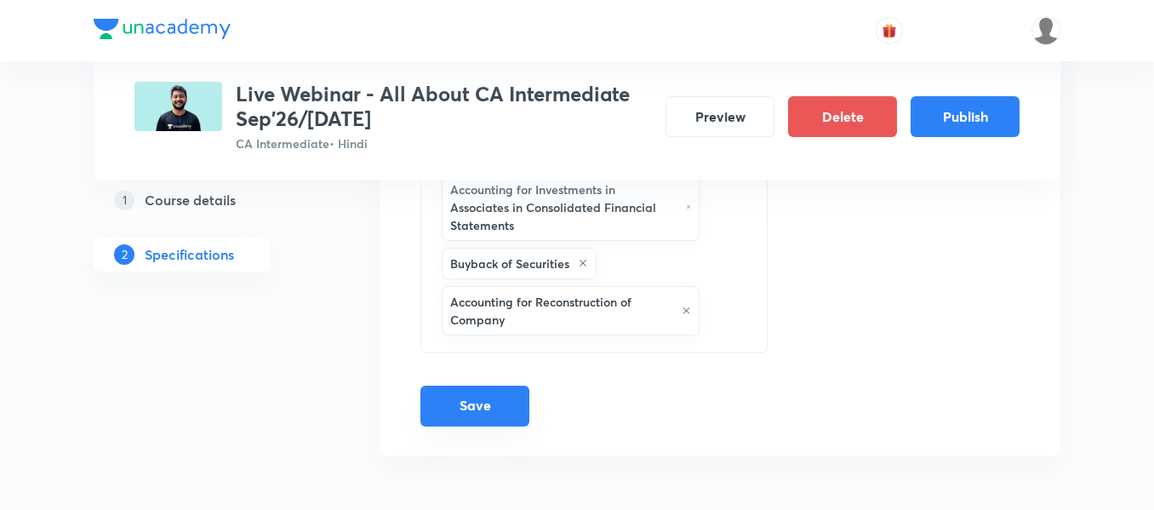
click at [488, 404] on button "Save" at bounding box center [474, 405] width 109 height 41
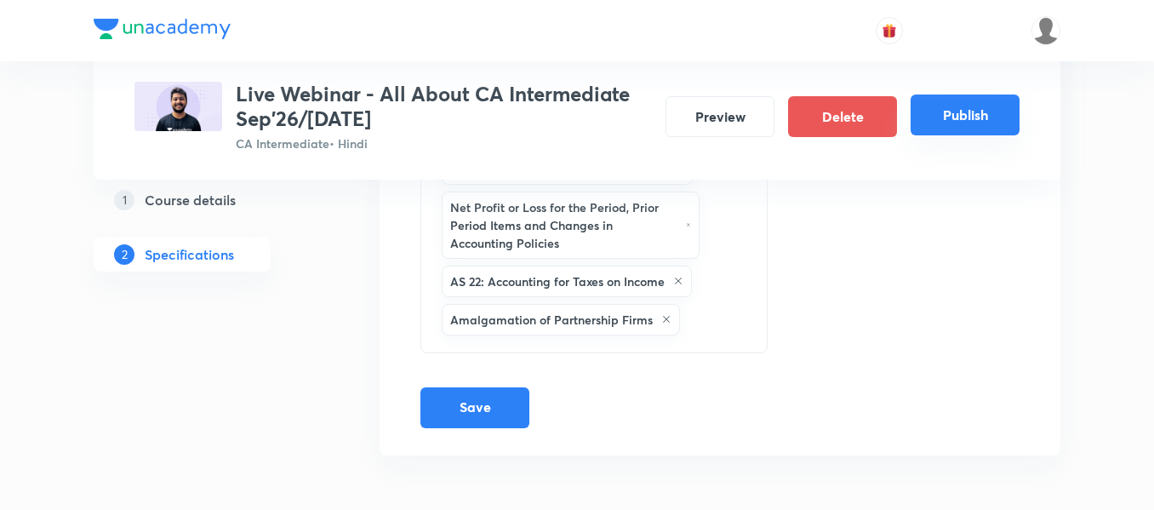
click at [943, 116] on button "Publish" at bounding box center [964, 114] width 109 height 41
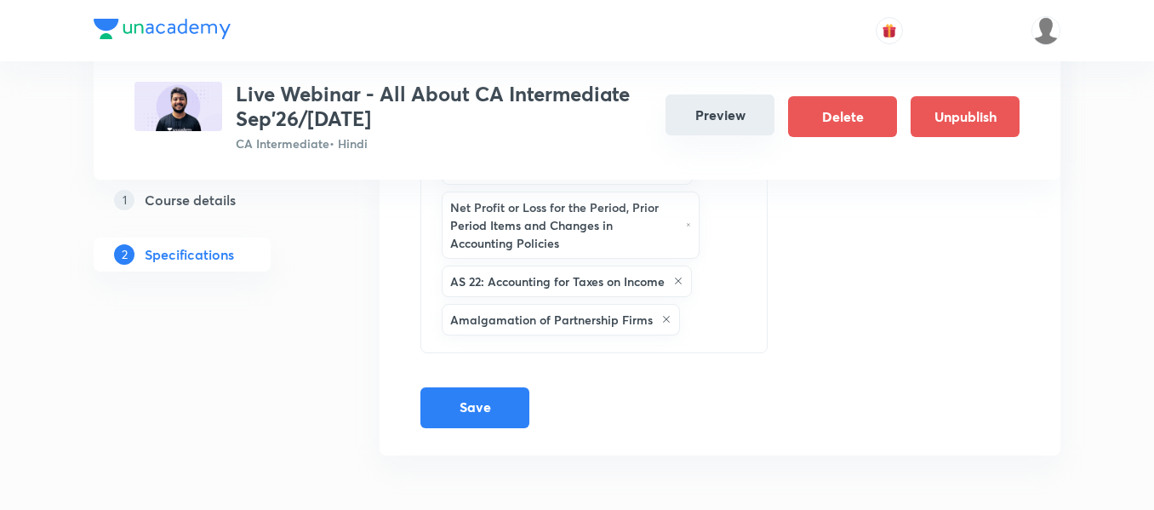
click at [704, 117] on button "Preview" at bounding box center [719, 114] width 109 height 41
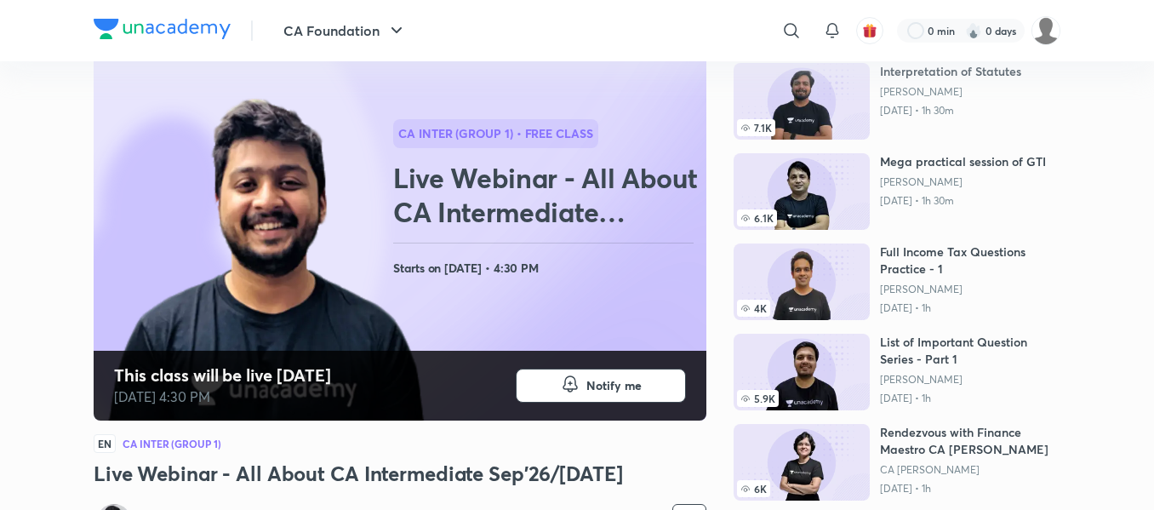
scroll to position [122, 0]
